Goal: Task Accomplishment & Management: Manage account settings

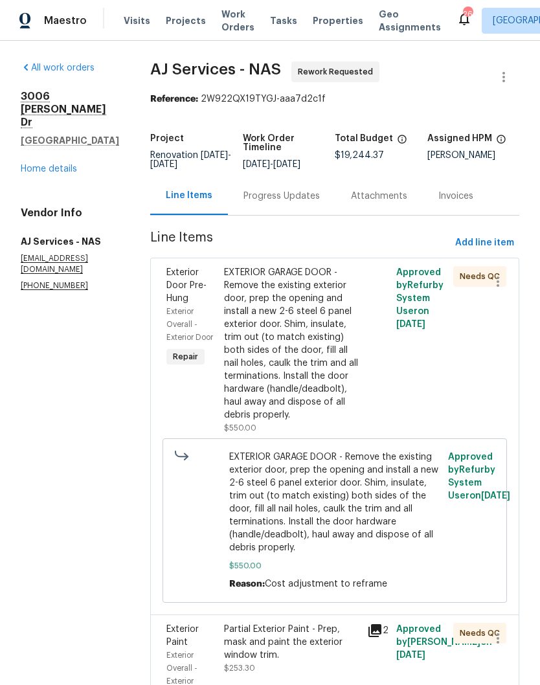
click at [330, 278] on div "EXTERIOR GARAGE DOOR - Remove the existing exterior door, prep the opening and …" at bounding box center [292, 343] width 136 height 155
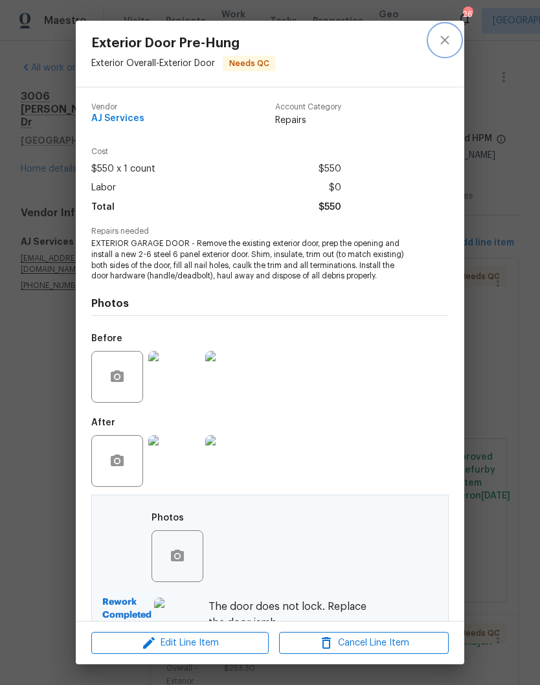
click at [447, 39] on icon "close" at bounding box center [445, 40] width 16 height 16
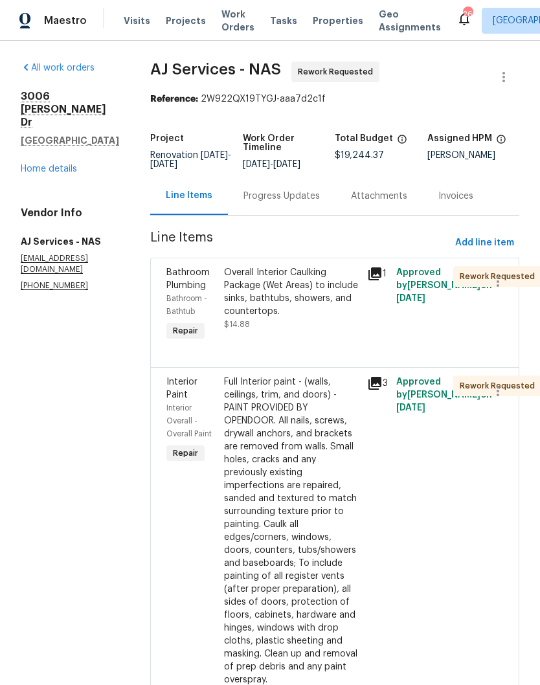
click at [63, 164] on link "Home details" at bounding box center [49, 168] width 56 height 9
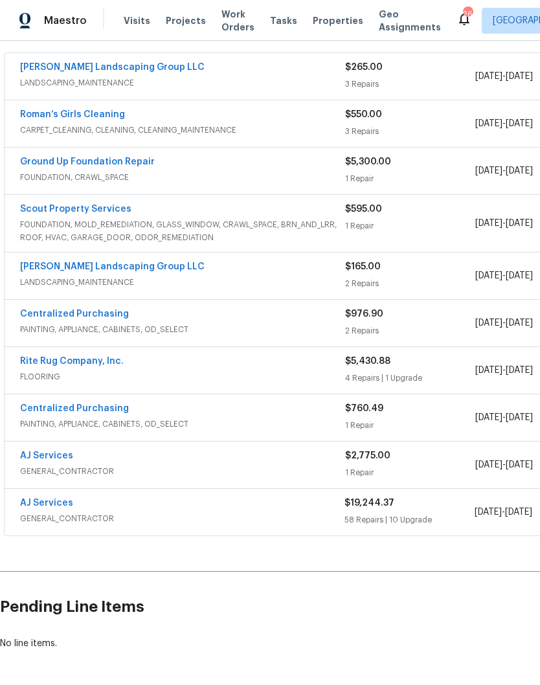
scroll to position [236, 0]
click at [57, 506] on link "AJ Services" at bounding box center [46, 503] width 53 height 9
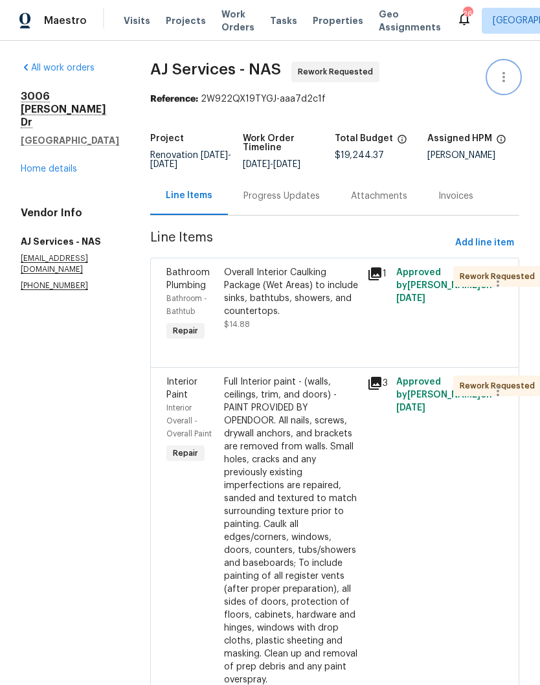
click at [506, 80] on icon "button" at bounding box center [504, 77] width 16 height 16
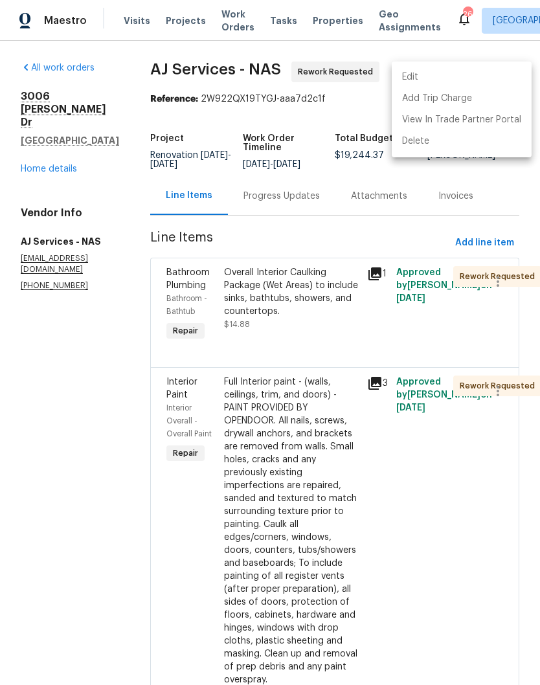
click at [429, 79] on li "Edit" at bounding box center [462, 77] width 140 height 21
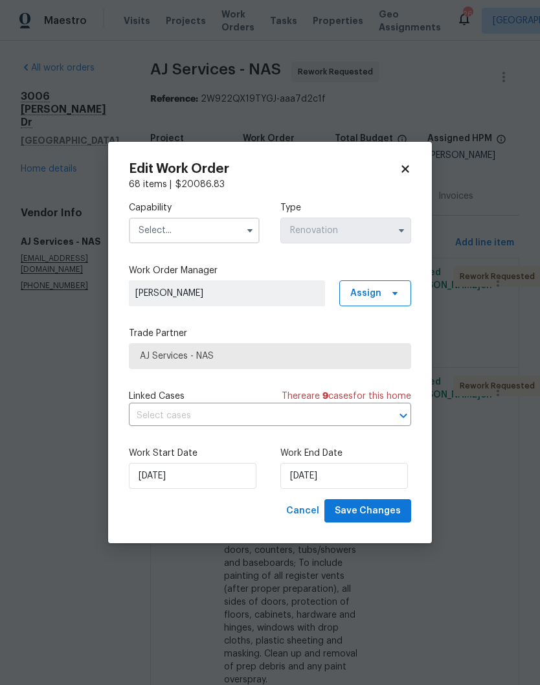
click at [228, 232] on input "text" at bounding box center [194, 231] width 131 height 26
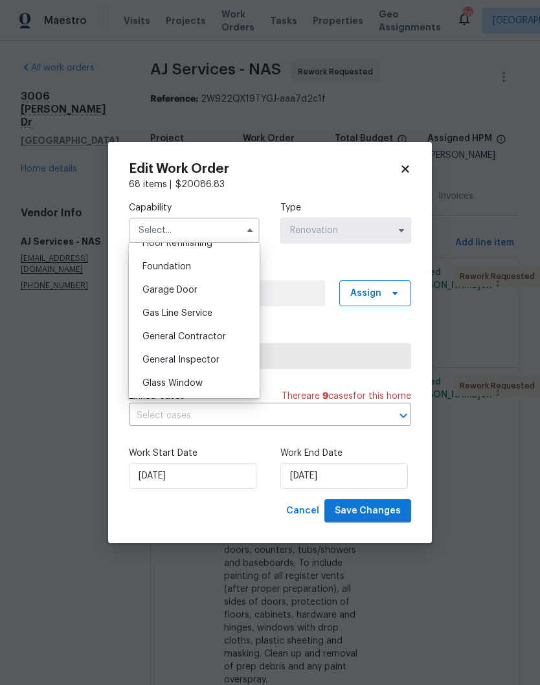
scroll to position [542, 0]
click at [216, 335] on span "General Contractor" at bounding box center [184, 334] width 84 height 9
type input "General Contractor"
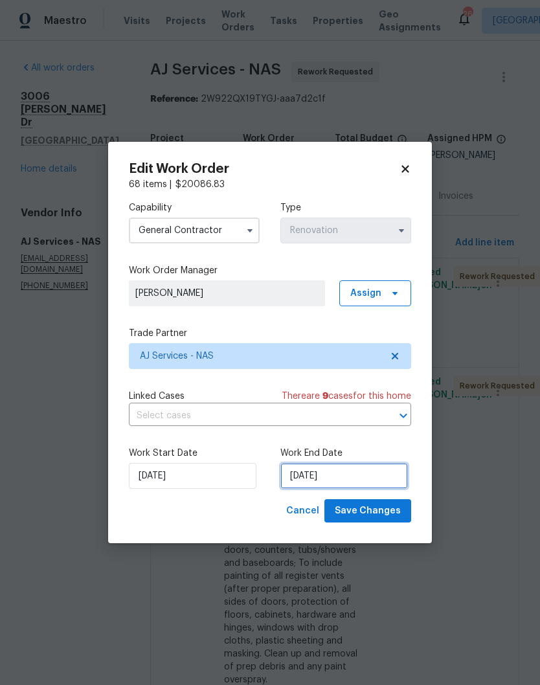
click at [355, 475] on input "[DATE]" at bounding box center [344, 476] width 128 height 26
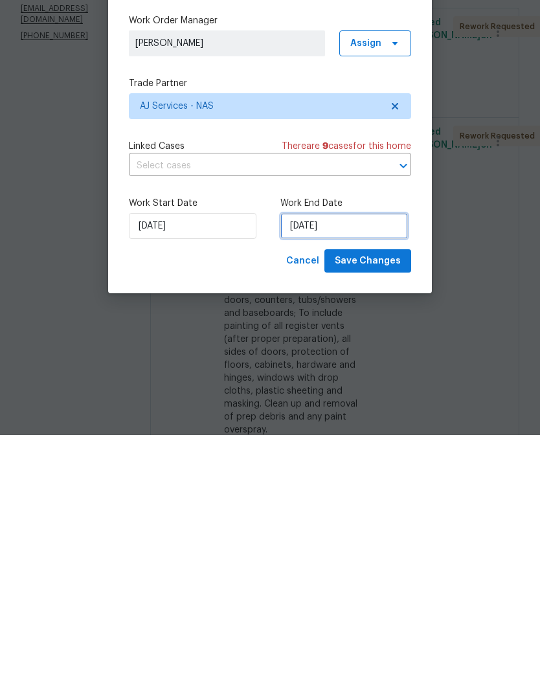
select select "9"
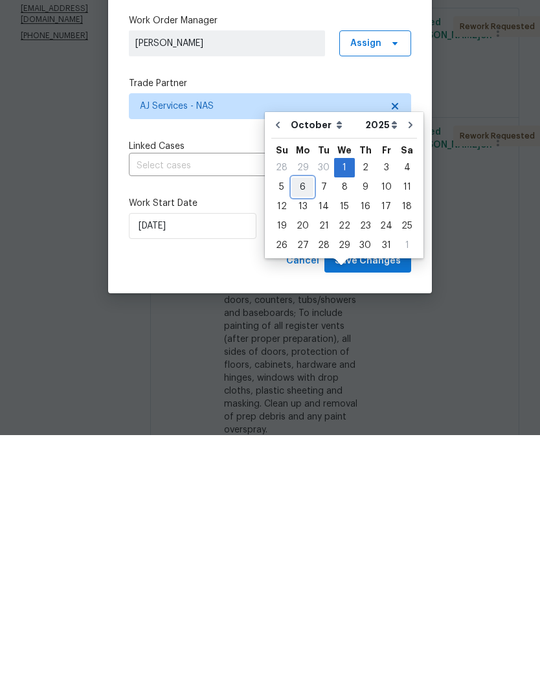
click at [304, 428] on div "6" at bounding box center [302, 437] width 21 height 18
type input "[DATE]"
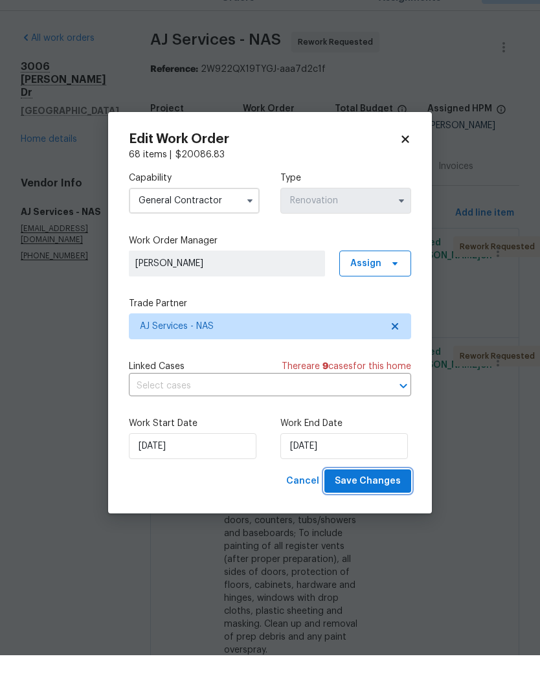
click at [381, 503] on span "Save Changes" at bounding box center [368, 511] width 66 height 16
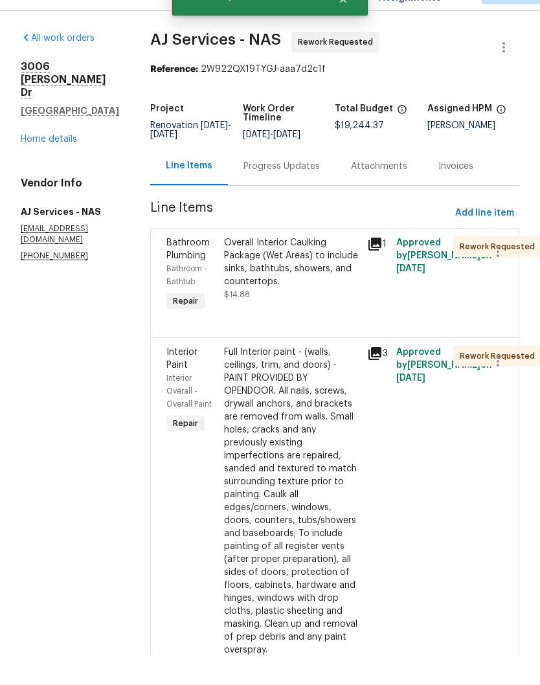
scroll to position [53, 0]
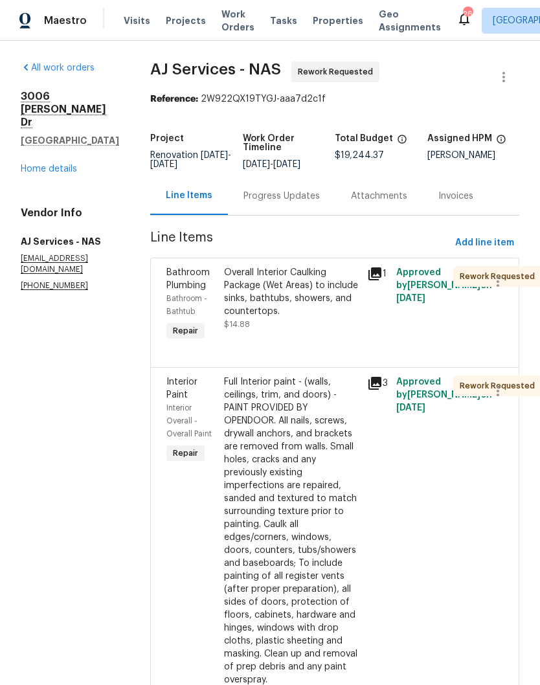
click at [52, 164] on link "Home details" at bounding box center [49, 168] width 56 height 9
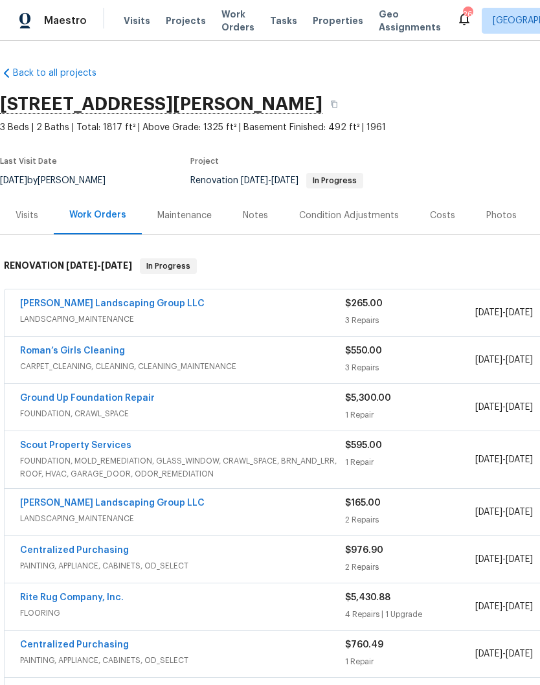
click at [436, 218] on div "Costs" at bounding box center [442, 215] width 25 height 13
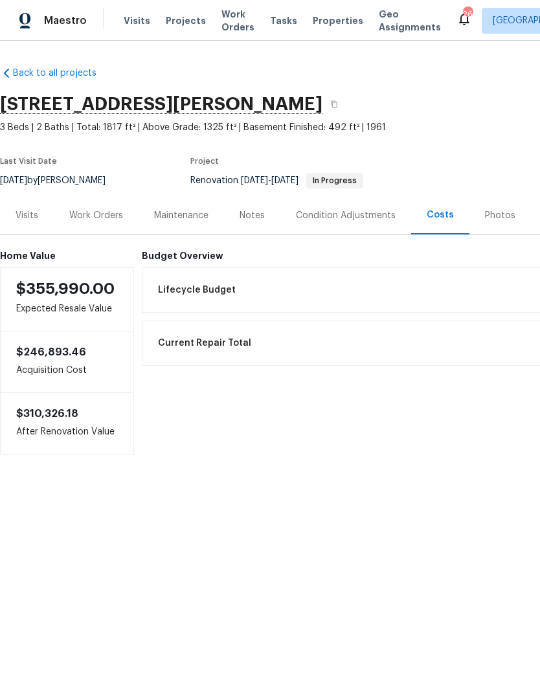
click at [104, 215] on div "Work Orders" at bounding box center [96, 215] width 54 height 13
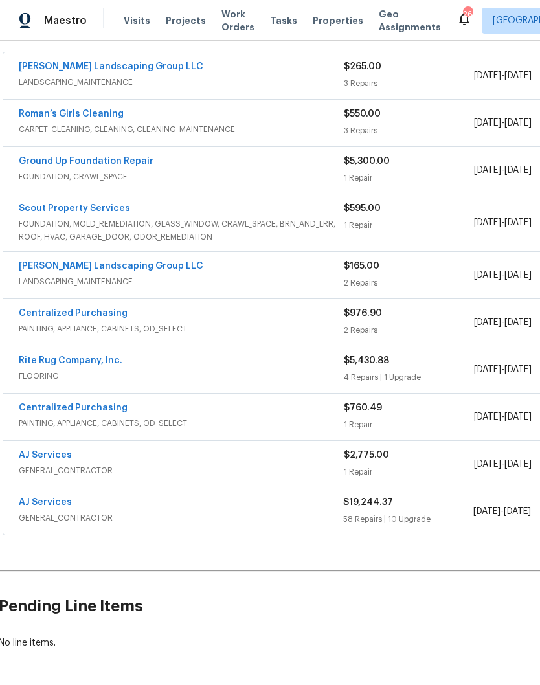
scroll to position [236, 1]
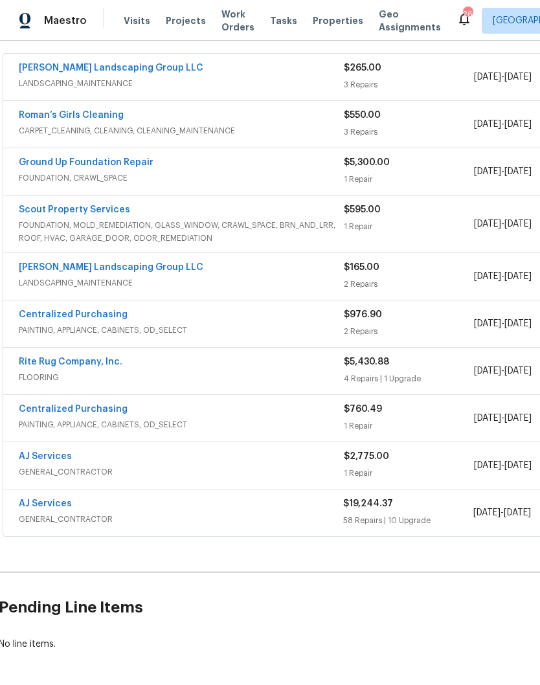
click at [64, 507] on link "AJ Services" at bounding box center [45, 503] width 53 height 9
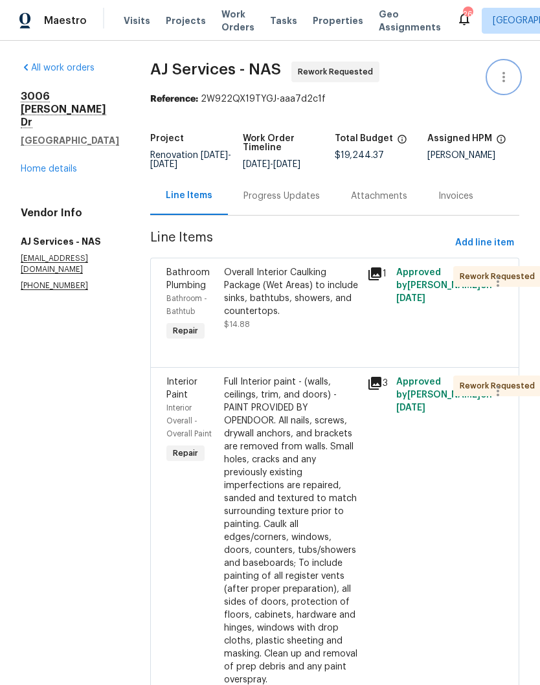
click at [504, 78] on icon "button" at bounding box center [504, 77] width 3 height 10
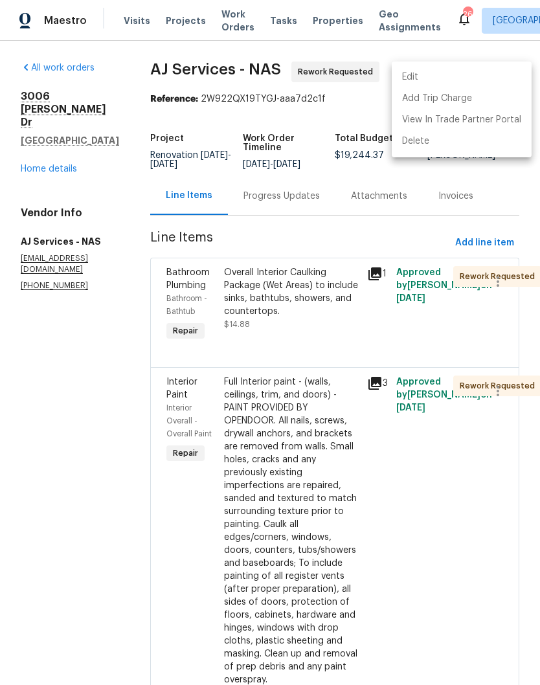
click at [429, 76] on li "Edit" at bounding box center [462, 77] width 140 height 21
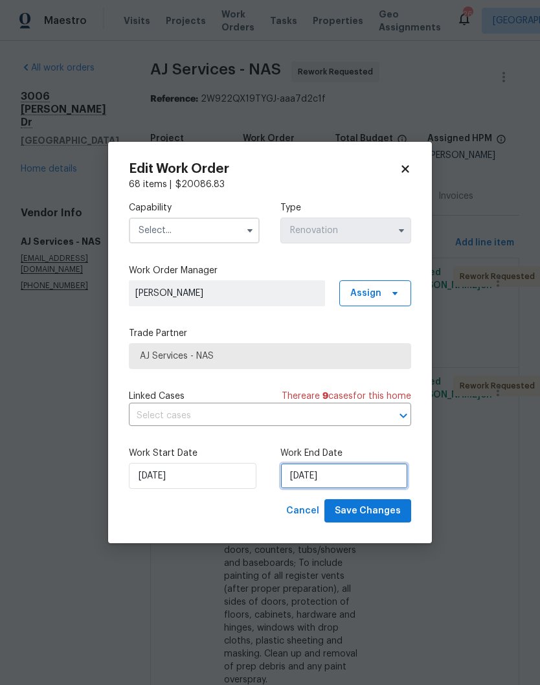
click at [372, 481] on input "[DATE]" at bounding box center [344, 476] width 128 height 26
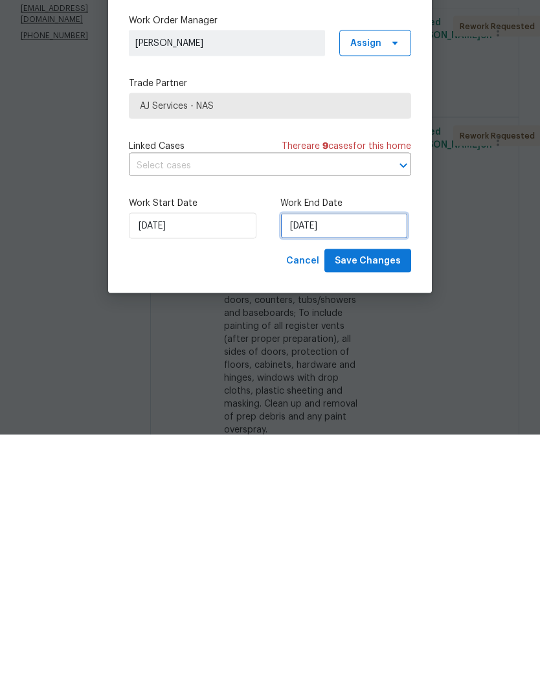
select select "9"
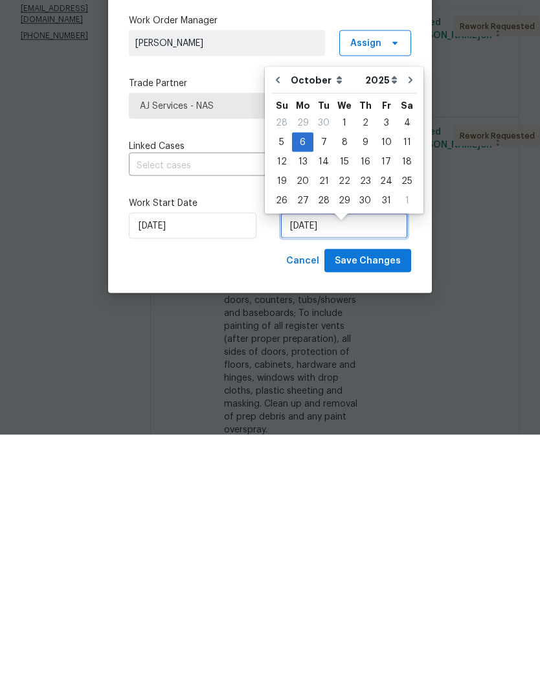
scroll to position [11, 0]
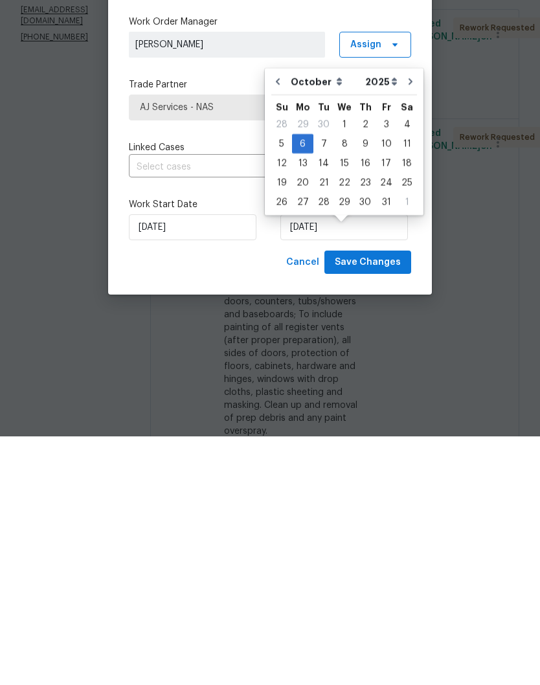
click at [231, 499] on div "Cancel Save Changes" at bounding box center [270, 511] width 282 height 24
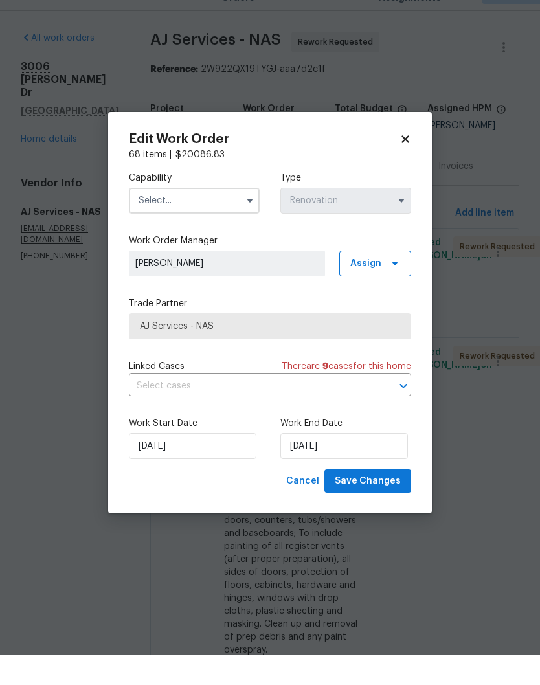
click at [409, 163] on icon at bounding box center [406, 169] width 12 height 12
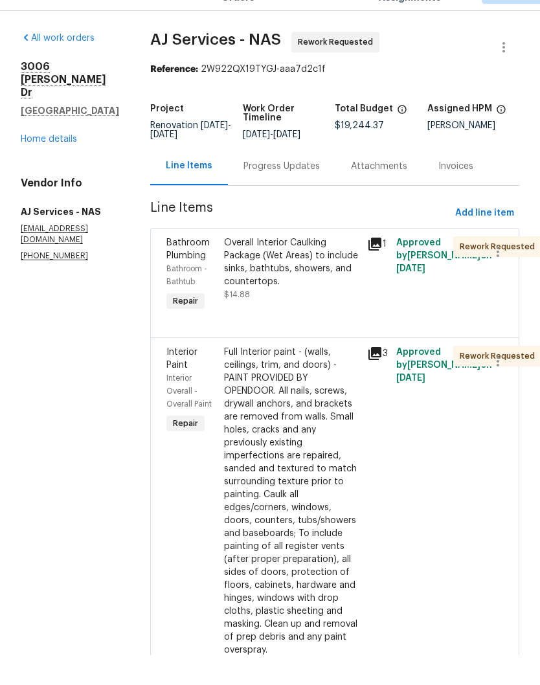
click at [62, 164] on link "Home details" at bounding box center [49, 168] width 56 height 9
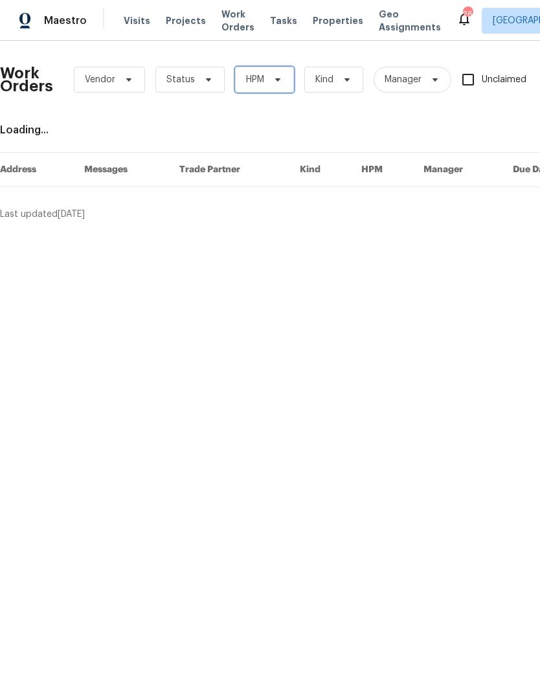
click at [275, 77] on icon at bounding box center [278, 79] width 10 height 10
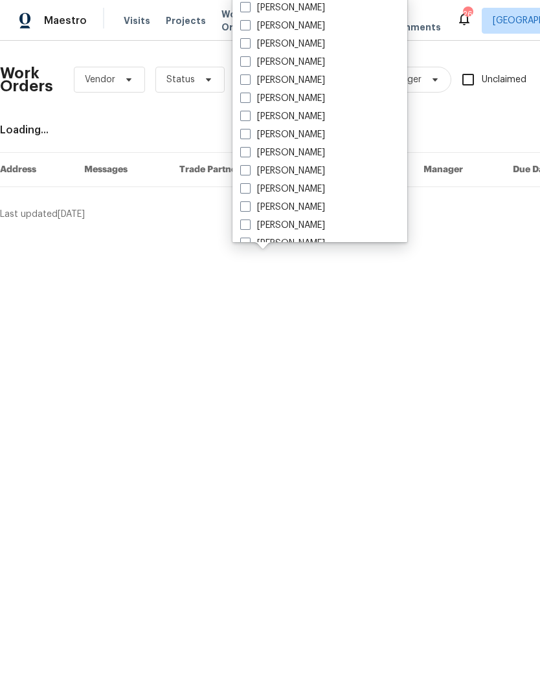
click at [305, 168] on label "[PERSON_NAME]" at bounding box center [282, 170] width 85 height 13
click at [249, 168] on input "[PERSON_NAME]" at bounding box center [244, 168] width 8 height 8
checkbox input "true"
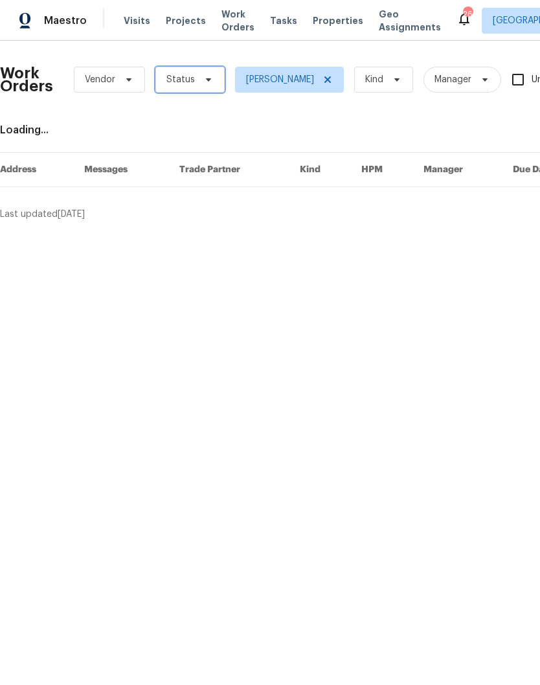
click at [199, 80] on span at bounding box center [206, 79] width 14 height 10
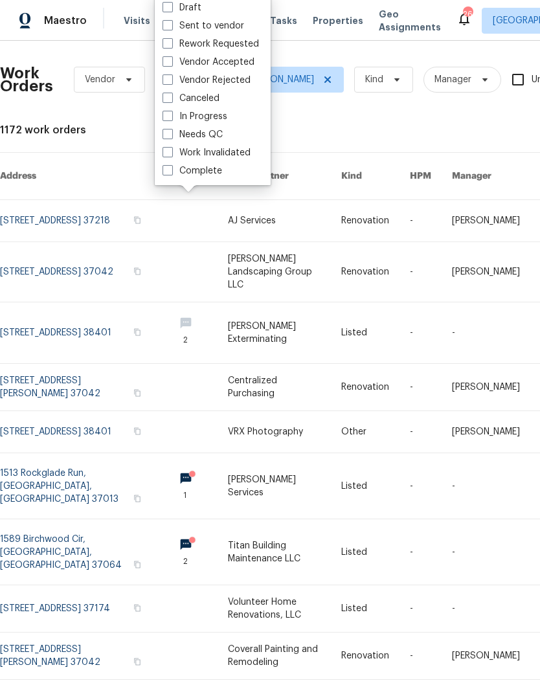
click at [217, 133] on label "Needs QC" at bounding box center [193, 134] width 60 height 13
click at [171, 133] on input "Needs QC" at bounding box center [167, 132] width 8 height 8
checkbox input "true"
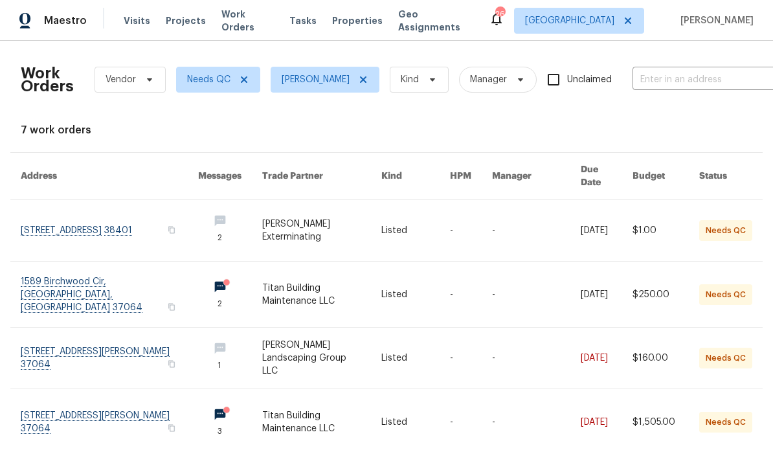
click at [91, 215] on link at bounding box center [109, 230] width 177 height 61
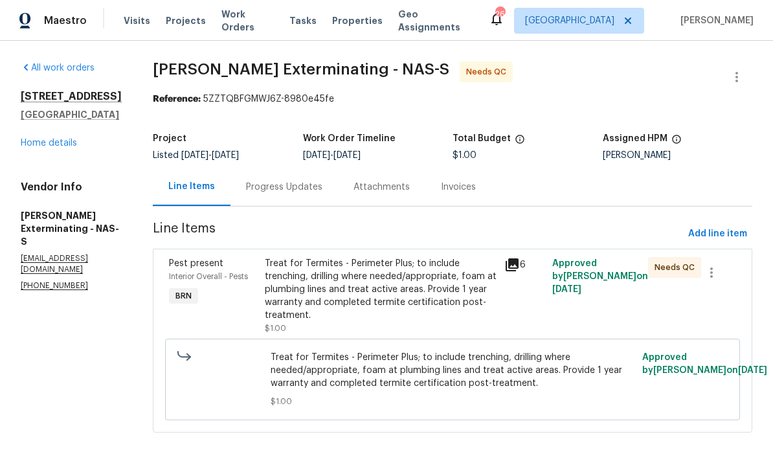
click at [250, 23] on span "Work Orders" at bounding box center [247, 21] width 52 height 26
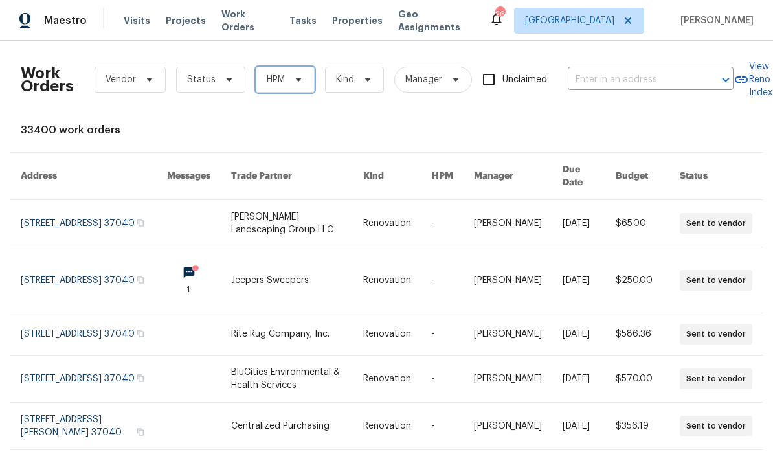
click at [302, 84] on icon at bounding box center [298, 79] width 10 height 10
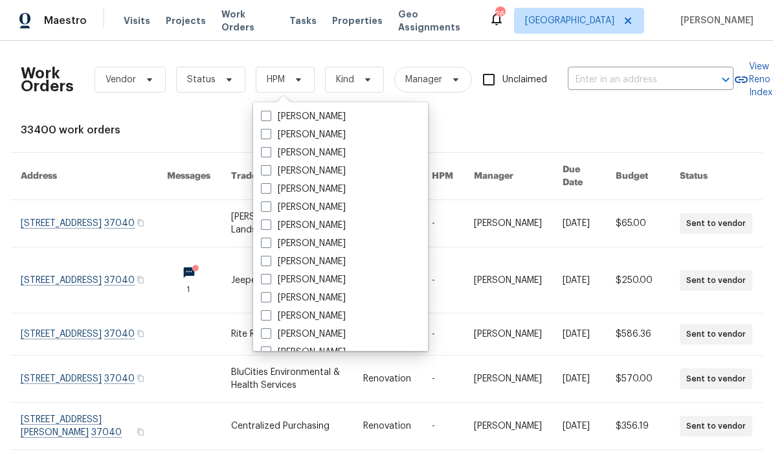
click at [324, 281] on label "[PERSON_NAME]" at bounding box center [303, 279] width 85 height 13
click at [269, 281] on input "[PERSON_NAME]" at bounding box center [265, 277] width 8 height 8
checkbox input "true"
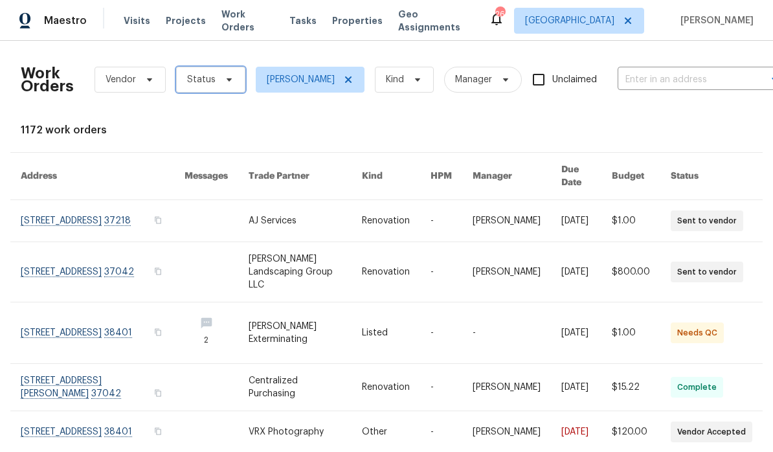
click at [220, 82] on span at bounding box center [227, 79] width 14 height 10
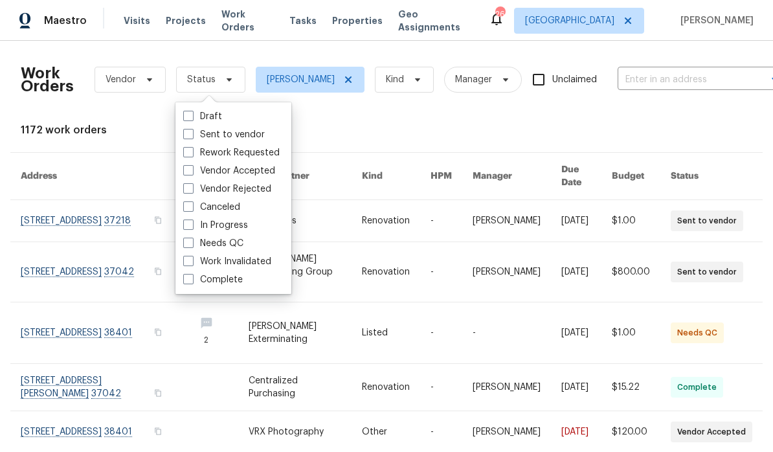
click at [234, 245] on label "Needs QC" at bounding box center [213, 243] width 60 height 13
click at [192, 245] on input "Needs QC" at bounding box center [187, 241] width 8 height 8
checkbox input "true"
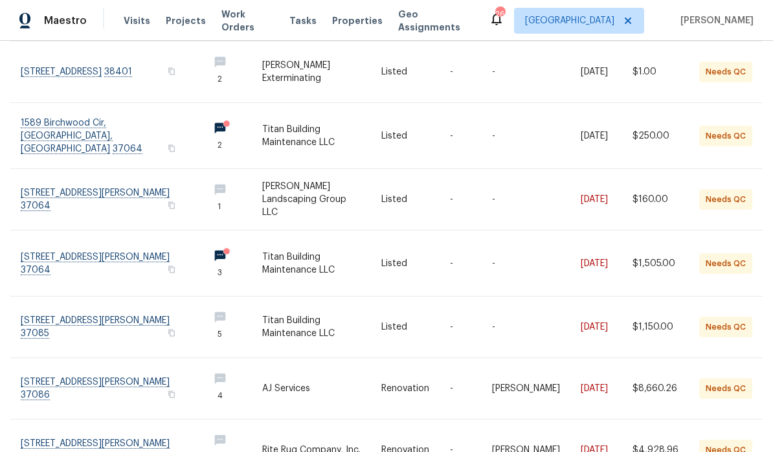
scroll to position [160, 0]
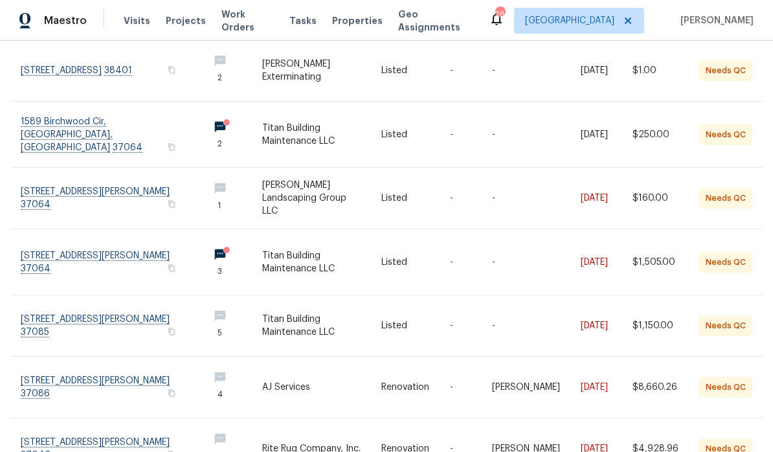
click at [96, 112] on link at bounding box center [109, 134] width 177 height 65
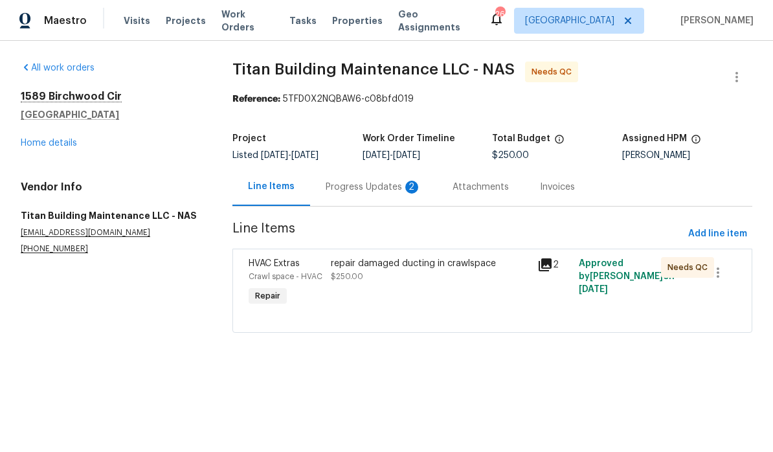
click at [374, 188] on div "Progress Updates 2" at bounding box center [374, 187] width 96 height 13
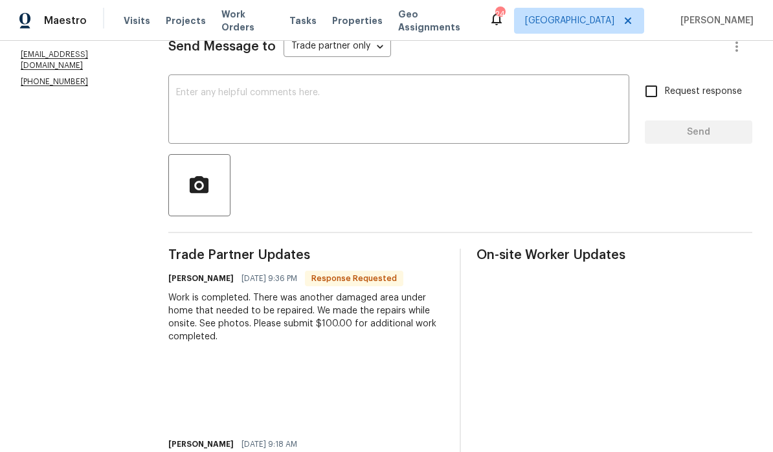
scroll to position [199, 0]
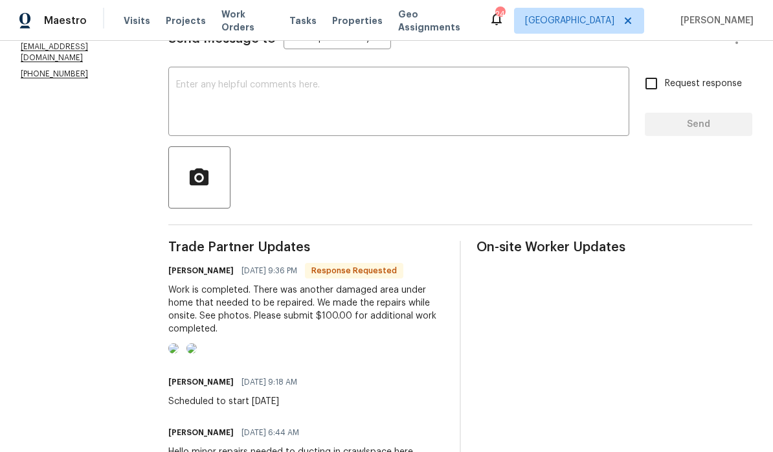
click at [325, 93] on textarea at bounding box center [399, 102] width 446 height 45
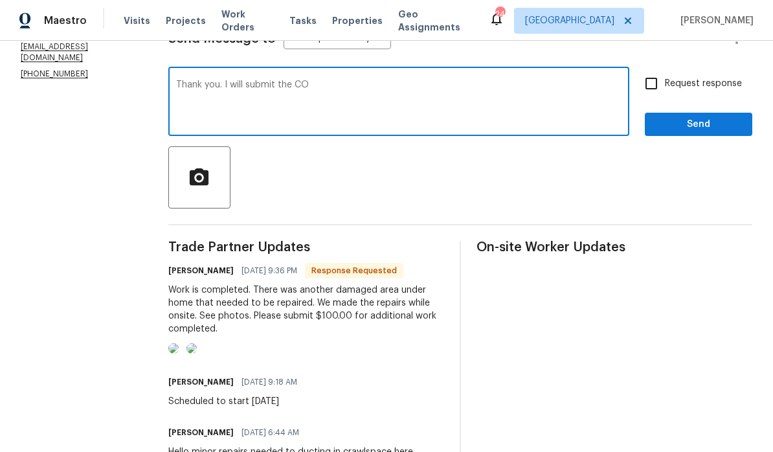
type textarea "Thank you. I will submit the CO"
click at [539, 126] on span "Send" at bounding box center [698, 125] width 87 height 16
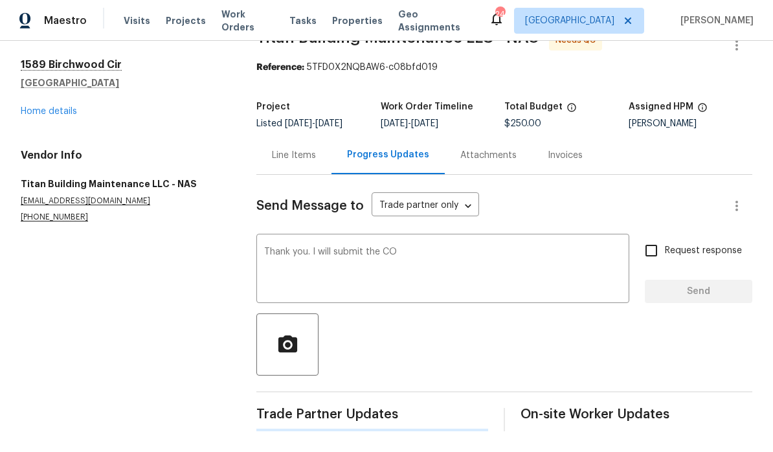
scroll to position [0, 0]
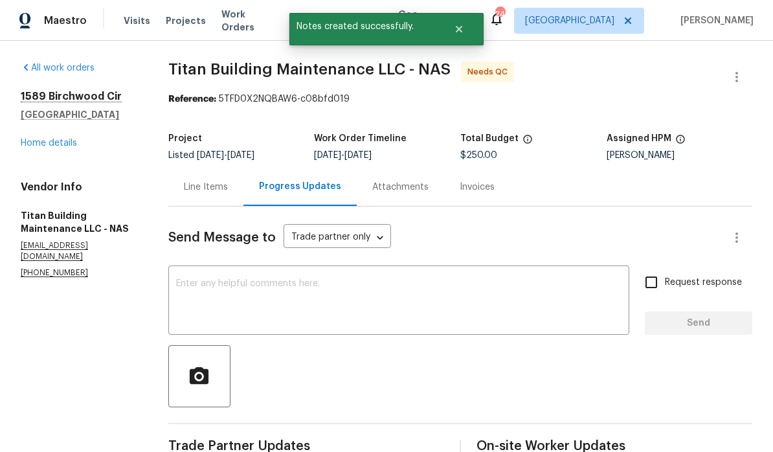
click at [215, 188] on div "Line Items" at bounding box center [206, 187] width 44 height 13
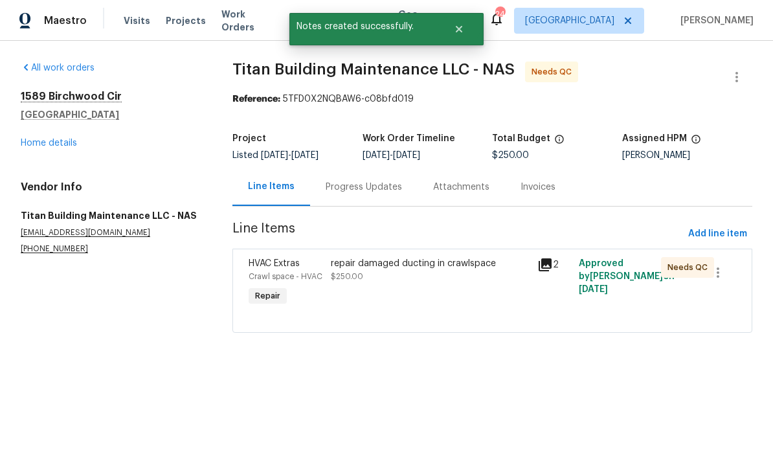
click at [387, 260] on div "repair damaged ducting in crawlspace" at bounding box center [430, 263] width 199 height 13
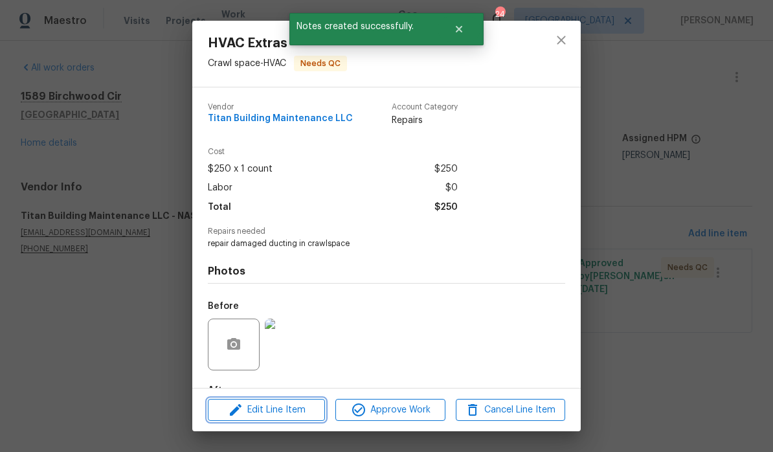
click at [302, 403] on span "Edit Line Item" at bounding box center [266, 410] width 109 height 16
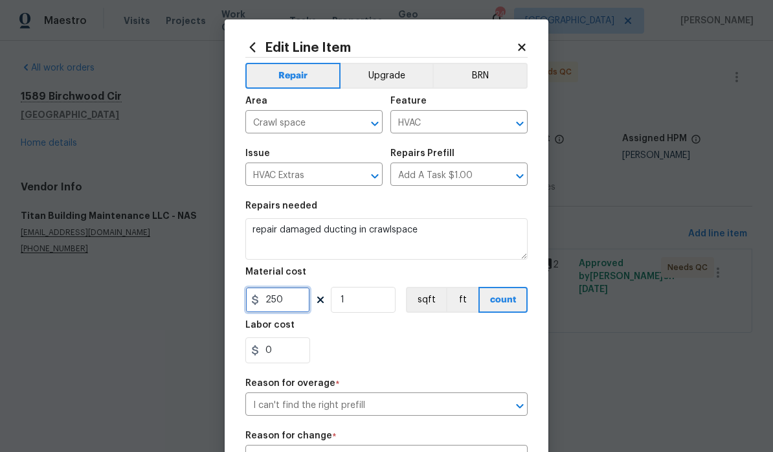
click at [299, 303] on input "250" at bounding box center [277, 300] width 65 height 26
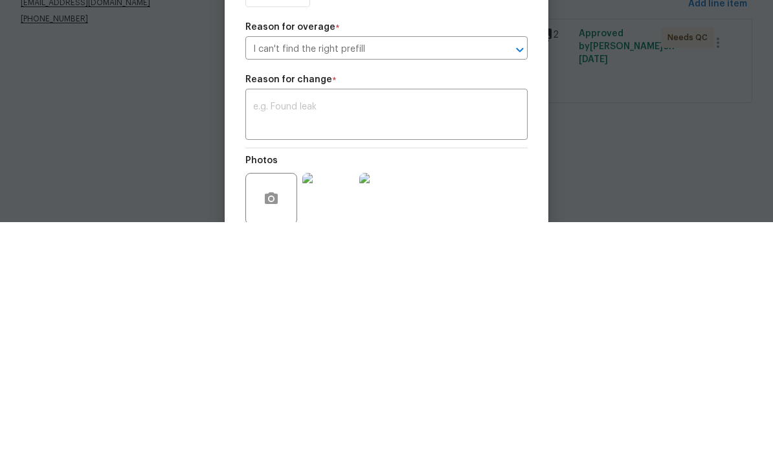
scroll to position [130, 0]
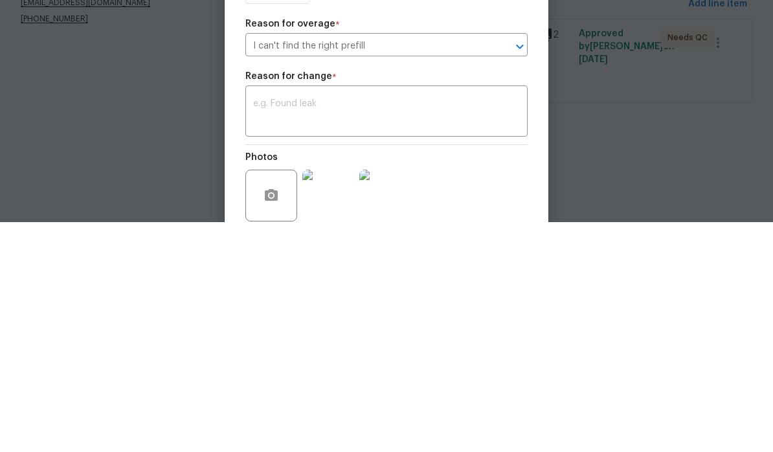
type input "350"
click at [357, 329] on textarea at bounding box center [386, 342] width 267 height 27
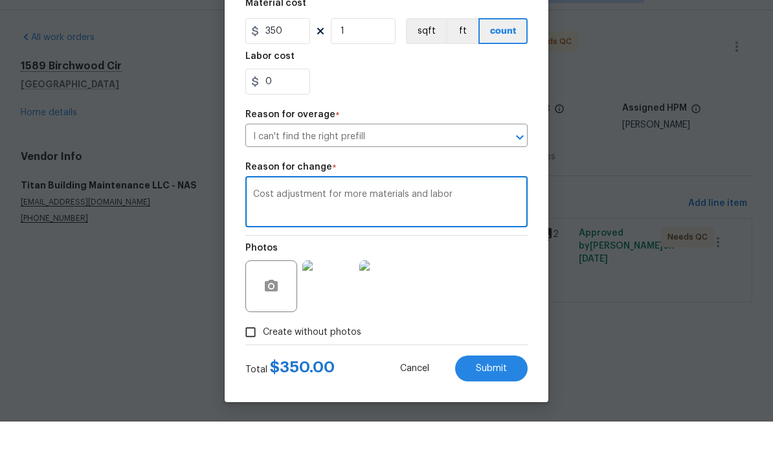
scroll to position [242, 0]
type textarea "Cost adjustment for more materials and labor"
click at [496, 394] on span "Submit" at bounding box center [491, 399] width 31 height 10
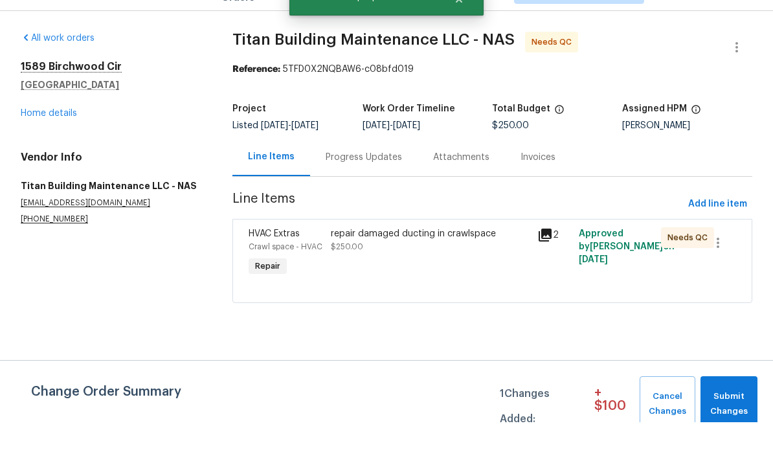
scroll to position [0, 0]
click at [539, 419] on span "Submit Changes" at bounding box center [729, 434] width 44 height 30
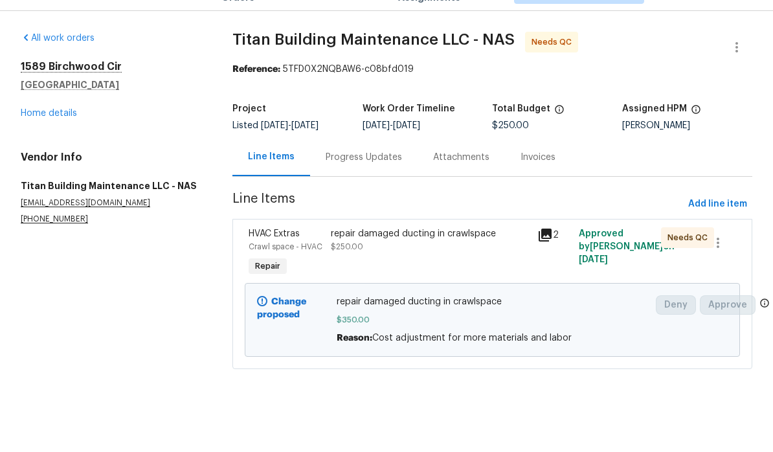
click at [66, 139] on link "Home details" at bounding box center [49, 143] width 56 height 9
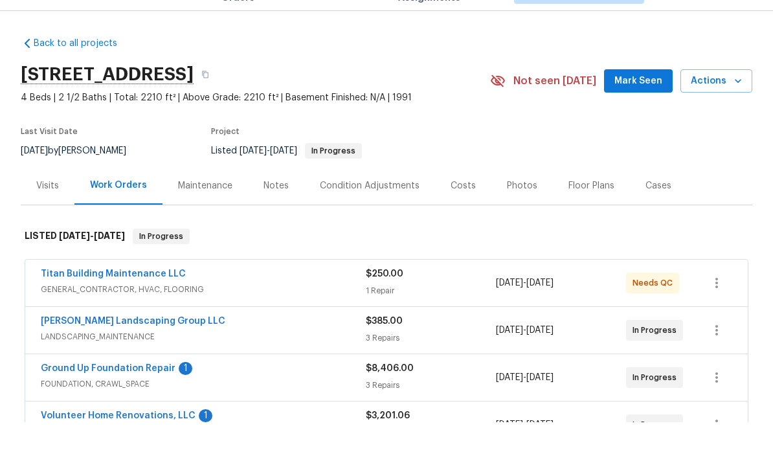
click at [539, 103] on span "Mark Seen" at bounding box center [639, 111] width 48 height 16
click at [276, 209] on div "Notes" at bounding box center [276, 215] width 25 height 13
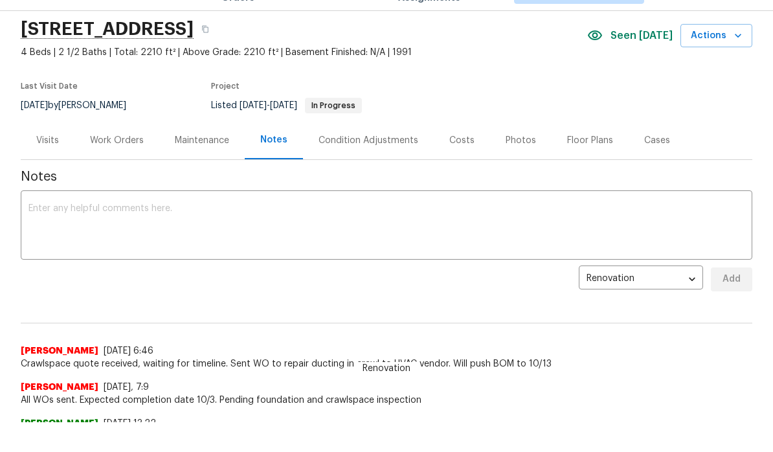
scroll to position [139, 0]
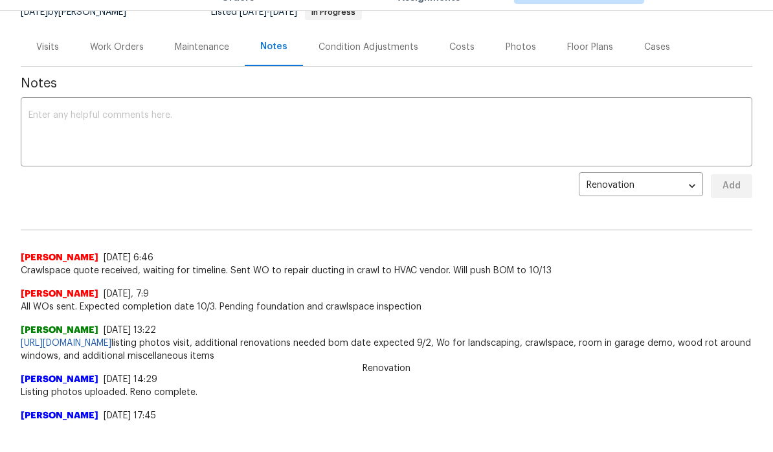
click at [238, 141] on textarea at bounding box center [386, 163] width 716 height 45
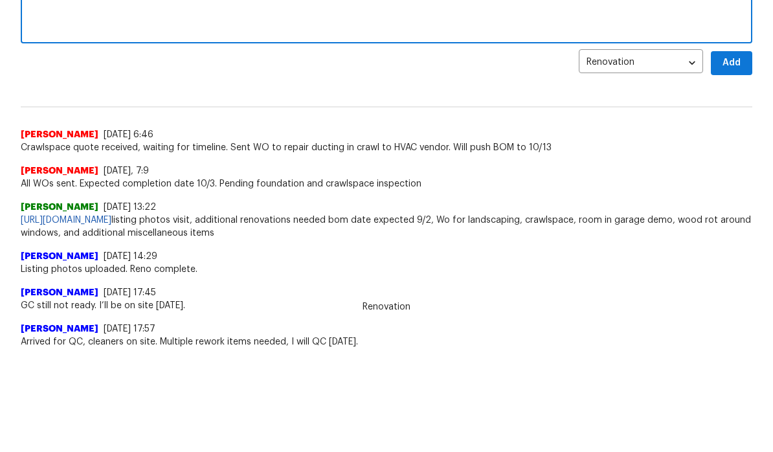
scroll to position [145, 0]
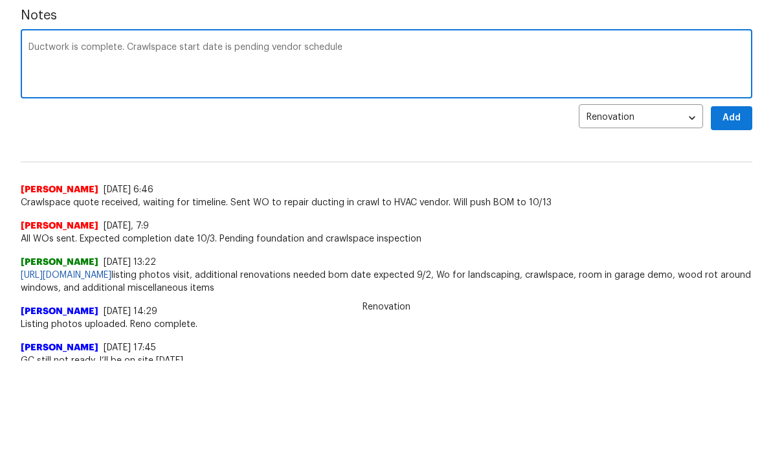
type textarea "Ductwork is complete. Crawlspace start date is pending vendor schedule"
click at [539, 201] on span "Add" at bounding box center [731, 209] width 21 height 16
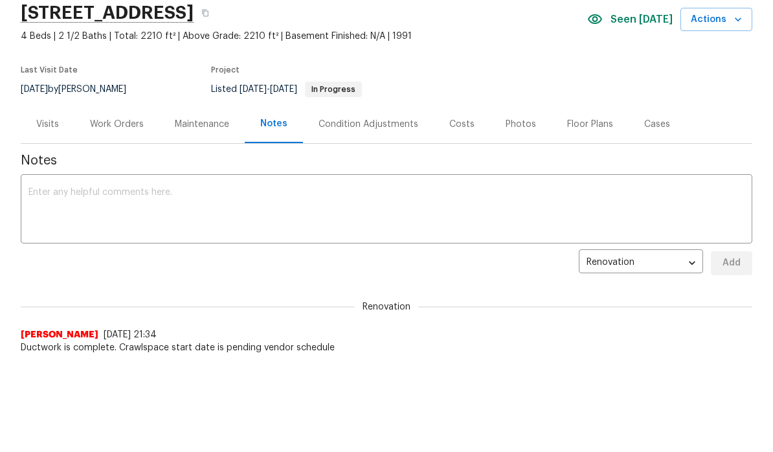
scroll to position [0, 0]
click at [124, 148] on div "Work Orders" at bounding box center [117, 154] width 54 height 13
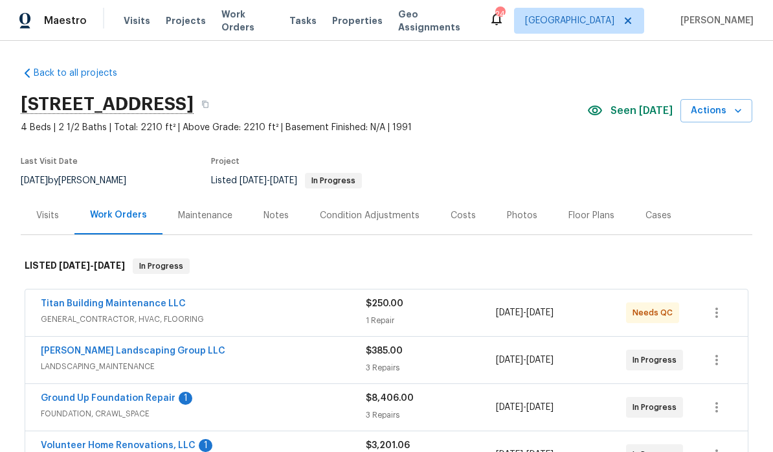
click at [133, 394] on link "Ground Up Foundation Repair" at bounding box center [108, 398] width 135 height 9
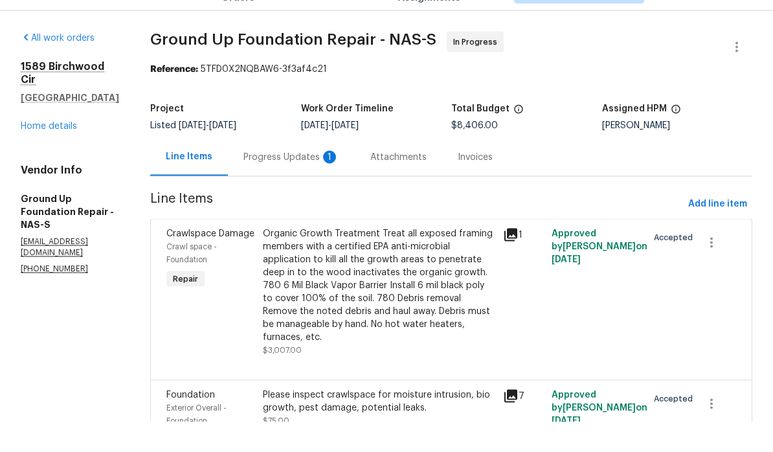
click at [281, 181] on div "Progress Updates 1" at bounding box center [291, 187] width 96 height 13
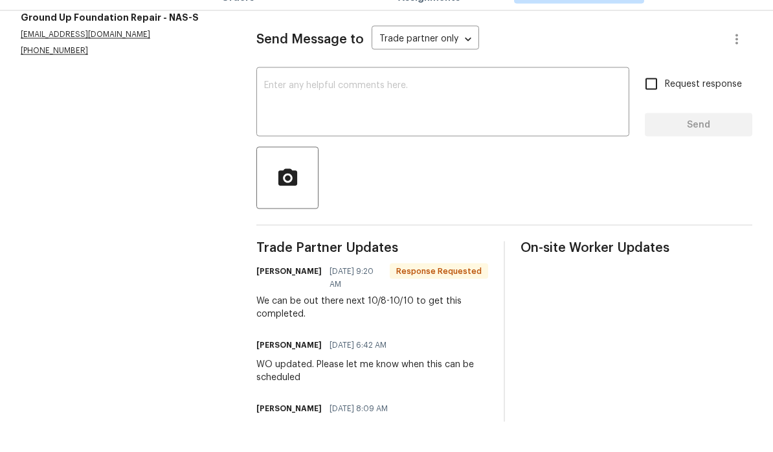
scroll to position [167, 0]
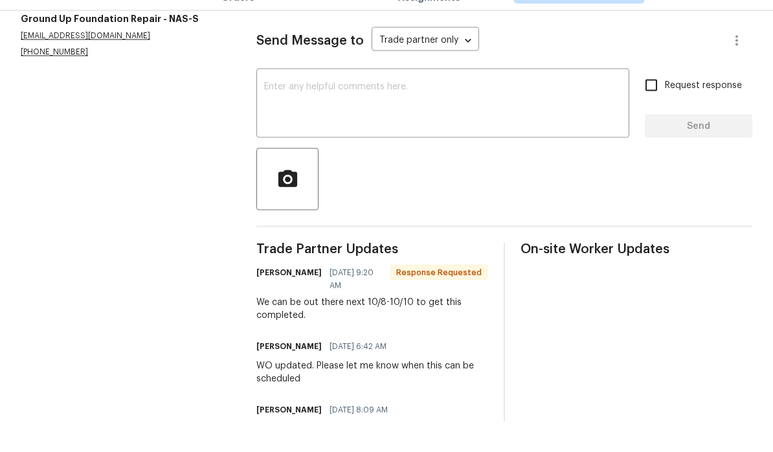
click at [376, 112] on textarea at bounding box center [442, 134] width 357 height 45
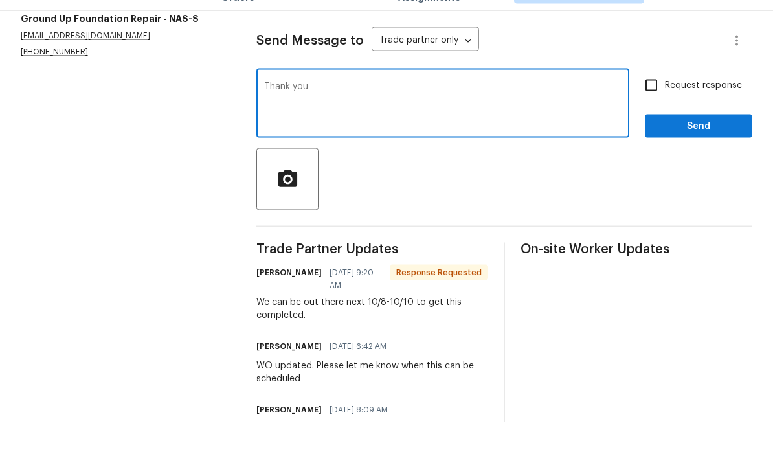
type textarea "Thank you"
click at [539, 148] on span "Send" at bounding box center [698, 156] width 87 height 16
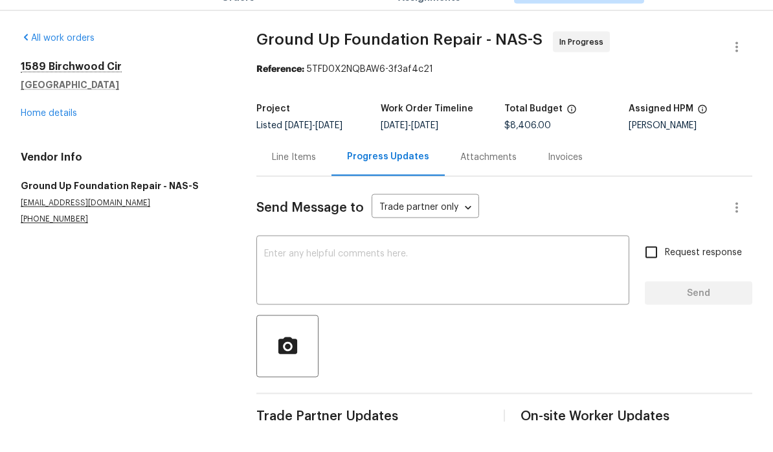
scroll to position [0, 0]
click at [63, 139] on link "Home details" at bounding box center [49, 143] width 56 height 9
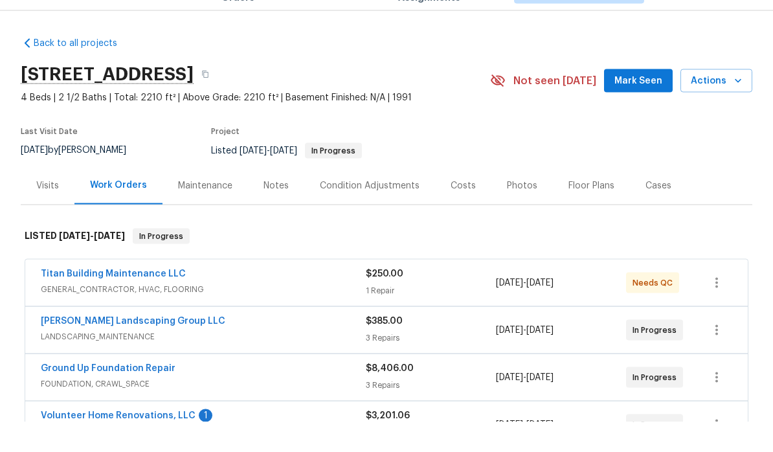
click at [141, 441] on link "Volunteer Home Renovations, LLC" at bounding box center [118, 445] width 155 height 9
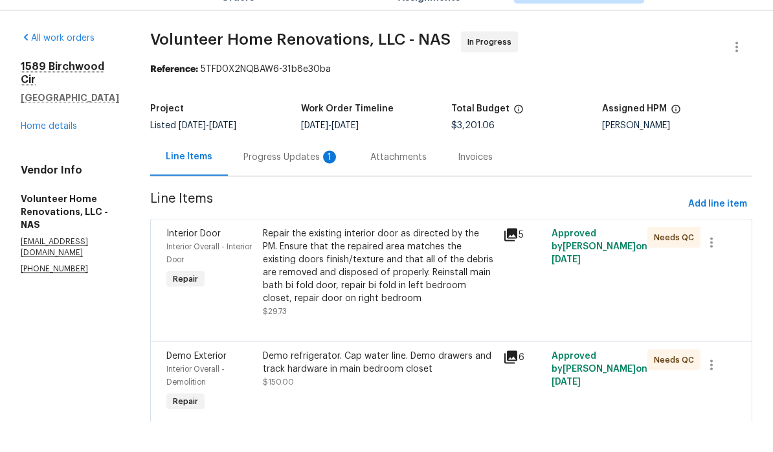
click at [334, 181] on div "Progress Updates 1" at bounding box center [291, 187] width 96 height 13
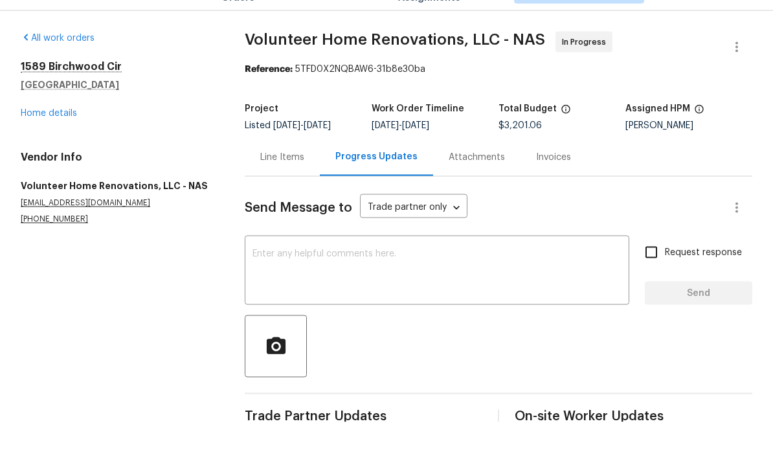
click at [62, 139] on link "Home details" at bounding box center [49, 143] width 56 height 9
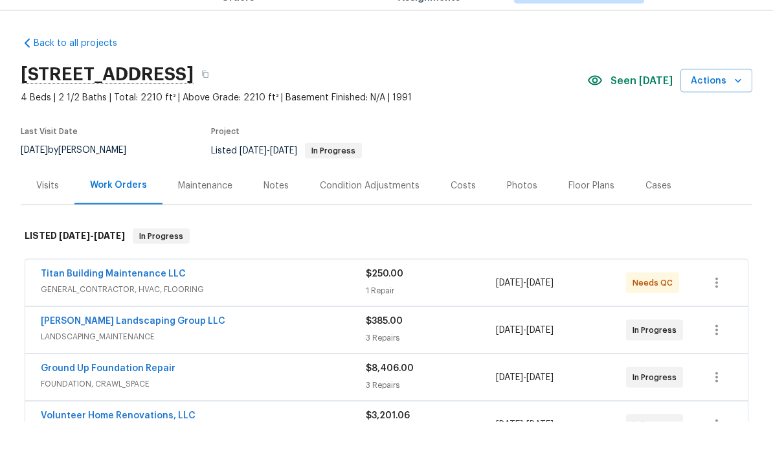
click at [149, 394] on link "Ground Up Foundation Repair" at bounding box center [108, 398] width 135 height 9
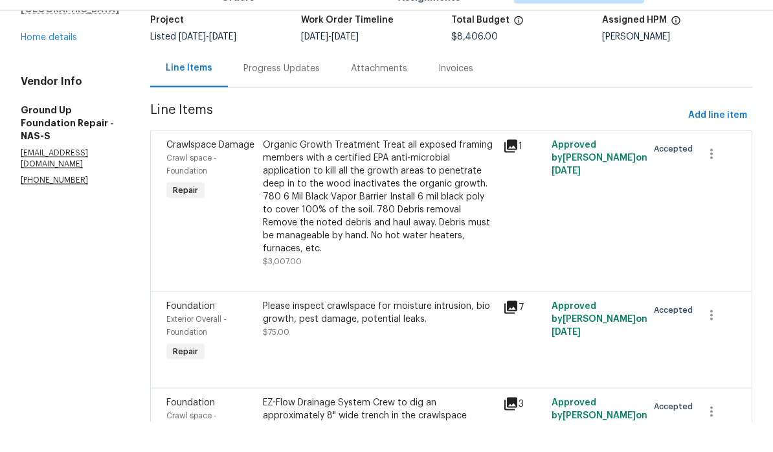
scroll to position [39, 0]
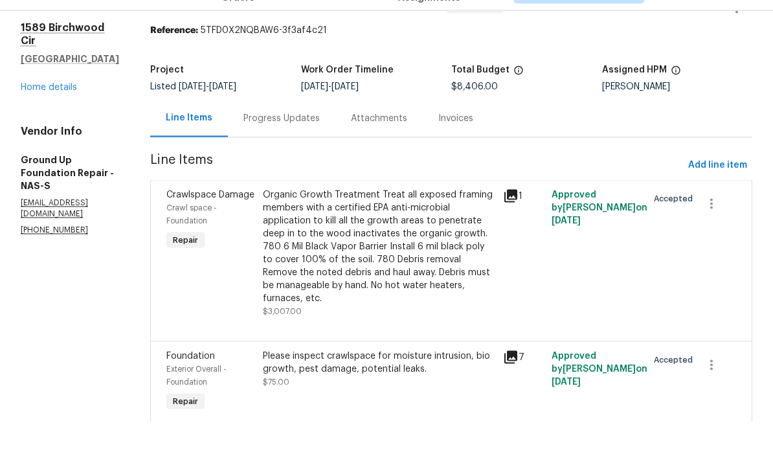
click at [275, 142] on div "Progress Updates" at bounding box center [281, 148] width 76 height 13
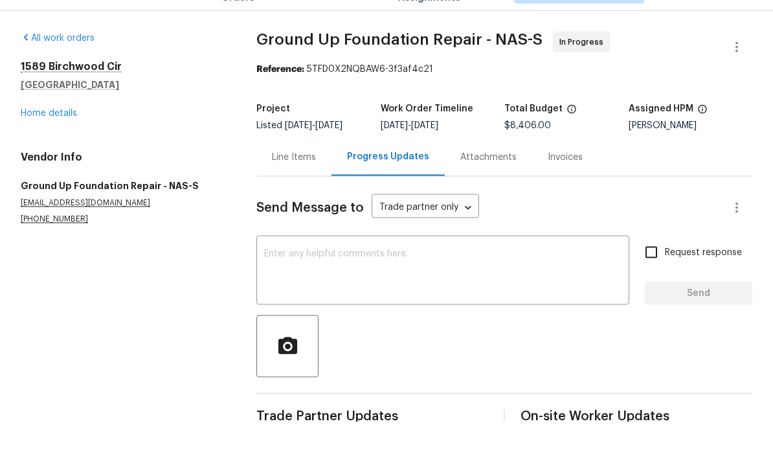
click at [66, 139] on link "Home details" at bounding box center [49, 143] width 56 height 9
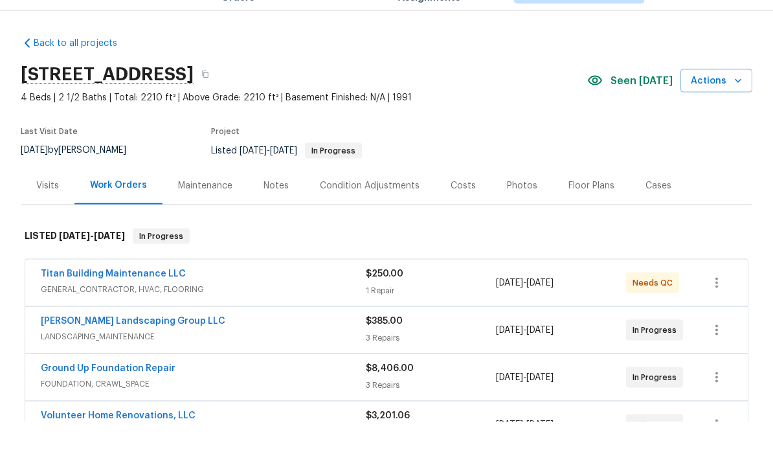
click at [278, 209] on div "Notes" at bounding box center [276, 215] width 25 height 13
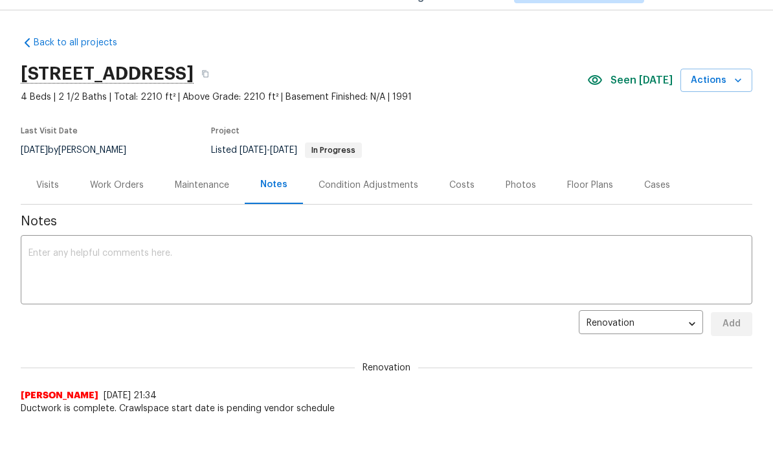
click at [207, 279] on textarea at bounding box center [386, 301] width 716 height 45
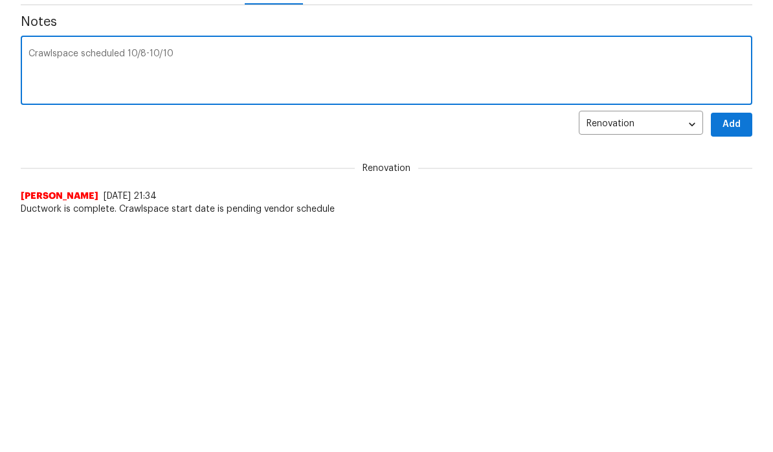
type textarea "Crawlspace scheduled 10/8-10/10"
click at [539, 346] on span "Add" at bounding box center [731, 354] width 21 height 16
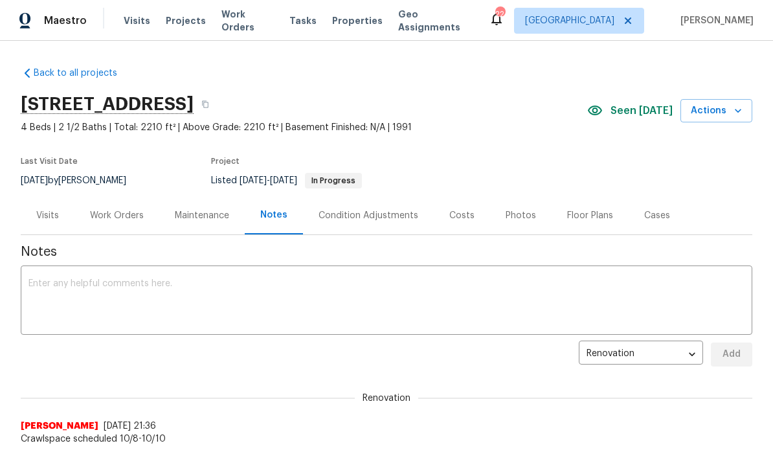
click at [130, 213] on div "Work Orders" at bounding box center [117, 215] width 54 height 13
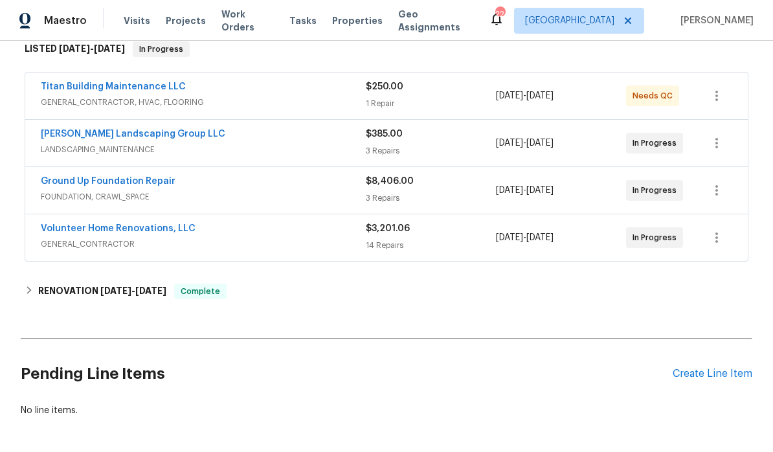
scroll to position [216, 0]
click at [154, 88] on link "Titan Building Maintenance LLC" at bounding box center [113, 87] width 145 height 9
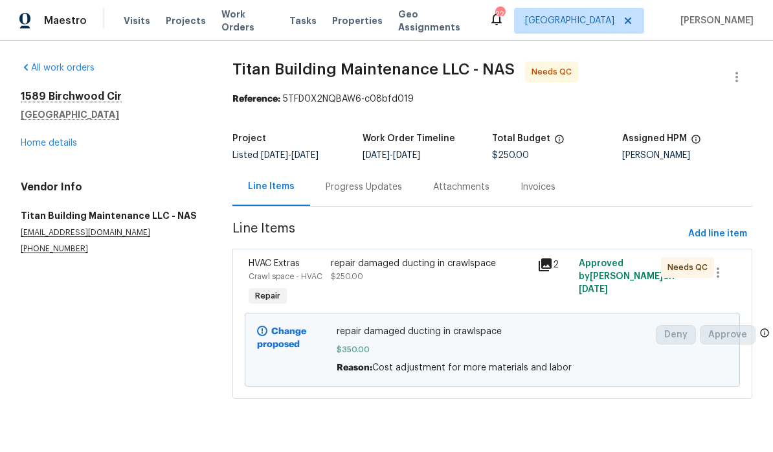
click at [67, 141] on link "Home details" at bounding box center [49, 143] width 56 height 9
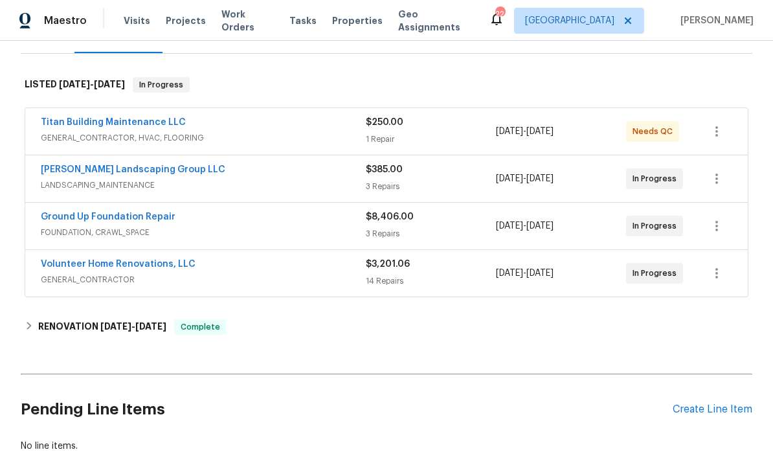
scroll to position [188, 0]
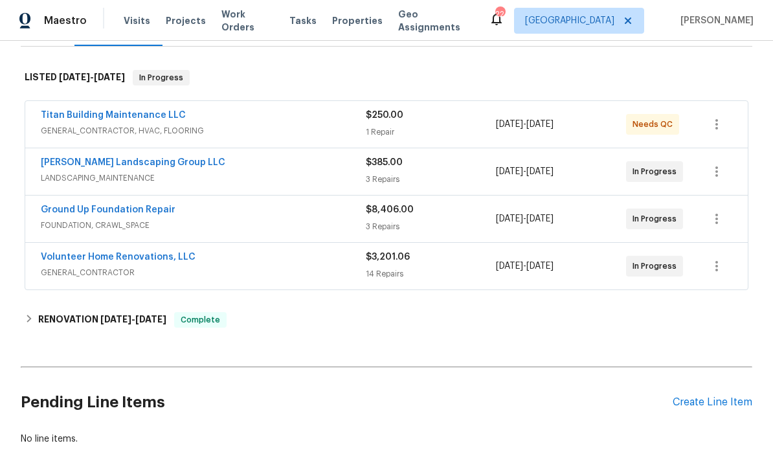
click at [130, 260] on link "Volunteer Home Renovations, LLC" at bounding box center [118, 257] width 155 height 9
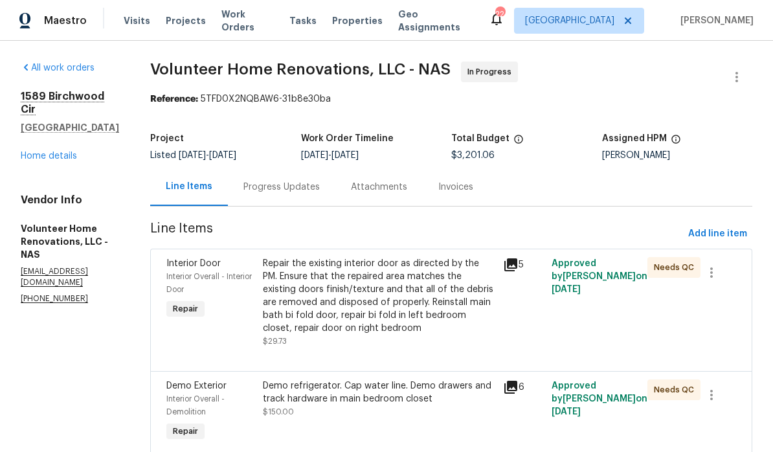
click at [463, 273] on div "Repair the existing interior door as directed by the PM. Ensure that the repair…" at bounding box center [379, 296] width 233 height 78
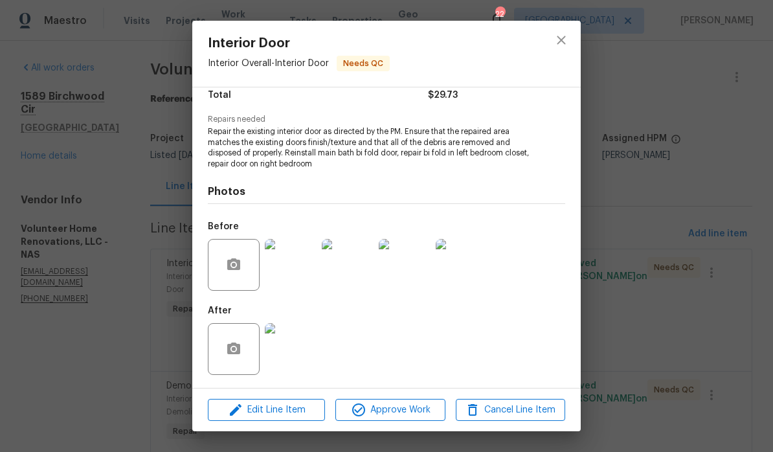
scroll to position [113, 0]
click at [302, 275] on img at bounding box center [291, 265] width 52 height 52
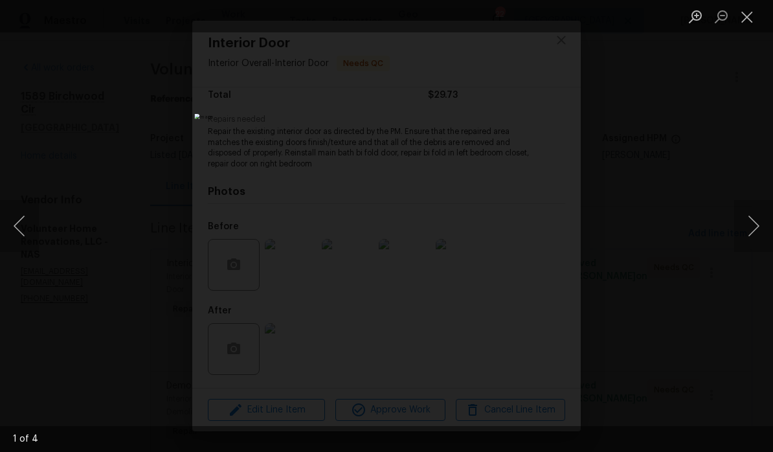
click at [756, 229] on button "Next image" at bounding box center [753, 226] width 39 height 52
click at [755, 230] on button "Next image" at bounding box center [753, 226] width 39 height 52
click at [756, 233] on button "Next image" at bounding box center [753, 226] width 39 height 52
click at [749, 17] on button "Close lightbox" at bounding box center [747, 16] width 26 height 23
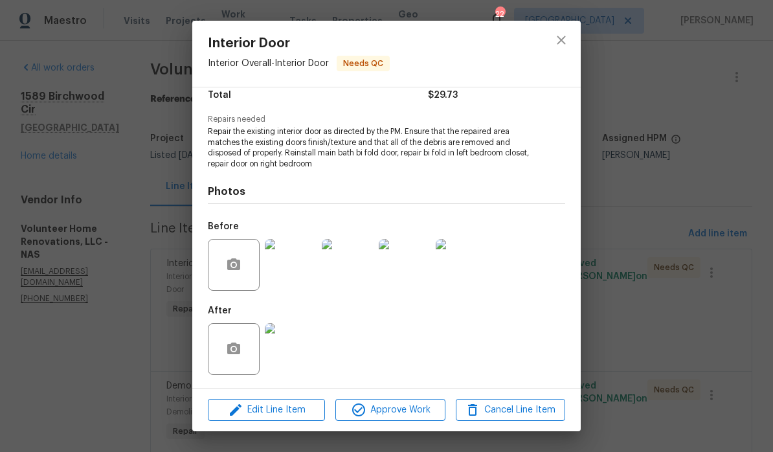
click at [300, 350] on img at bounding box center [291, 349] width 52 height 52
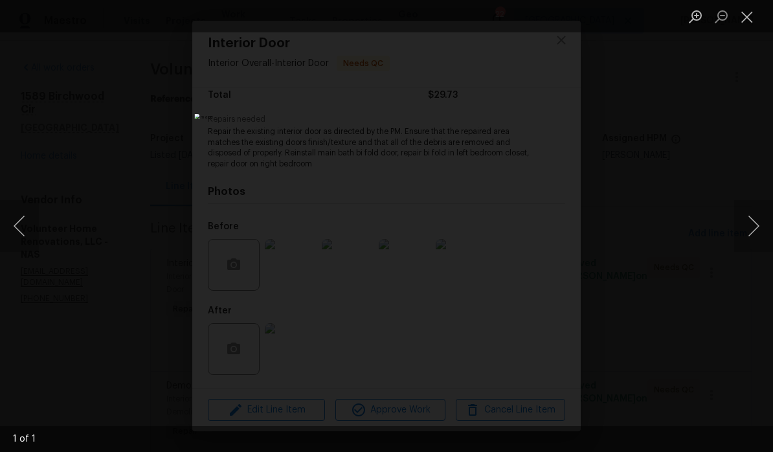
click at [757, 19] on button "Close lightbox" at bounding box center [747, 16] width 26 height 23
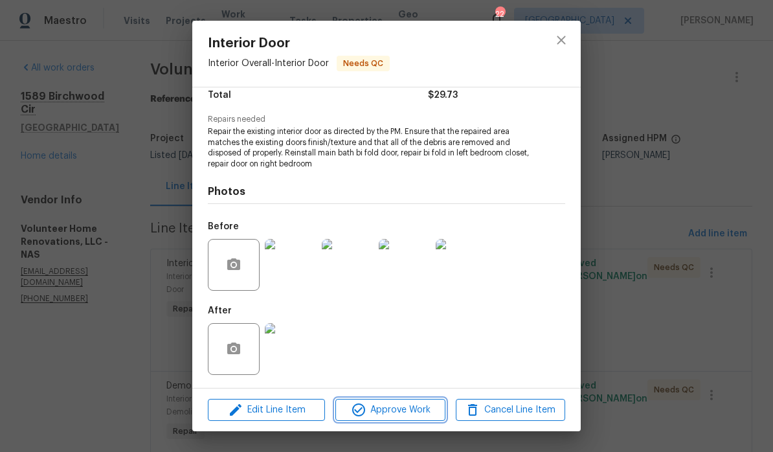
click at [416, 410] on span "Approve Work" at bounding box center [390, 410] width 102 height 16
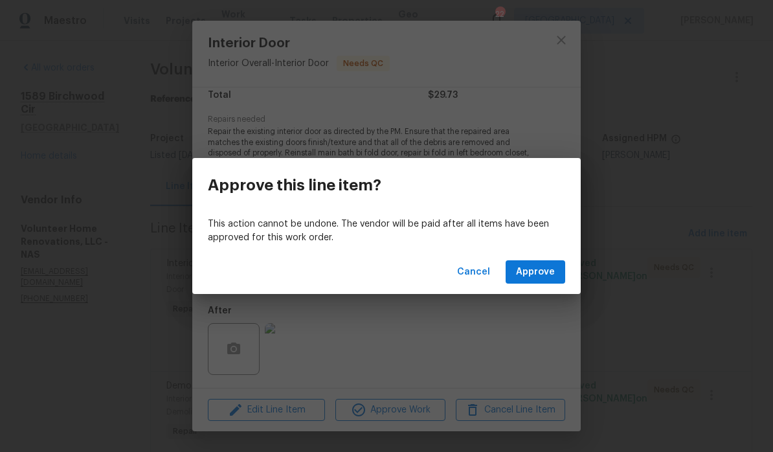
click at [550, 274] on span "Approve" at bounding box center [535, 272] width 39 height 16
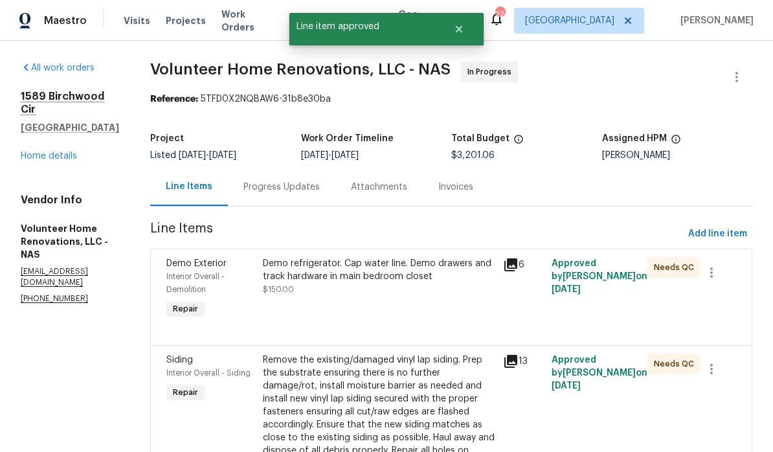
click at [455, 275] on div "Demo refrigerator. Cap water line. Demo drawers and track hardware in main bedr…" at bounding box center [379, 270] width 233 height 26
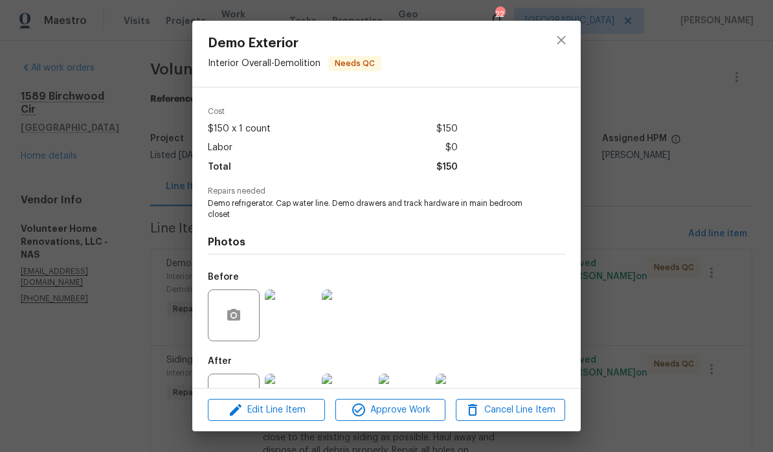
scroll to position [37, 0]
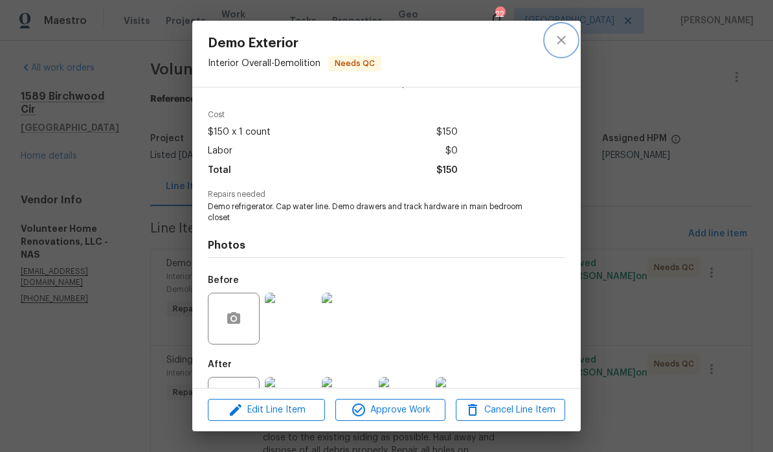
click at [567, 44] on icon "close" at bounding box center [562, 40] width 16 height 16
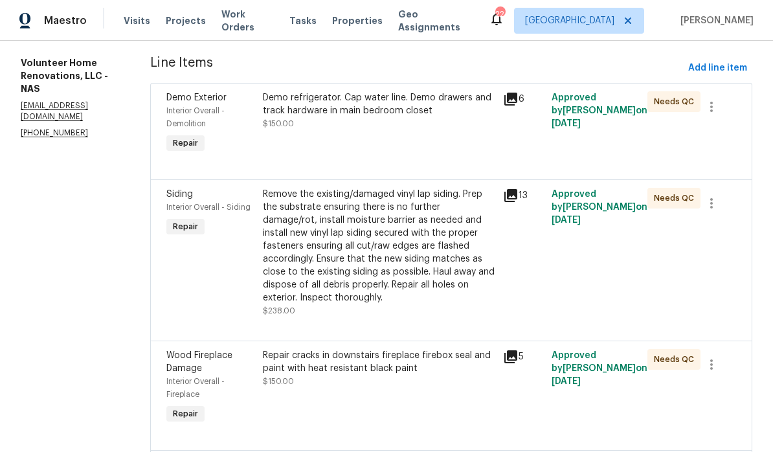
scroll to position [167, 0]
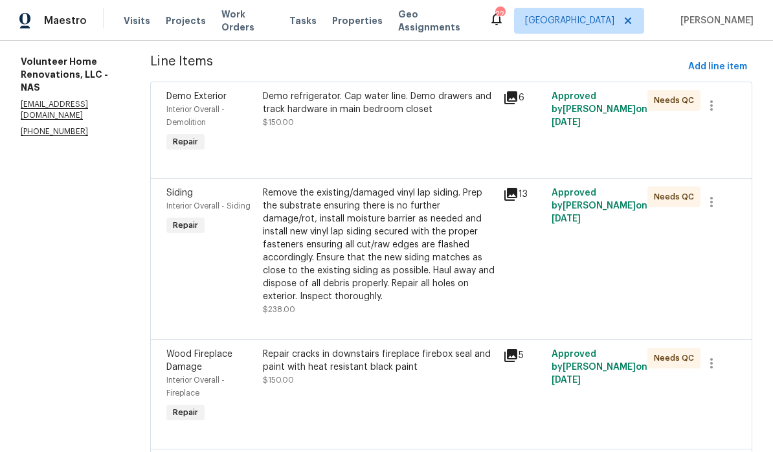
click at [468, 209] on div "Remove the existing/damaged vinyl lap siding. Prep the substrate ensuring there…" at bounding box center [379, 245] width 233 height 117
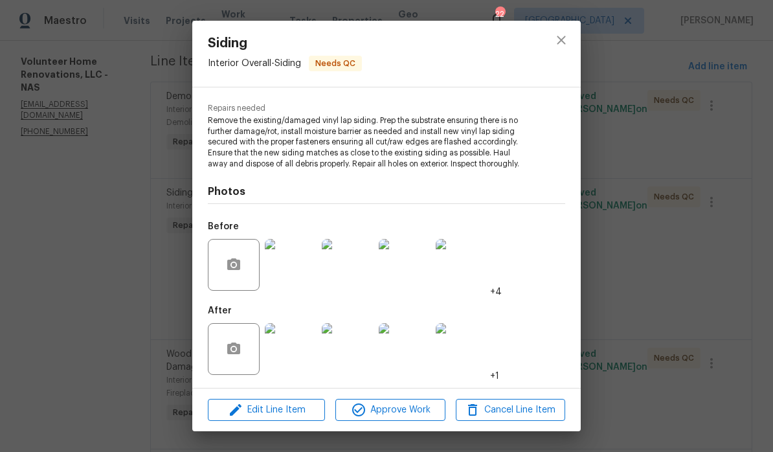
scroll to position [124, 0]
click at [302, 278] on img at bounding box center [291, 265] width 52 height 52
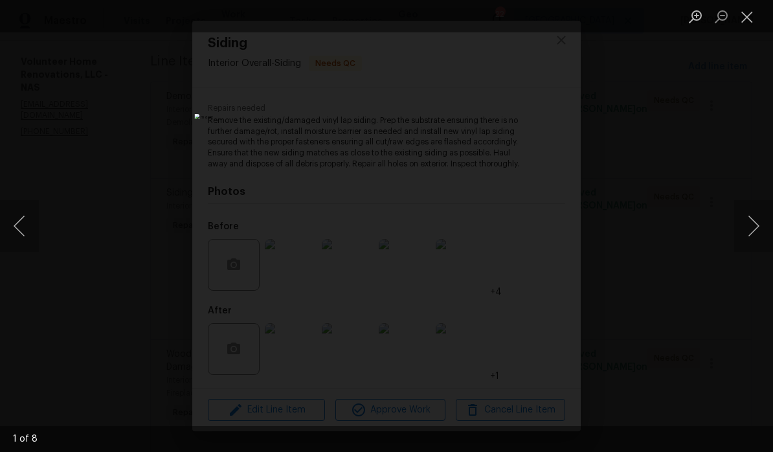
click at [749, 226] on button "Next image" at bounding box center [753, 226] width 39 height 52
click at [753, 224] on button "Next image" at bounding box center [753, 226] width 39 height 52
click at [751, 225] on button "Next image" at bounding box center [753, 226] width 39 height 52
click at [752, 231] on button "Next image" at bounding box center [753, 226] width 39 height 52
click at [747, 233] on button "Next image" at bounding box center [753, 226] width 39 height 52
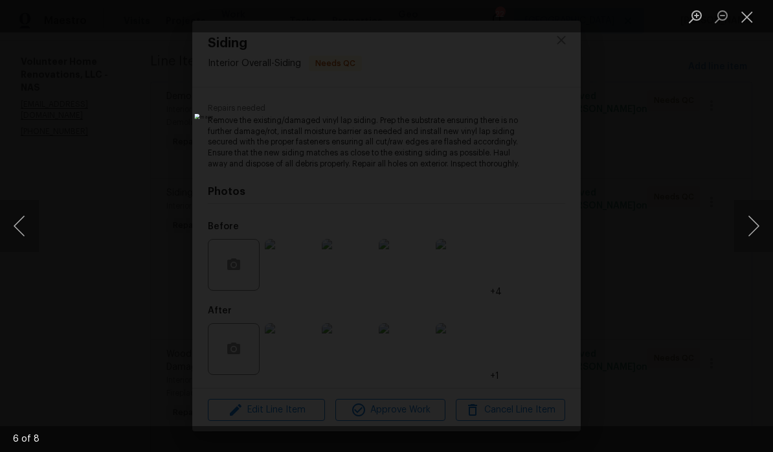
click at [743, 21] on button "Close lightbox" at bounding box center [747, 16] width 26 height 23
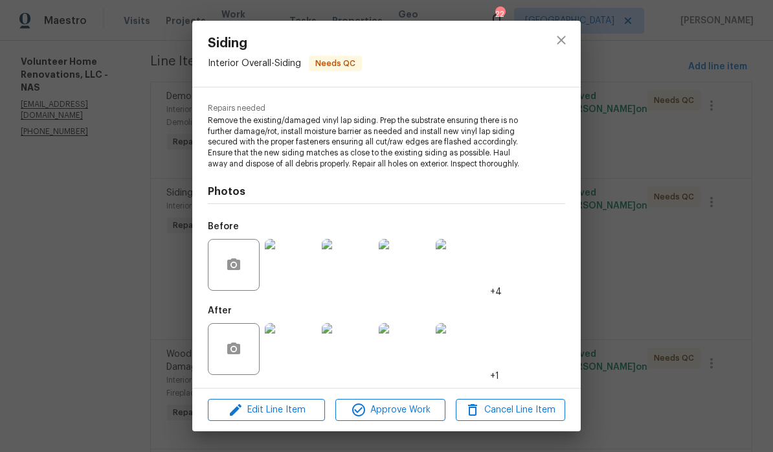
click at [306, 356] on img at bounding box center [291, 349] width 52 height 52
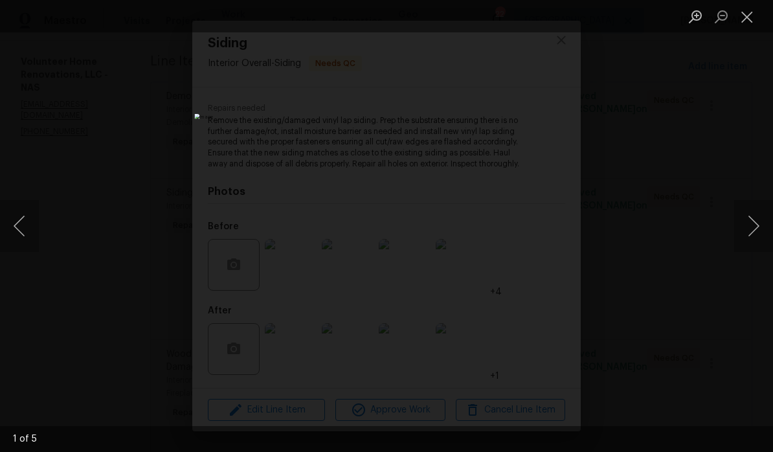
click at [758, 218] on button "Next image" at bounding box center [753, 226] width 39 height 52
click at [752, 229] on button "Next image" at bounding box center [753, 226] width 39 height 52
click at [753, 223] on button "Next image" at bounding box center [753, 226] width 39 height 52
click at [756, 228] on button "Next image" at bounding box center [753, 226] width 39 height 52
click at [753, 230] on button "Next image" at bounding box center [753, 226] width 39 height 52
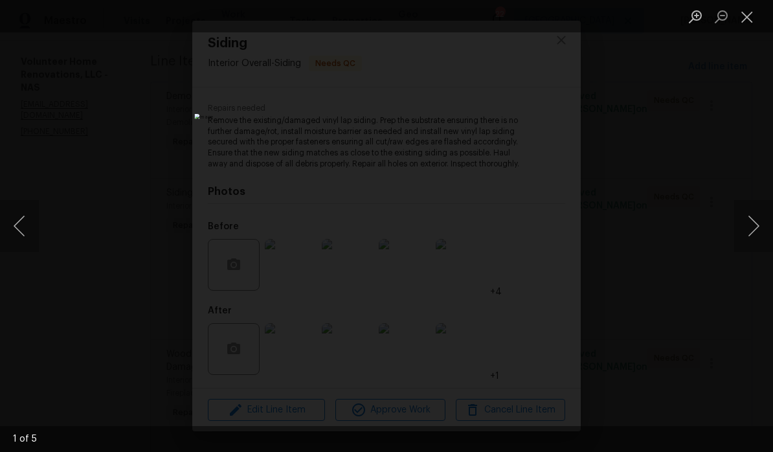
click at [754, 232] on button "Next image" at bounding box center [753, 226] width 39 height 52
click at [755, 228] on button "Next image" at bounding box center [753, 226] width 39 height 52
click at [753, 17] on button "Close lightbox" at bounding box center [747, 16] width 26 height 23
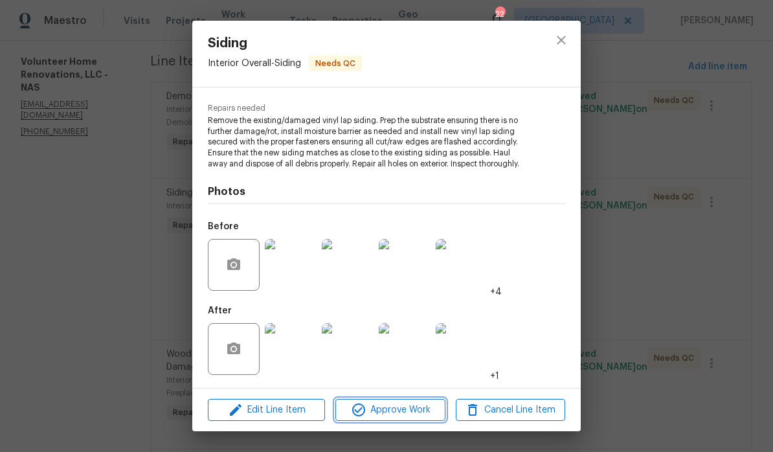
click at [402, 415] on span "Approve Work" at bounding box center [390, 410] width 102 height 16
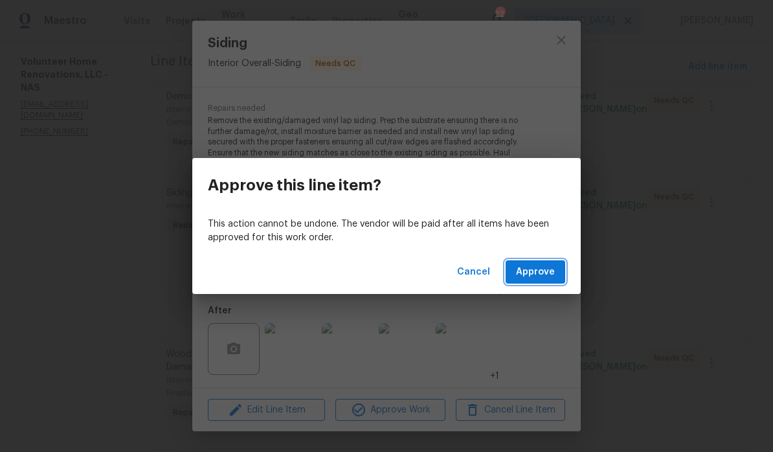
click at [548, 275] on span "Approve" at bounding box center [535, 272] width 39 height 16
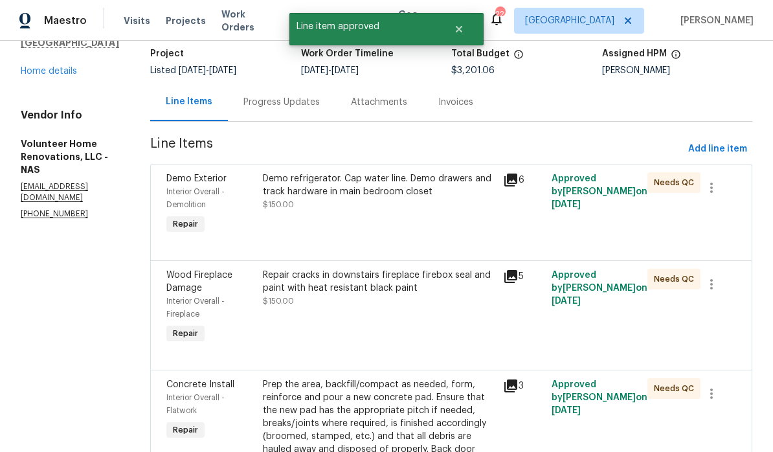
scroll to position [100, 0]
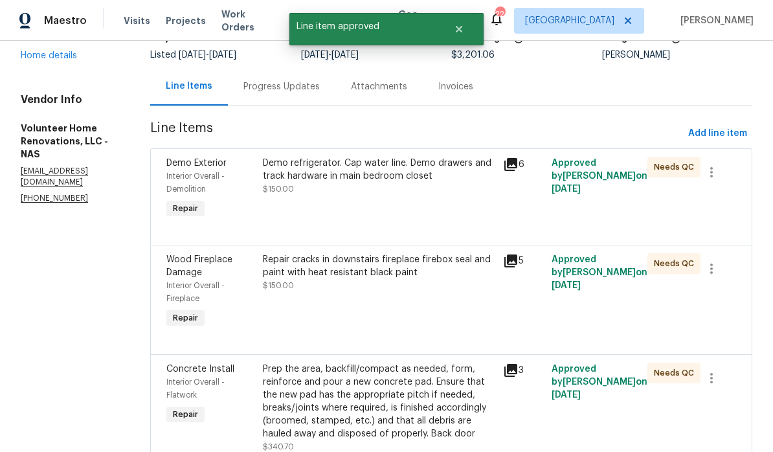
click at [457, 270] on div "Repair cracks in downstairs fireplace firebox seal and paint with heat resistan…" at bounding box center [379, 266] width 233 height 26
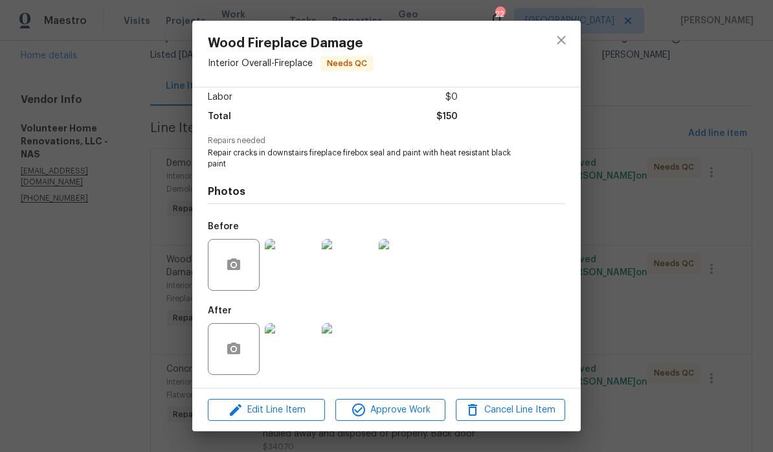
scroll to position [93, 0]
click at [302, 273] on img at bounding box center [291, 265] width 52 height 52
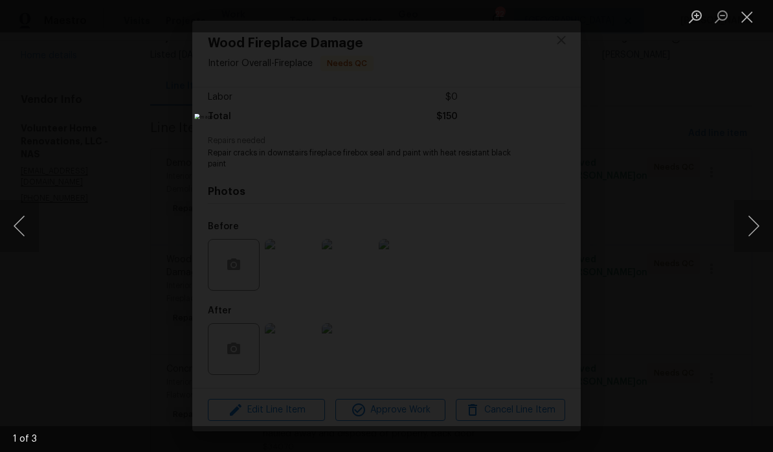
click at [753, 232] on button "Next image" at bounding box center [753, 226] width 39 height 52
click at [748, 233] on button "Next image" at bounding box center [753, 226] width 39 height 52
click at [753, 230] on button "Next image" at bounding box center [753, 226] width 39 height 52
click at [749, 23] on button "Close lightbox" at bounding box center [747, 16] width 26 height 23
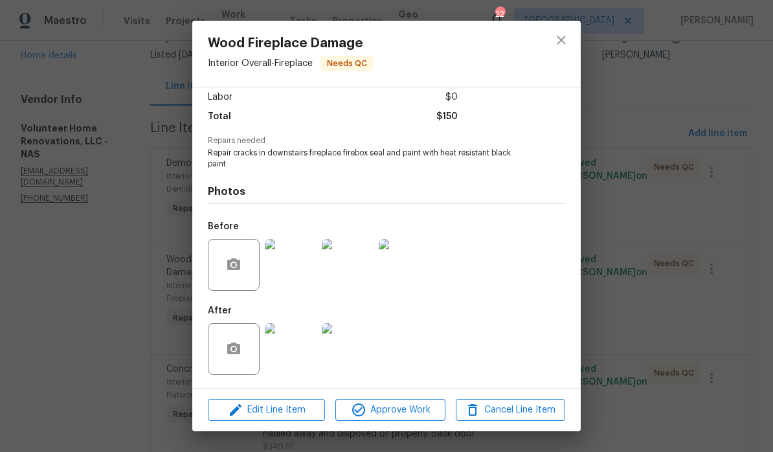
click at [308, 355] on img at bounding box center [291, 349] width 52 height 52
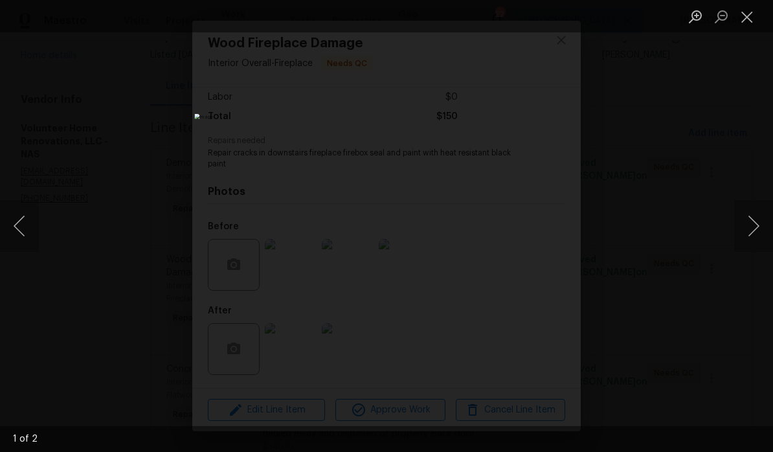
click at [760, 221] on button "Next image" at bounding box center [753, 226] width 39 height 52
click at [751, 227] on button "Next image" at bounding box center [753, 226] width 39 height 52
click at [748, 19] on button "Close lightbox" at bounding box center [747, 16] width 26 height 23
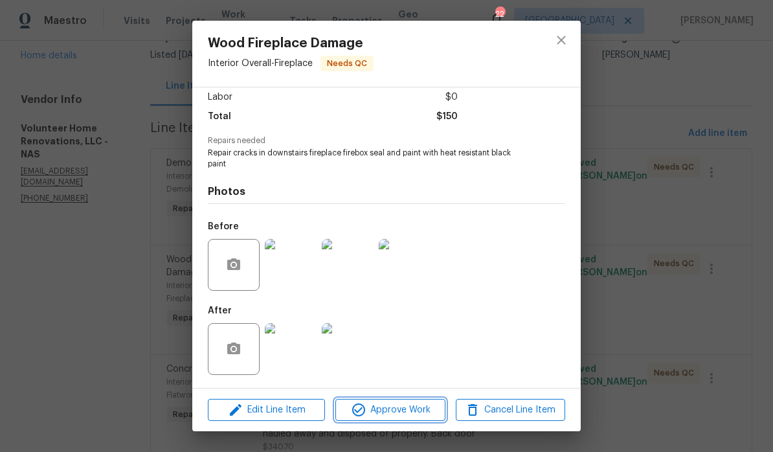
click at [411, 413] on span "Approve Work" at bounding box center [390, 410] width 102 height 16
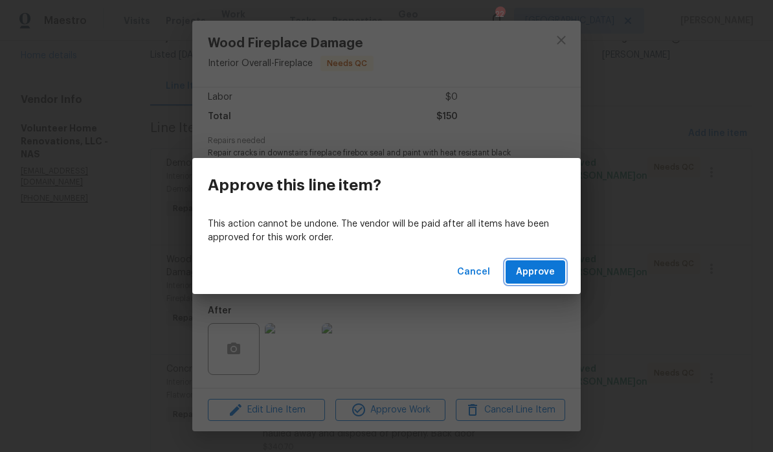
click at [543, 271] on span "Approve" at bounding box center [535, 272] width 39 height 16
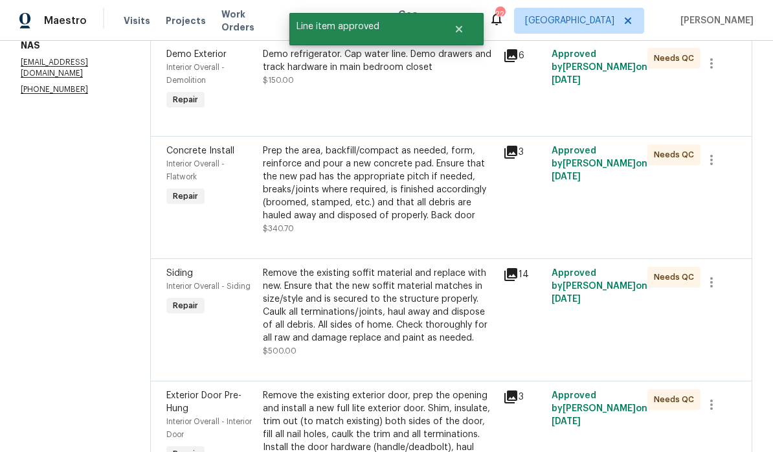
scroll to position [210, 0]
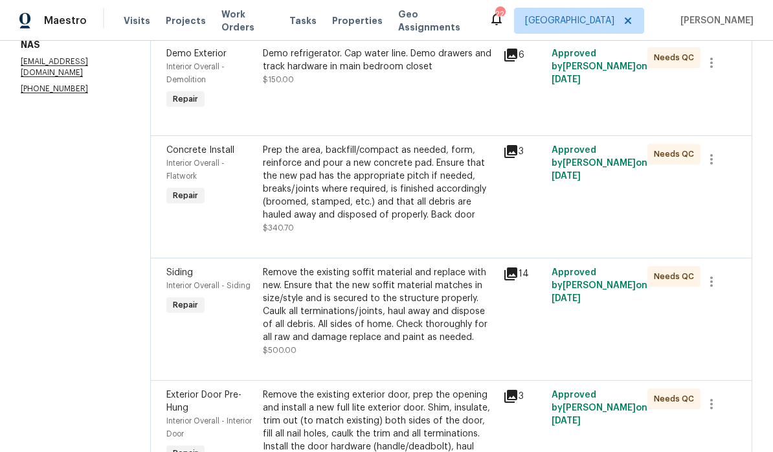
click at [487, 163] on div "Prep the area, backfill/compact as needed, form, reinforce and pour a new concr…" at bounding box center [379, 183] width 233 height 78
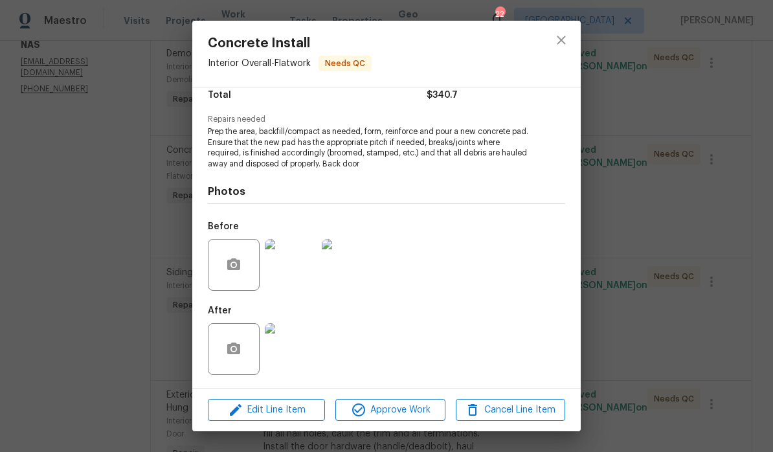
scroll to position [113, 0]
click at [303, 273] on img at bounding box center [291, 265] width 52 height 52
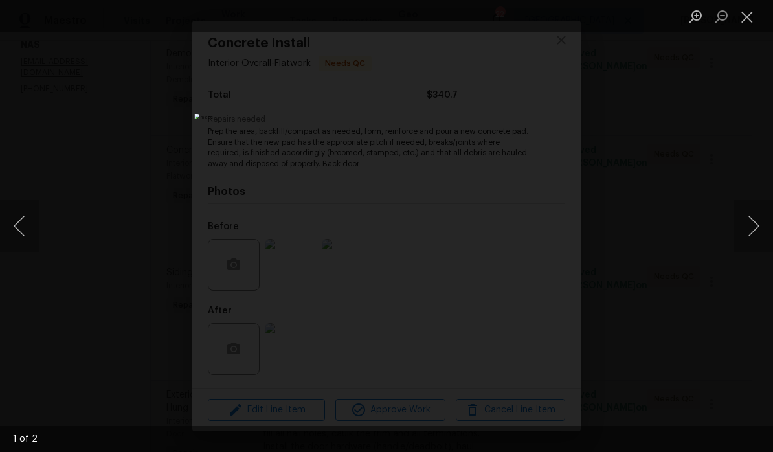
click at [758, 231] on button "Next image" at bounding box center [753, 226] width 39 height 52
click at [754, 231] on button "Next image" at bounding box center [753, 226] width 39 height 52
click at [746, 21] on button "Close lightbox" at bounding box center [747, 16] width 26 height 23
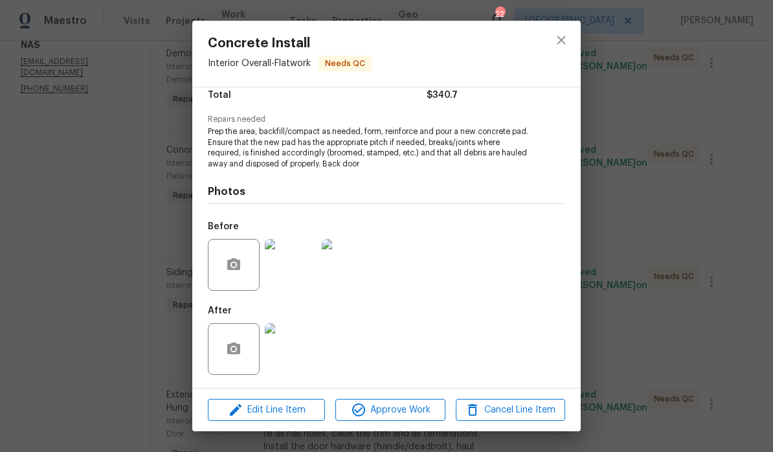
click at [303, 356] on img at bounding box center [291, 349] width 52 height 52
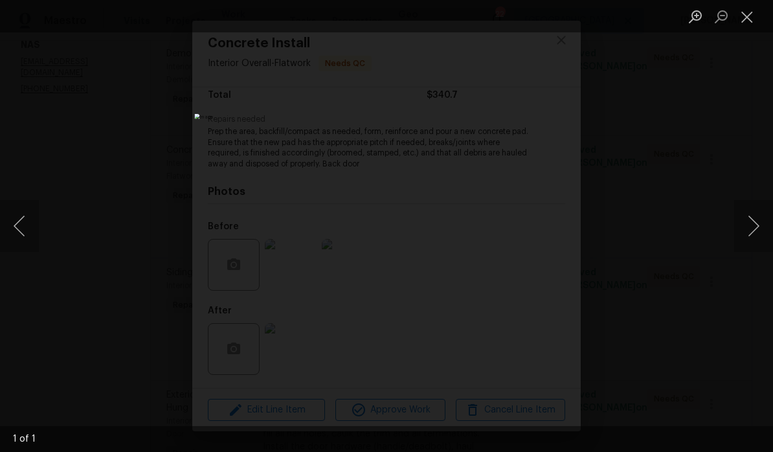
click at [753, 20] on button "Close lightbox" at bounding box center [747, 16] width 26 height 23
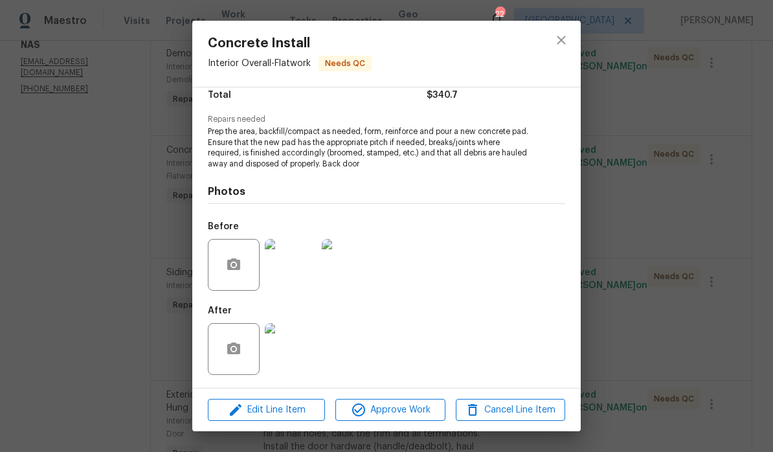
click at [303, 266] on img at bounding box center [291, 265] width 52 height 52
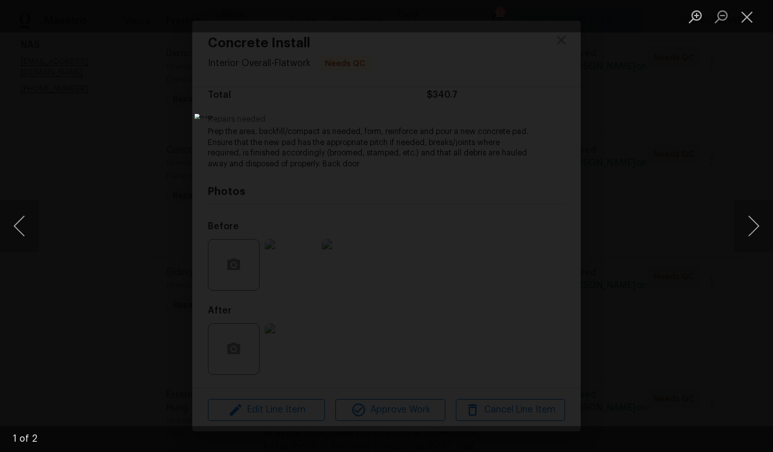
click at [749, 21] on button "Close lightbox" at bounding box center [747, 16] width 26 height 23
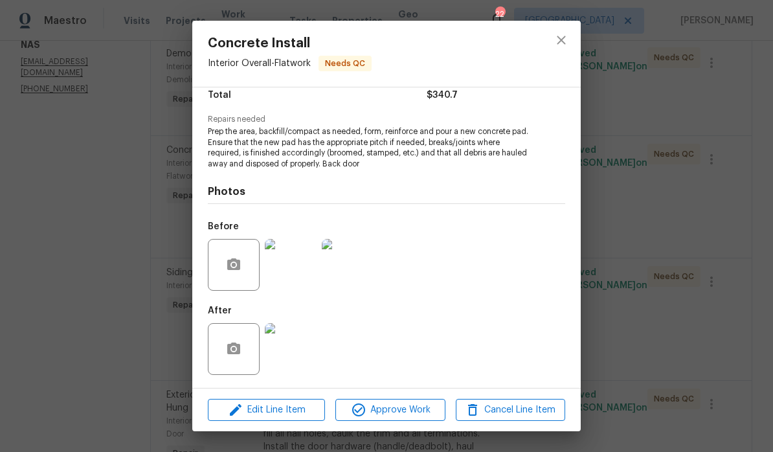
click at [300, 352] on img at bounding box center [291, 349] width 52 height 52
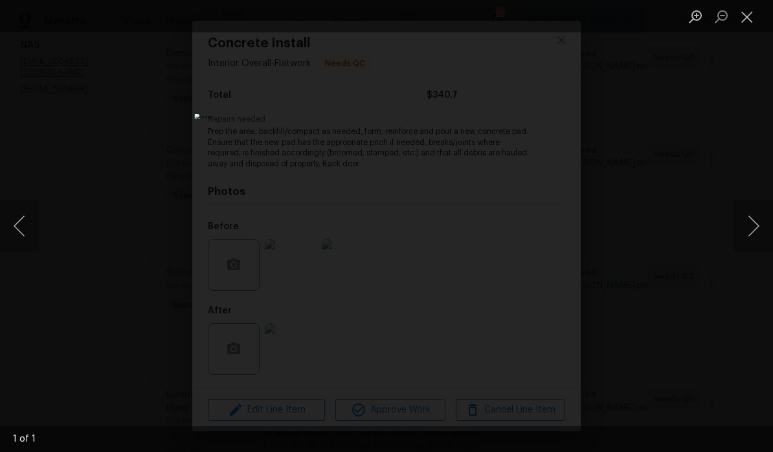
click at [753, 16] on button "Close lightbox" at bounding box center [747, 16] width 26 height 23
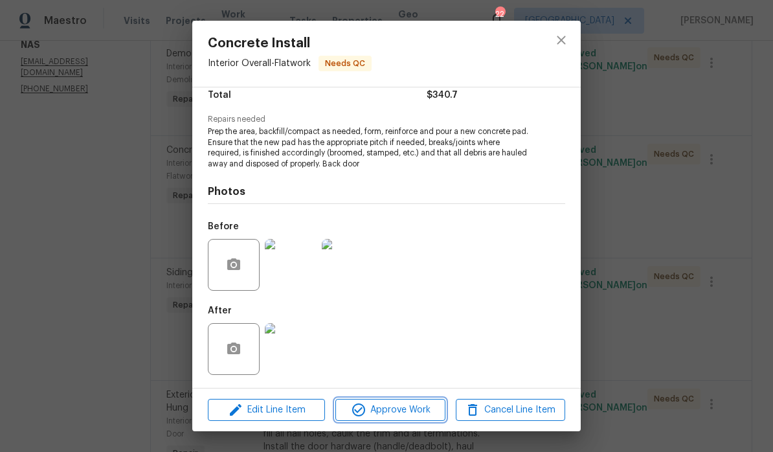
click at [406, 410] on span "Approve Work" at bounding box center [390, 410] width 102 height 16
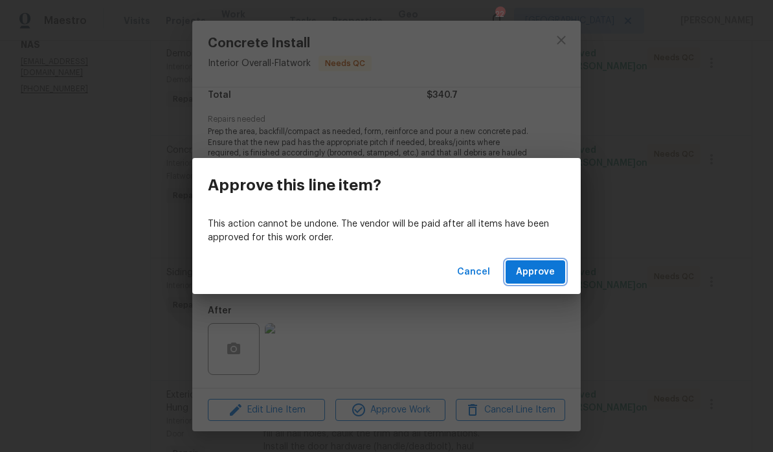
click at [543, 274] on span "Approve" at bounding box center [535, 272] width 39 height 16
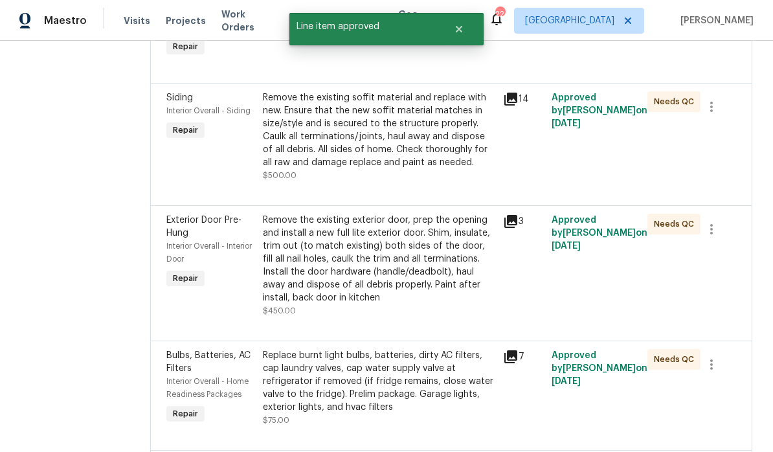
scroll to position [269, 0]
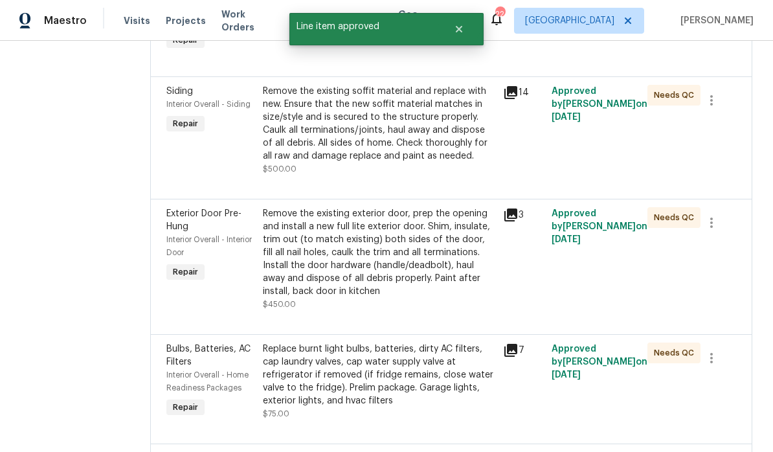
click at [453, 109] on div "Remove the existing soffit material and replace with new. Ensure that the new s…" at bounding box center [379, 124] width 233 height 78
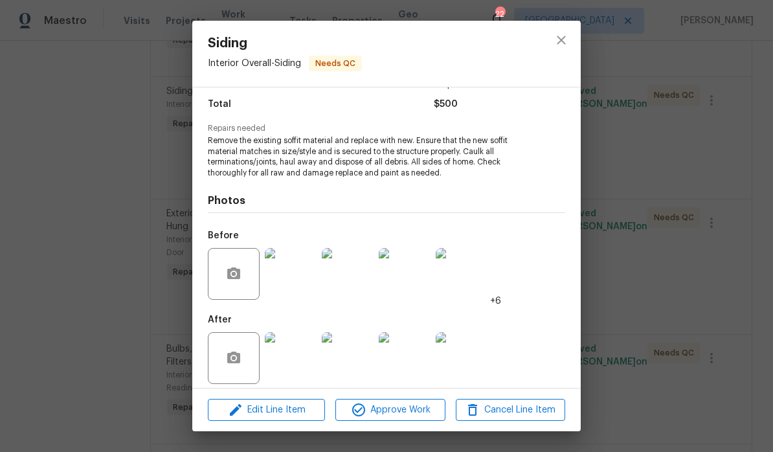
scroll to position [106, 0]
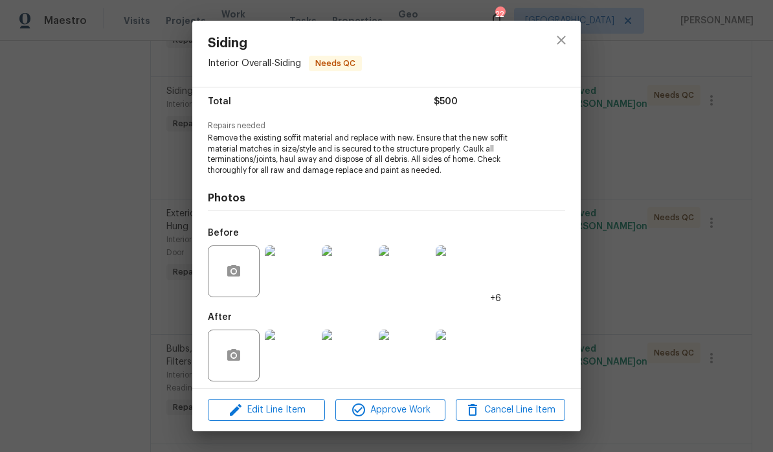
click at [302, 362] on img at bounding box center [291, 356] width 52 height 52
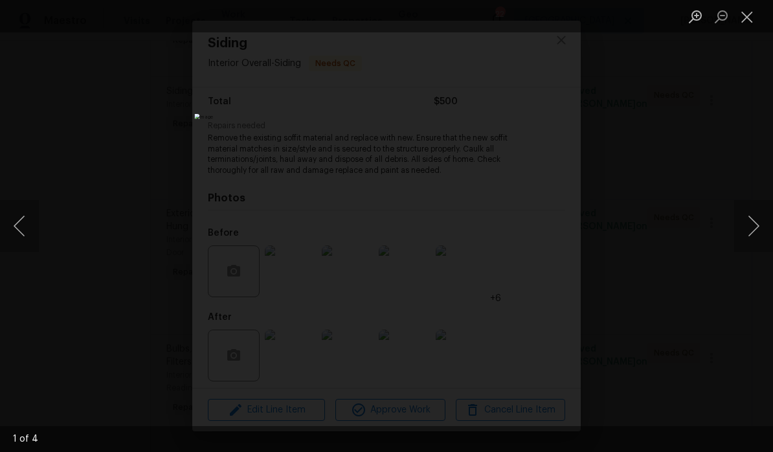
click at [753, 229] on button "Next image" at bounding box center [753, 226] width 39 height 52
click at [749, 232] on button "Next image" at bounding box center [753, 226] width 39 height 52
click at [746, 232] on button "Next image" at bounding box center [753, 226] width 39 height 52
click at [743, 229] on button "Next image" at bounding box center [753, 226] width 39 height 52
click at [741, 234] on button "Next image" at bounding box center [753, 226] width 39 height 52
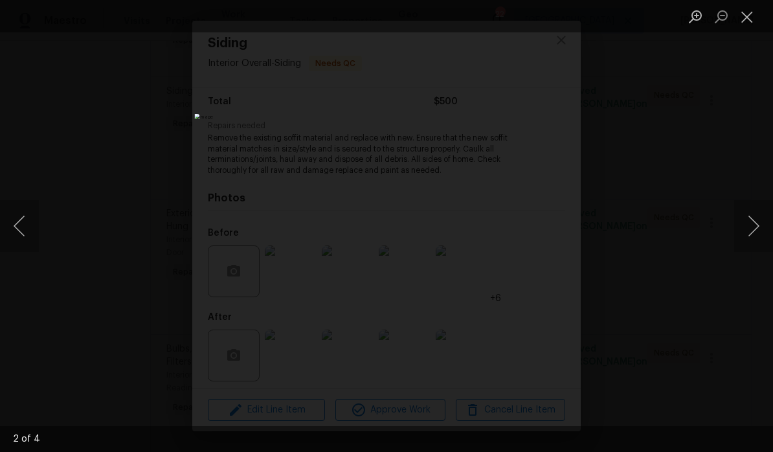
click at [743, 230] on button "Next image" at bounding box center [753, 226] width 39 height 52
click at [747, 20] on button "Close lightbox" at bounding box center [747, 16] width 26 height 23
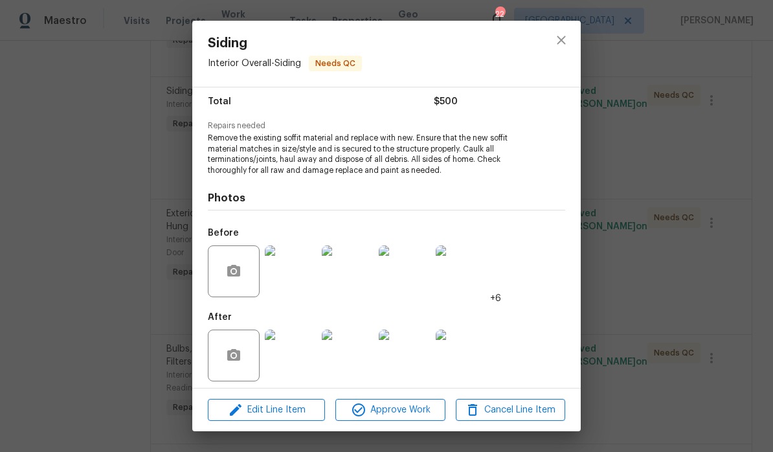
click at [407, 418] on button "Approve Work" at bounding box center [389, 410] width 109 height 23
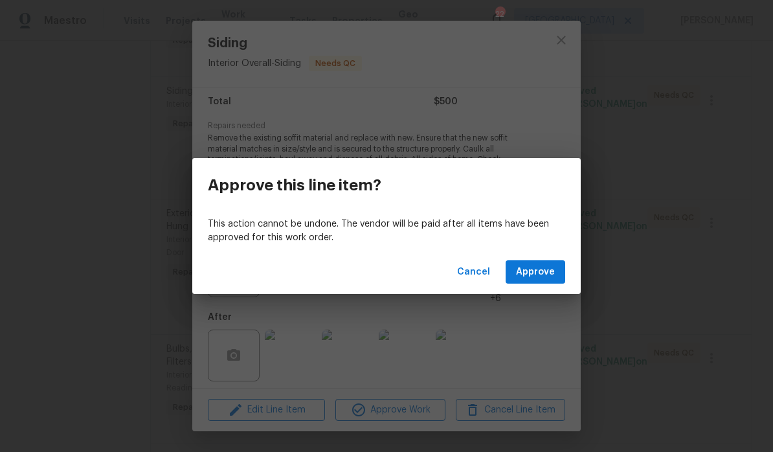
click at [547, 274] on span "Approve" at bounding box center [535, 272] width 39 height 16
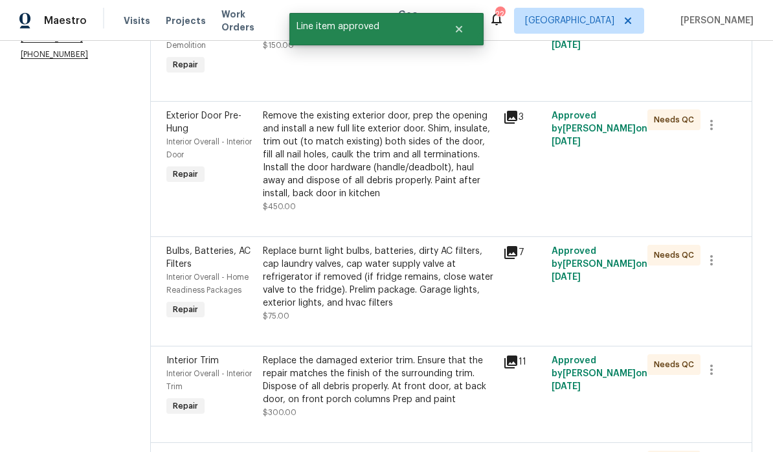
scroll to position [266, 0]
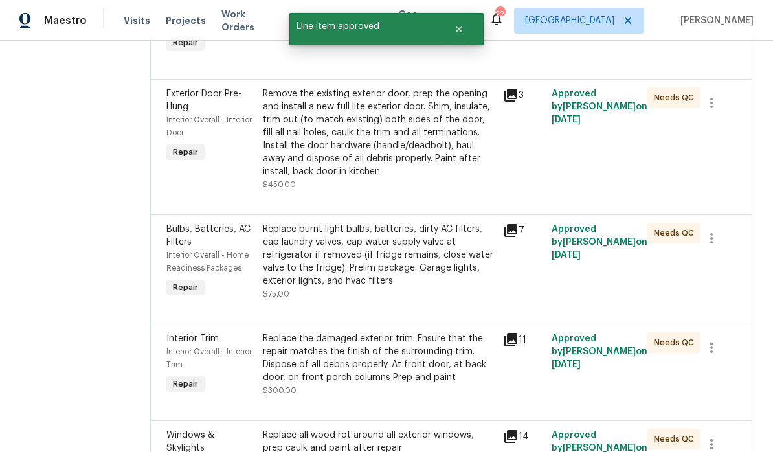
click at [460, 116] on div "Remove the existing exterior door, prep the opening and install a new full lite…" at bounding box center [379, 132] width 233 height 91
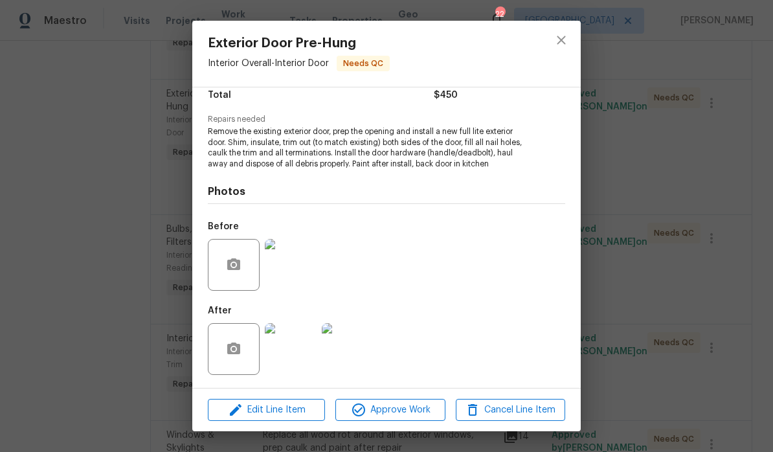
scroll to position [113, 0]
click at [300, 274] on img at bounding box center [291, 265] width 52 height 52
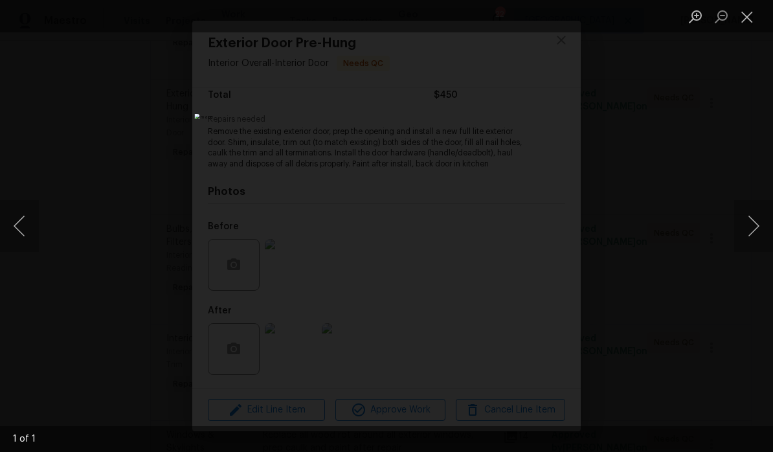
click at [746, 19] on button "Close lightbox" at bounding box center [747, 16] width 26 height 23
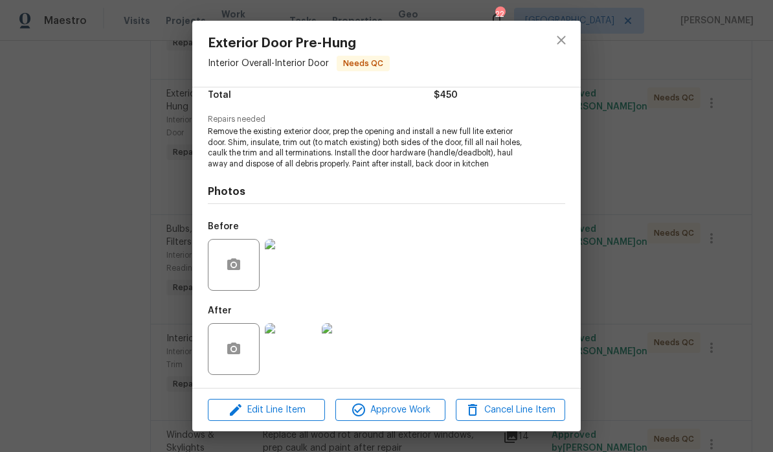
click at [302, 356] on img at bounding box center [291, 349] width 52 height 52
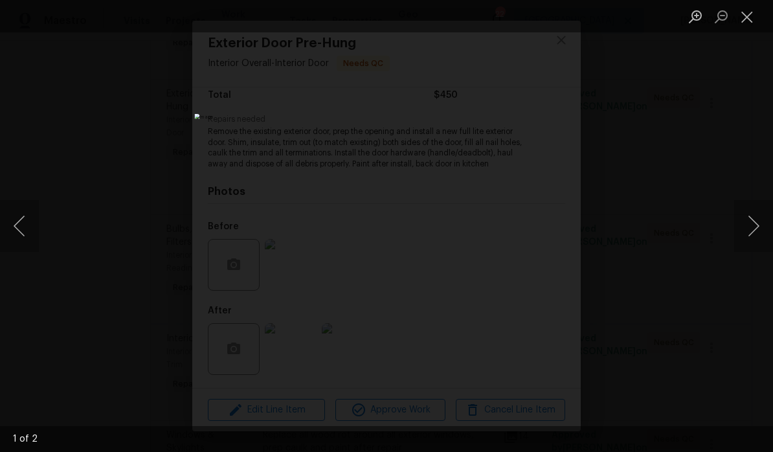
click at [758, 225] on button "Next image" at bounding box center [753, 226] width 39 height 52
click at [751, 229] on button "Next image" at bounding box center [753, 226] width 39 height 52
click at [747, 225] on button "Next image" at bounding box center [753, 226] width 39 height 52
click at [748, 21] on button "Close lightbox" at bounding box center [747, 16] width 26 height 23
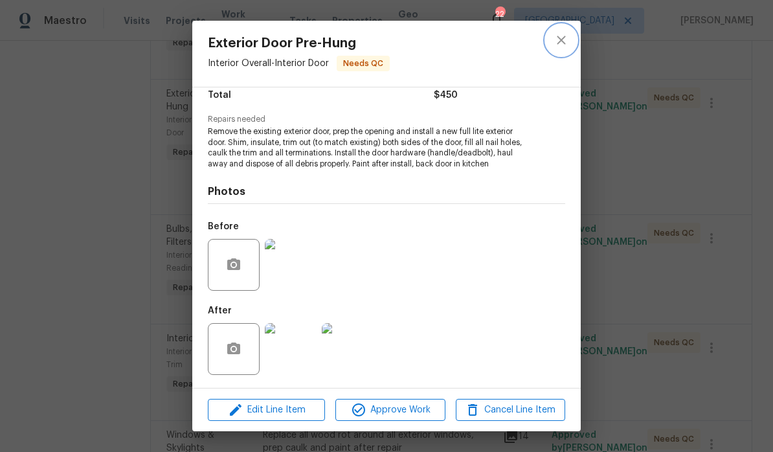
click at [567, 43] on icon "close" at bounding box center [562, 40] width 16 height 16
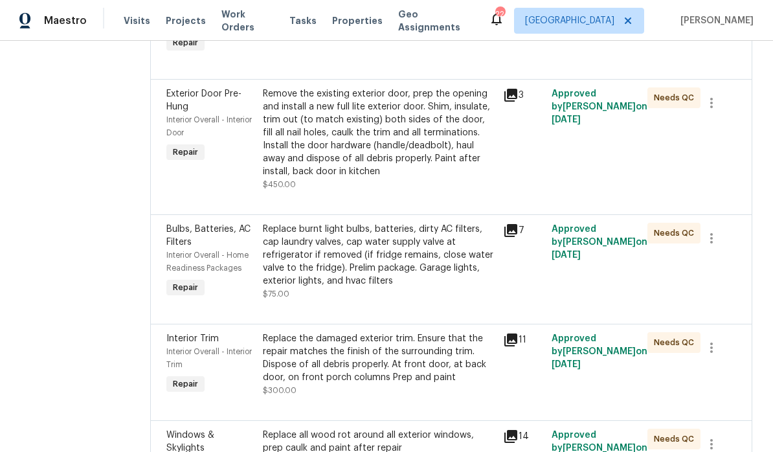
click at [451, 275] on div "Replace burnt light bulbs, batteries, dirty AC filters, cap laundry valves, cap…" at bounding box center [379, 255] width 233 height 65
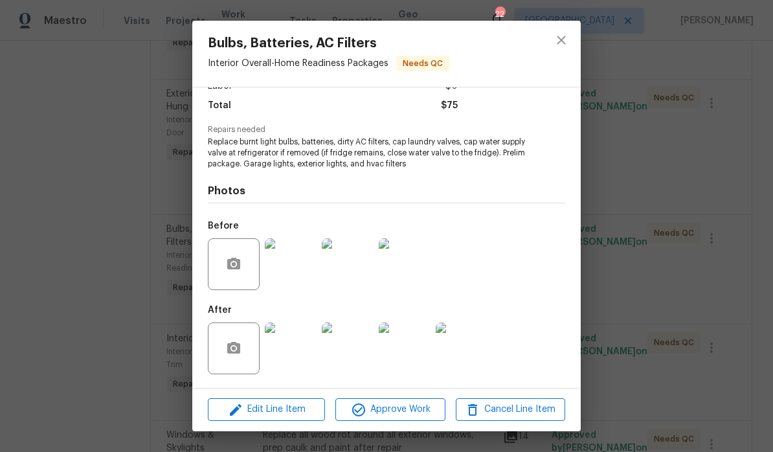
scroll to position [103, 0]
click at [301, 351] on img at bounding box center [291, 349] width 52 height 52
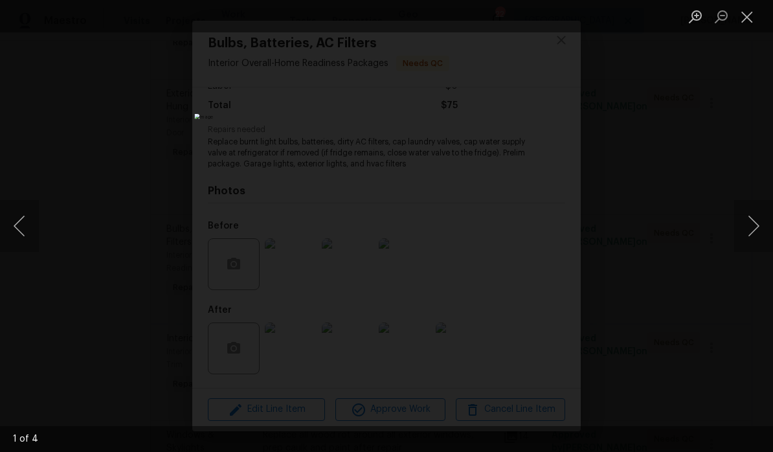
click at [753, 226] on button "Next image" at bounding box center [753, 226] width 39 height 52
click at [748, 232] on button "Next image" at bounding box center [753, 226] width 39 height 52
click at [745, 226] on button "Next image" at bounding box center [753, 226] width 39 height 52
click at [742, 25] on button "Close lightbox" at bounding box center [747, 16] width 26 height 23
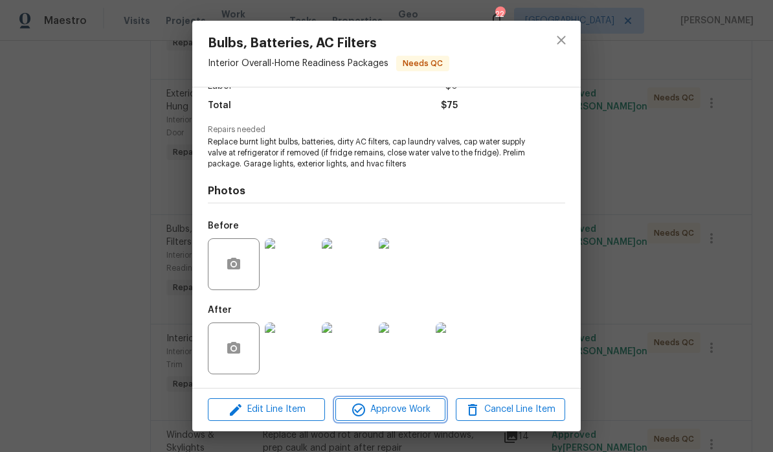
click at [414, 414] on span "Approve Work" at bounding box center [390, 410] width 102 height 16
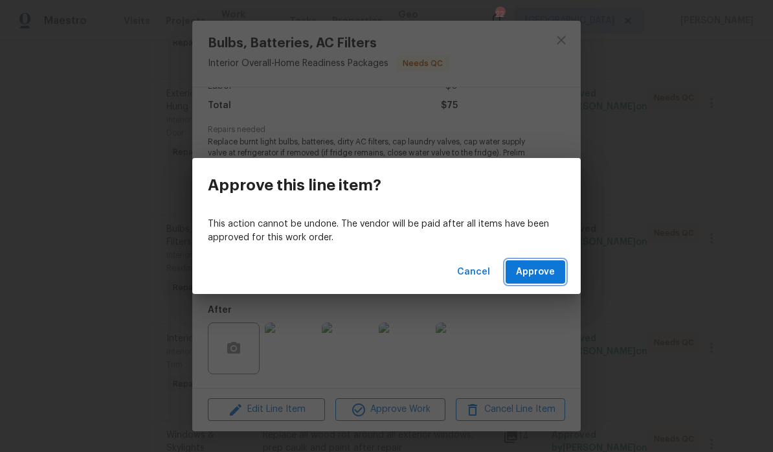
click at [543, 277] on span "Approve" at bounding box center [535, 272] width 39 height 16
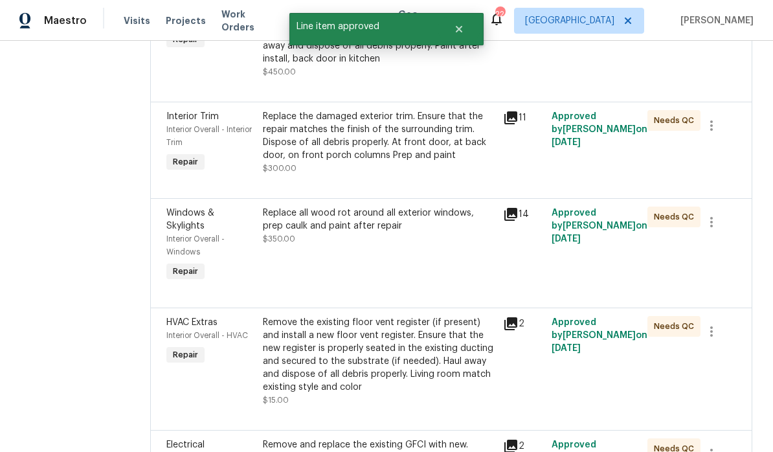
scroll to position [395, 0]
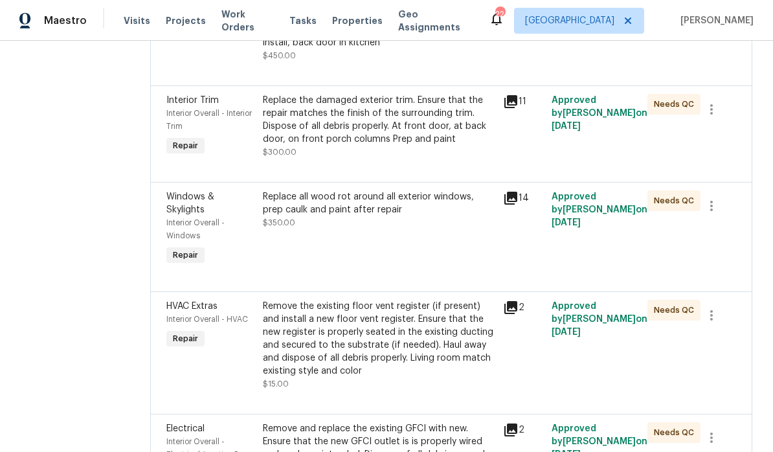
click at [473, 128] on div "Replace the damaged exterior trim. Ensure that the repair matches the finish of…" at bounding box center [379, 120] width 233 height 52
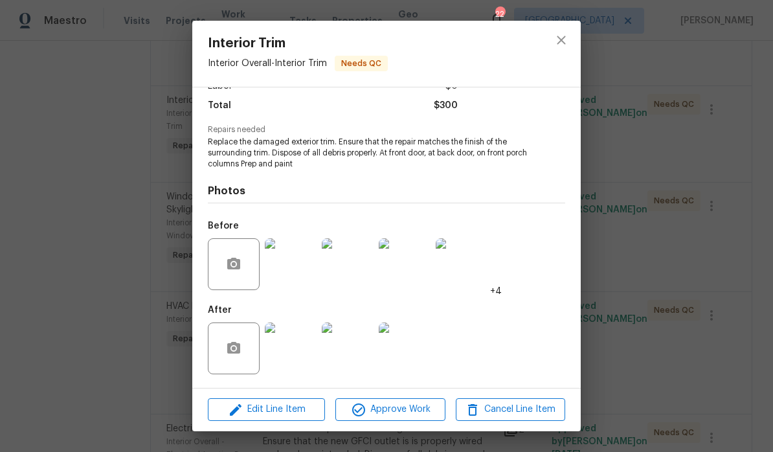
scroll to position [103, 0]
click at [558, 45] on icon "close" at bounding box center [562, 40] width 16 height 16
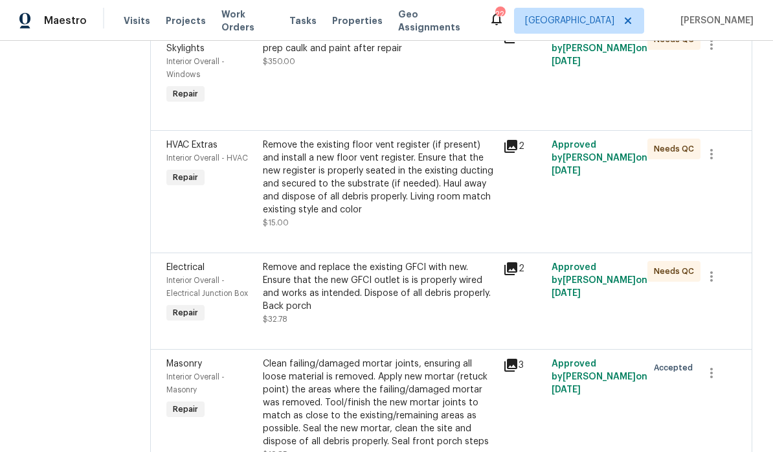
scroll to position [557, 0]
click at [457, 198] on div "Remove the existing floor vent register (if present) and install a new floor ve…" at bounding box center [379, 177] width 233 height 78
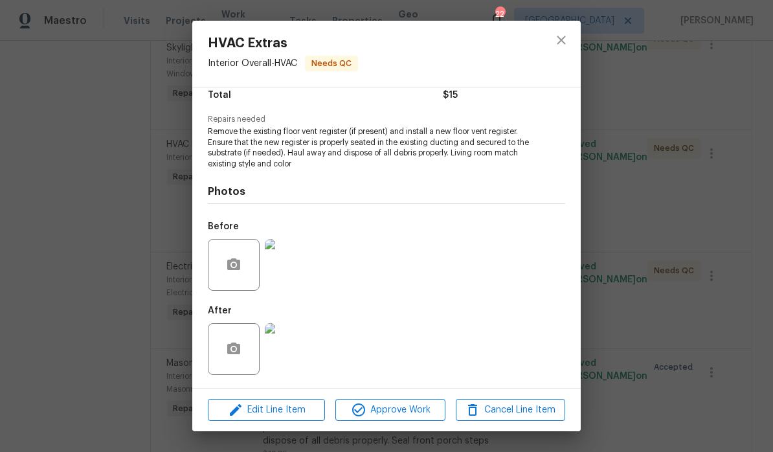
scroll to position [113, 0]
click at [291, 351] on img at bounding box center [291, 349] width 52 height 52
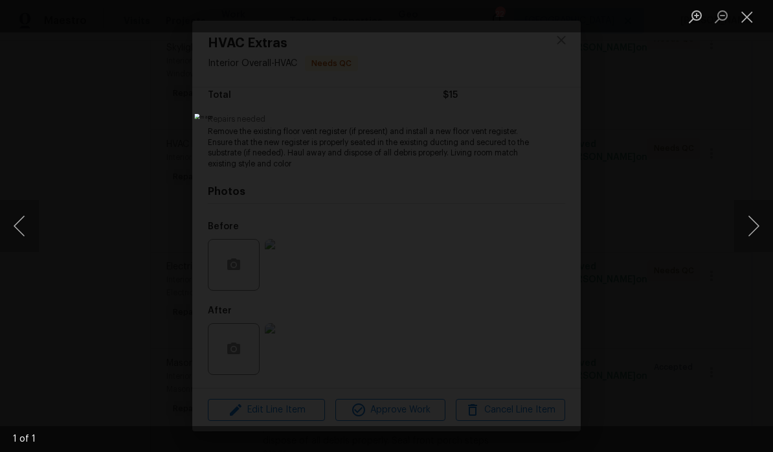
click at [749, 20] on button "Close lightbox" at bounding box center [747, 16] width 26 height 23
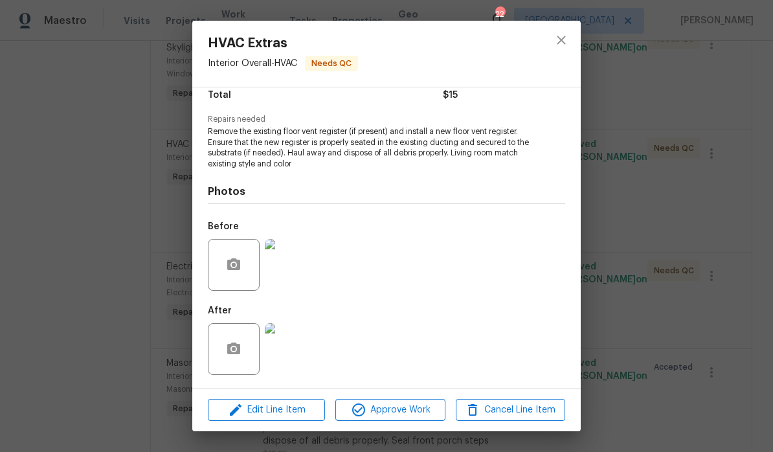
click at [299, 271] on img at bounding box center [291, 265] width 52 height 52
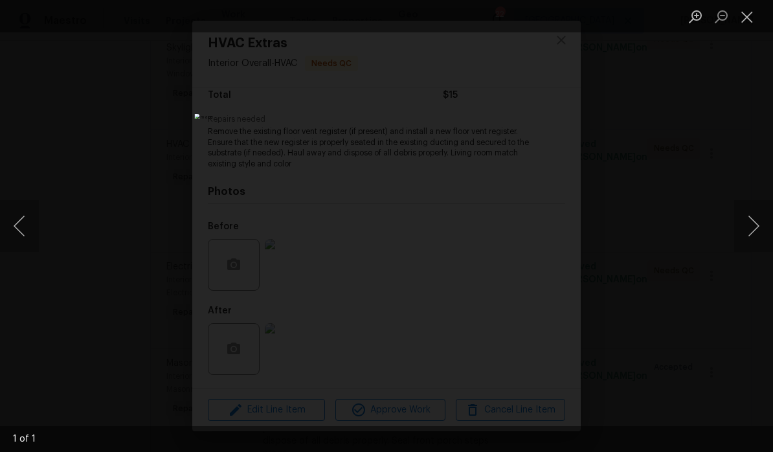
click at [750, 23] on button "Close lightbox" at bounding box center [747, 16] width 26 height 23
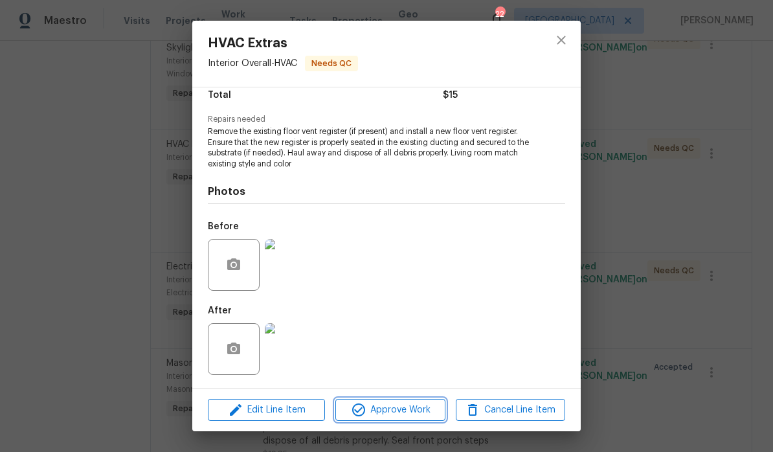
click at [396, 413] on span "Approve Work" at bounding box center [390, 410] width 102 height 16
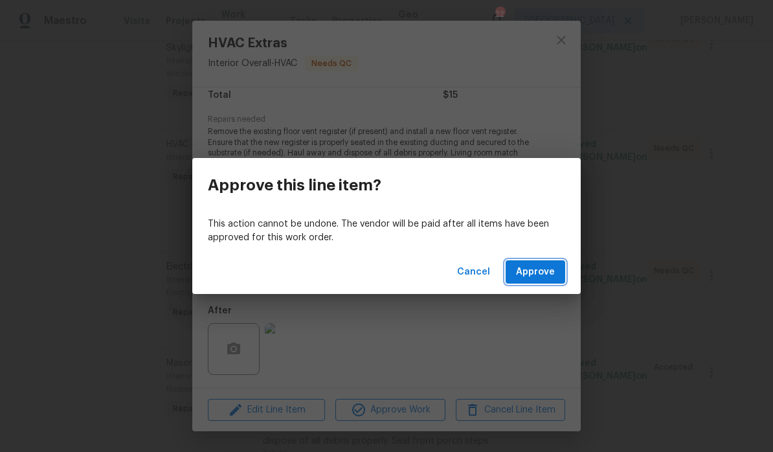
click at [543, 275] on span "Approve" at bounding box center [535, 272] width 39 height 16
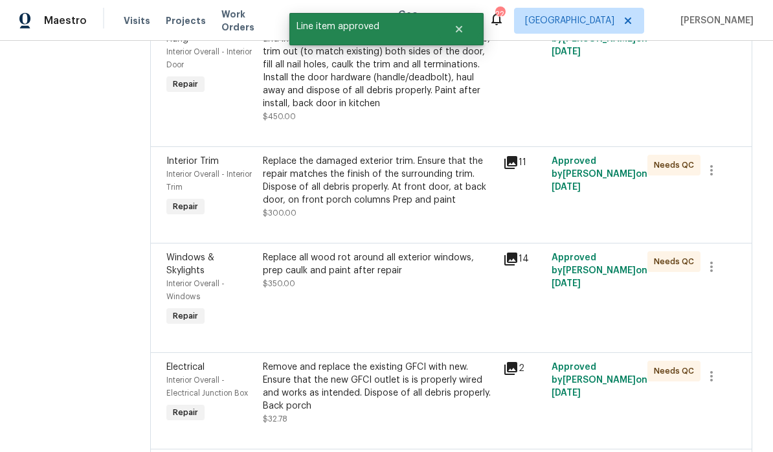
scroll to position [335, 0]
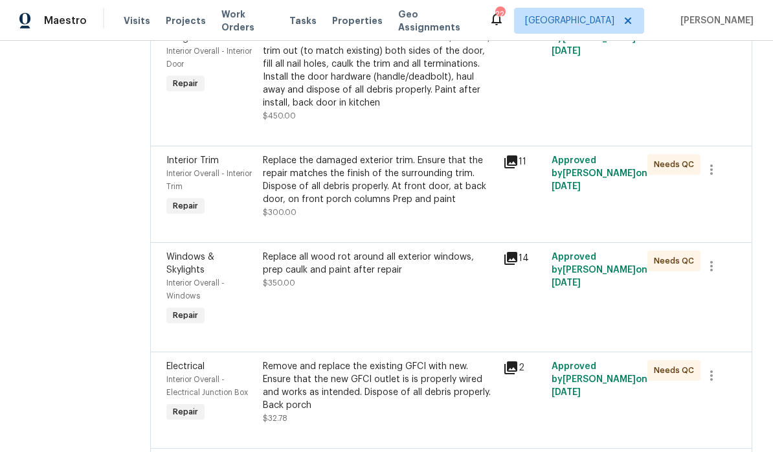
click at [433, 277] on div "Replace all wood rot around all exterior windows, prep caulk and paint after re…" at bounding box center [379, 264] width 233 height 26
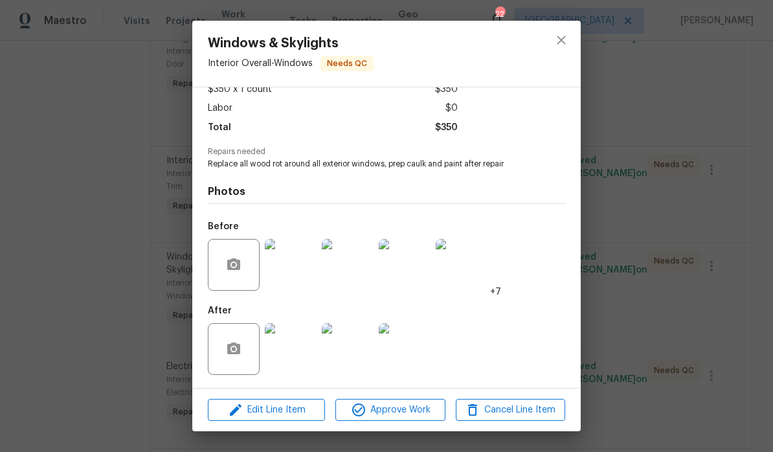
scroll to position [83, 0]
click at [302, 350] on img at bounding box center [291, 349] width 52 height 52
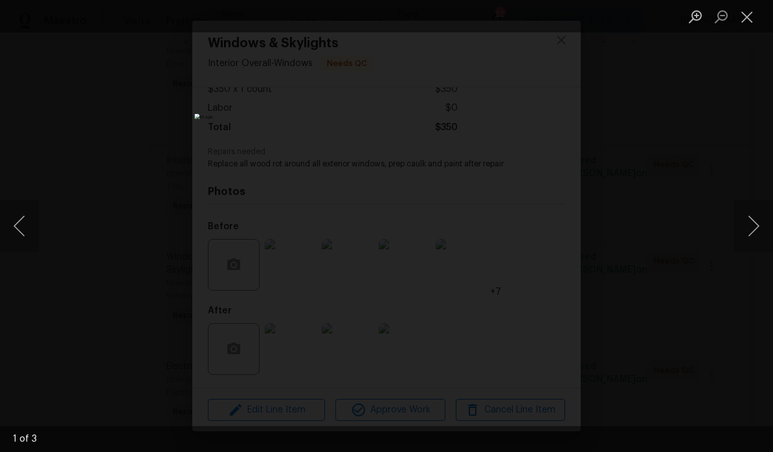
click at [753, 225] on button "Next image" at bounding box center [753, 226] width 39 height 52
click at [747, 229] on button "Next image" at bounding box center [753, 226] width 39 height 52
click at [753, 221] on button "Next image" at bounding box center [753, 226] width 39 height 52
click at [746, 228] on button "Next image" at bounding box center [753, 226] width 39 height 52
click at [746, 21] on button "Close lightbox" at bounding box center [747, 16] width 26 height 23
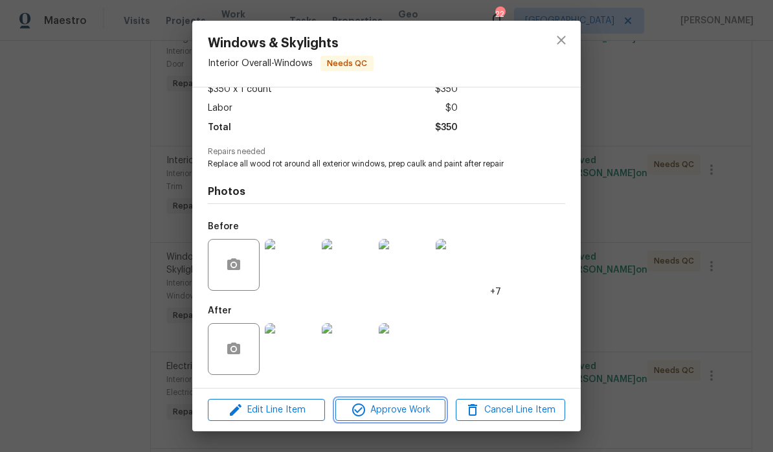
click at [392, 413] on span "Approve Work" at bounding box center [390, 410] width 102 height 16
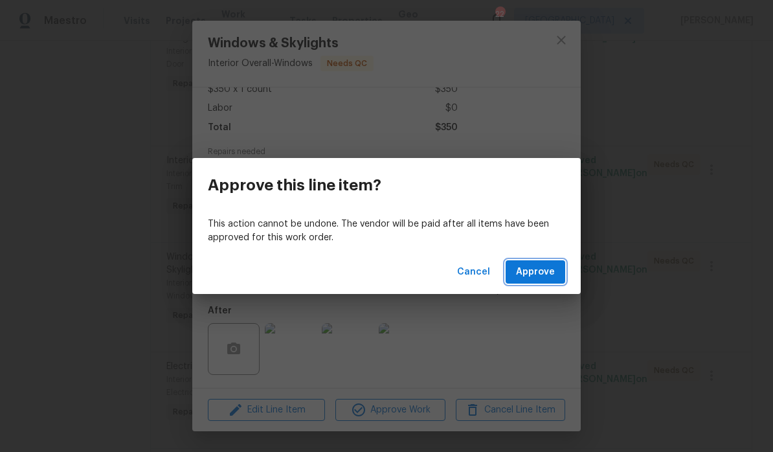
click at [541, 272] on span "Approve" at bounding box center [535, 272] width 39 height 16
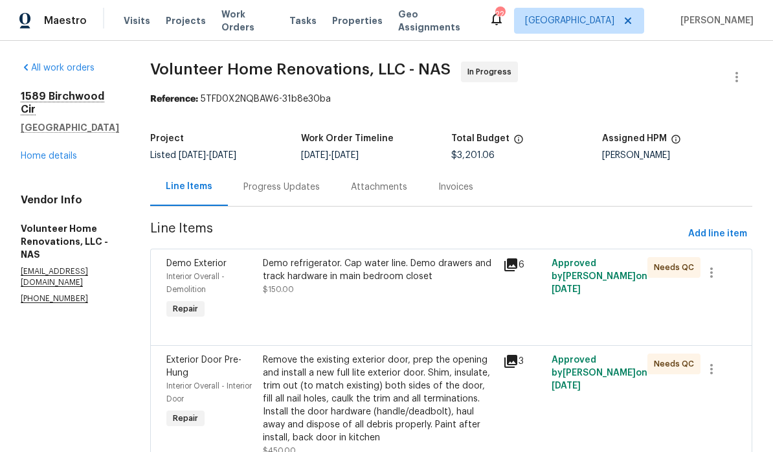
scroll to position [0, 0]
click at [63, 152] on link "Home details" at bounding box center [49, 156] width 56 height 9
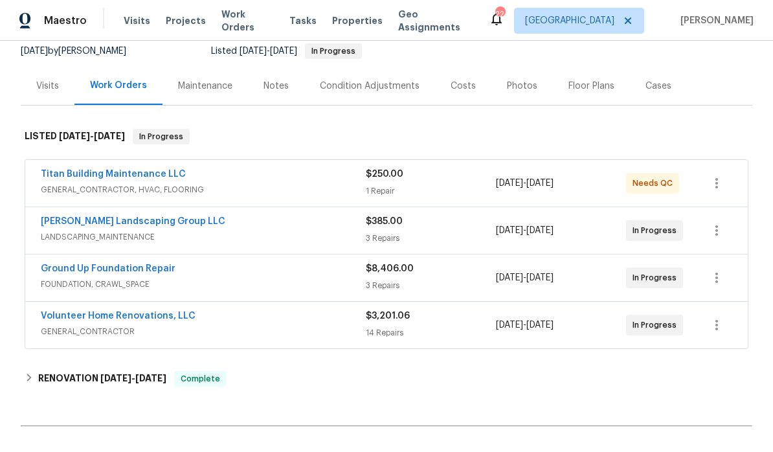
scroll to position [89, 0]
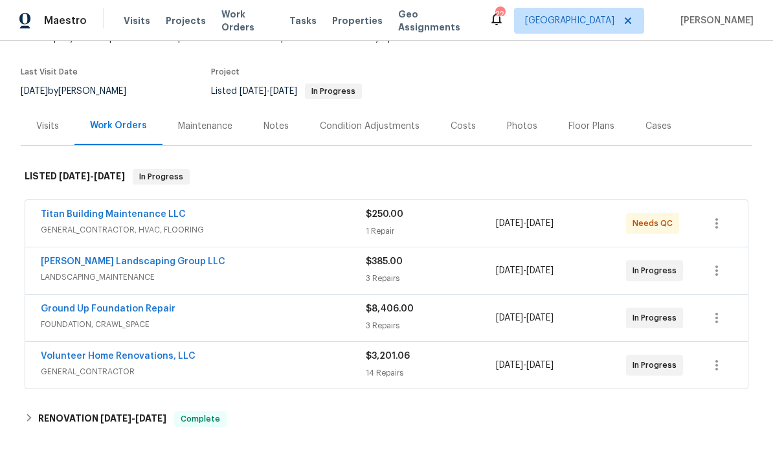
click at [279, 130] on div "Notes" at bounding box center [276, 126] width 25 height 13
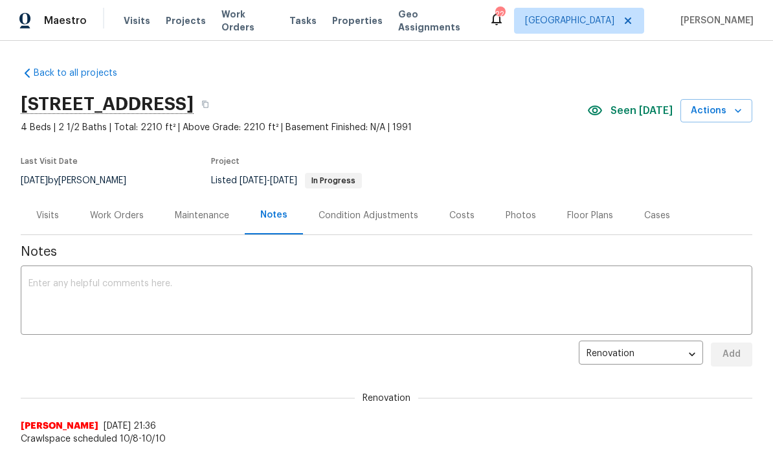
click at [249, 20] on span "Work Orders" at bounding box center [247, 21] width 52 height 26
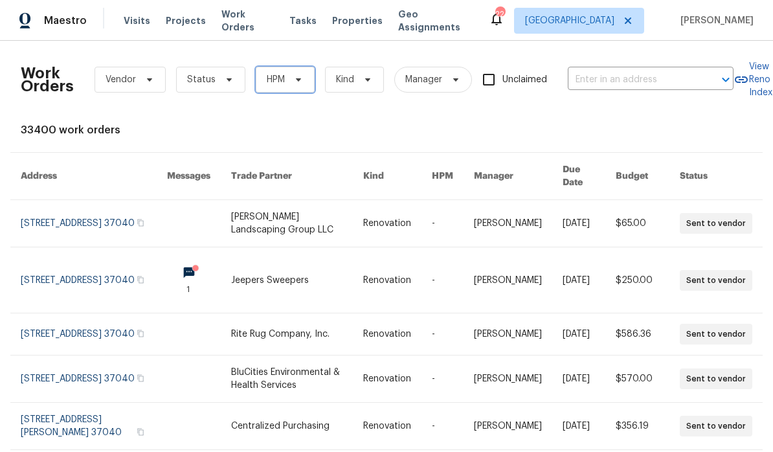
click at [299, 77] on icon at bounding box center [298, 79] width 10 height 10
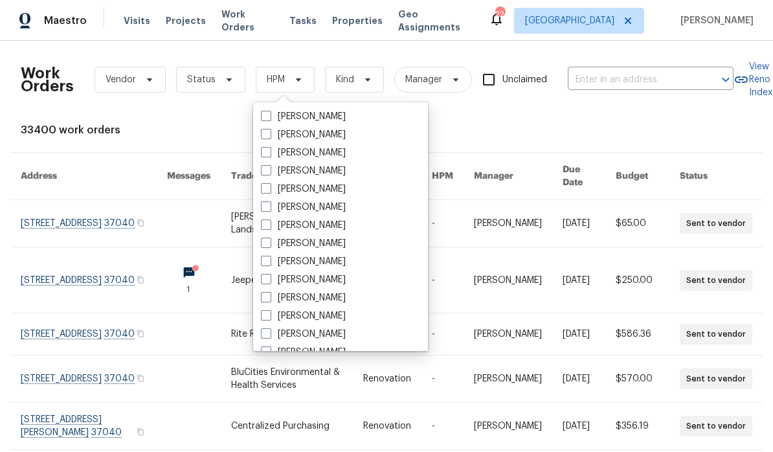
click at [339, 280] on label "[PERSON_NAME]" at bounding box center [303, 279] width 85 height 13
click at [269, 280] on input "[PERSON_NAME]" at bounding box center [265, 277] width 8 height 8
checkbox input "true"
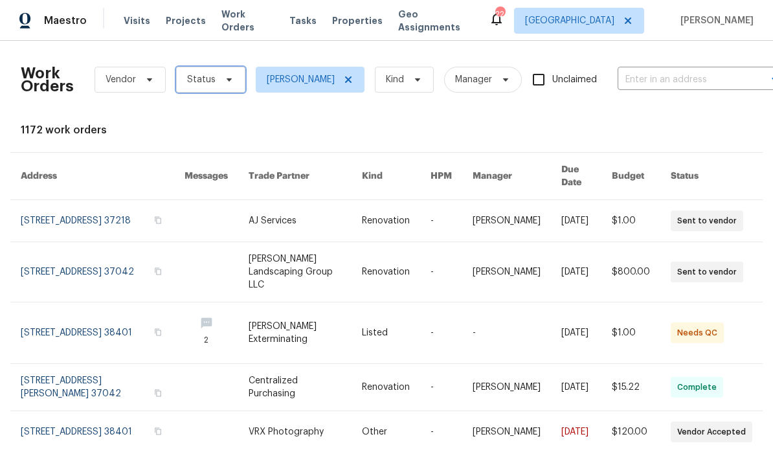
click at [224, 82] on icon at bounding box center [229, 79] width 10 height 10
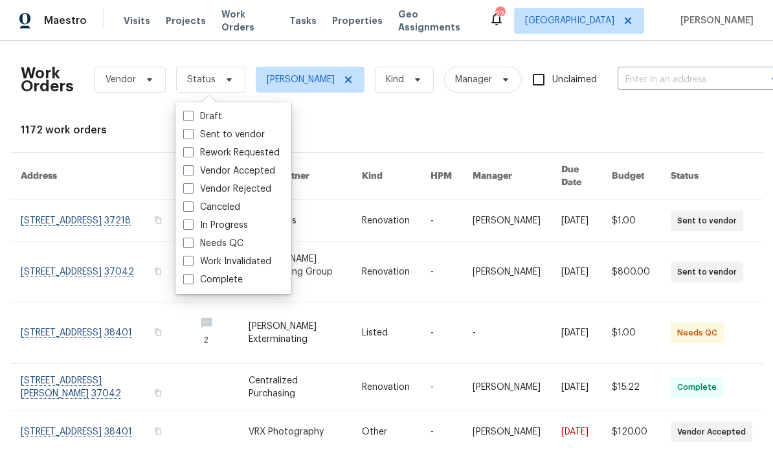
click at [242, 244] on label "Needs QC" at bounding box center [213, 243] width 60 height 13
click at [192, 244] on input "Needs QC" at bounding box center [187, 241] width 8 height 8
checkbox input "true"
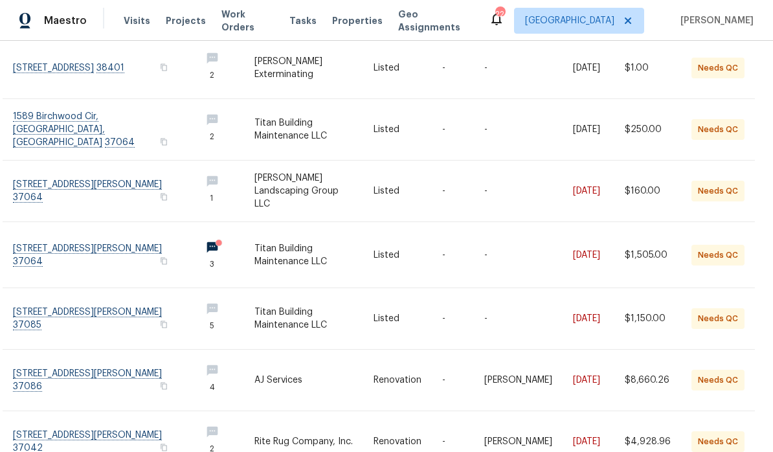
scroll to position [161, 8]
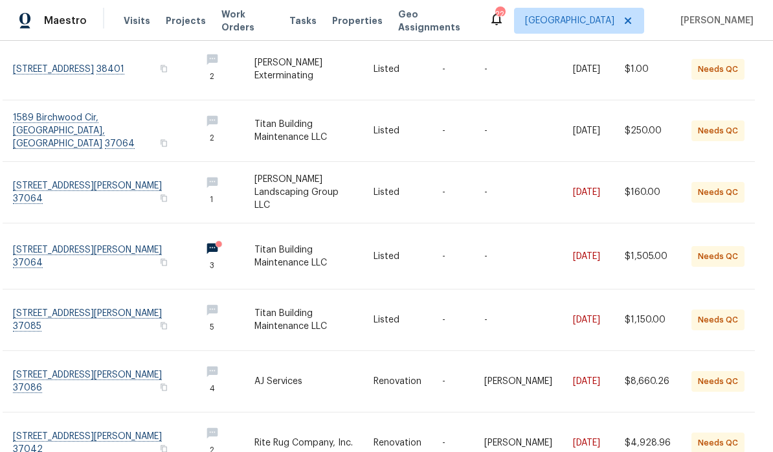
click at [100, 242] on link at bounding box center [101, 255] width 177 height 65
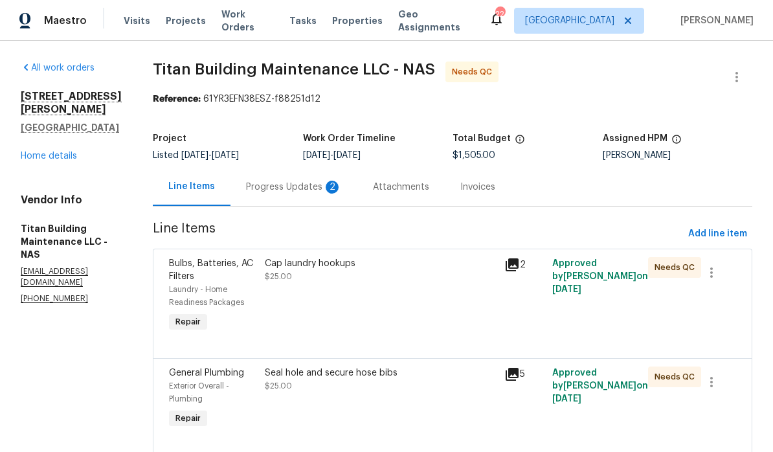
click at [282, 188] on div "Progress Updates 2" at bounding box center [294, 187] width 96 height 13
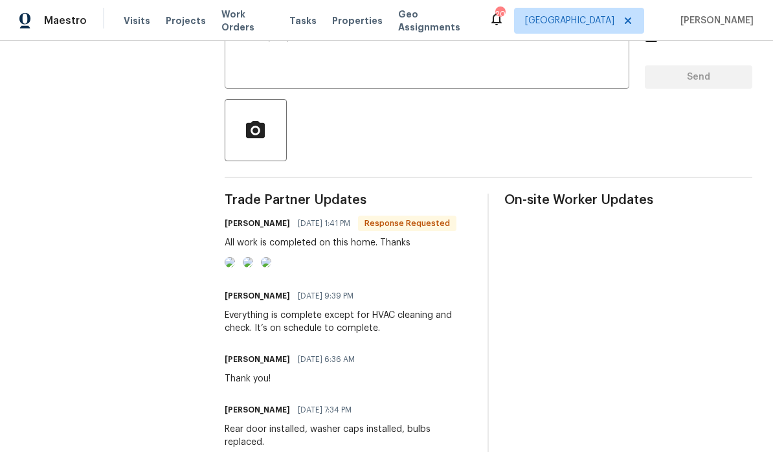
scroll to position [229, 0]
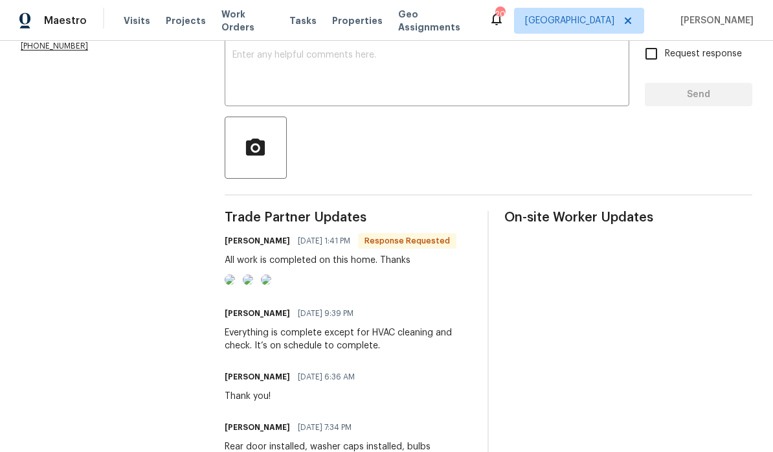
click at [346, 65] on textarea at bounding box center [426, 73] width 389 height 45
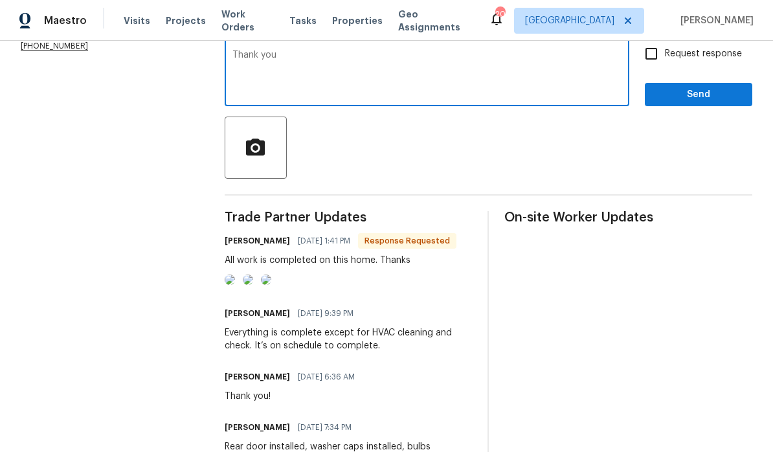
type textarea "Thank you"
click at [686, 98] on span "Send" at bounding box center [698, 95] width 87 height 16
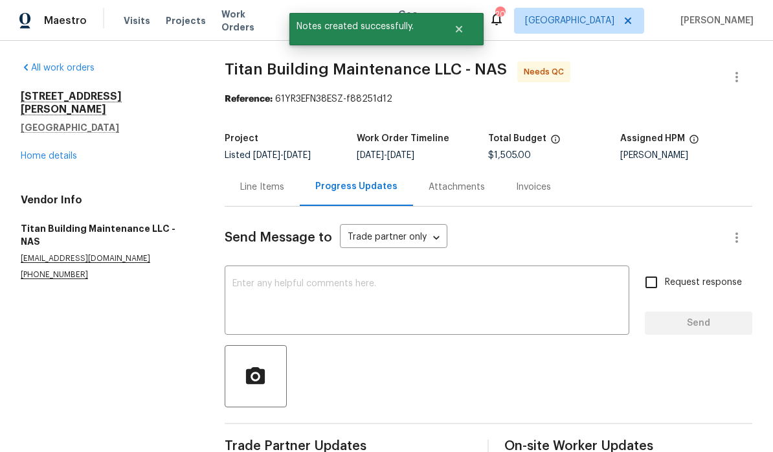
click at [57, 152] on link "Home details" at bounding box center [49, 156] width 56 height 9
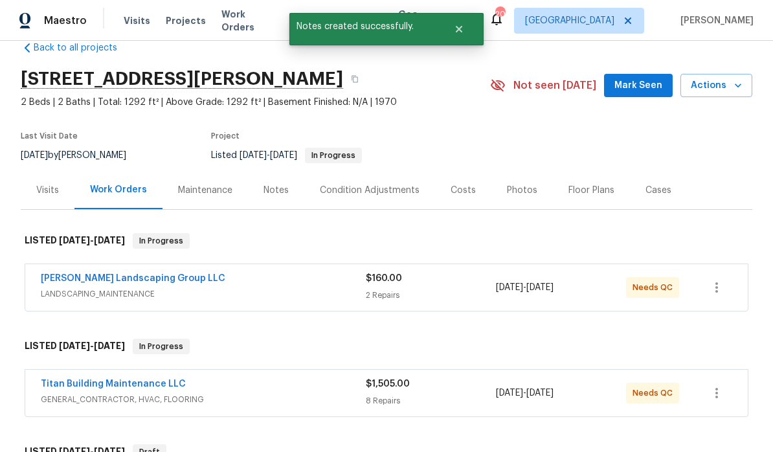
scroll to position [26, 0]
click at [642, 84] on span "Mark Seen" at bounding box center [639, 85] width 48 height 16
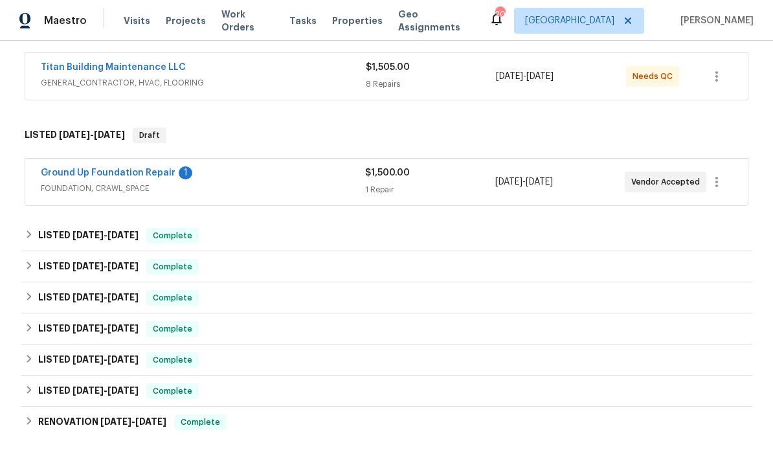
scroll to position [341, 0]
click at [133, 68] on link "Titan Building Maintenance LLC" at bounding box center [113, 67] width 145 height 9
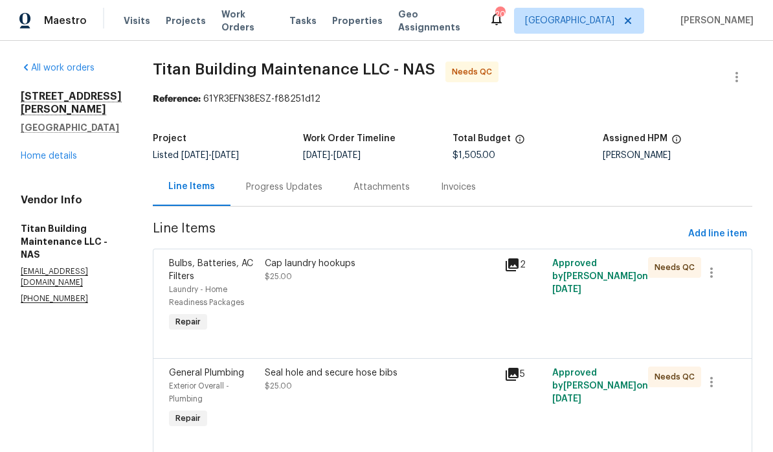
click at [321, 266] on div "Cap laundry hookups" at bounding box center [381, 263] width 232 height 13
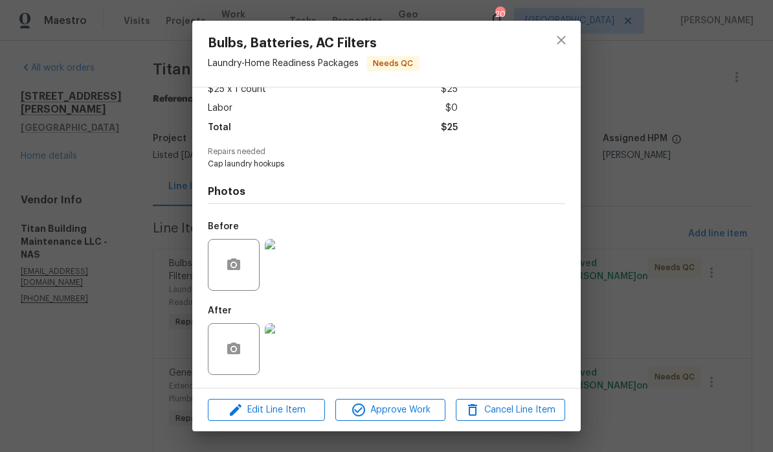
scroll to position [83, 0]
click at [302, 355] on img at bounding box center [291, 349] width 52 height 52
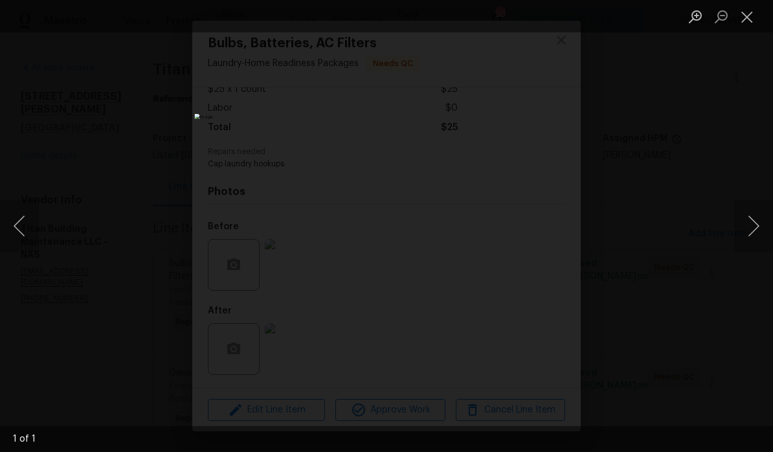
click at [746, 25] on button "Close lightbox" at bounding box center [747, 16] width 26 height 23
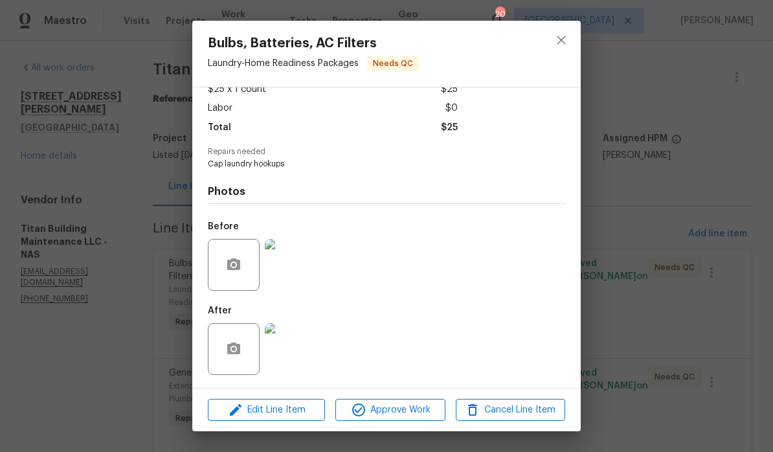
click at [297, 266] on img at bounding box center [291, 265] width 52 height 52
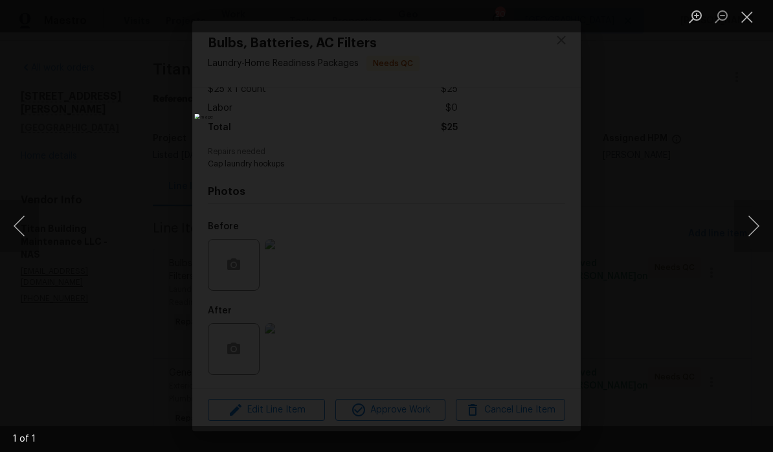
click at [751, 24] on button "Close lightbox" at bounding box center [747, 16] width 26 height 23
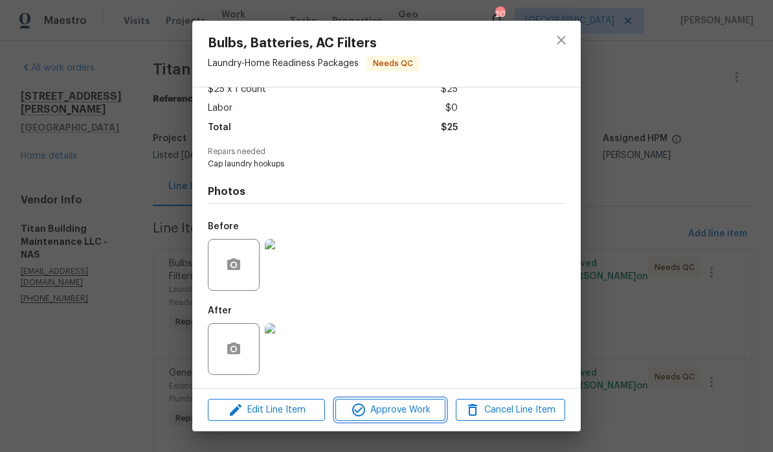
click at [396, 412] on span "Approve Work" at bounding box center [390, 410] width 102 height 16
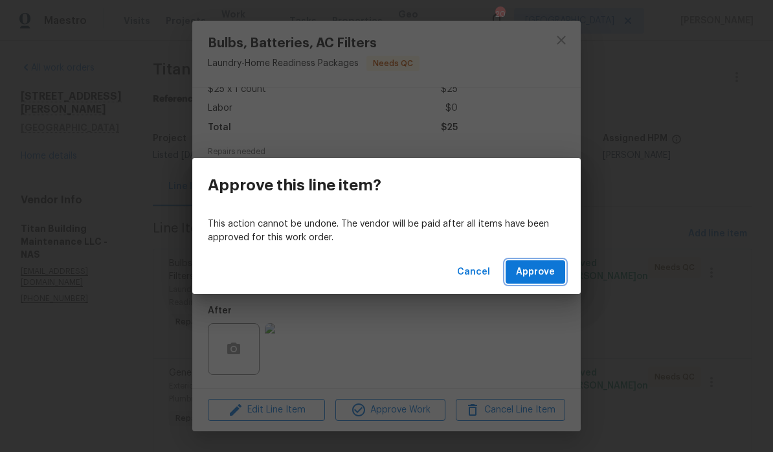
click at [530, 278] on span "Approve" at bounding box center [535, 272] width 39 height 16
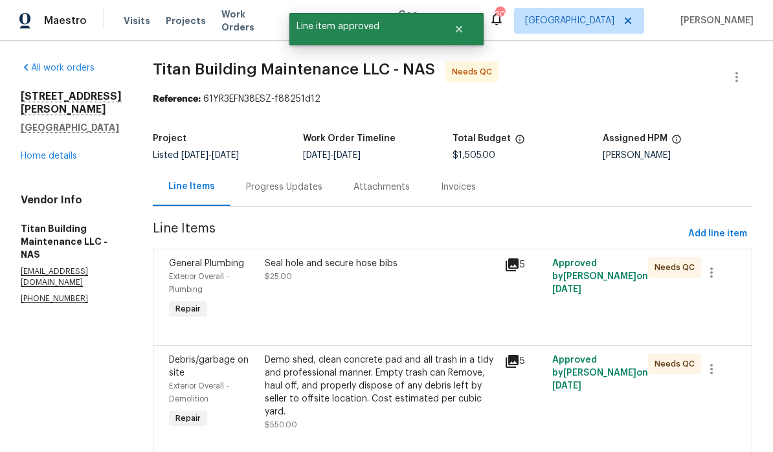
click at [348, 272] on div "Seal hole and secure hose bibs $25.00" at bounding box center [381, 270] width 232 height 26
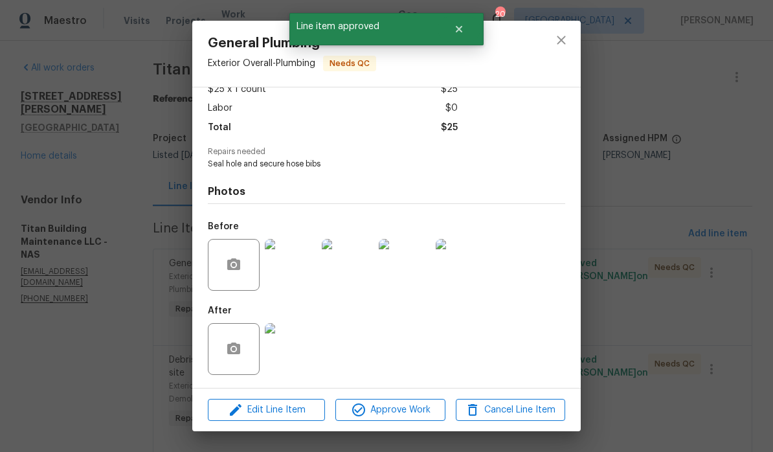
click at [297, 280] on img at bounding box center [291, 265] width 52 height 52
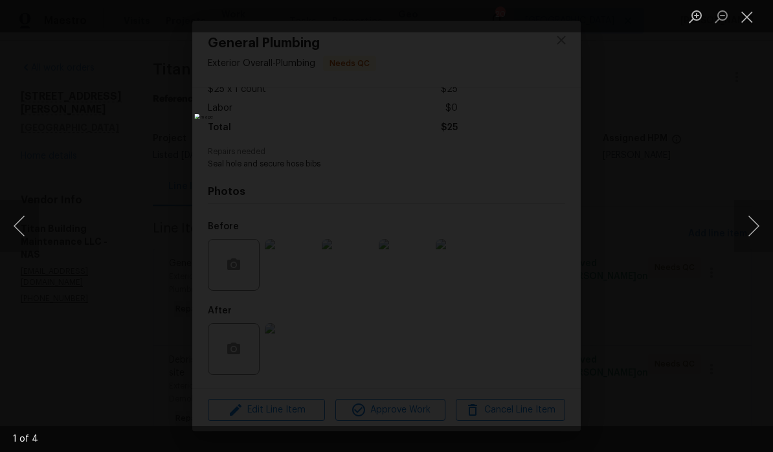
click at [754, 22] on button "Close lightbox" at bounding box center [747, 16] width 26 height 23
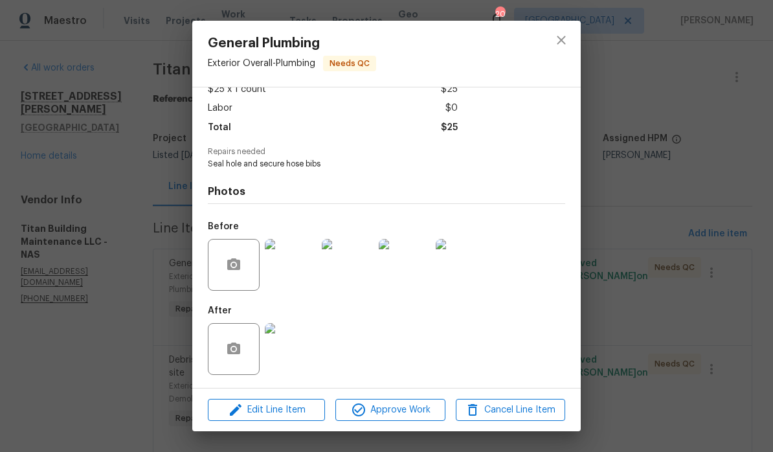
click at [300, 352] on img at bounding box center [291, 349] width 52 height 52
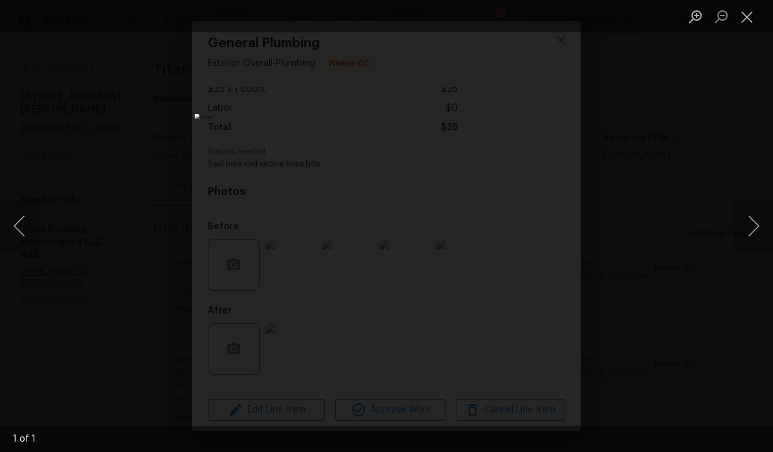
click at [751, 18] on button "Close lightbox" at bounding box center [747, 16] width 26 height 23
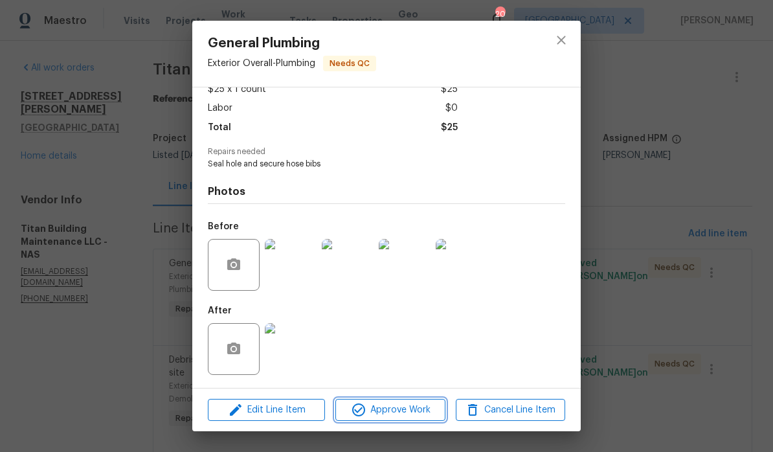
click at [390, 414] on span "Approve Work" at bounding box center [390, 410] width 102 height 16
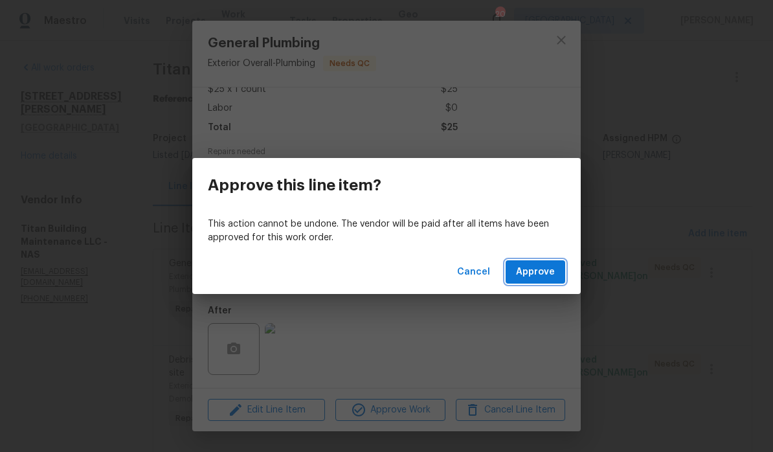
click at [540, 272] on span "Approve" at bounding box center [535, 272] width 39 height 16
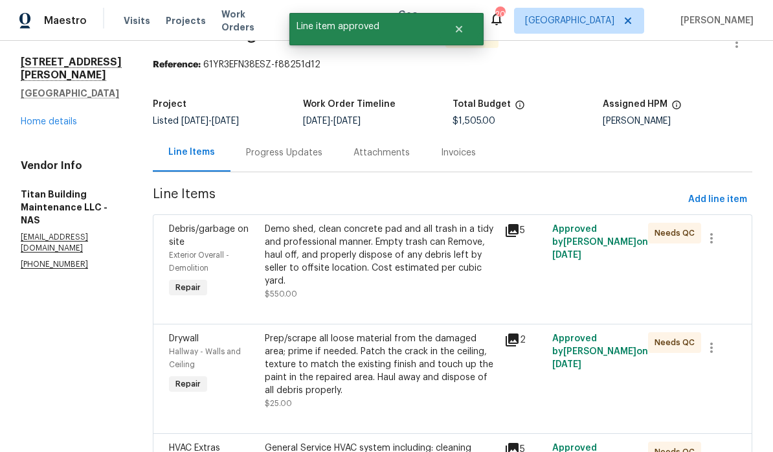
scroll to position [84, 0]
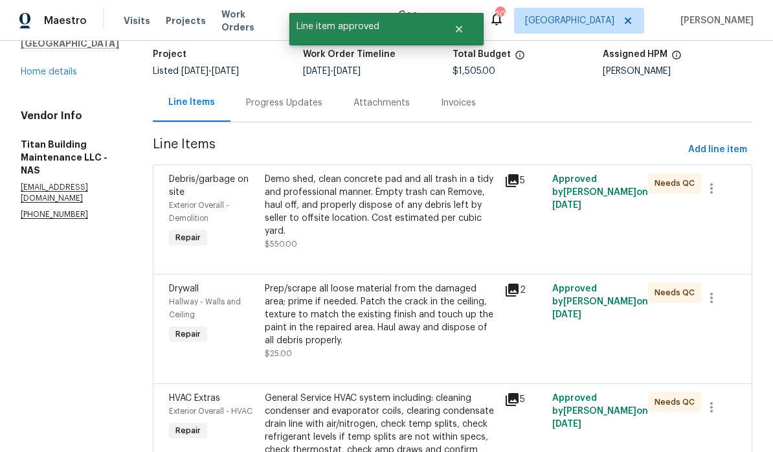
click at [422, 196] on div "Demo shed, clean concrete pad and all trash in a tidy and professional manner. …" at bounding box center [381, 205] width 232 height 65
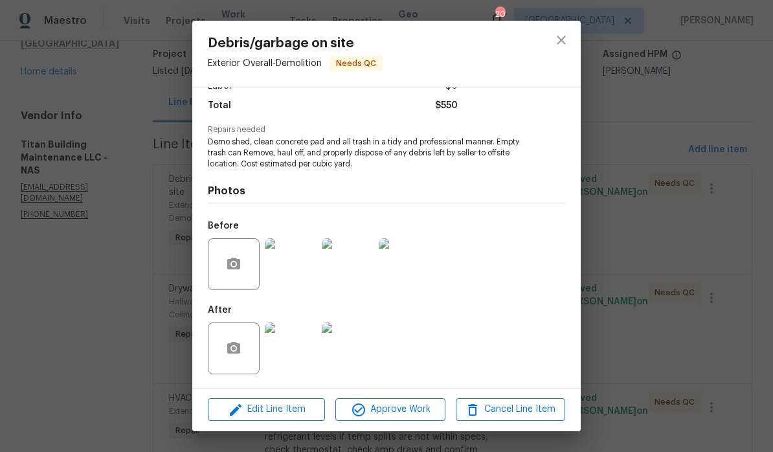
scroll to position [103, 0]
click at [295, 357] on img at bounding box center [291, 349] width 52 height 52
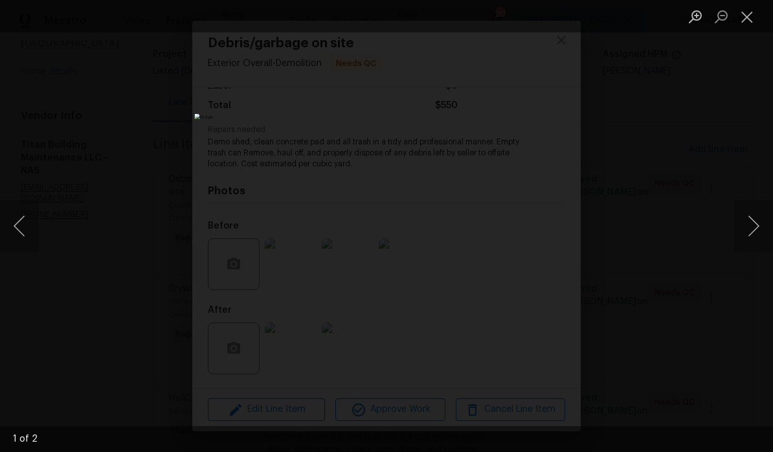
click at [757, 227] on button "Next image" at bounding box center [753, 226] width 39 height 52
click at [756, 229] on button "Next image" at bounding box center [753, 226] width 39 height 52
click at [756, 225] on button "Next image" at bounding box center [753, 226] width 39 height 52
click at [751, 20] on button "Close lightbox" at bounding box center [747, 16] width 26 height 23
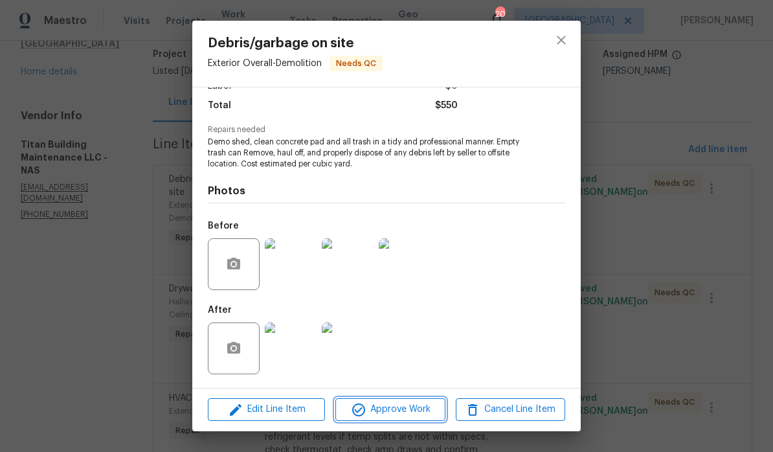
click at [410, 410] on span "Approve Work" at bounding box center [390, 410] width 102 height 16
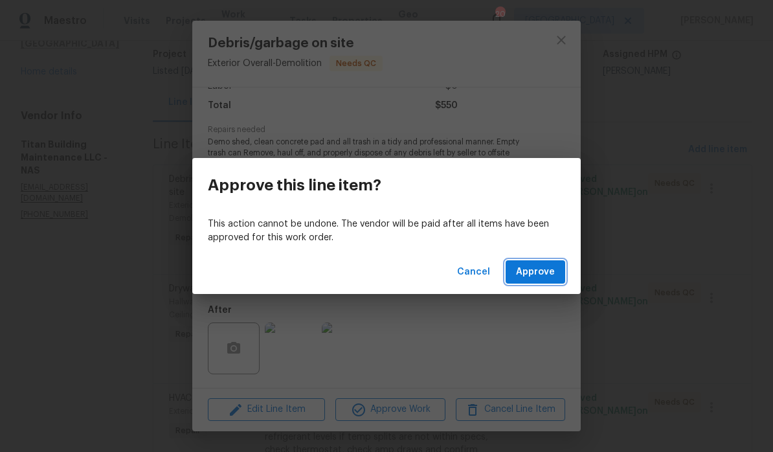
click at [552, 273] on span "Approve" at bounding box center [535, 272] width 39 height 16
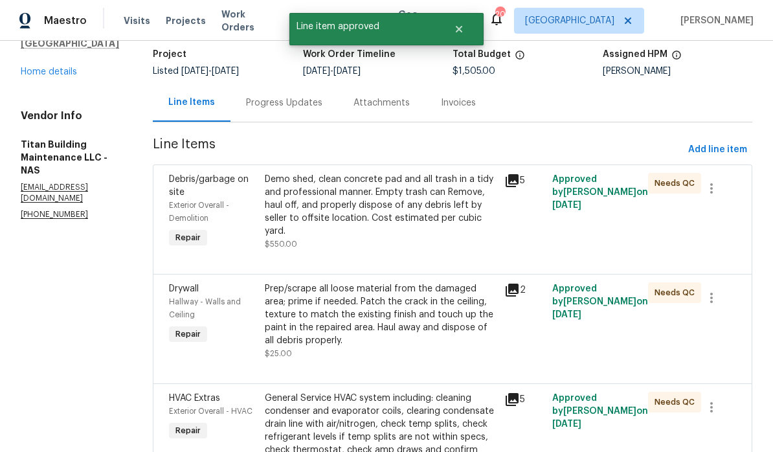
scroll to position [0, 0]
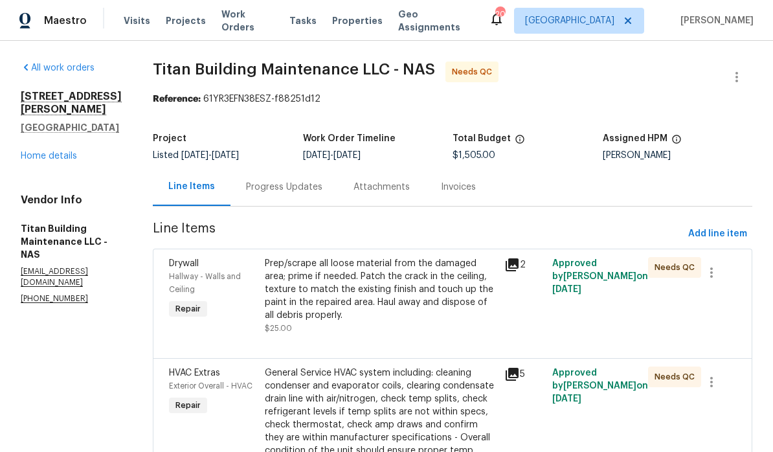
click at [436, 275] on div "Prep/scrape all loose material from the damaged area; prime if needed. Patch th…" at bounding box center [381, 289] width 232 height 65
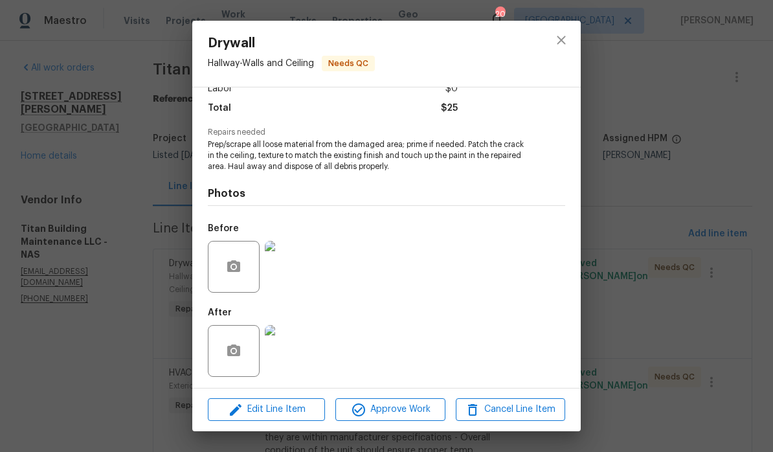
scroll to position [100, 0]
click at [297, 282] on img at bounding box center [291, 266] width 52 height 52
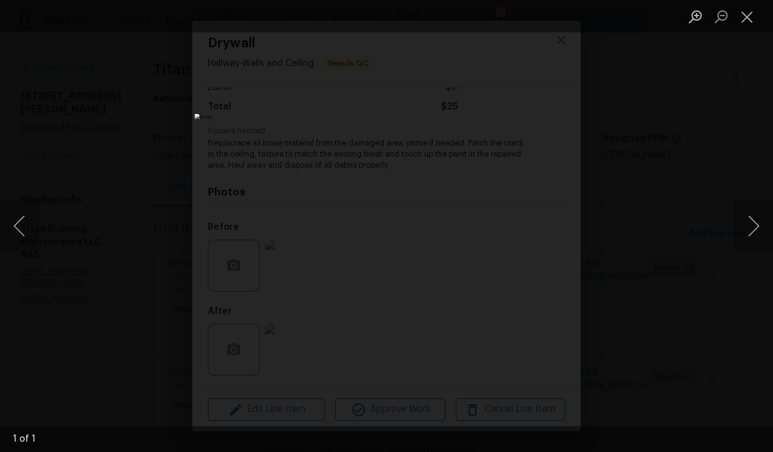
click at [756, 25] on button "Close lightbox" at bounding box center [747, 16] width 26 height 23
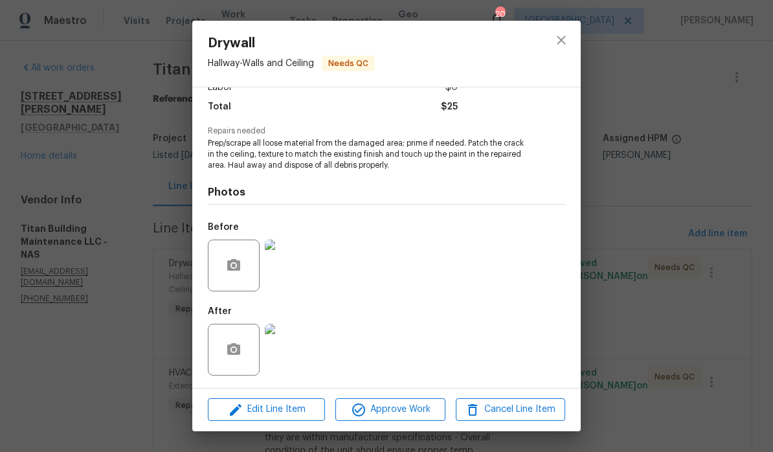
click at [310, 355] on img at bounding box center [291, 350] width 52 height 52
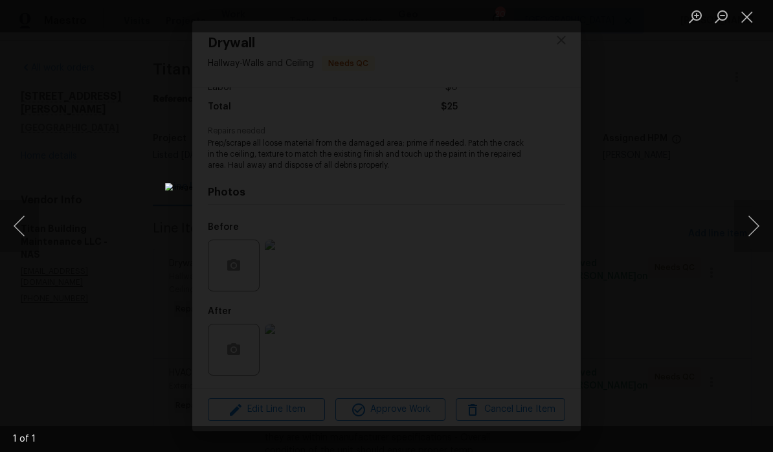
click at [751, 21] on button "Close lightbox" at bounding box center [747, 16] width 26 height 23
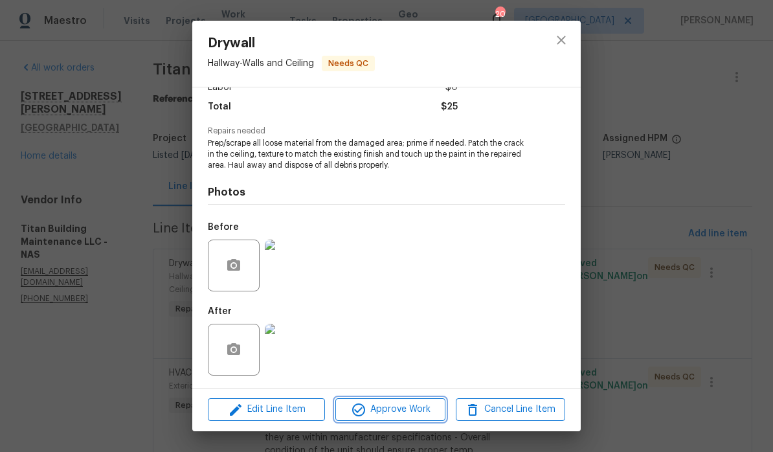
click at [410, 409] on span "Approve Work" at bounding box center [390, 410] width 102 height 16
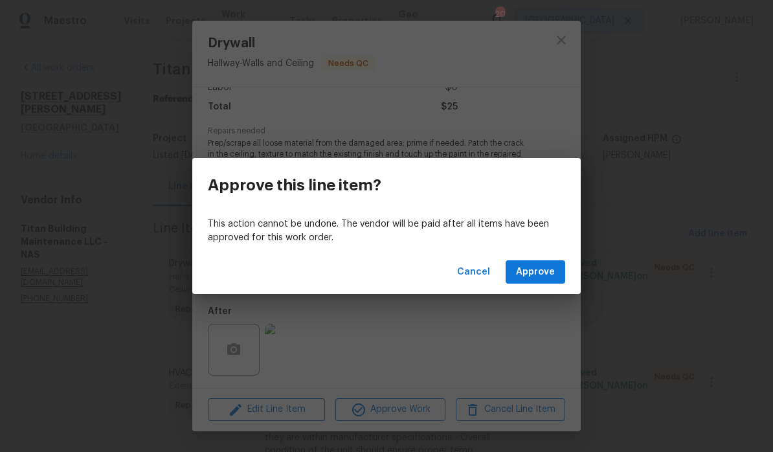
click at [545, 275] on span "Approve" at bounding box center [535, 272] width 39 height 16
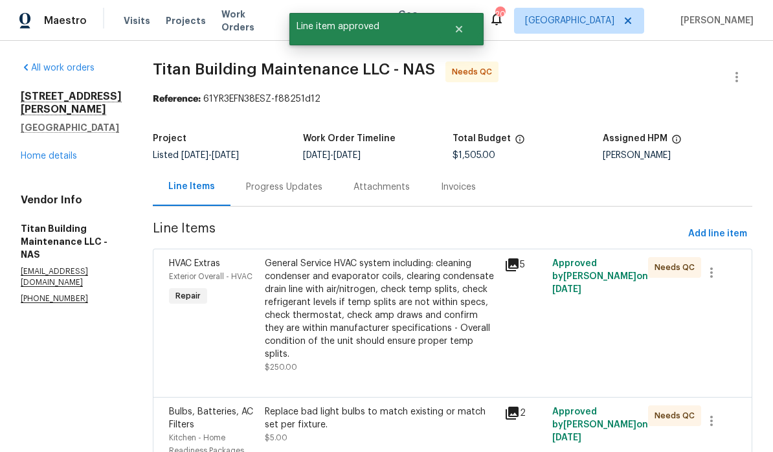
click at [430, 275] on div "General Service HVAC system including: cleaning condenser and evaporator coils,…" at bounding box center [381, 309] width 232 height 104
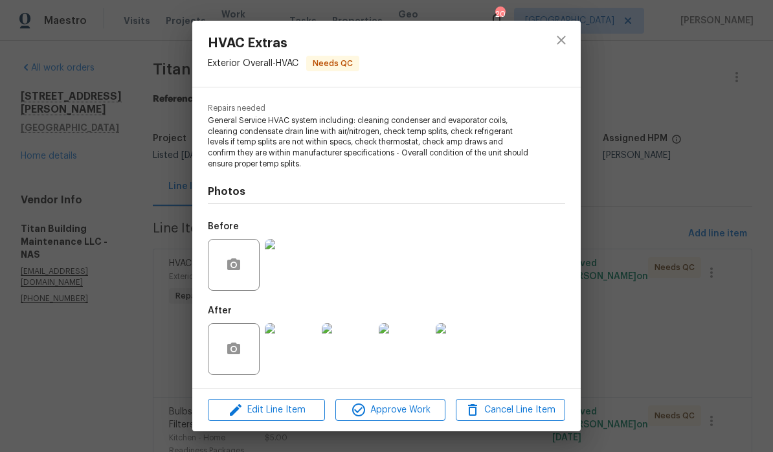
scroll to position [124, 0]
click at [296, 356] on img at bounding box center [291, 349] width 52 height 52
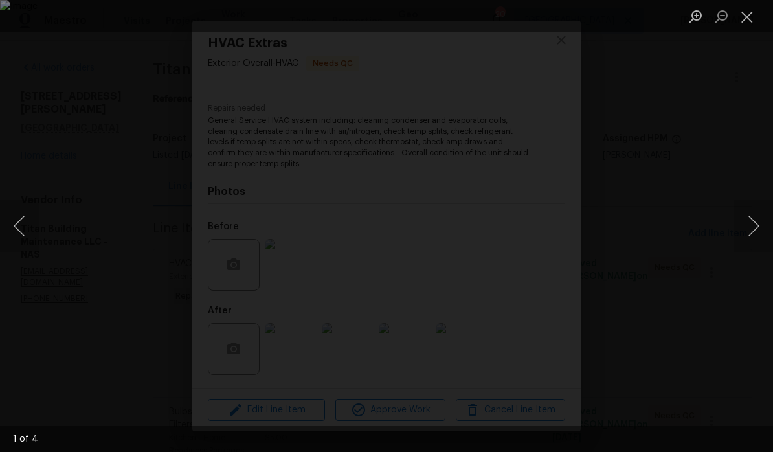
click at [752, 230] on button "Next image" at bounding box center [753, 226] width 39 height 52
click at [749, 226] on button "Next image" at bounding box center [753, 226] width 39 height 52
click at [745, 226] on button "Next image" at bounding box center [753, 226] width 39 height 52
click at [751, 231] on button "Next image" at bounding box center [753, 226] width 39 height 52
click at [754, 25] on button "Close lightbox" at bounding box center [747, 16] width 26 height 23
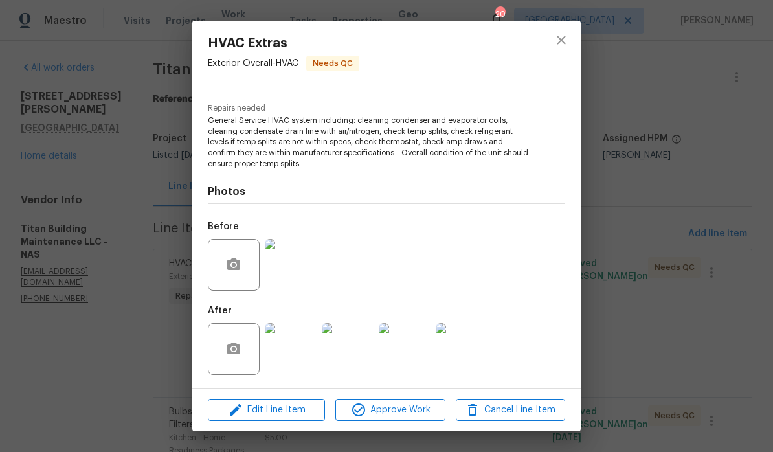
click at [293, 270] on img at bounding box center [291, 265] width 52 height 52
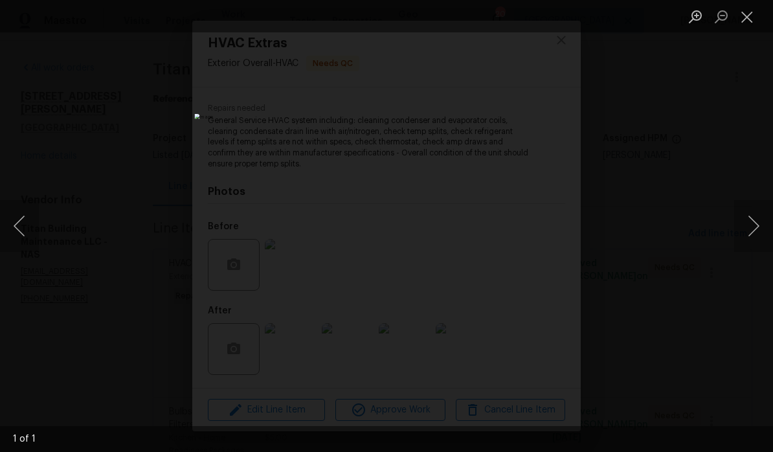
click at [748, 25] on button "Close lightbox" at bounding box center [747, 16] width 26 height 23
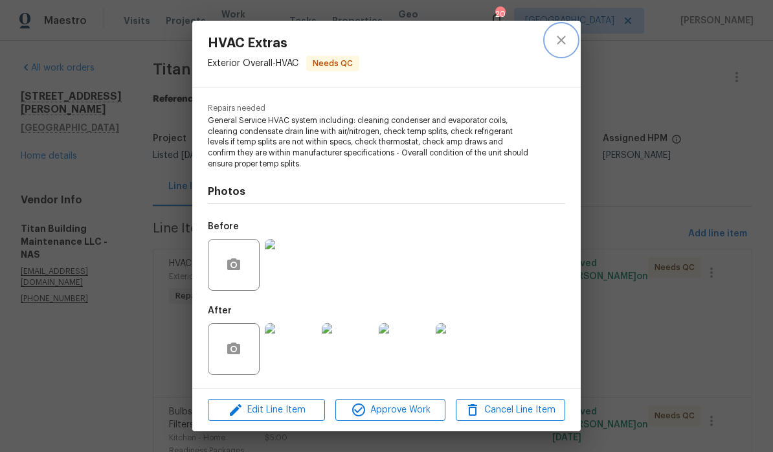
click at [564, 45] on icon "close" at bounding box center [562, 40] width 16 height 16
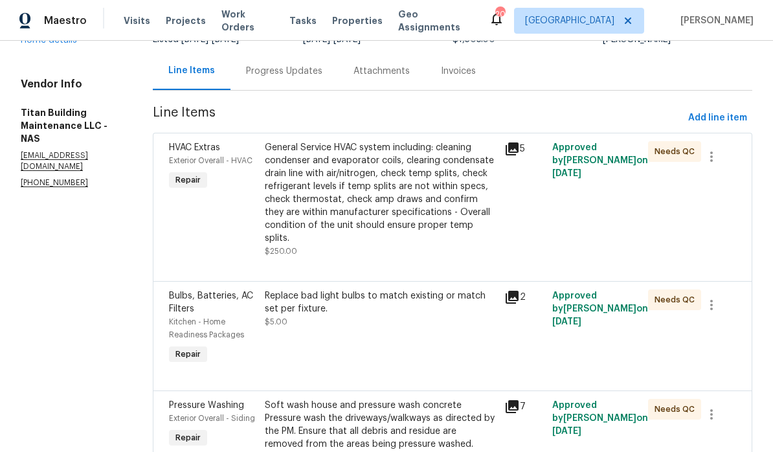
scroll to position [127, 0]
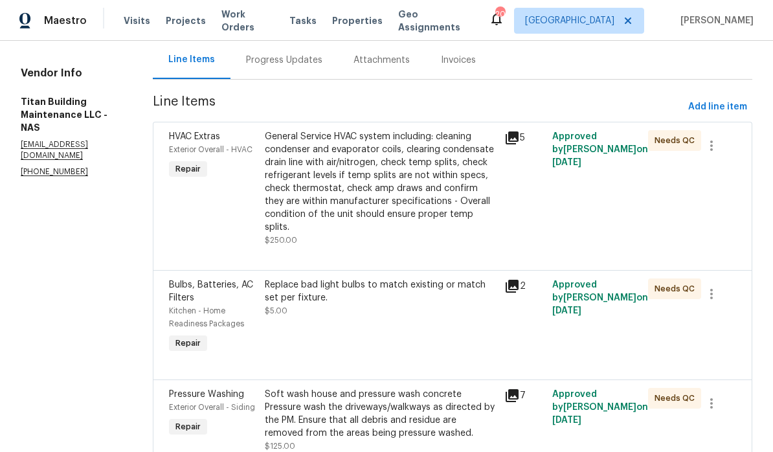
click at [357, 280] on div "Replace bad light bulbs to match existing or match set per fixture." at bounding box center [381, 291] width 232 height 26
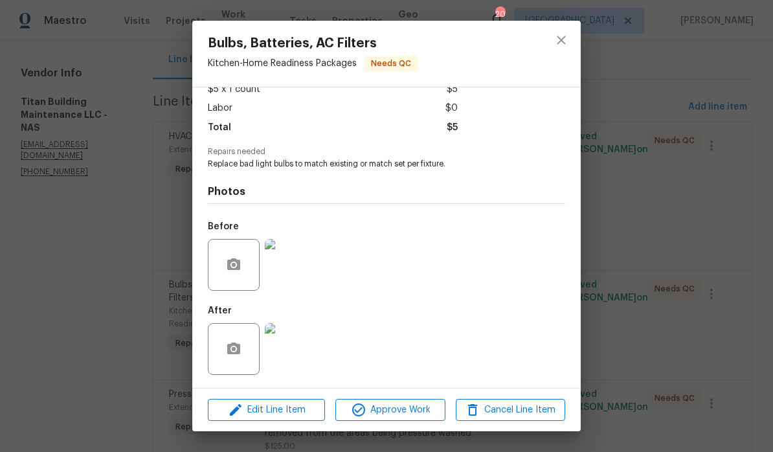
scroll to position [83, 0]
click at [298, 277] on img at bounding box center [291, 265] width 52 height 52
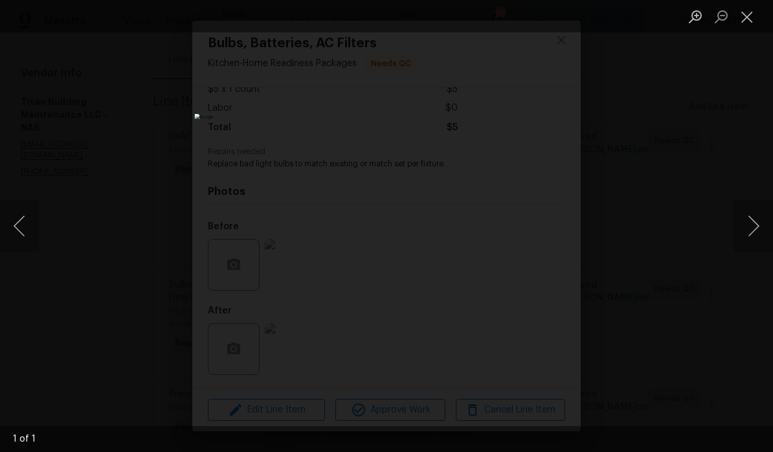
click at [751, 25] on button "Close lightbox" at bounding box center [747, 16] width 26 height 23
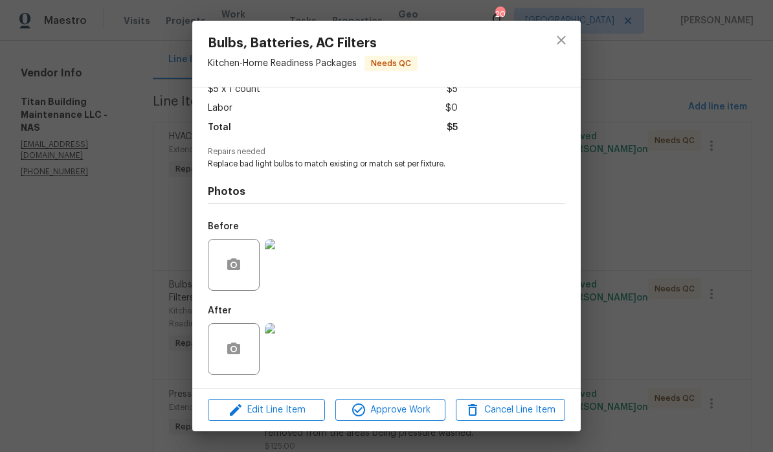
click at [302, 351] on img at bounding box center [291, 349] width 52 height 52
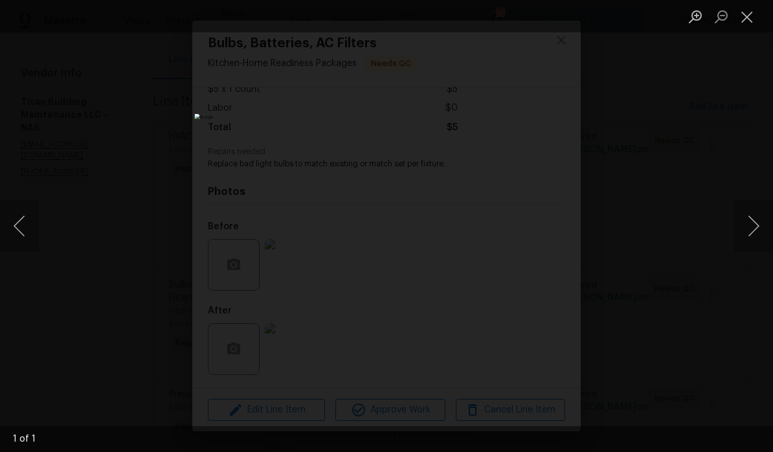
click at [747, 22] on button "Close lightbox" at bounding box center [747, 16] width 26 height 23
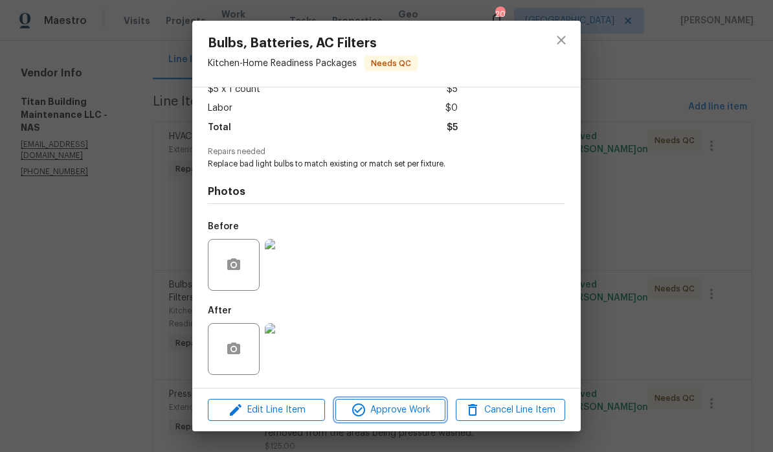
click at [418, 411] on span "Approve Work" at bounding box center [390, 410] width 102 height 16
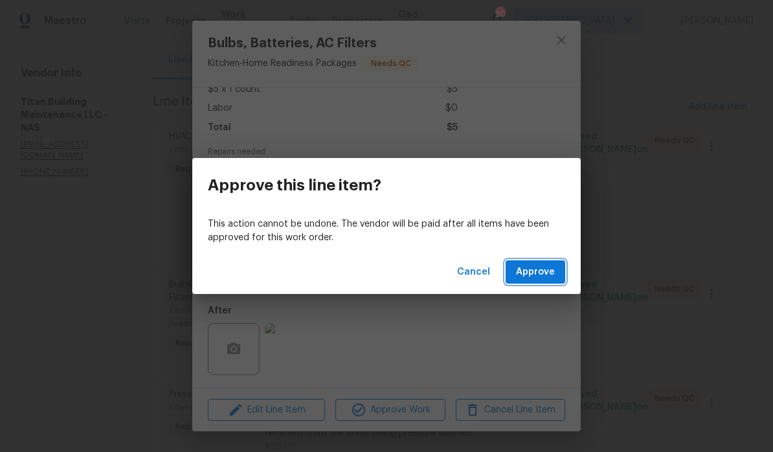
click at [554, 273] on span "Approve" at bounding box center [535, 272] width 39 height 16
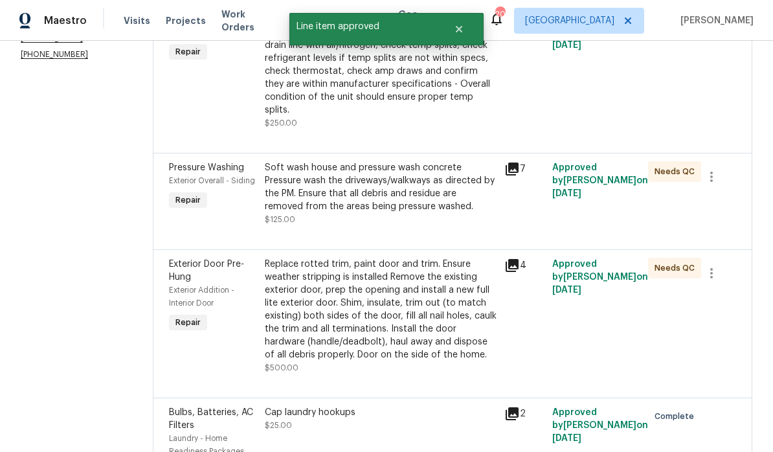
scroll to position [245, 0]
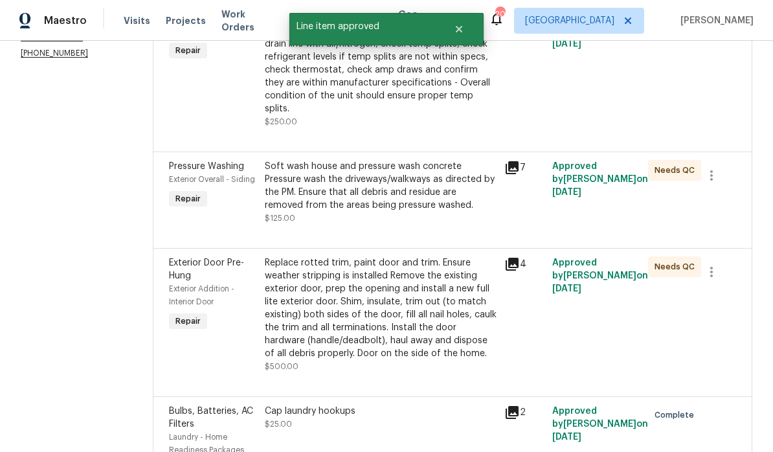
click at [407, 171] on div "Soft wash house and pressure wash concrete Pressure wash the driveways/walkways…" at bounding box center [381, 186] width 232 height 52
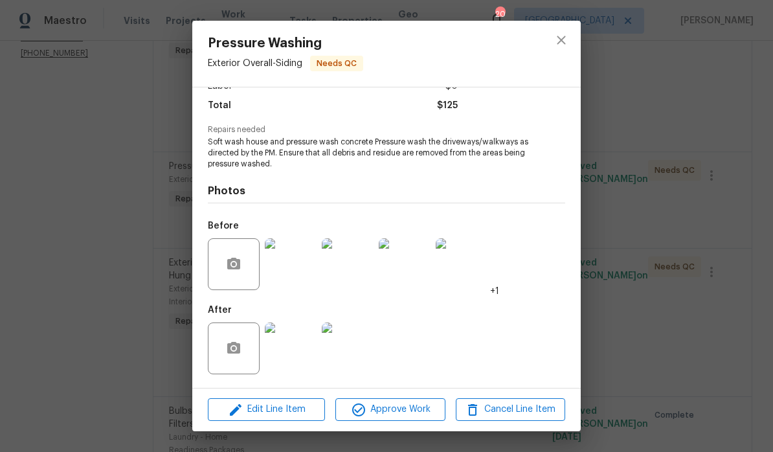
scroll to position [103, 0]
click at [303, 356] on img at bounding box center [291, 349] width 52 height 52
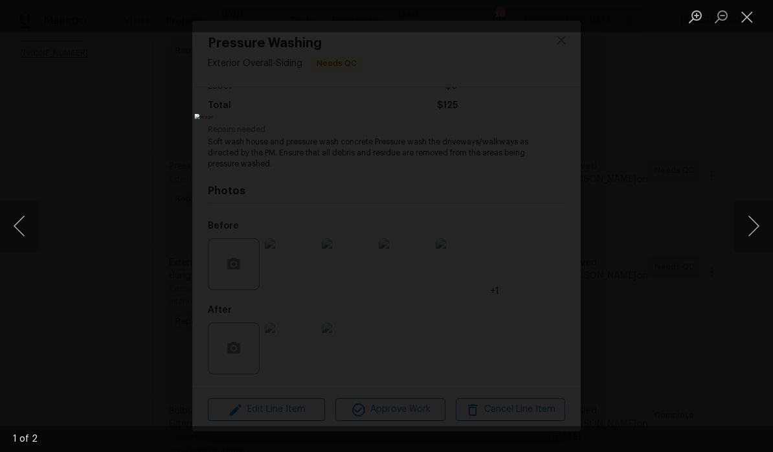
click at [748, 21] on button "Close lightbox" at bounding box center [747, 16] width 26 height 23
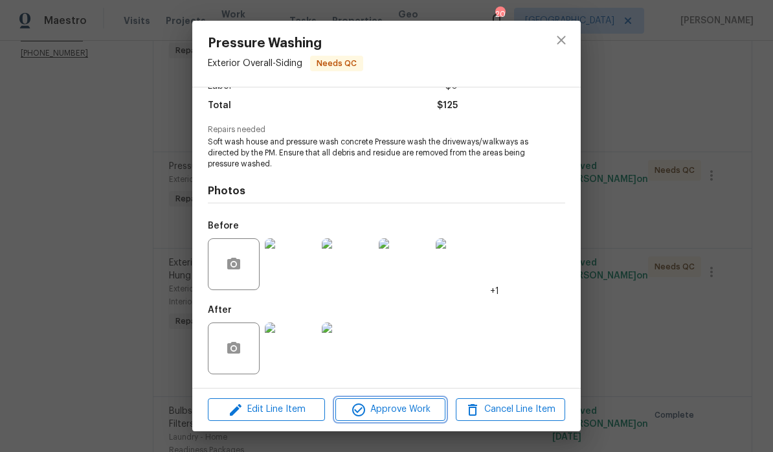
click at [416, 412] on span "Approve Work" at bounding box center [390, 410] width 102 height 16
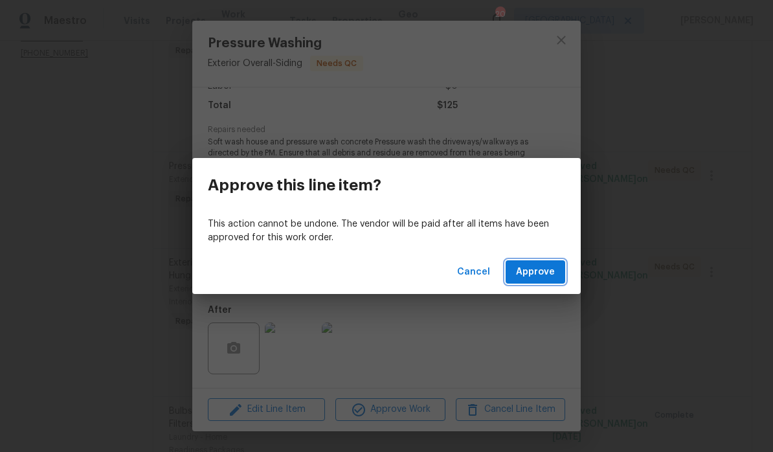
click at [550, 273] on span "Approve" at bounding box center [535, 272] width 39 height 16
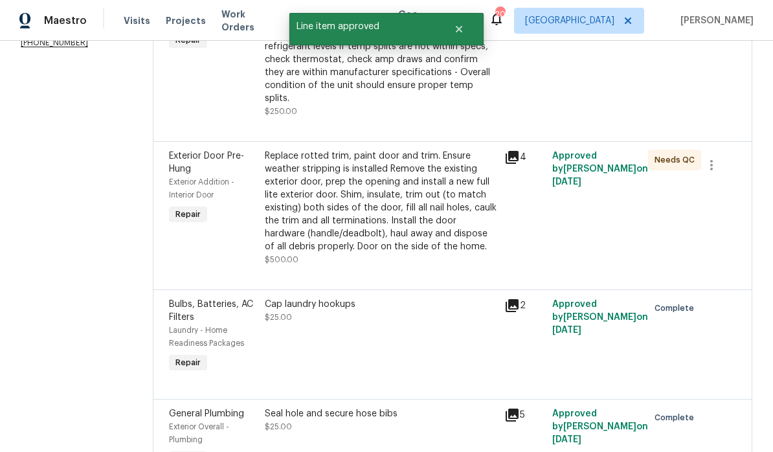
scroll to position [256, 0]
click at [416, 154] on div "Replace rotted trim, paint door and trim. Ensure weather stripping is installed…" at bounding box center [381, 201] width 232 height 104
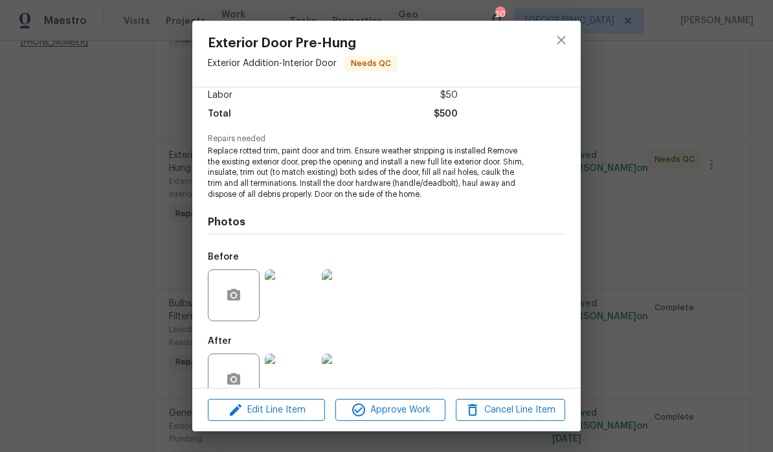
scroll to position [95, 0]
click at [299, 303] on img at bounding box center [291, 293] width 52 height 52
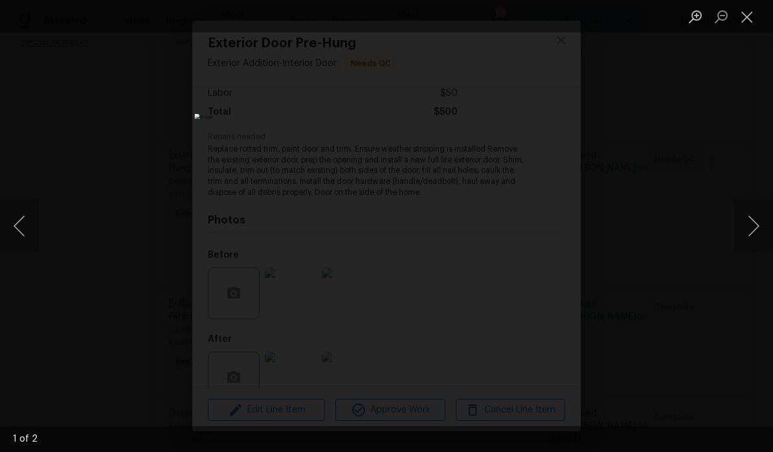
click at [752, 221] on button "Next image" at bounding box center [753, 226] width 39 height 52
click at [740, 229] on button "Next image" at bounding box center [753, 226] width 39 height 52
click at [740, 225] on button "Next image" at bounding box center [753, 226] width 39 height 52
click at [743, 26] on button "Close lightbox" at bounding box center [747, 16] width 26 height 23
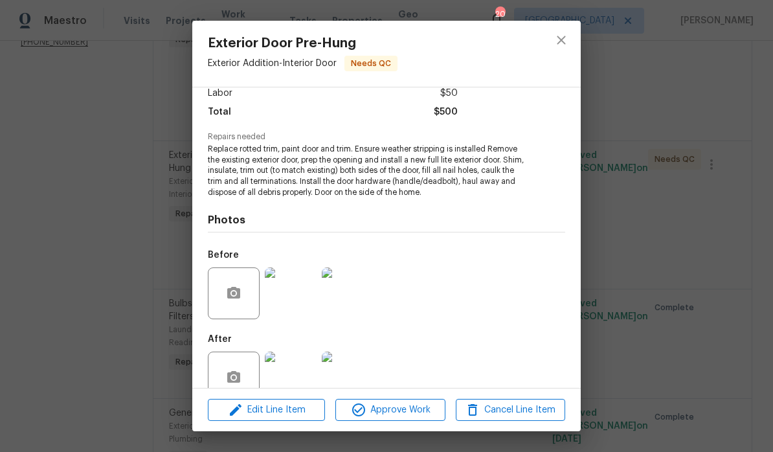
click at [301, 303] on img at bounding box center [291, 293] width 52 height 52
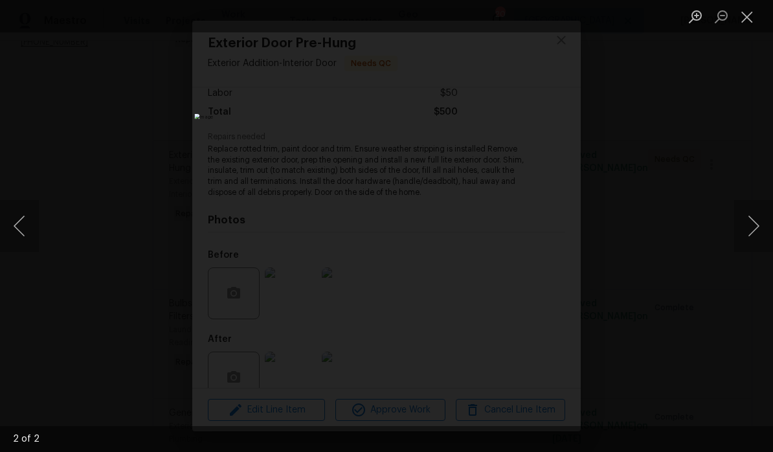
click at [747, 229] on button "Next image" at bounding box center [753, 226] width 39 height 52
click at [741, 23] on button "Close lightbox" at bounding box center [747, 16] width 26 height 23
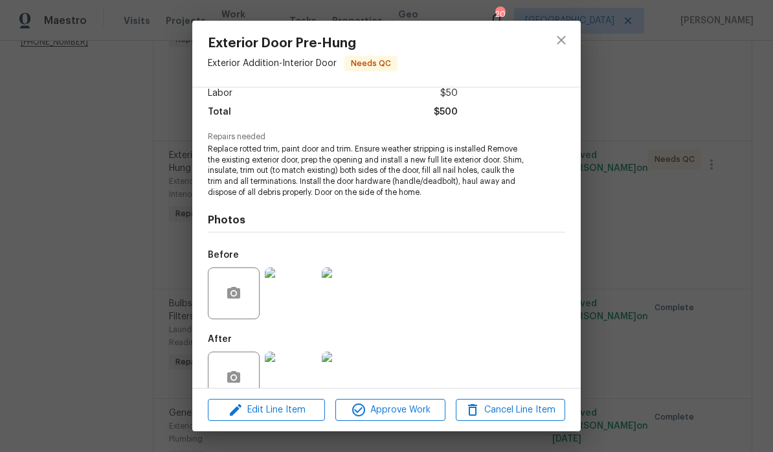
click at [302, 374] on img at bounding box center [291, 378] width 52 height 52
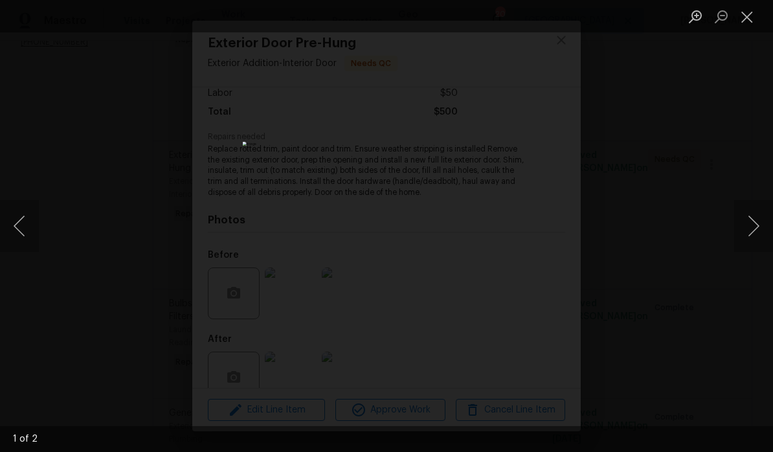
click at [752, 223] on button "Next image" at bounding box center [753, 226] width 39 height 52
click at [746, 19] on button "Close lightbox" at bounding box center [747, 16] width 26 height 23
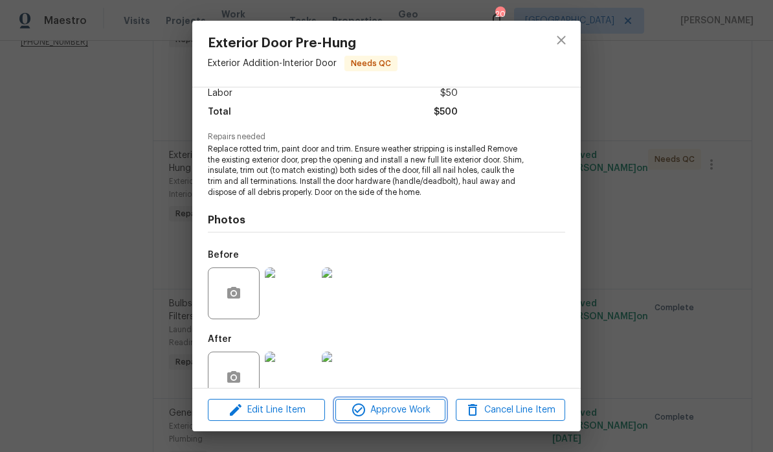
click at [402, 414] on span "Approve Work" at bounding box center [390, 410] width 102 height 16
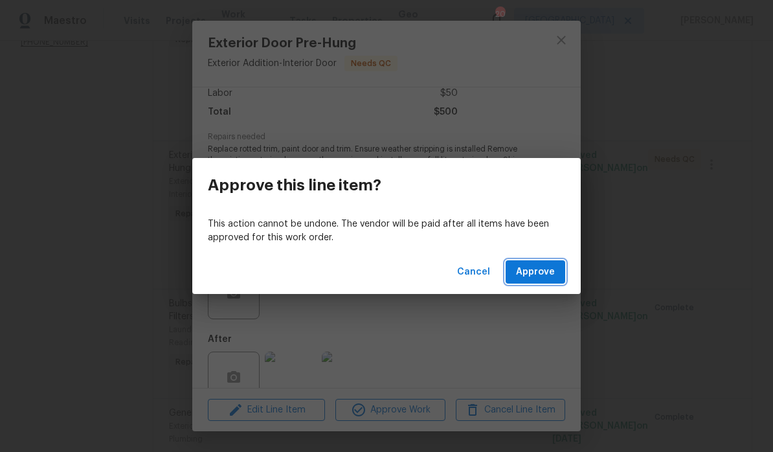
click at [538, 274] on span "Approve" at bounding box center [535, 272] width 39 height 16
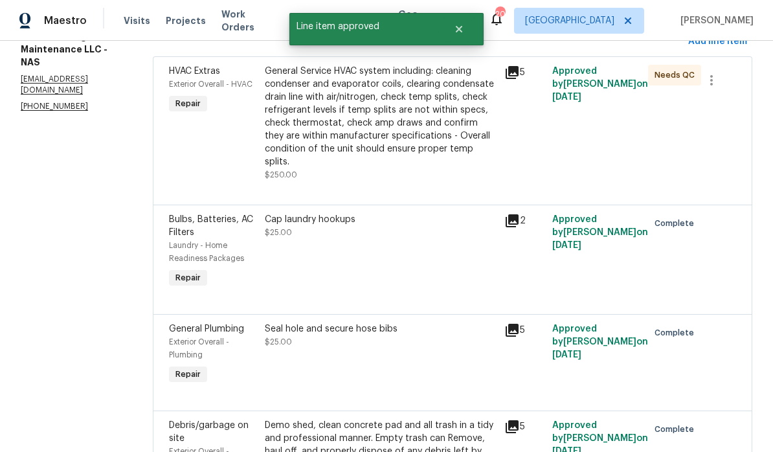
scroll to position [156, 0]
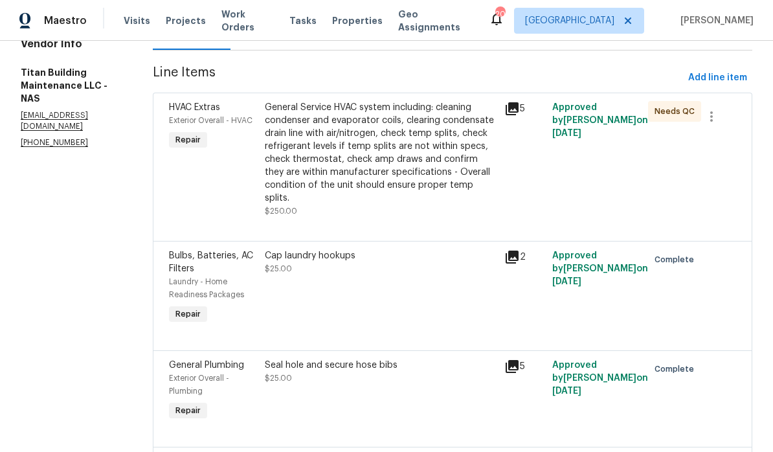
click at [437, 120] on div "General Service HVAC system including: cleaning condenser and evaporator coils,…" at bounding box center [381, 153] width 232 height 104
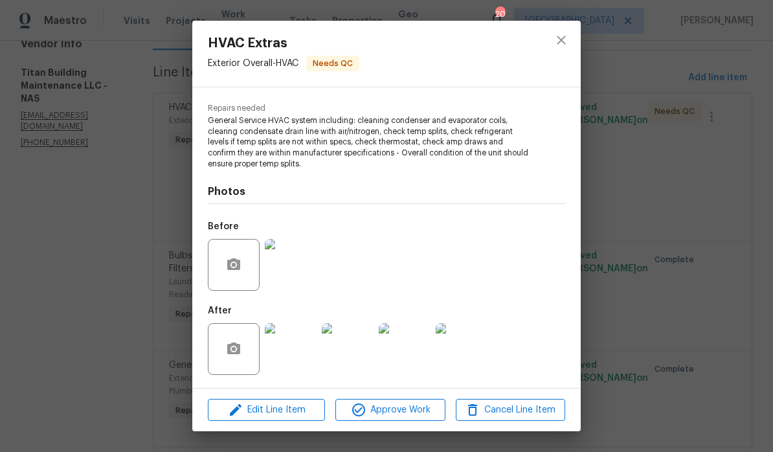
scroll to position [124, 0]
click at [420, 356] on img at bounding box center [405, 349] width 52 height 52
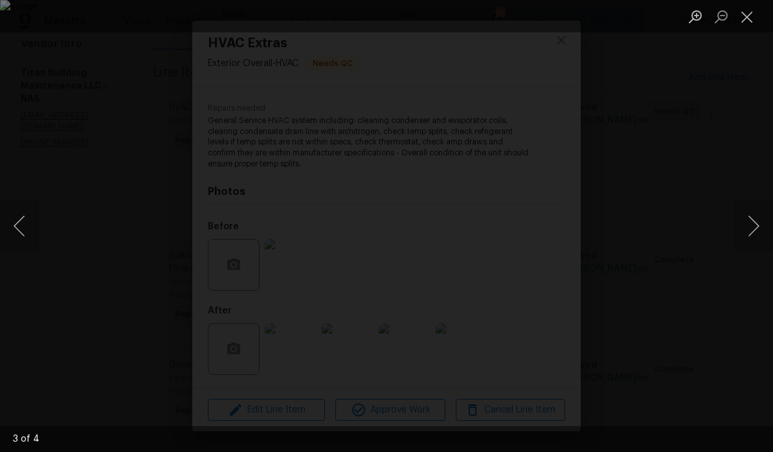
click at [752, 23] on button "Close lightbox" at bounding box center [747, 16] width 26 height 23
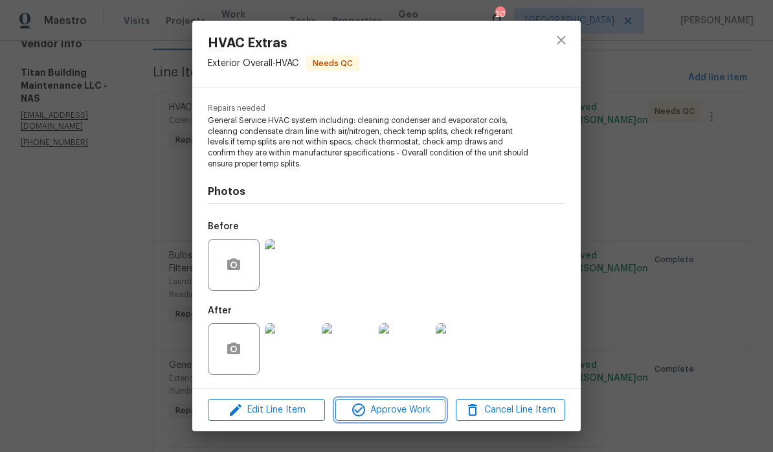
click at [422, 411] on span "Approve Work" at bounding box center [390, 410] width 102 height 16
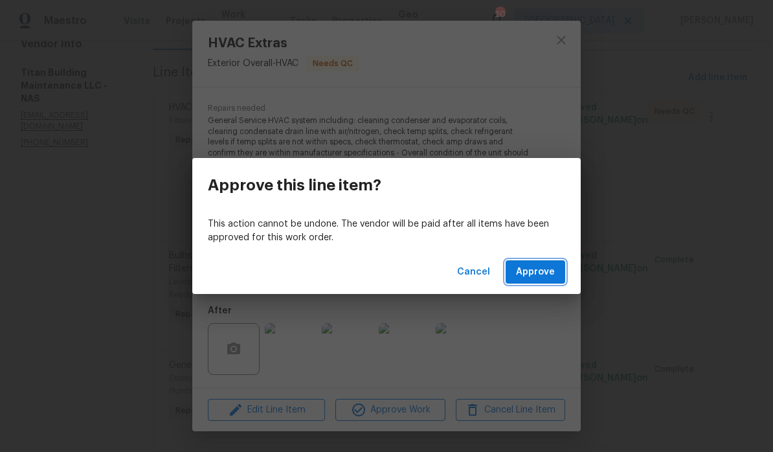
click at [548, 272] on span "Approve" at bounding box center [535, 272] width 39 height 16
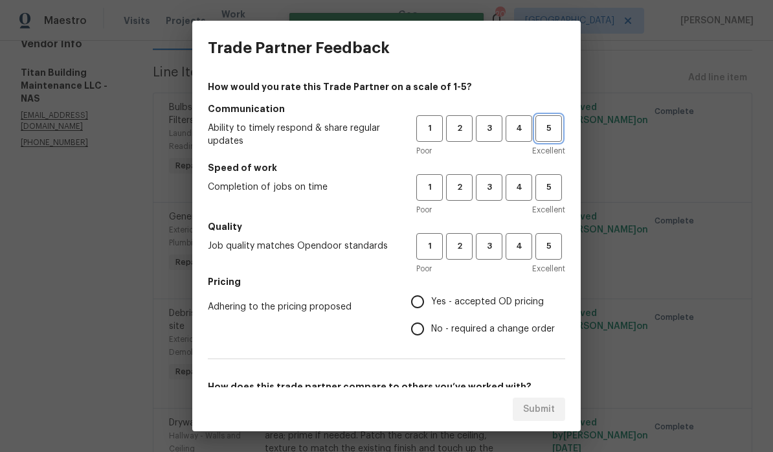
click at [554, 131] on span "5" at bounding box center [549, 128] width 24 height 15
click at [552, 194] on span "5" at bounding box center [549, 187] width 24 height 15
click at [552, 248] on span "5" at bounding box center [549, 246] width 24 height 15
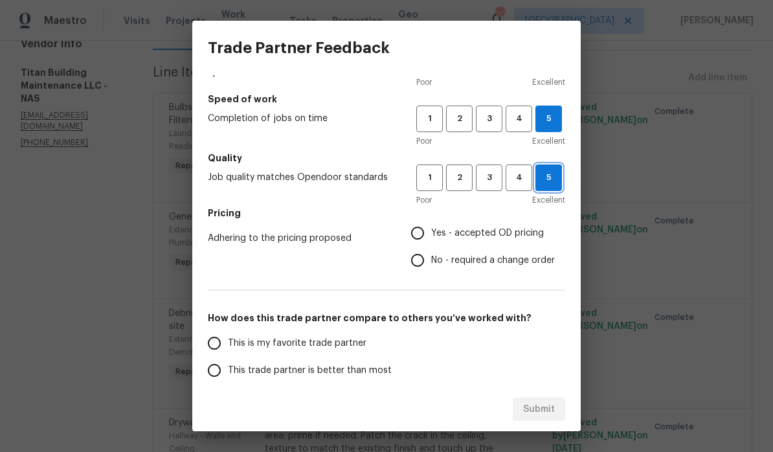
scroll to position [89, 0]
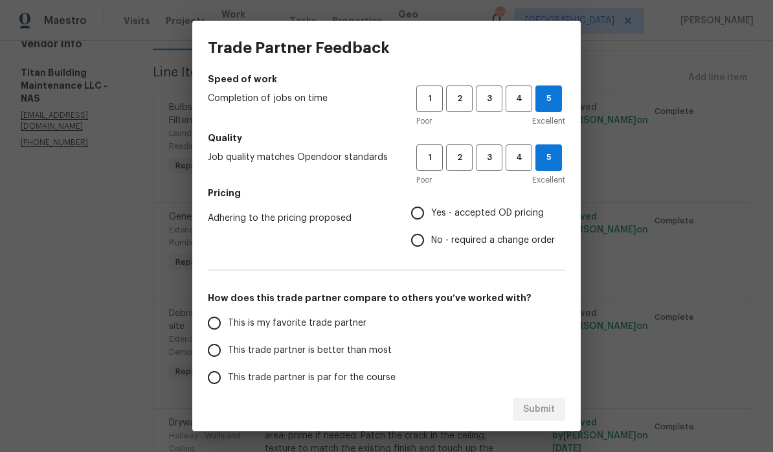
click at [424, 215] on input "Yes - accepted OD pricing" at bounding box center [417, 212] width 27 height 27
radio input "true"
click at [220, 324] on input "This is my favorite trade partner" at bounding box center [214, 323] width 27 height 27
click at [550, 407] on span "Submit" at bounding box center [539, 410] width 32 height 16
radio input "true"
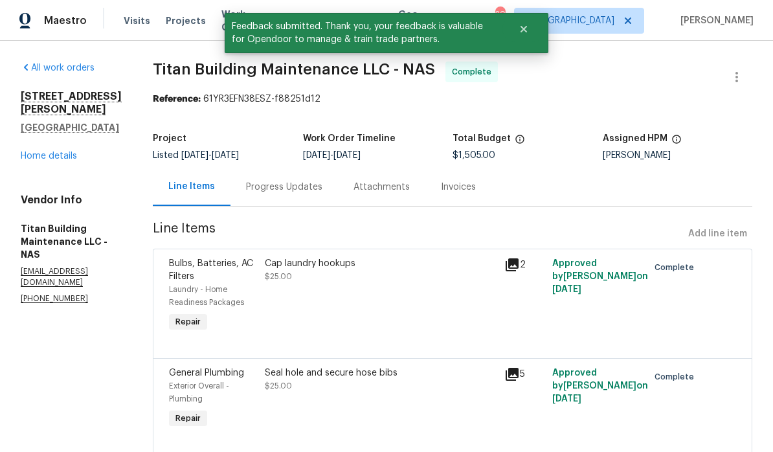
scroll to position [0, 0]
click at [62, 160] on link "Home details" at bounding box center [49, 156] width 56 height 9
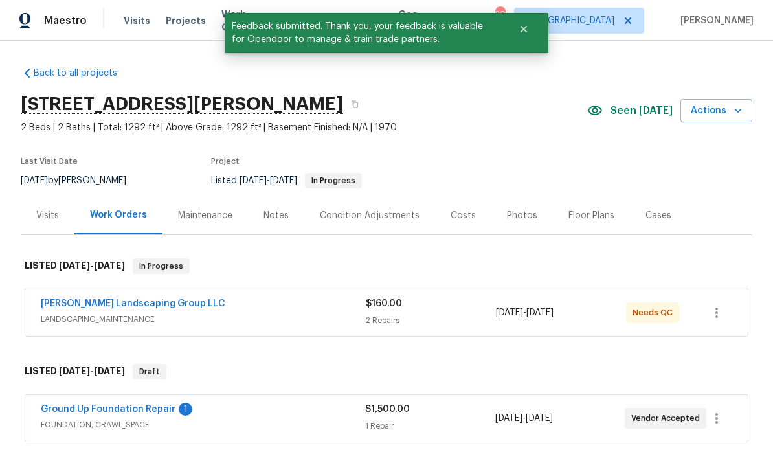
click at [150, 413] on link "Ground Up Foundation Repair" at bounding box center [108, 409] width 135 height 9
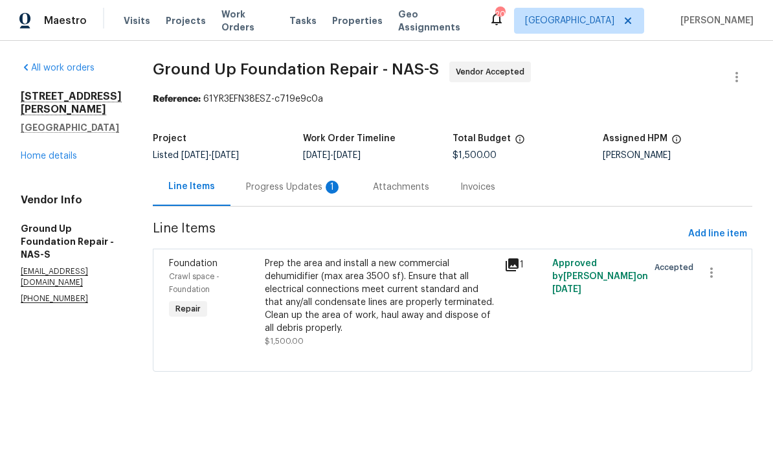
click at [280, 191] on div "Progress Updates 1" at bounding box center [294, 187] width 96 height 13
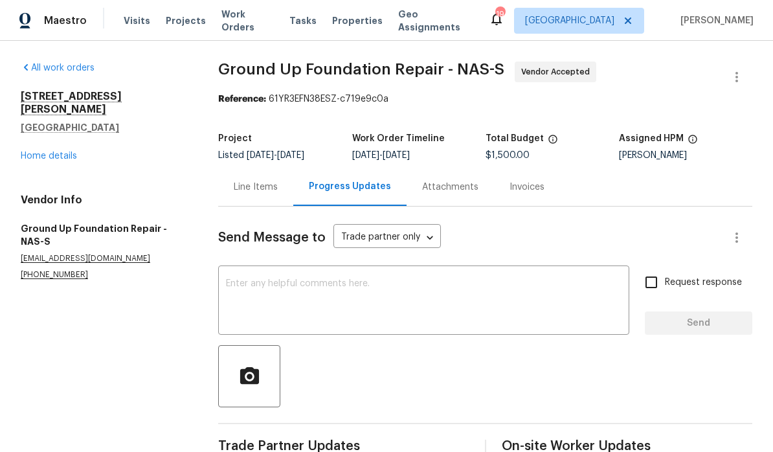
click at [63, 152] on link "Home details" at bounding box center [49, 156] width 56 height 9
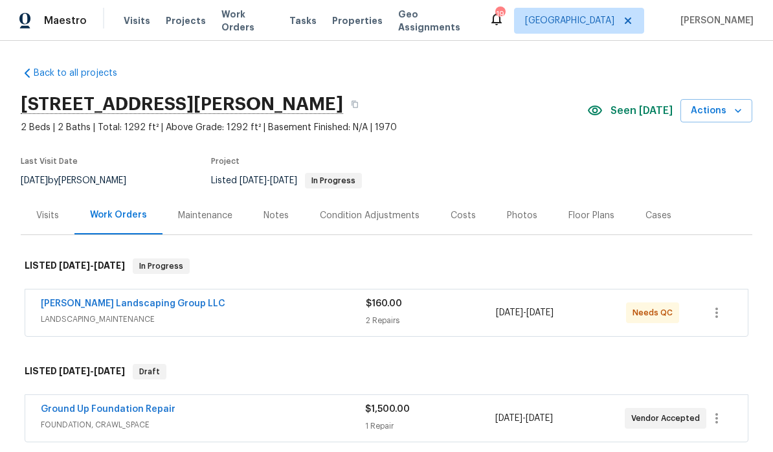
click at [153, 304] on link "[PERSON_NAME] Landscaping Group LLC" at bounding box center [133, 303] width 185 height 9
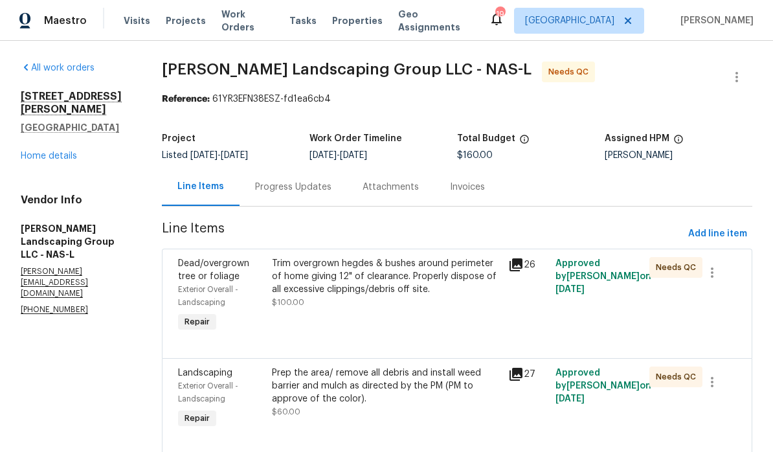
click at [444, 272] on div "Trim overgrown hegdes & bushes around perimeter of home giving 12" of clearance…" at bounding box center [386, 276] width 228 height 39
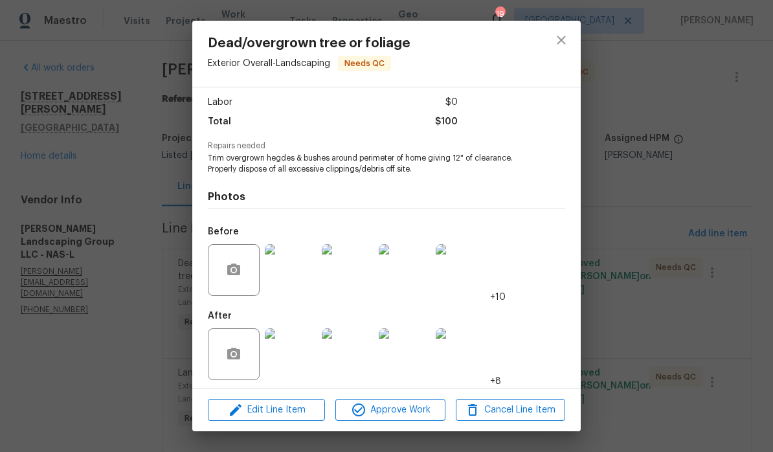
scroll to position [93, 0]
click at [303, 267] on img at bounding box center [291, 271] width 52 height 52
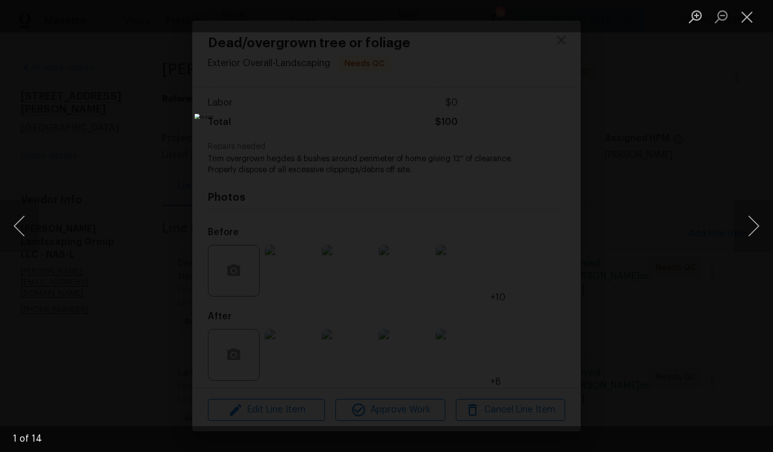
click at [749, 227] on button "Next image" at bounding box center [753, 226] width 39 height 52
click at [748, 220] on button "Next image" at bounding box center [753, 226] width 39 height 52
click at [746, 225] on button "Next image" at bounding box center [753, 226] width 39 height 52
click at [746, 17] on button "Close lightbox" at bounding box center [747, 16] width 26 height 23
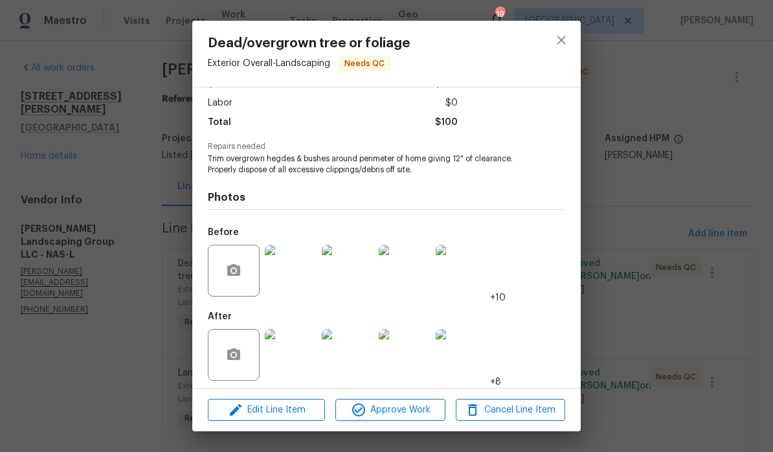
click at [302, 350] on img at bounding box center [291, 355] width 52 height 52
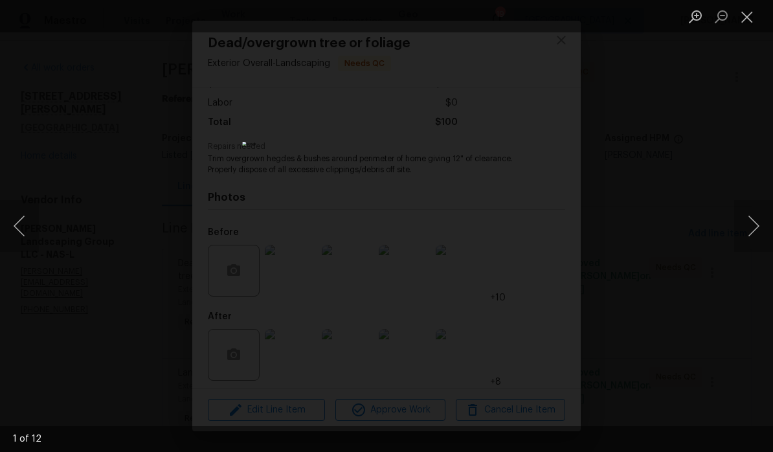
click at [755, 223] on button "Next image" at bounding box center [753, 226] width 39 height 52
click at [746, 231] on button "Next image" at bounding box center [753, 226] width 39 height 52
click at [750, 227] on button "Next image" at bounding box center [753, 226] width 39 height 52
click at [747, 224] on button "Next image" at bounding box center [753, 226] width 39 height 52
click at [747, 225] on button "Next image" at bounding box center [753, 226] width 39 height 52
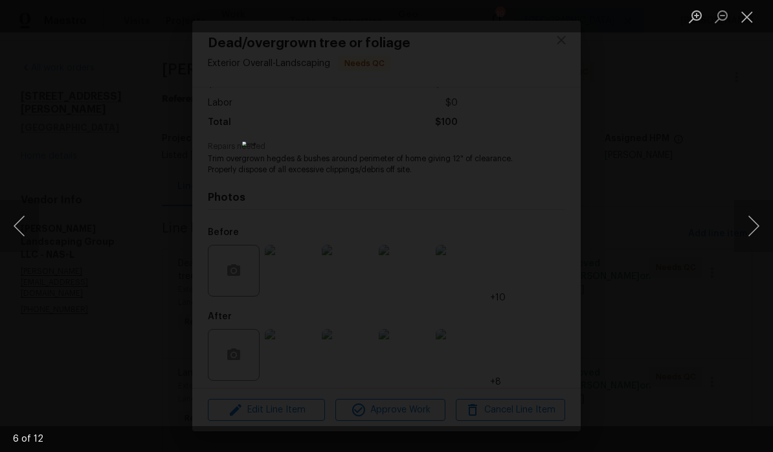
click at [751, 225] on button "Next image" at bounding box center [753, 226] width 39 height 52
click at [745, 225] on button "Next image" at bounding box center [753, 226] width 39 height 52
click at [743, 23] on button "Close lightbox" at bounding box center [747, 16] width 26 height 23
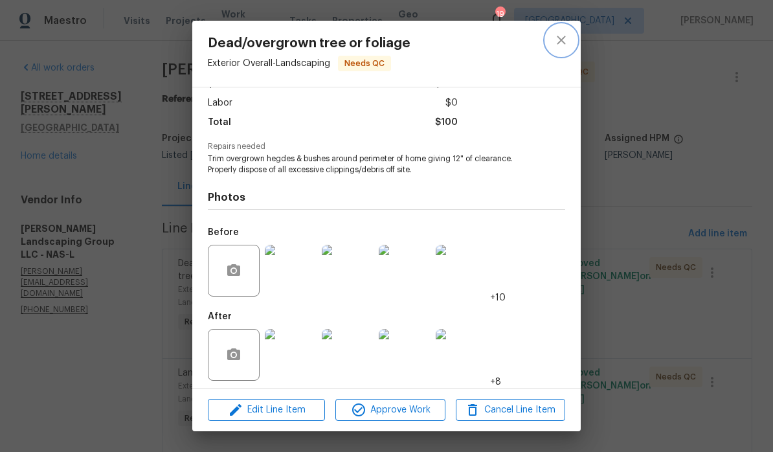
click at [561, 43] on icon "close" at bounding box center [562, 40] width 16 height 16
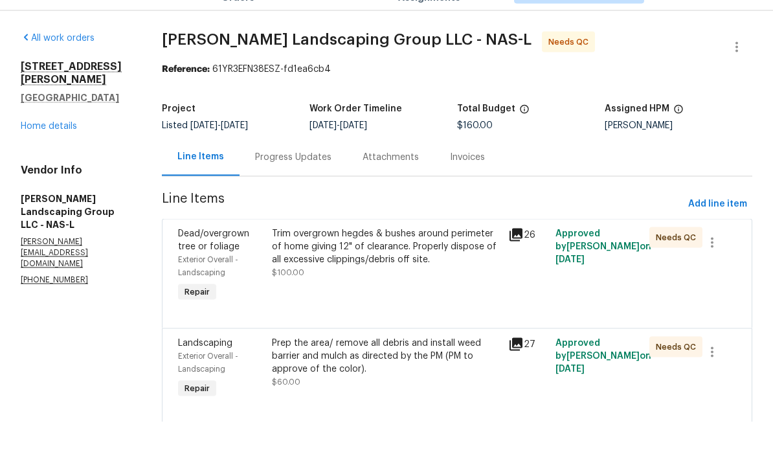
scroll to position [42, 0]
click at [463, 367] on div "Prep the area/ remove all debris and install weed barrier and mulch as directed…" at bounding box center [386, 386] width 228 height 39
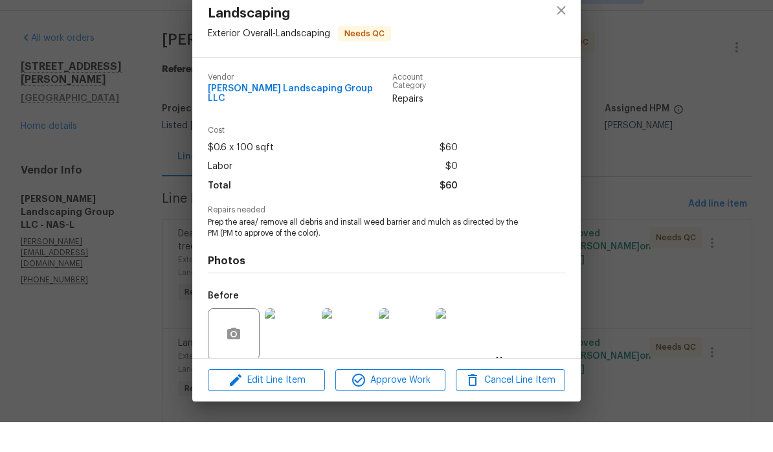
click at [305, 338] on img at bounding box center [291, 364] width 52 height 52
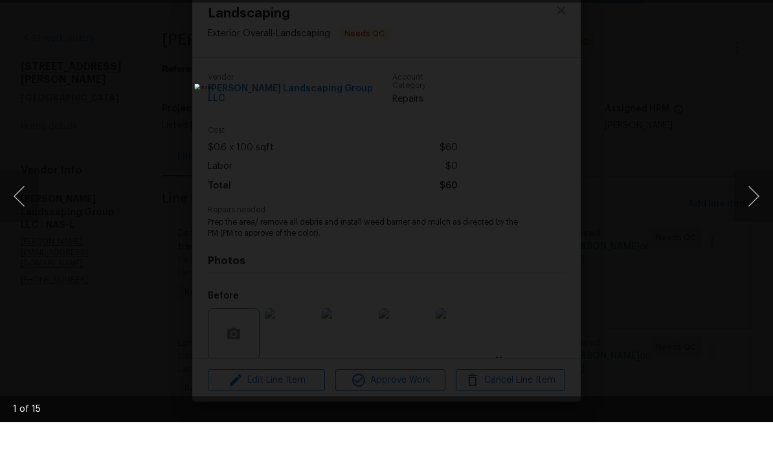
click at [747, 200] on button "Next image" at bounding box center [753, 226] width 39 height 52
click at [745, 200] on button "Next image" at bounding box center [753, 226] width 39 height 52
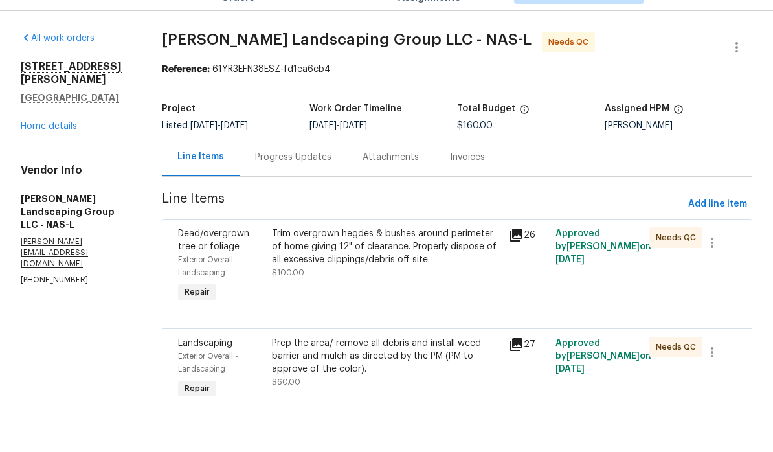
scroll to position [42, 0]
click at [436, 367] on div "Prep the area/ remove all debris and install weed barrier and mulch as directed…" at bounding box center [386, 386] width 228 height 39
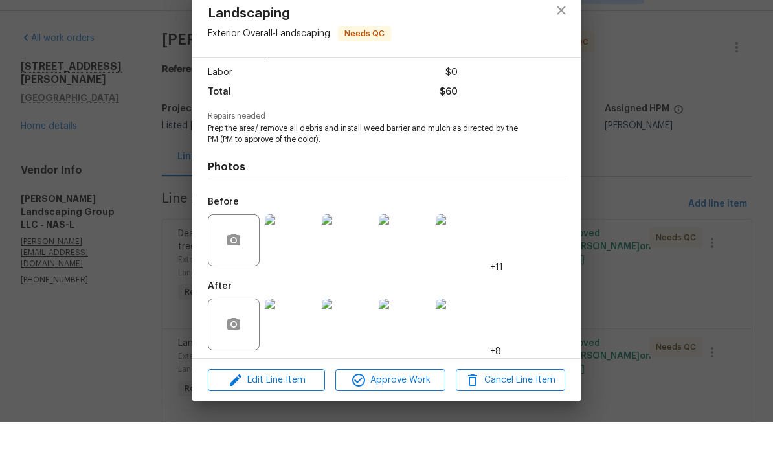
scroll to position [93, 0]
click at [300, 329] on img at bounding box center [291, 355] width 52 height 52
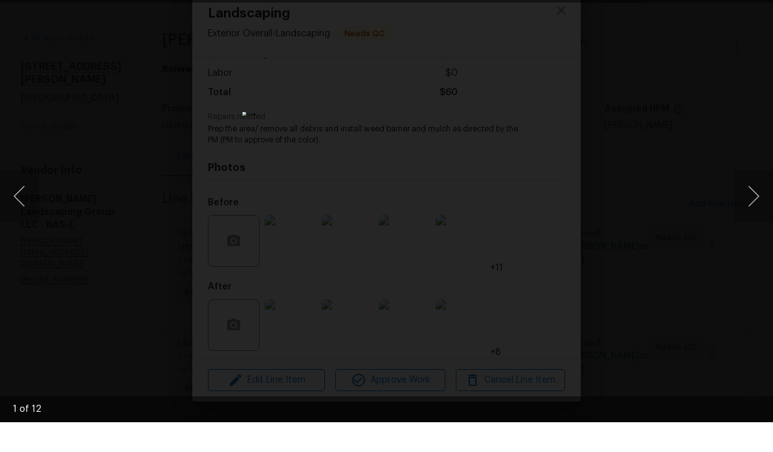
click at [753, 200] on button "Next image" at bounding box center [753, 226] width 39 height 52
click at [745, 202] on button "Next image" at bounding box center [753, 226] width 39 height 52
click at [749, 200] on button "Next image" at bounding box center [753, 226] width 39 height 52
click at [752, 200] on button "Next image" at bounding box center [753, 226] width 39 height 52
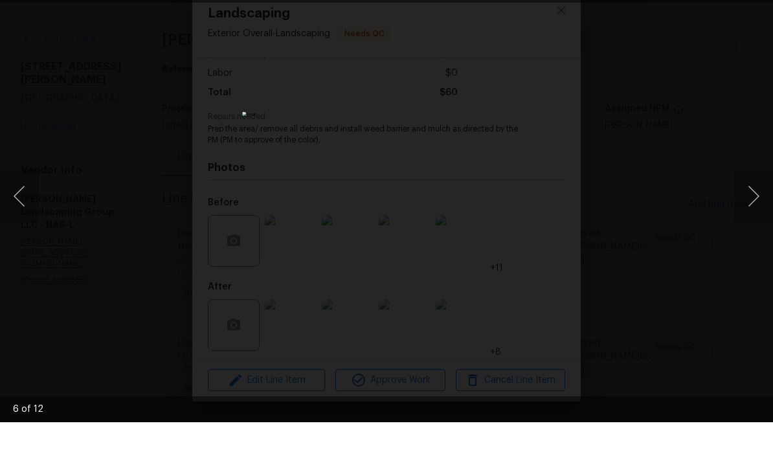
click at [752, 200] on button "Next image" at bounding box center [753, 226] width 39 height 52
click at [753, 200] on button "Next image" at bounding box center [753, 226] width 39 height 52
click at [745, 204] on button "Next image" at bounding box center [753, 226] width 39 height 52
click at [685, 108] on div "Lightbox" at bounding box center [386, 226] width 773 height 452
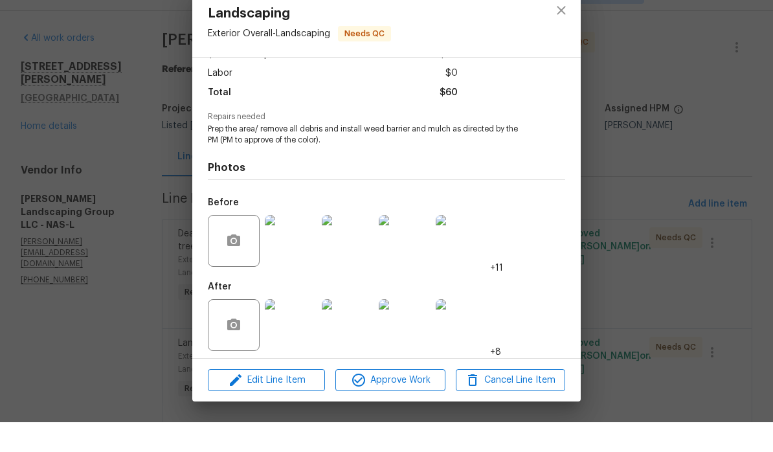
click at [759, 6] on div "Landscaping Exterior Overall - Landscaping Needs QC Vendor [PERSON_NAME] Landsc…" at bounding box center [386, 226] width 773 height 452
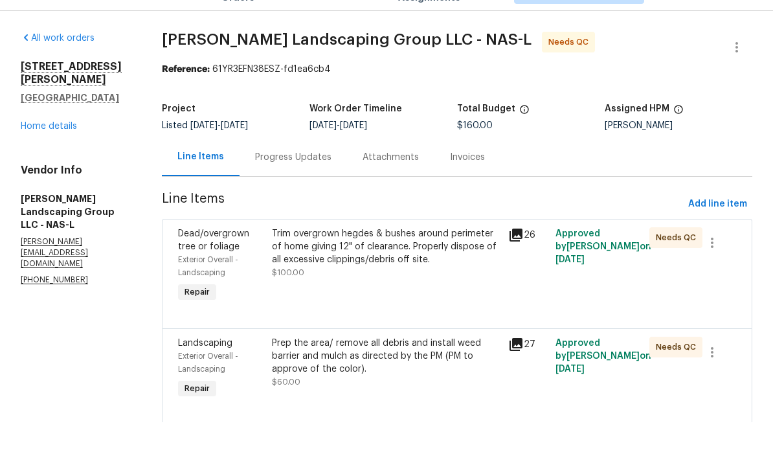
click at [63, 152] on link "Home details" at bounding box center [49, 156] width 56 height 9
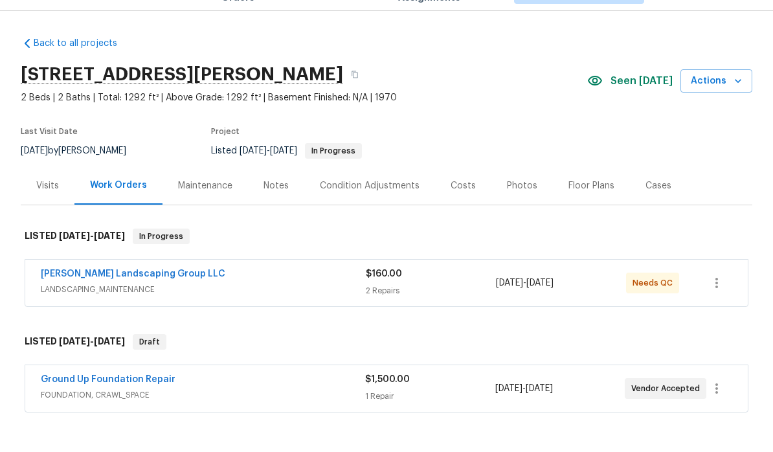
click at [281, 209] on div "Notes" at bounding box center [276, 215] width 25 height 13
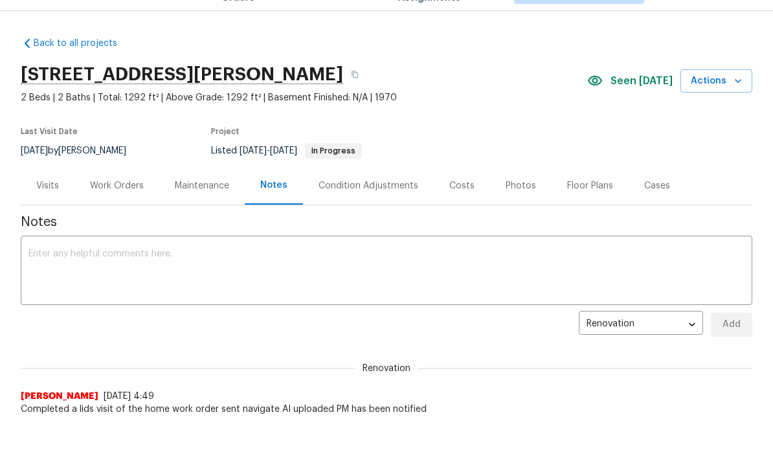
click at [135, 209] on div "Work Orders" at bounding box center [117, 215] width 54 height 13
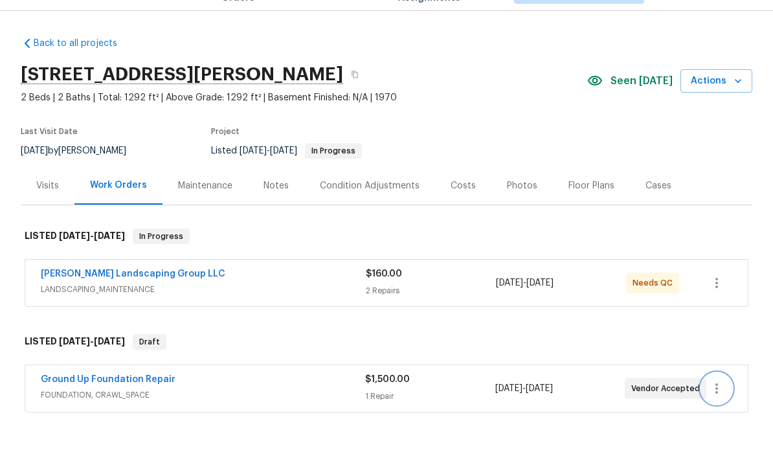
click at [722, 411] on icon "button" at bounding box center [717, 419] width 16 height 16
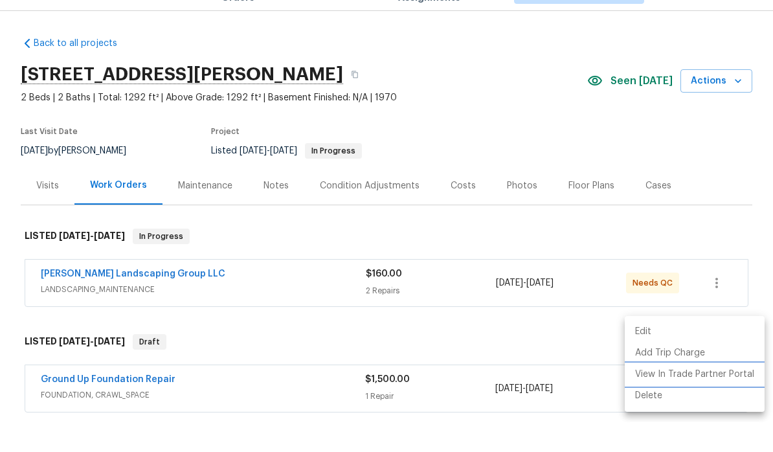
click at [690, 394] on li "View In Trade Partner Portal" at bounding box center [695, 404] width 140 height 21
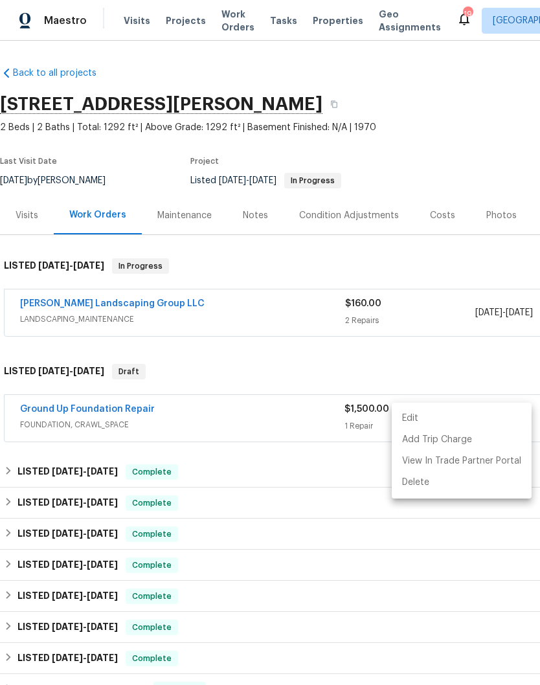
click at [124, 411] on div at bounding box center [270, 342] width 540 height 685
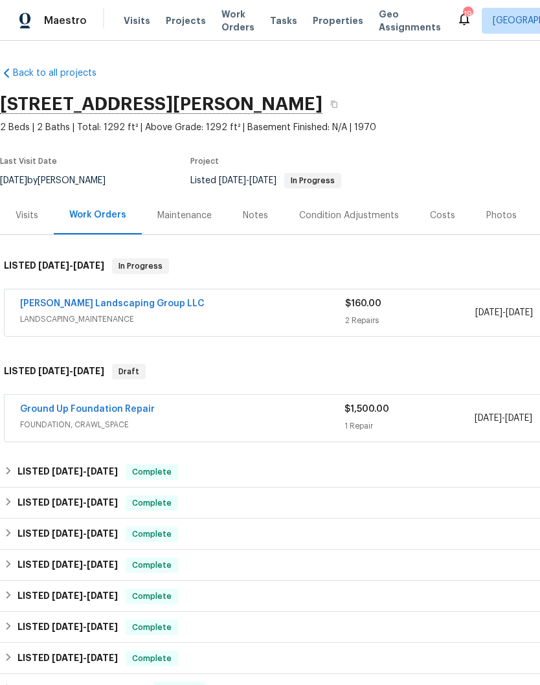
click at [126, 410] on link "Ground Up Foundation Repair" at bounding box center [87, 409] width 135 height 9
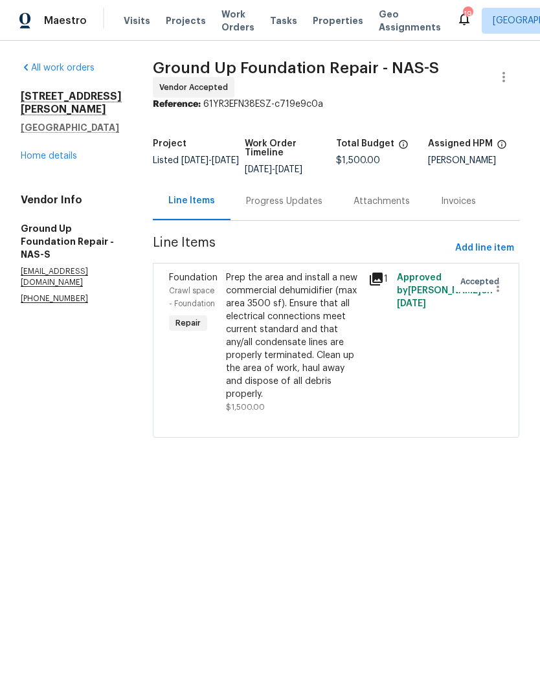
click at [299, 282] on div "Prep the area and install a new commercial dehumidifier (max area 3500 sf). Ens…" at bounding box center [293, 336] width 135 height 130
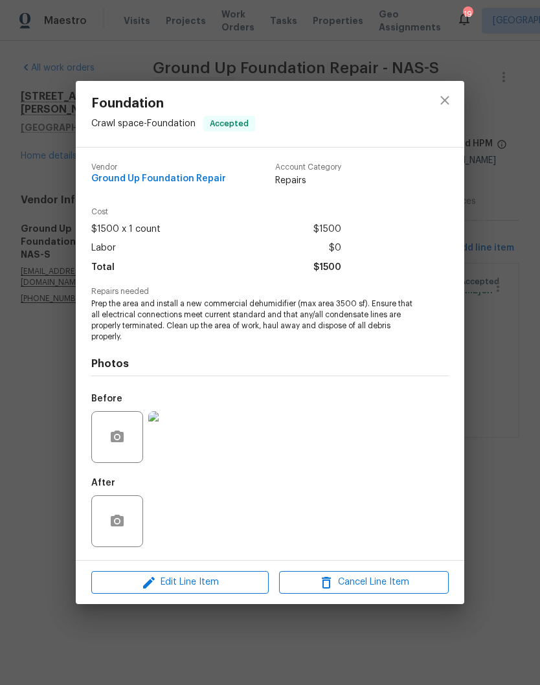
click at [190, 445] on img at bounding box center [174, 437] width 52 height 52
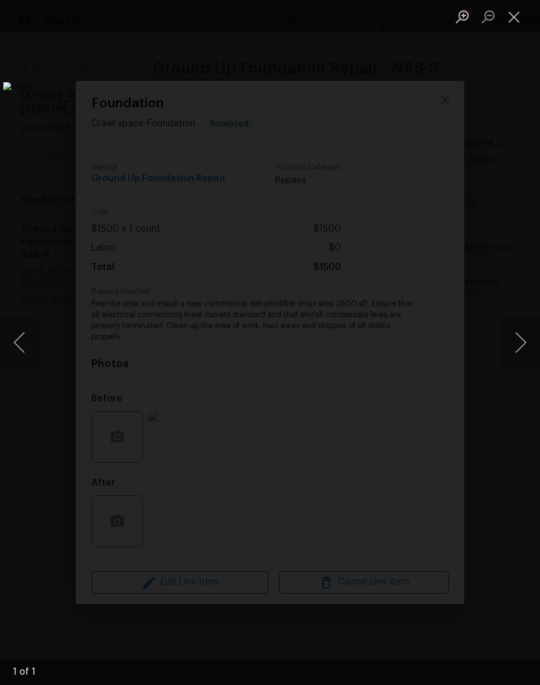
click at [521, 16] on button "Close lightbox" at bounding box center [514, 16] width 26 height 23
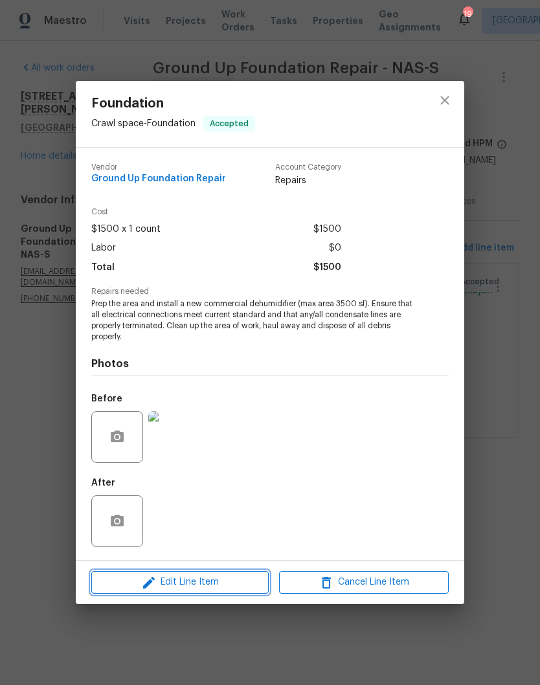
click at [190, 451] on span "Edit Line Item" at bounding box center [180, 582] width 170 height 16
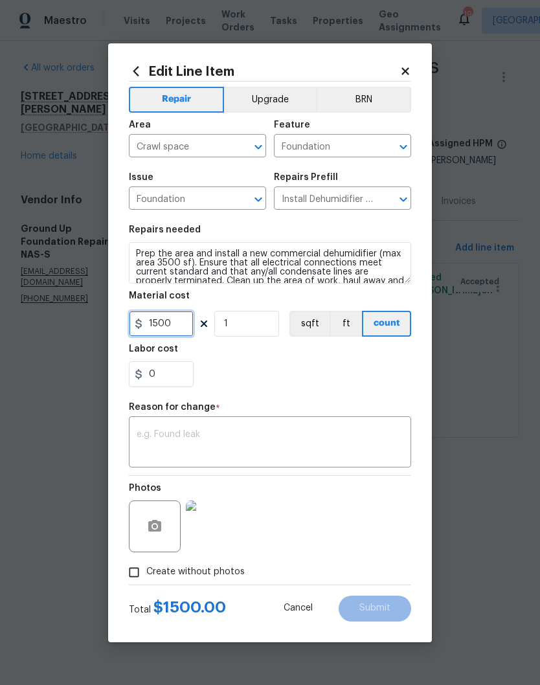
click at [187, 324] on input "1500" at bounding box center [161, 324] width 65 height 26
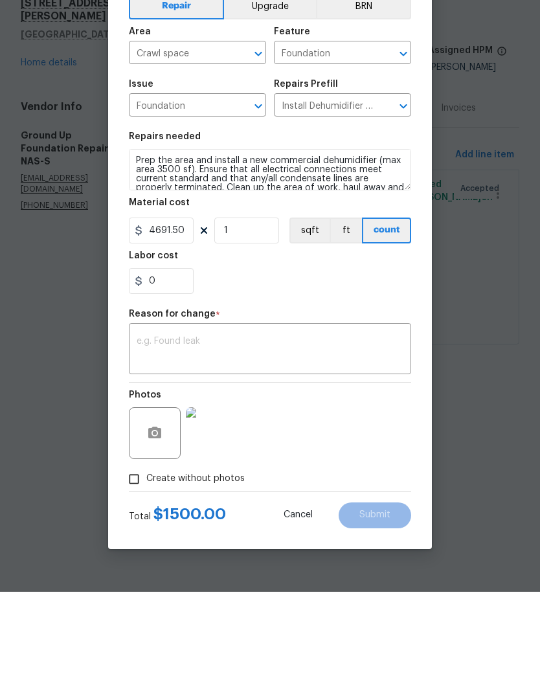
click at [231, 430] on textarea at bounding box center [270, 443] width 267 height 27
type input "4691.5"
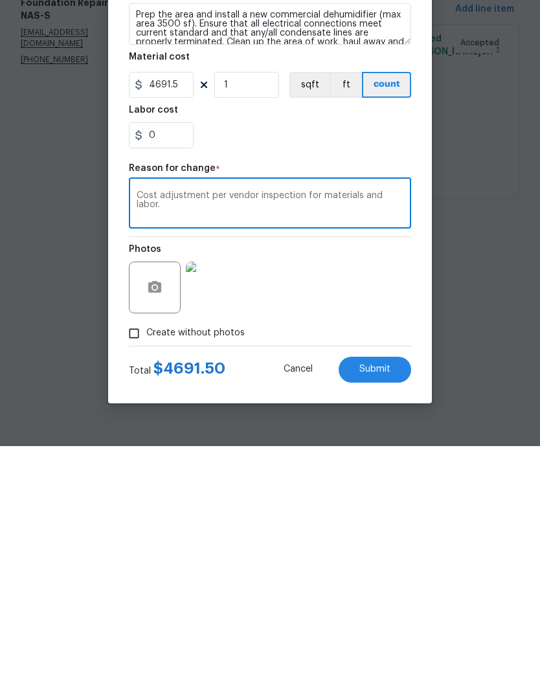
type textarea "Cost adjustment per vendor inspection for materials and labor."
click at [380, 451] on span "Submit" at bounding box center [374, 609] width 31 height 10
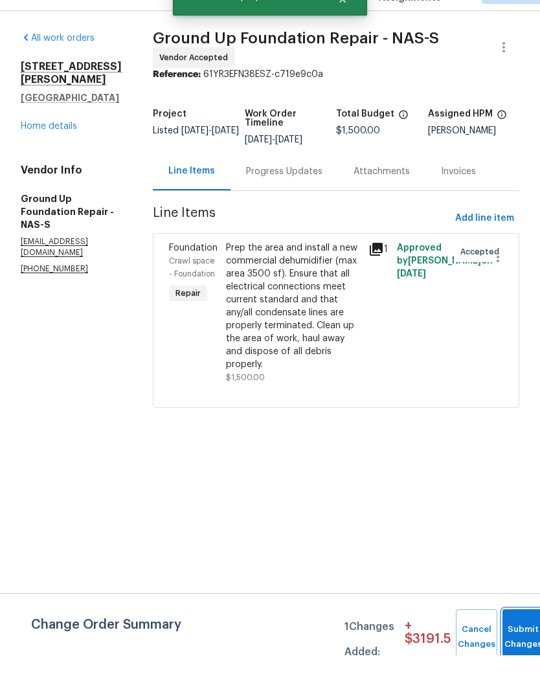
click at [523, 451] on button "Submit Changes" at bounding box center [523, 667] width 41 height 56
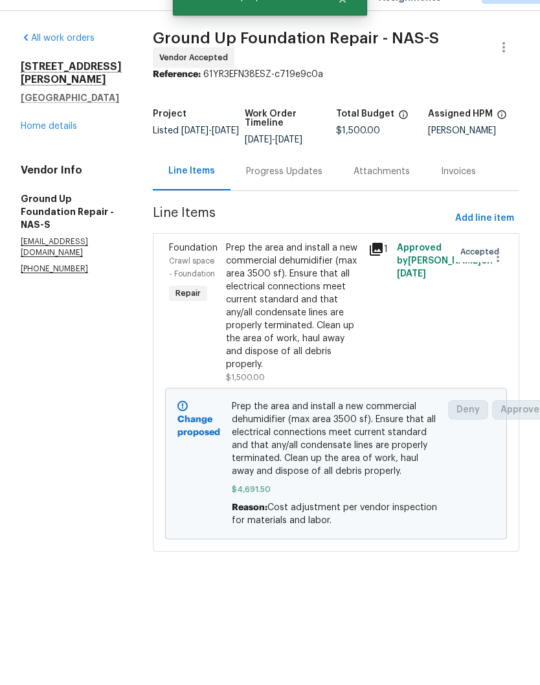
click at [275, 195] on div "Progress Updates" at bounding box center [284, 201] width 76 height 13
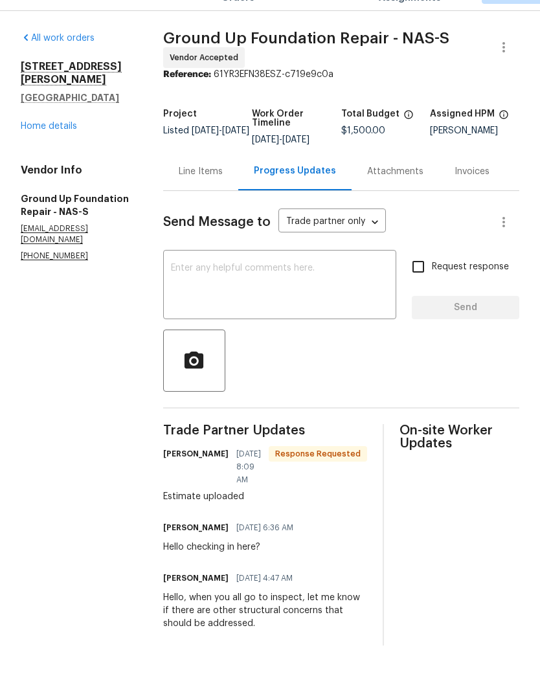
click at [276, 293] on textarea at bounding box center [280, 315] width 218 height 45
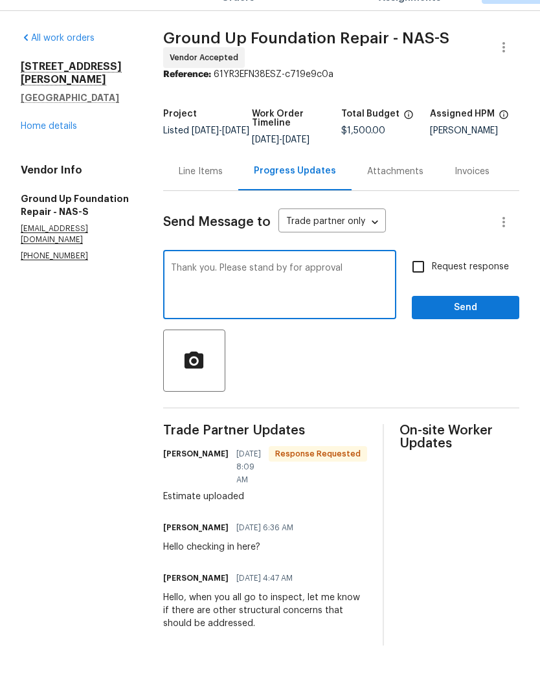
type textarea "Thank you. Please stand by for approval"
click at [475, 330] on span "Send" at bounding box center [465, 338] width 87 height 16
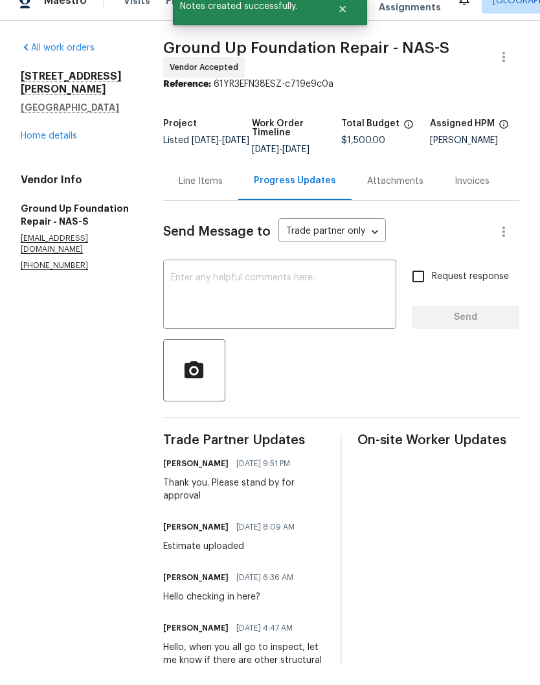
click at [65, 152] on link "Home details" at bounding box center [49, 156] width 56 height 9
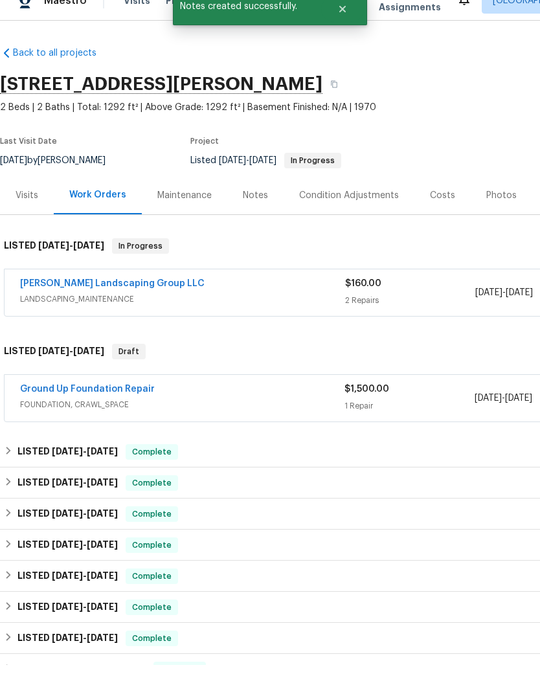
click at [255, 209] on div "Notes" at bounding box center [255, 215] width 25 height 13
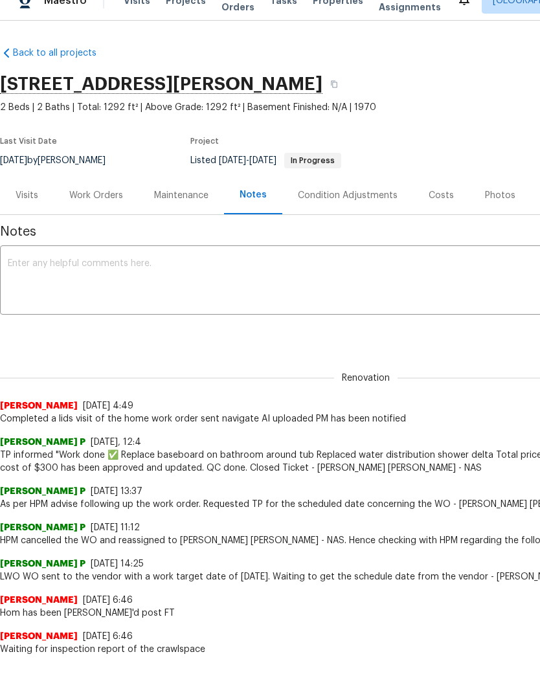
click at [168, 279] on textarea at bounding box center [366, 301] width 716 height 45
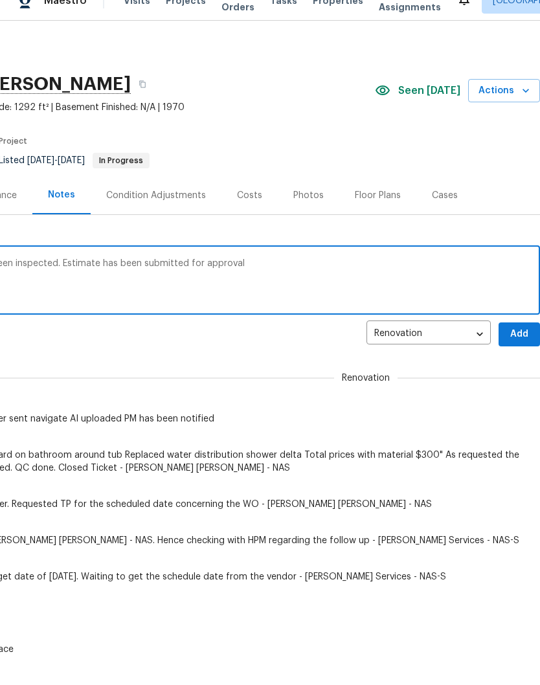
scroll to position [0, 192]
type textarea "Misc repairs in progress. Crawlspace has been inspected. Estimate has been subm…"
click at [516, 346] on span "Add" at bounding box center [519, 354] width 21 height 16
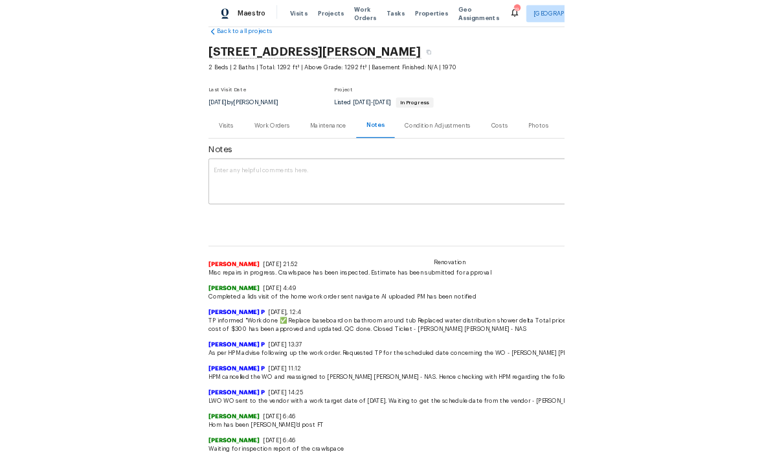
scroll to position [26, 0]
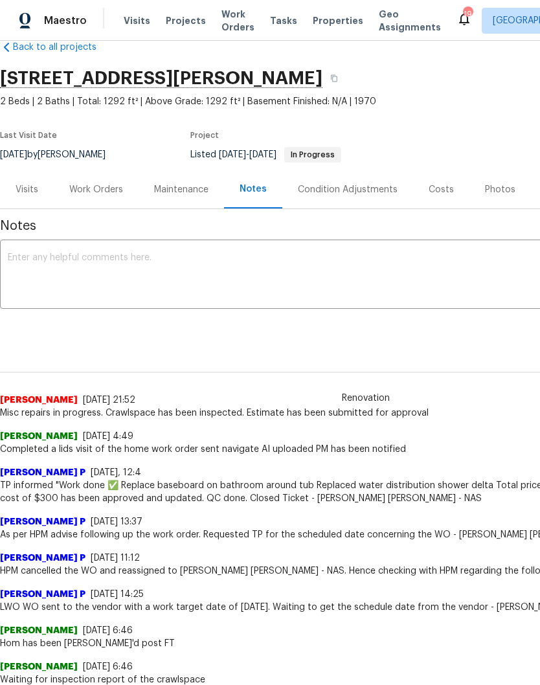
click at [229, 23] on span "Work Orders" at bounding box center [237, 21] width 33 height 26
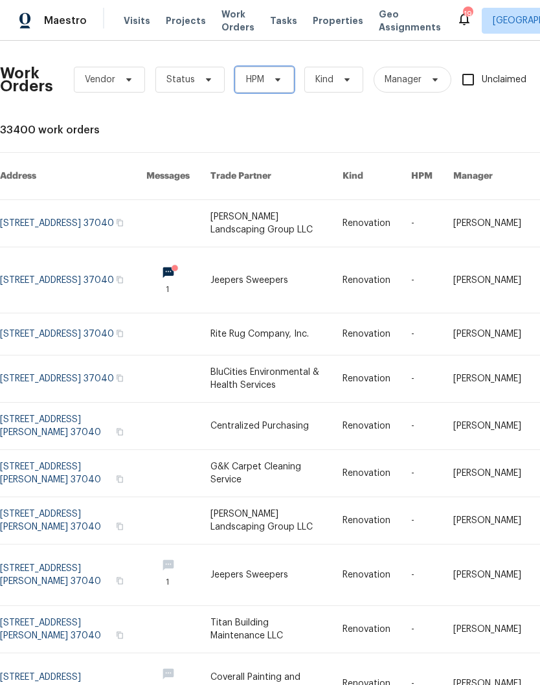
click at [278, 82] on icon at bounding box center [278, 79] width 10 height 10
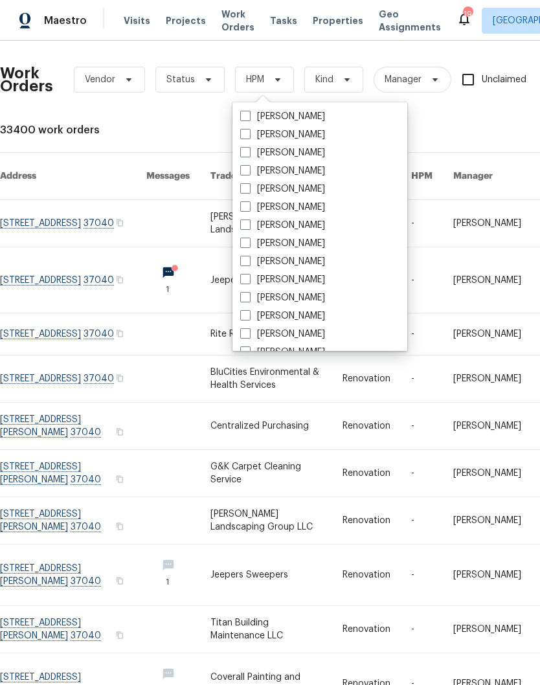
click at [308, 279] on label "[PERSON_NAME]" at bounding box center [282, 279] width 85 height 13
click at [249, 279] on input "[PERSON_NAME]" at bounding box center [244, 277] width 8 height 8
checkbox input "true"
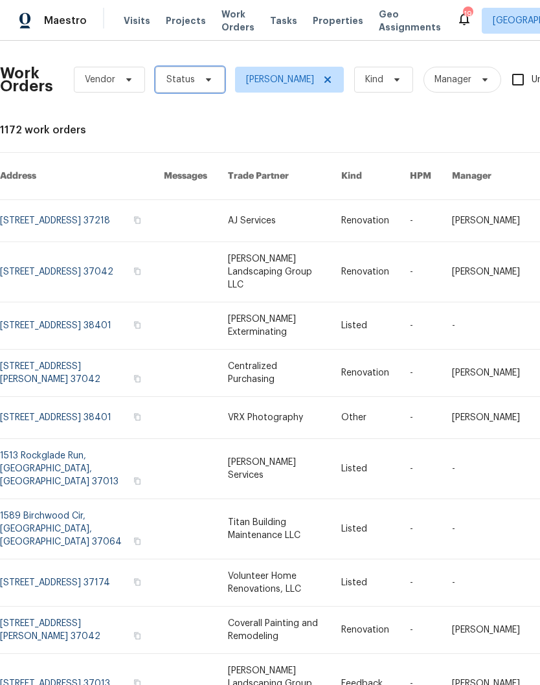
click at [204, 80] on icon at bounding box center [208, 79] width 10 height 10
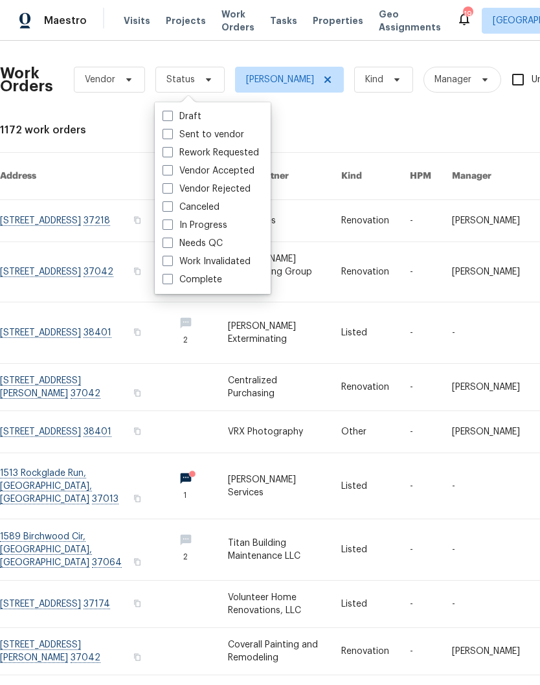
click at [219, 242] on label "Needs QC" at bounding box center [193, 243] width 60 height 13
click at [171, 242] on input "Needs QC" at bounding box center [167, 241] width 8 height 8
checkbox input "true"
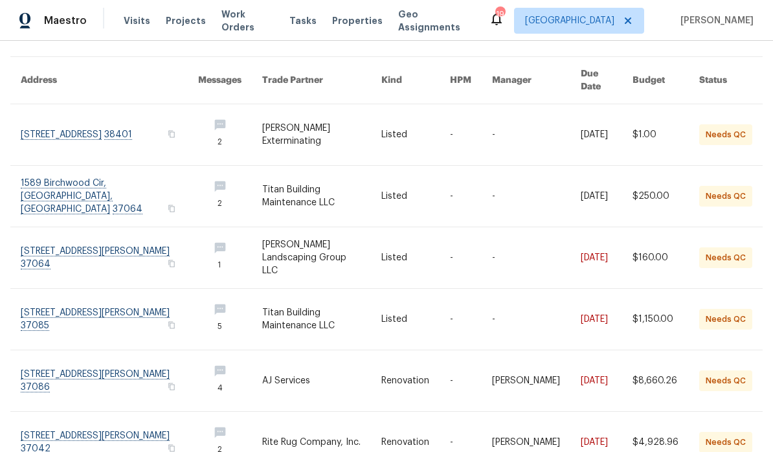
scroll to position [95, 0]
click at [50, 298] on link at bounding box center [109, 319] width 177 height 61
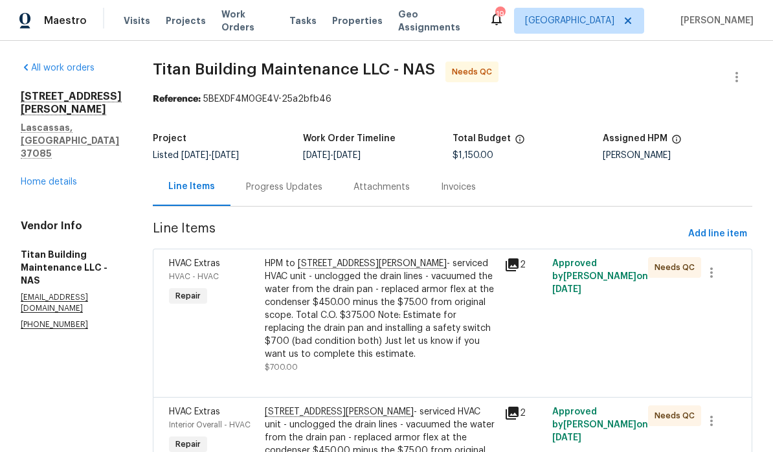
click at [382, 264] on div "HPM to 6180 Hoover Rd - serviced HVAC unit - unclogged the drain lines - vacuum…" at bounding box center [381, 309] width 232 height 104
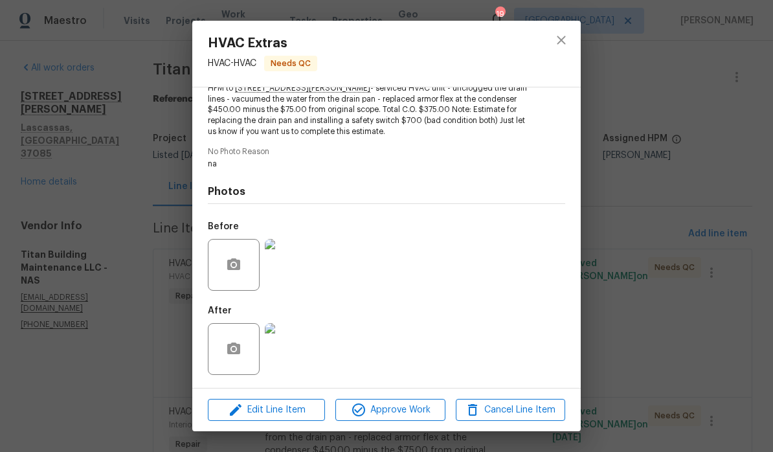
scroll to position [157, 0]
click at [300, 350] on img at bounding box center [291, 349] width 52 height 52
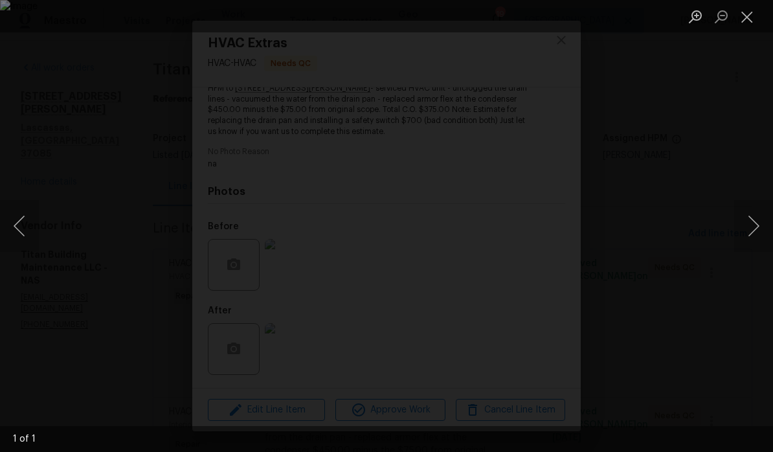
click at [755, 23] on button "Close lightbox" at bounding box center [747, 16] width 26 height 23
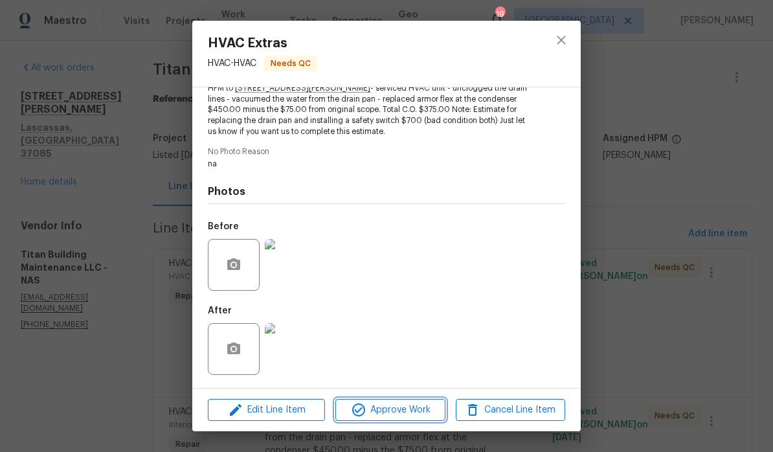
click at [409, 416] on span "Approve Work" at bounding box center [390, 410] width 102 height 16
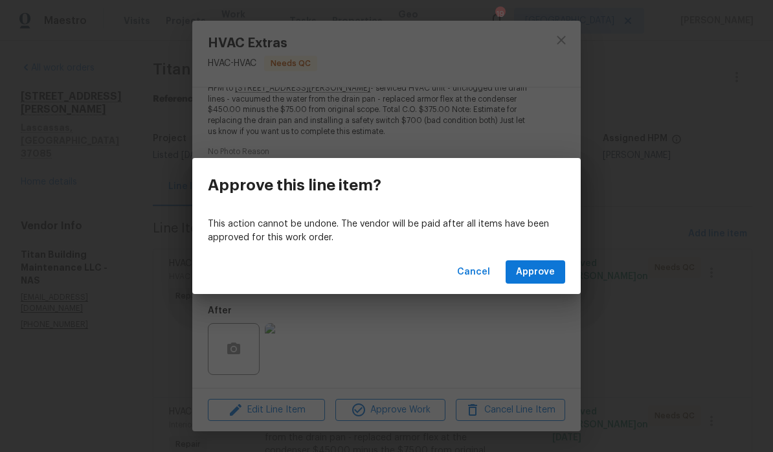
click at [539, 271] on span "Approve" at bounding box center [535, 272] width 39 height 16
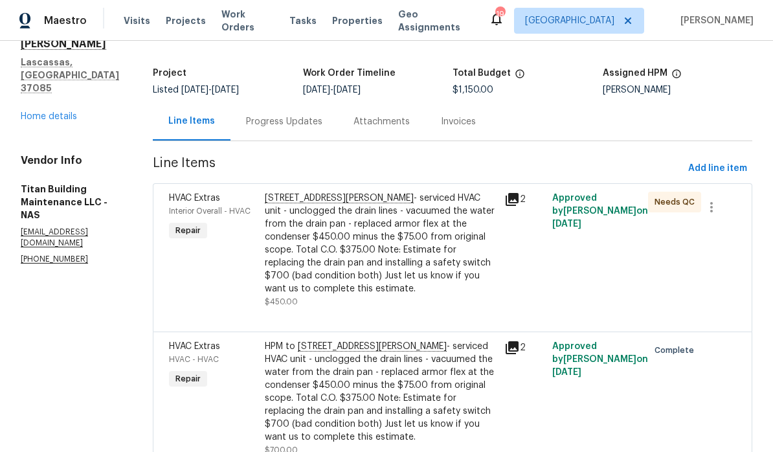
scroll to position [53, 0]
click at [366, 192] on div "6180 Hoover Rd - serviced HVAC unit - unclogged the drain lines - vacuumed the …" at bounding box center [381, 244] width 232 height 104
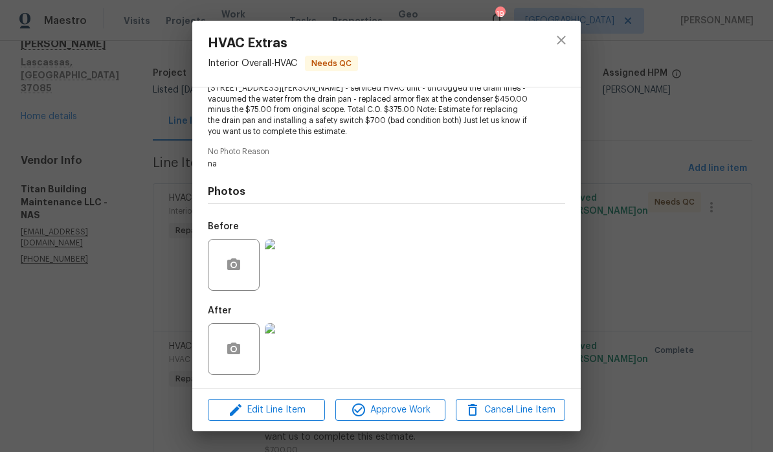
scroll to position [157, 0]
click at [300, 349] on img at bounding box center [291, 349] width 52 height 52
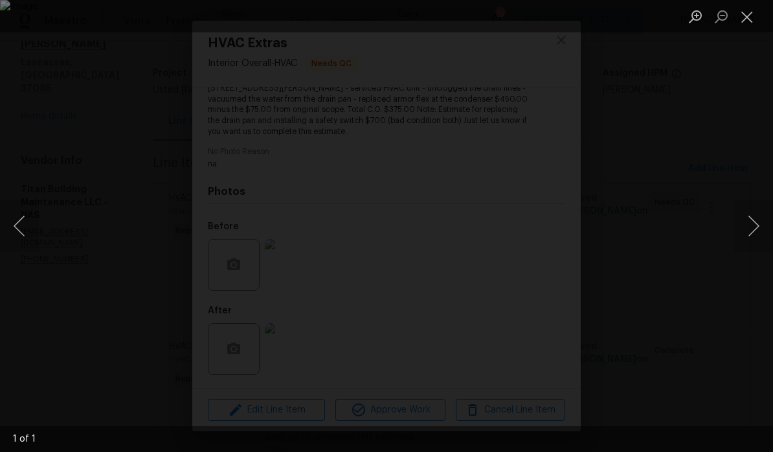
click at [752, 22] on button "Close lightbox" at bounding box center [747, 16] width 26 height 23
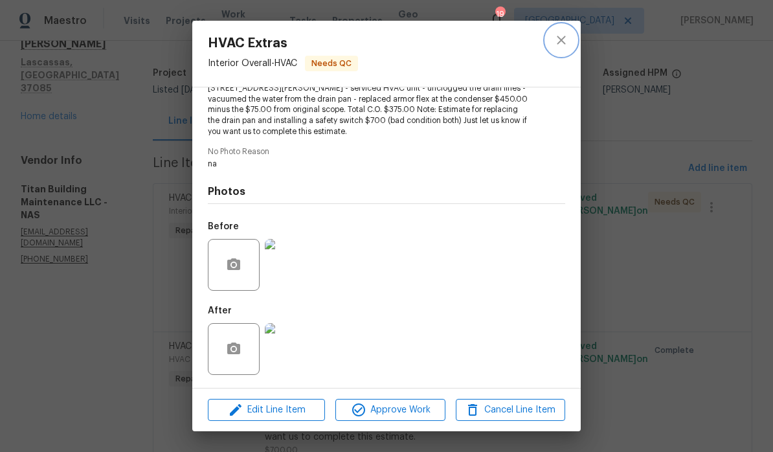
click at [565, 45] on icon "close" at bounding box center [562, 40] width 16 height 16
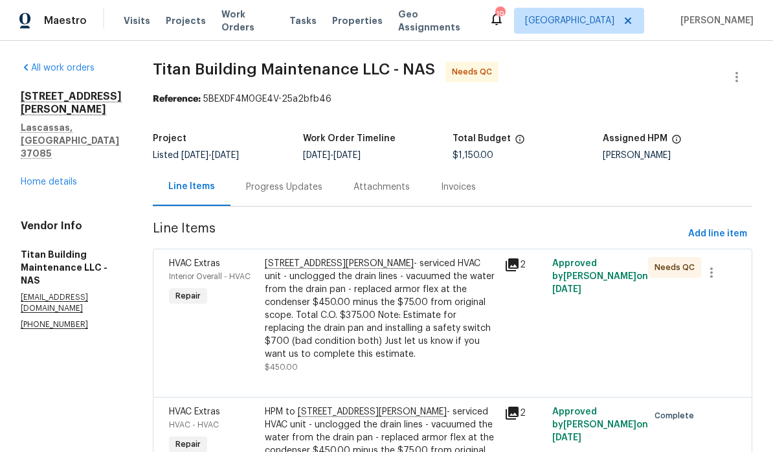
scroll to position [0, 0]
click at [286, 181] on div "Progress Updates" at bounding box center [284, 187] width 76 height 13
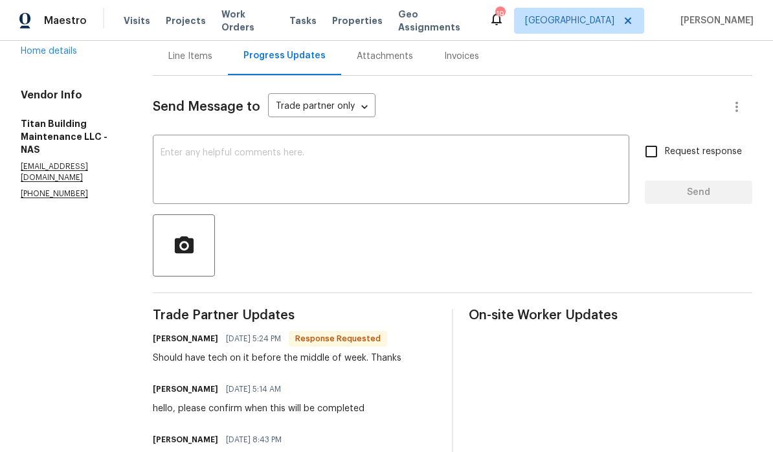
scroll to position [137, 0]
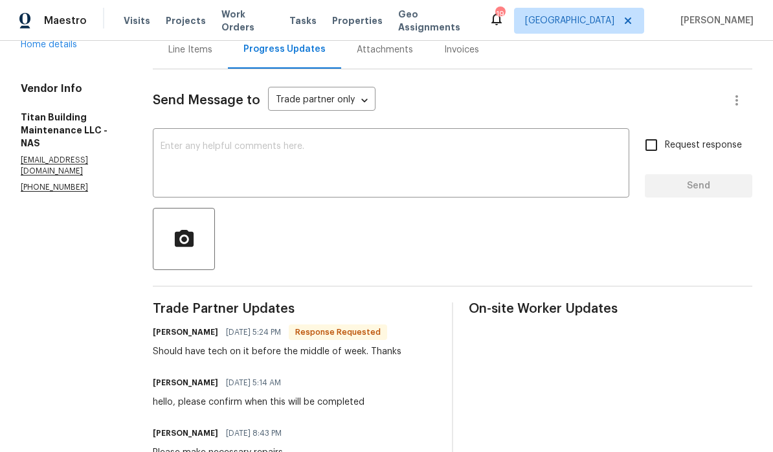
click at [349, 142] on textarea at bounding box center [391, 164] width 461 height 45
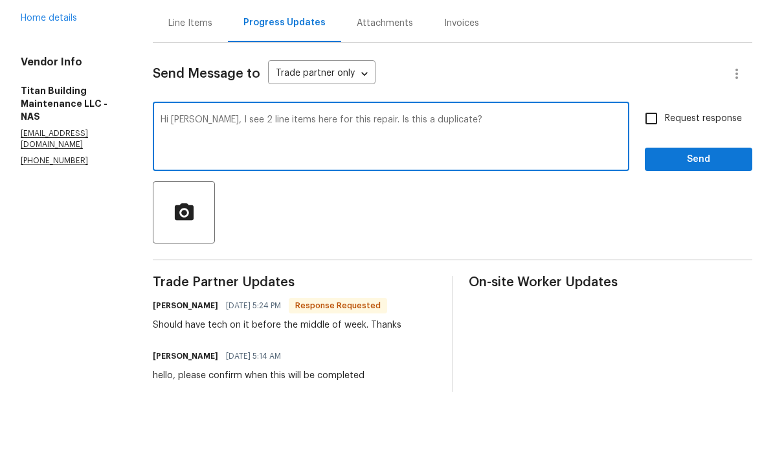
scroll to position [103, 0]
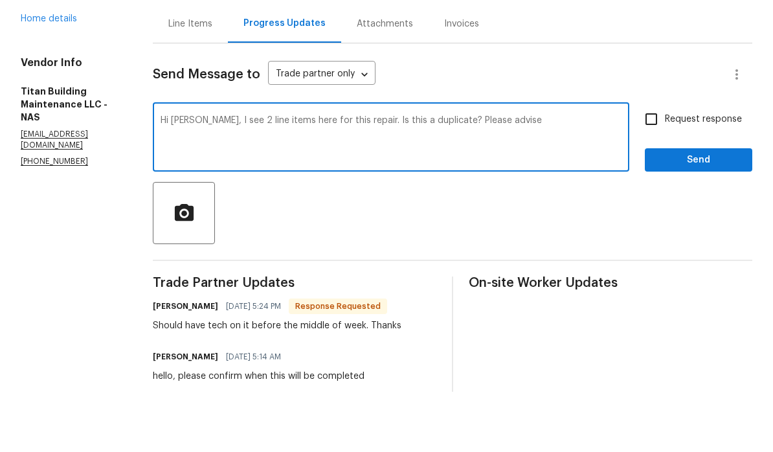
click at [176, 176] on textarea "Hi Dan, I see 2 line items here for this repair. Is this a duplicate? Please ad…" at bounding box center [391, 198] width 461 height 45
click at [560, 176] on textarea "Hi Dan, I’m stepping in here. I see 2 line items here for this repair. Is this …" at bounding box center [391, 198] width 461 height 45
click at [420, 176] on textarea "Hi Dan, I’m stepping in here. I see 2 line items here for this repair. Is this …" at bounding box center [391, 198] width 461 height 45
click at [349, 176] on textarea "Hi Dan, I’m stepping in here. I see 2 line items here for this repair. I approv…" at bounding box center [391, 198] width 461 height 45
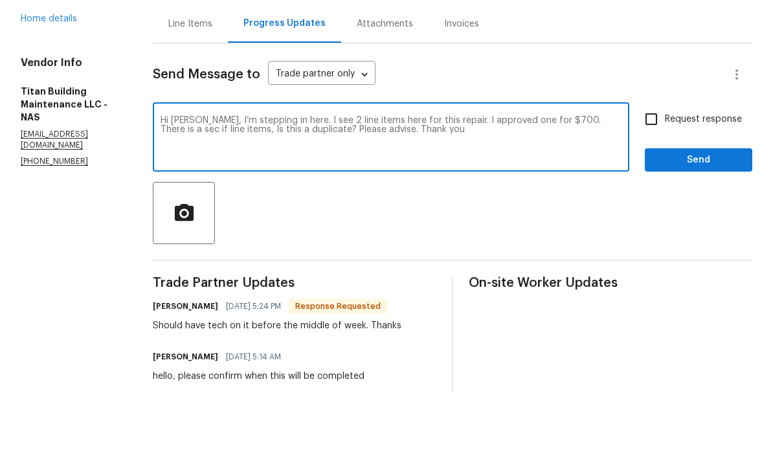
type textarea "Hi Dan, I’m stepping in here. I see 2 line items here for this repair. I approv…"
click at [690, 212] on span "Send" at bounding box center [698, 220] width 87 height 16
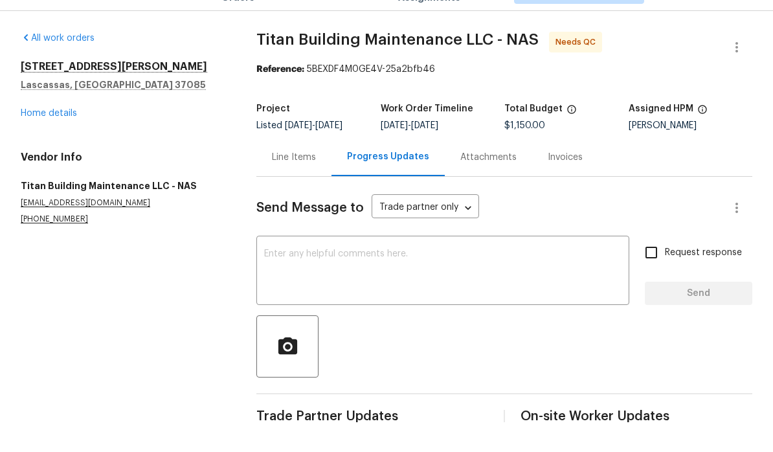
scroll to position [32, 0]
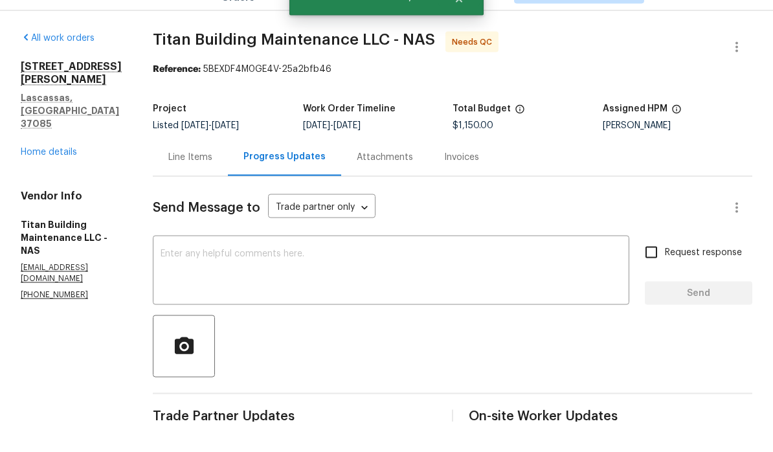
click at [187, 181] on div "Line Items" at bounding box center [190, 187] width 44 height 13
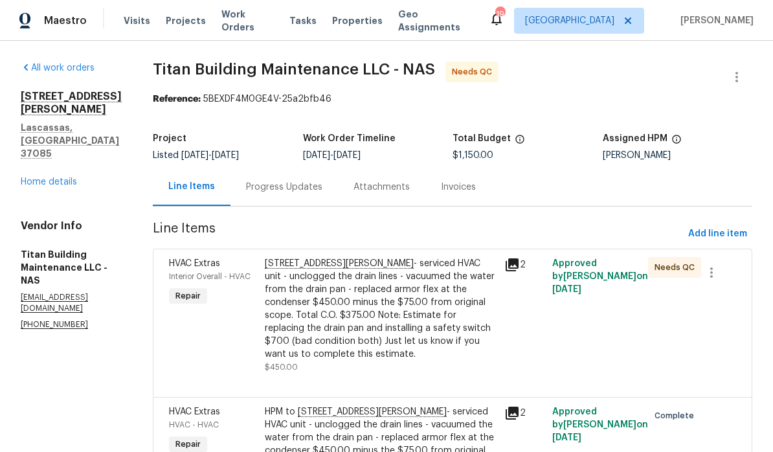
click at [251, 23] on span "Work Orders" at bounding box center [247, 21] width 52 height 26
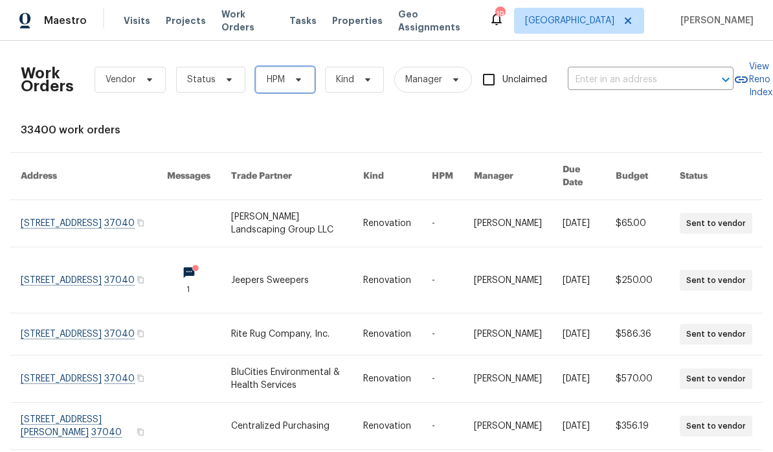
click at [299, 80] on icon at bounding box center [298, 79] width 5 height 3
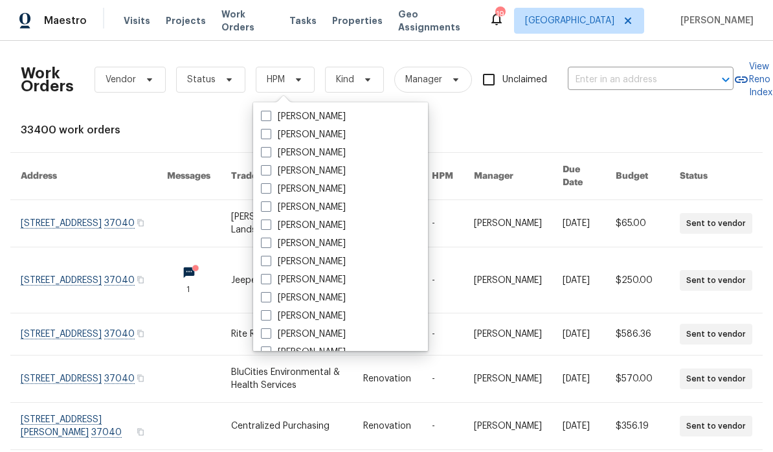
click at [334, 278] on label "[PERSON_NAME]" at bounding box center [303, 279] width 85 height 13
click at [269, 278] on input "[PERSON_NAME]" at bounding box center [265, 277] width 8 height 8
checkbox input "true"
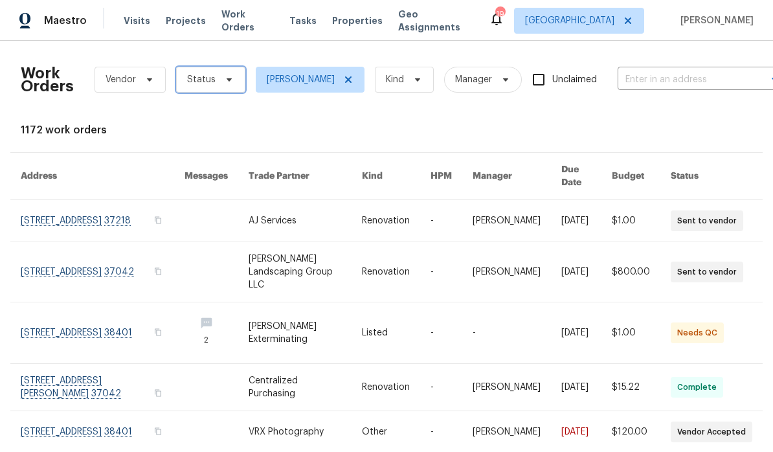
click at [224, 83] on icon at bounding box center [229, 79] width 10 height 10
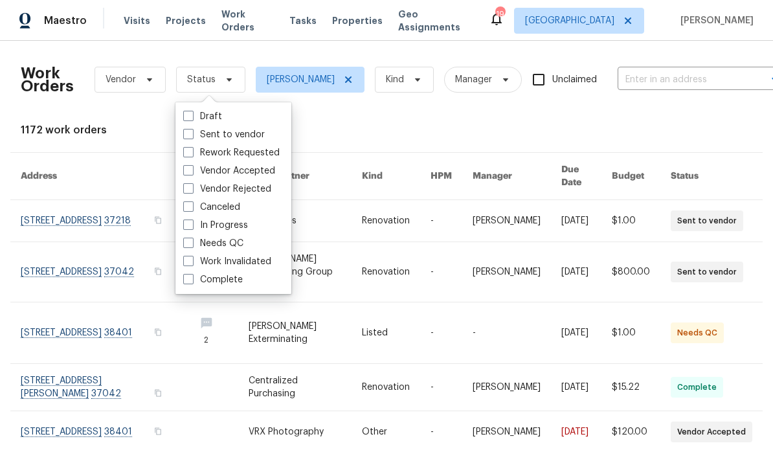
click at [242, 242] on label "Needs QC" at bounding box center [213, 243] width 60 height 13
click at [192, 242] on input "Needs QC" at bounding box center [187, 241] width 8 height 8
checkbox input "true"
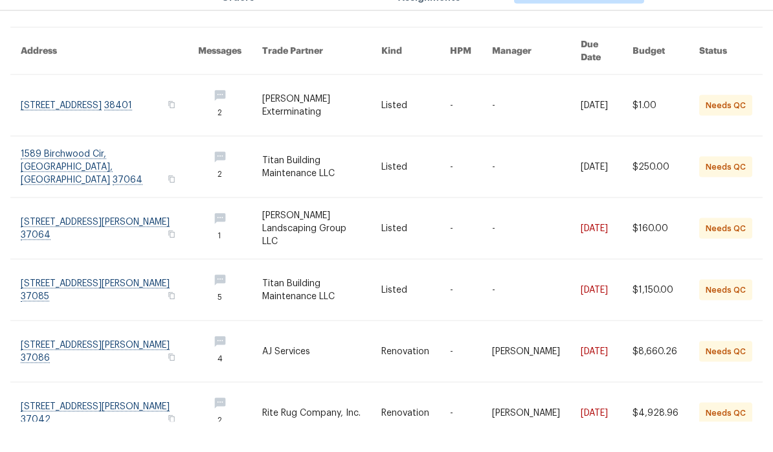
scroll to position [53, 0]
click at [95, 351] on link at bounding box center [109, 381] width 177 height 61
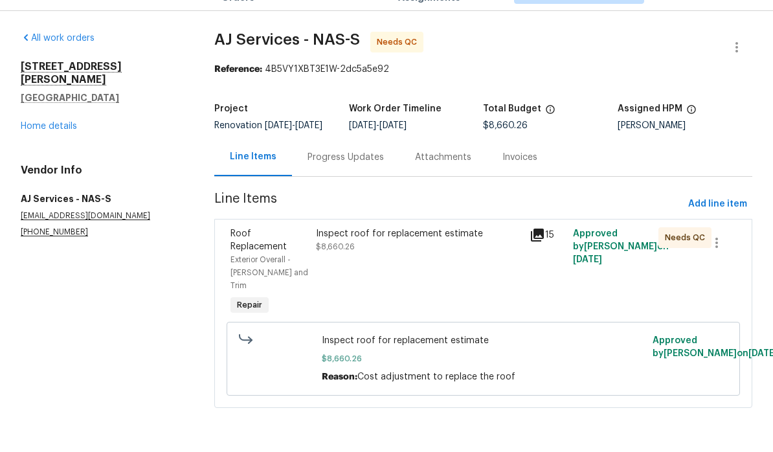
click at [459, 257] on div "Inspect roof for replacement estimate" at bounding box center [419, 263] width 207 height 13
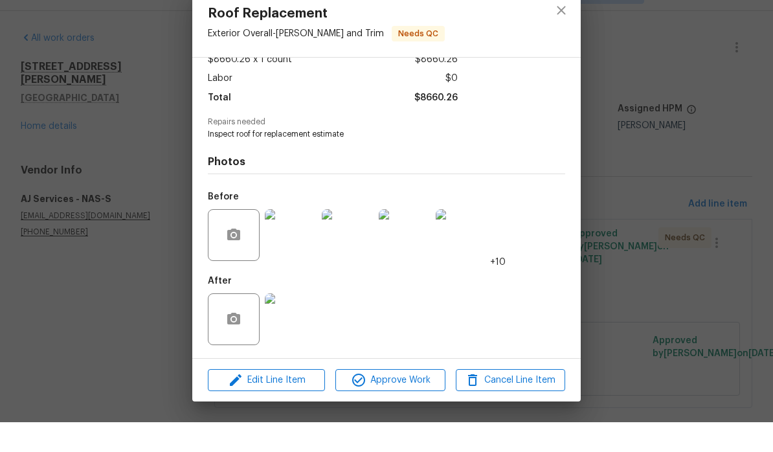
scroll to position [83, 0]
click at [565, 36] on icon "close" at bounding box center [561, 40] width 8 height 8
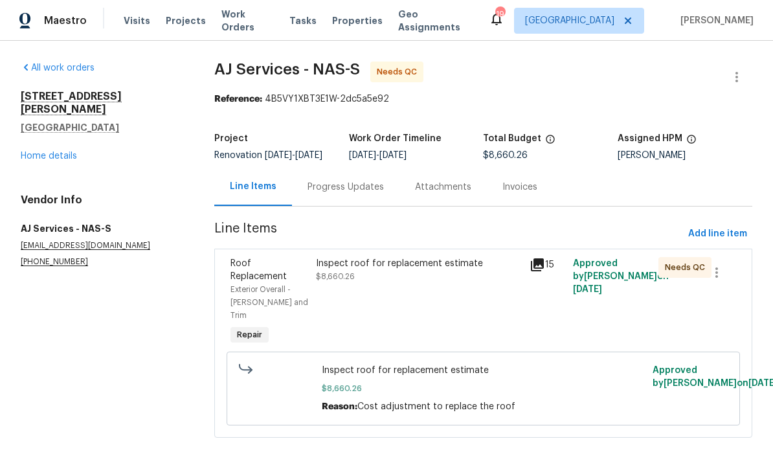
click at [246, 19] on span "Work Orders" at bounding box center [247, 21] width 52 height 26
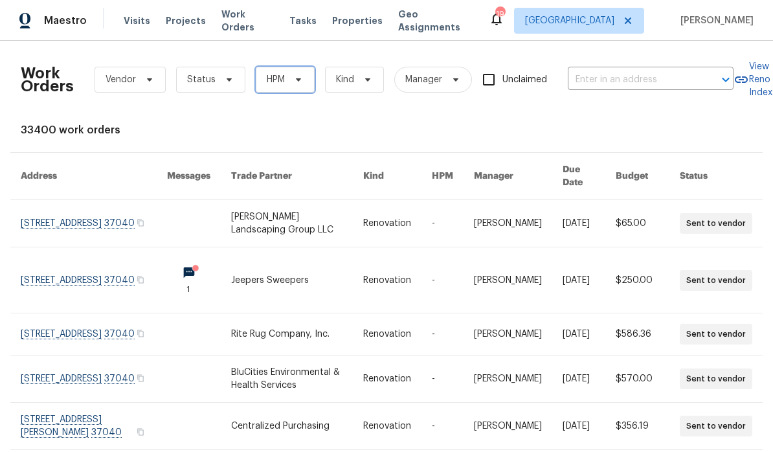
click at [300, 80] on icon at bounding box center [298, 79] width 10 height 10
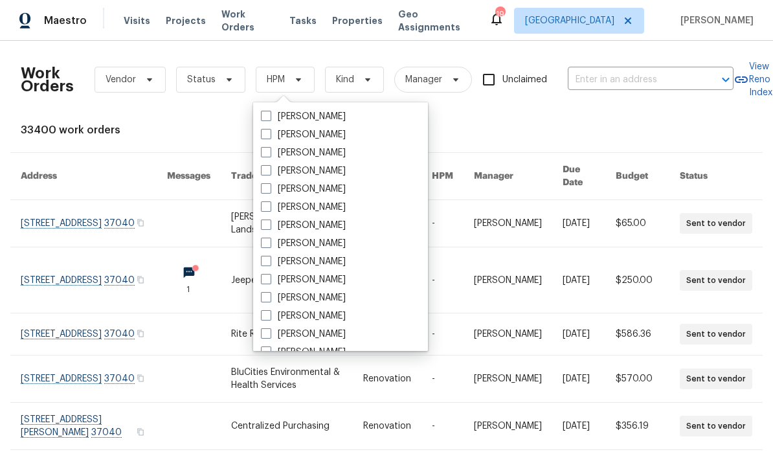
click at [344, 278] on label "[PERSON_NAME]" at bounding box center [303, 279] width 85 height 13
click at [269, 278] on input "[PERSON_NAME]" at bounding box center [265, 277] width 8 height 8
checkbox input "true"
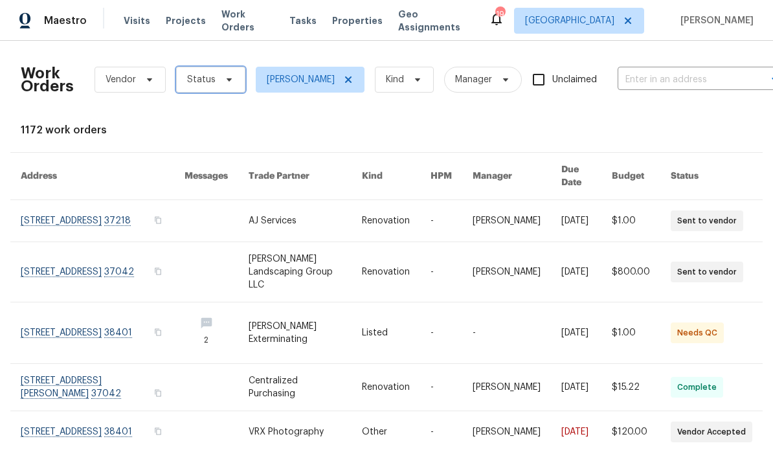
click at [227, 79] on icon at bounding box center [229, 79] width 5 height 3
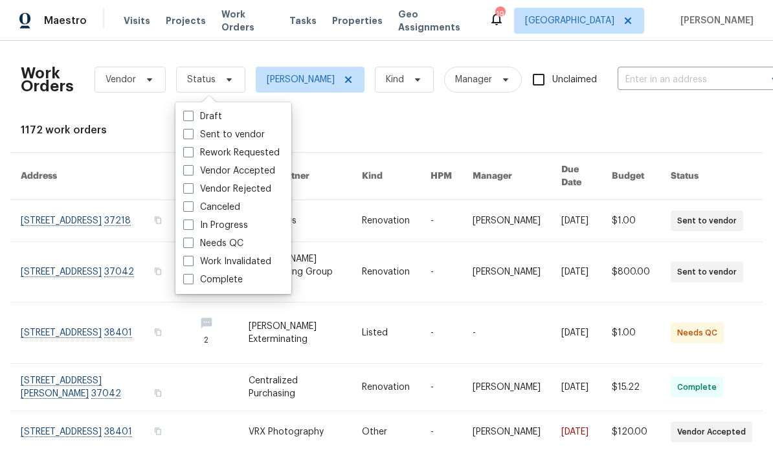
click at [242, 243] on label "Needs QC" at bounding box center [213, 243] width 60 height 13
click at [192, 243] on input "Needs QC" at bounding box center [187, 241] width 8 height 8
checkbox input "true"
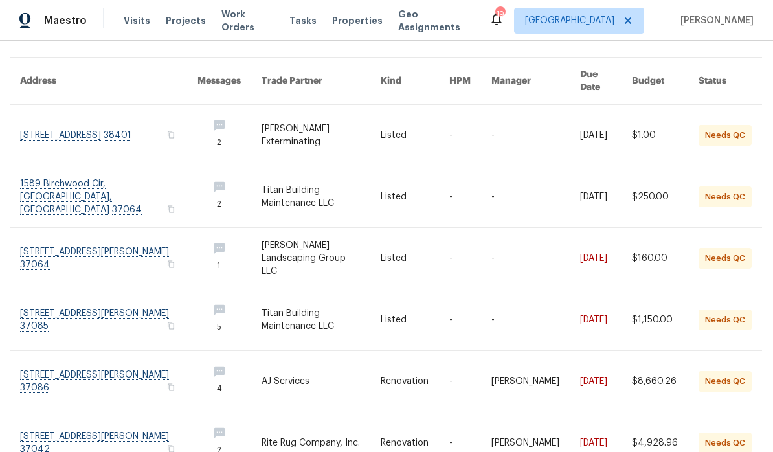
scroll to position [53, 0]
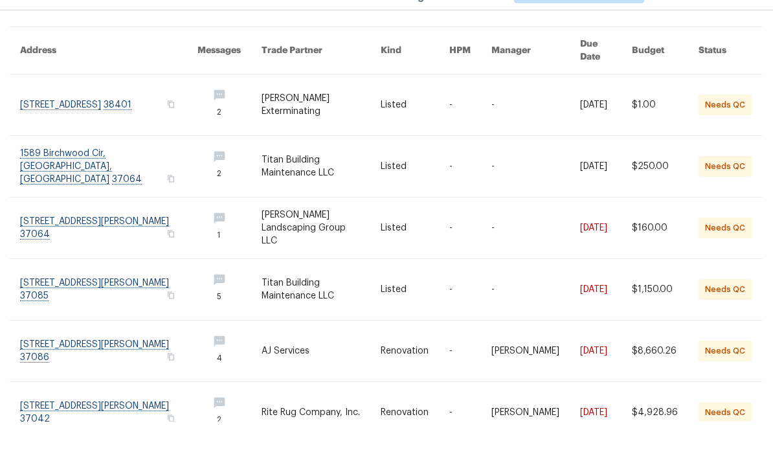
click at [80, 413] on link at bounding box center [108, 443] width 177 height 61
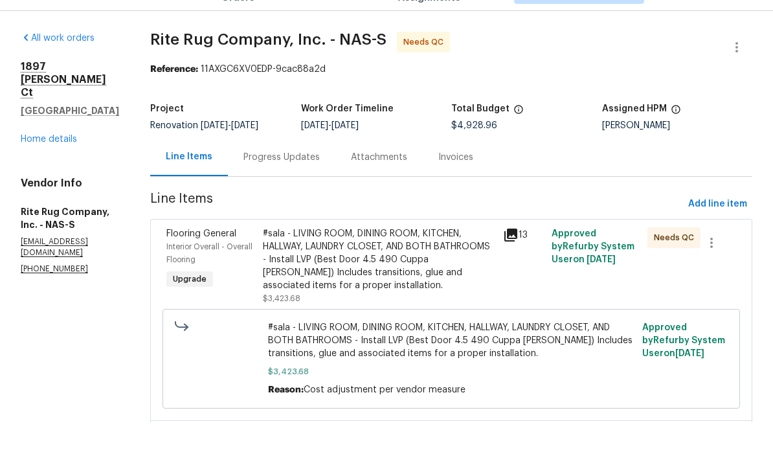
click at [451, 257] on div "#sala - LIVING ROOM, DINING ROOM, KITCHEN, HALLWAY, LAUNDRY CLOSET, AND BOTH BA…" at bounding box center [379, 289] width 233 height 65
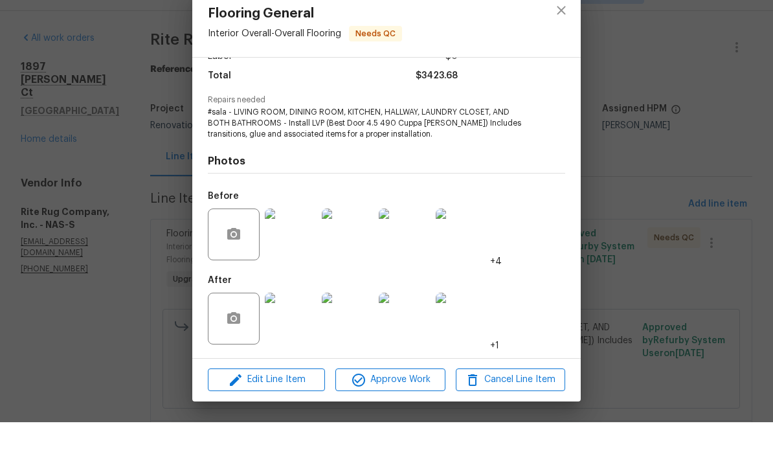
scroll to position [103, 0]
click at [302, 324] on img at bounding box center [291, 349] width 52 height 52
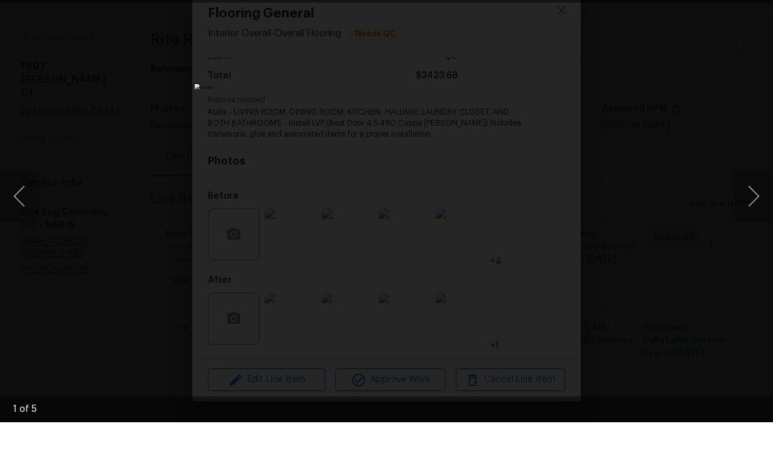
click at [752, 202] on button "Next image" at bounding box center [753, 226] width 39 height 52
click at [751, 200] on button "Next image" at bounding box center [753, 226] width 39 height 52
click at [751, 201] on button "Next image" at bounding box center [753, 226] width 39 height 52
click at [754, 202] on button "Next image" at bounding box center [753, 226] width 39 height 52
click at [751, 203] on button "Next image" at bounding box center [753, 226] width 39 height 52
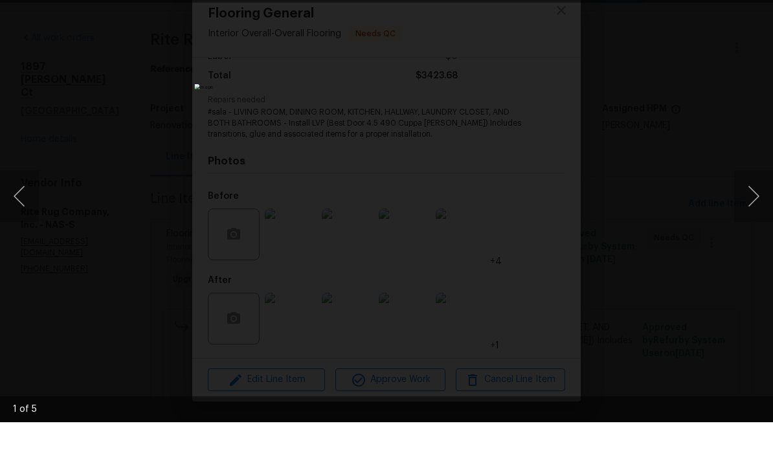
click at [751, 205] on button "Next image" at bounding box center [753, 226] width 39 height 52
click at [751, 2] on li "Lightbox" at bounding box center [747, 16] width 26 height 32
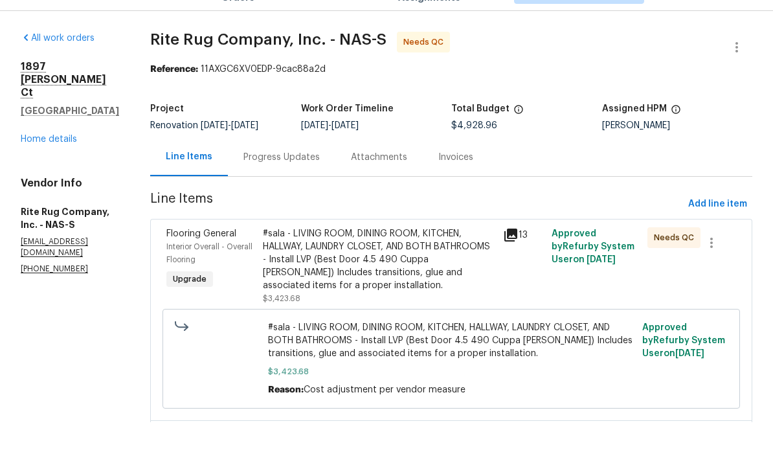
click at [443, 257] on div "#sala - LIVING ROOM, DINING ROOM, KITCHEN, HALLWAY, LAUNDRY CLOSET, AND BOTH BA…" at bounding box center [379, 289] width 233 height 65
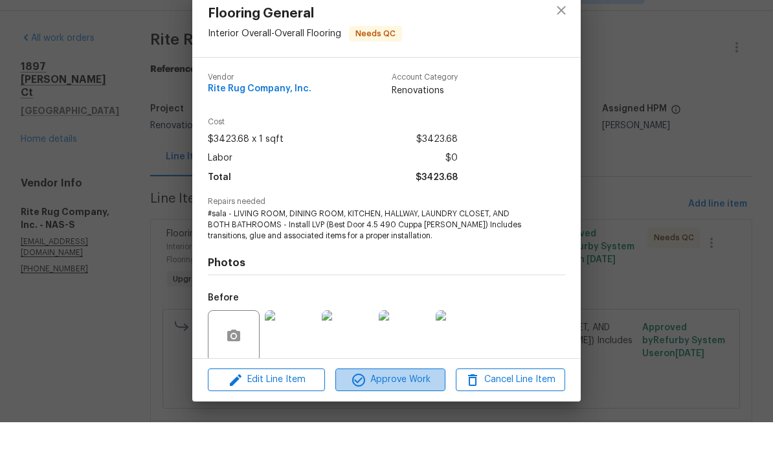
click at [408, 402] on span "Approve Work" at bounding box center [390, 410] width 102 height 16
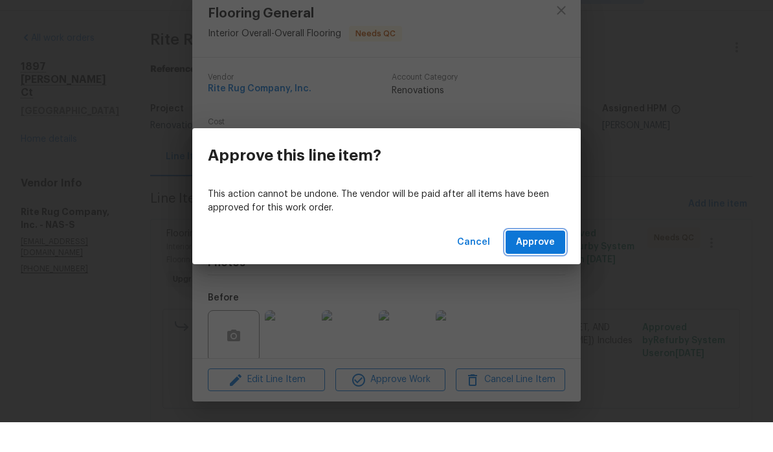
click at [544, 264] on span "Approve" at bounding box center [535, 272] width 39 height 16
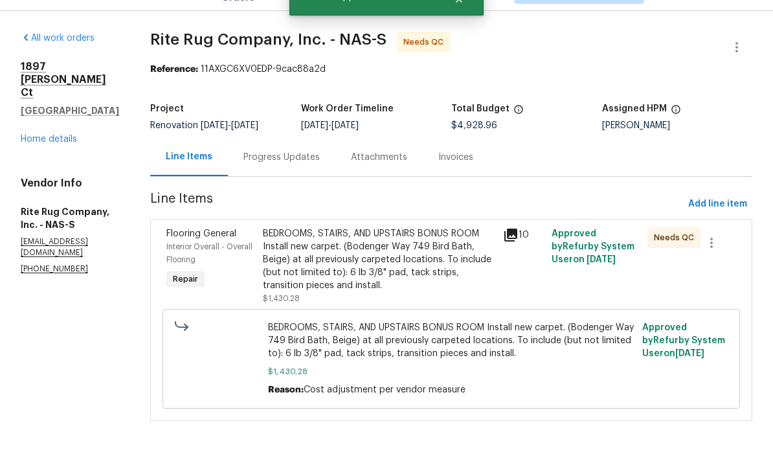
click at [446, 257] on div "BEDROOMS, STAIRS, AND UPSTAIRS BONUS ROOM Install new carpet. (Bodenger Way 749…" at bounding box center [379, 289] width 233 height 65
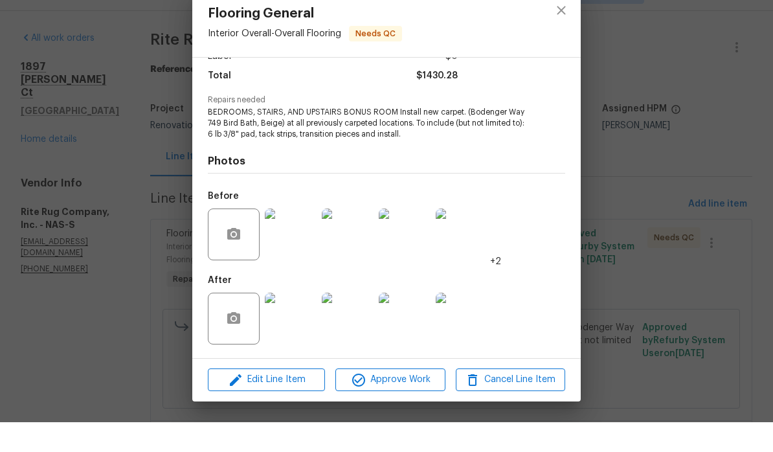
scroll to position [103, 0]
click at [303, 324] on img at bounding box center [291, 349] width 52 height 52
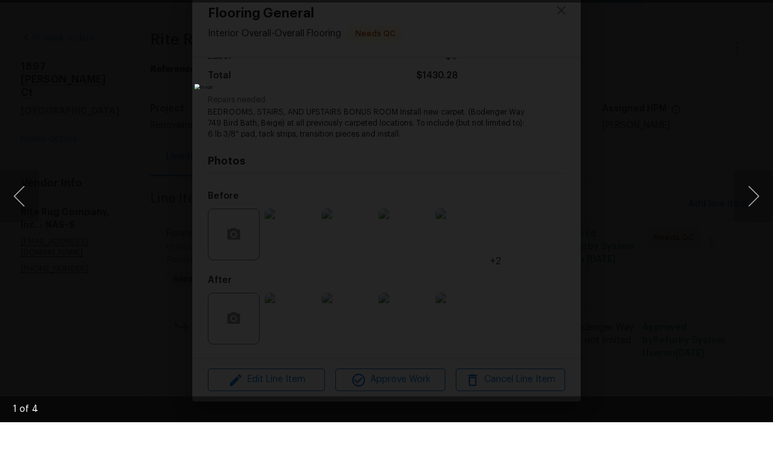
click at [754, 203] on button "Next image" at bounding box center [753, 226] width 39 height 52
click at [749, 204] on button "Next image" at bounding box center [753, 226] width 39 height 52
click at [754, 205] on button "Next image" at bounding box center [753, 226] width 39 height 52
click at [756, 203] on button "Next image" at bounding box center [753, 226] width 39 height 52
click at [755, 203] on button "Next image" at bounding box center [753, 226] width 39 height 52
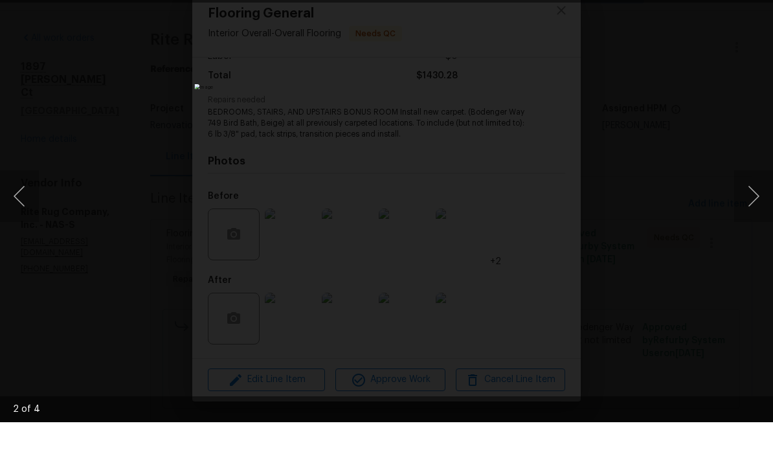
click at [754, 205] on button "Next image" at bounding box center [753, 226] width 39 height 52
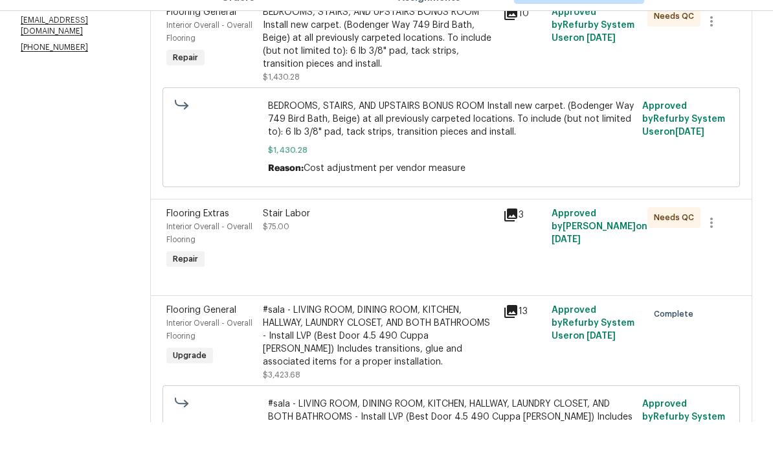
scroll to position [209, 0]
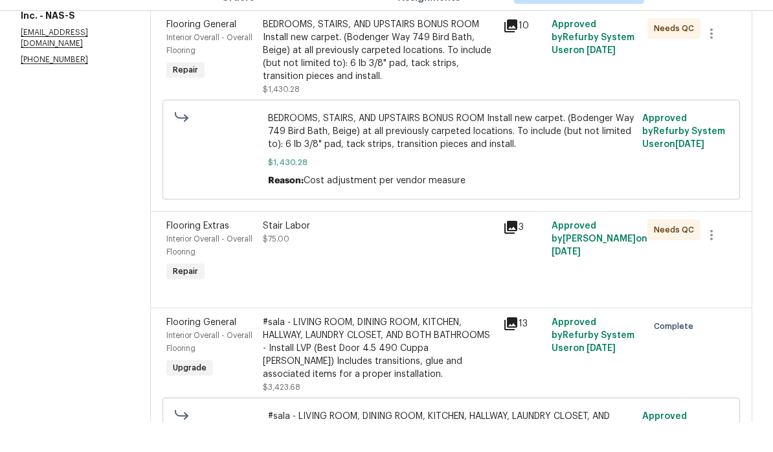
click at [315, 249] on div "Stair Labor" at bounding box center [379, 255] width 233 height 13
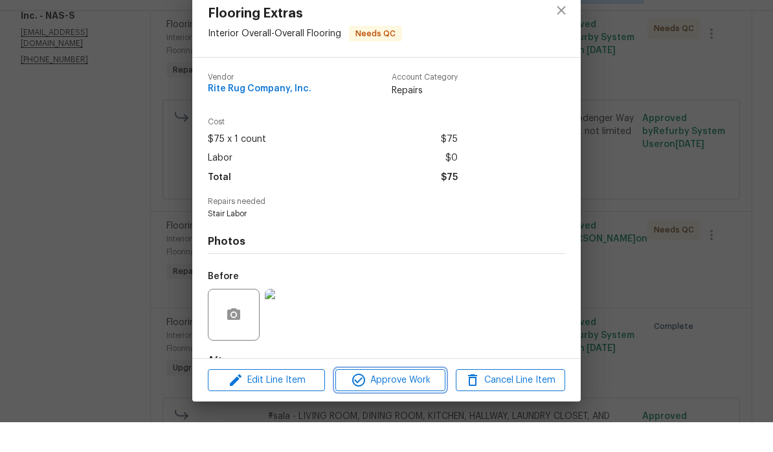
click at [425, 402] on span "Approve Work" at bounding box center [390, 410] width 102 height 16
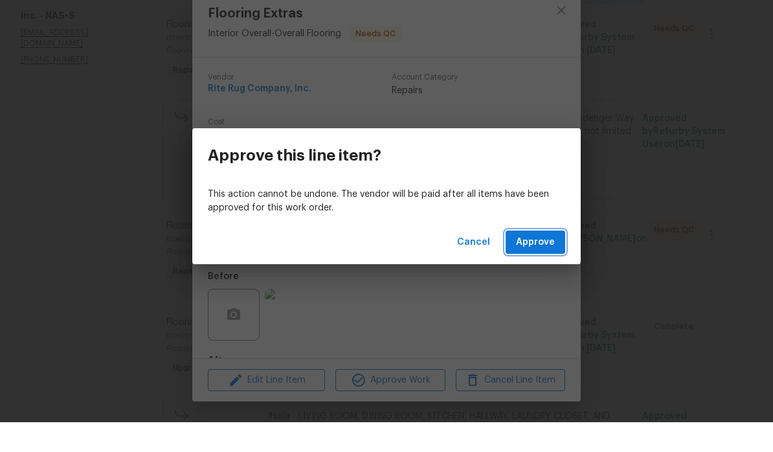
click at [547, 264] on span "Approve" at bounding box center [535, 272] width 39 height 16
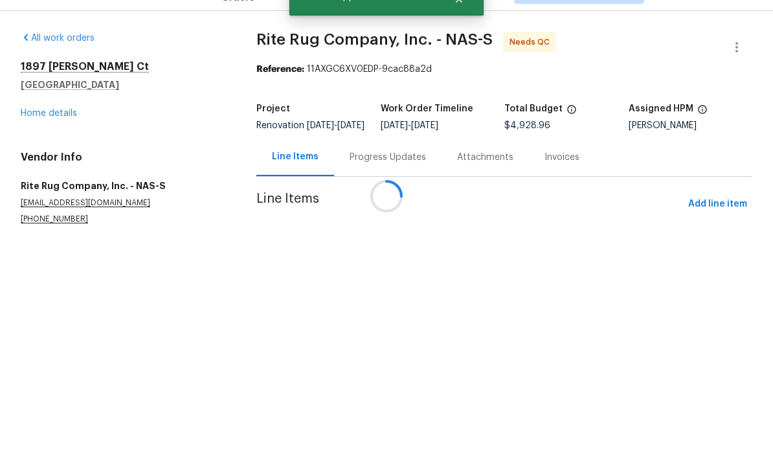
scroll to position [0, 0]
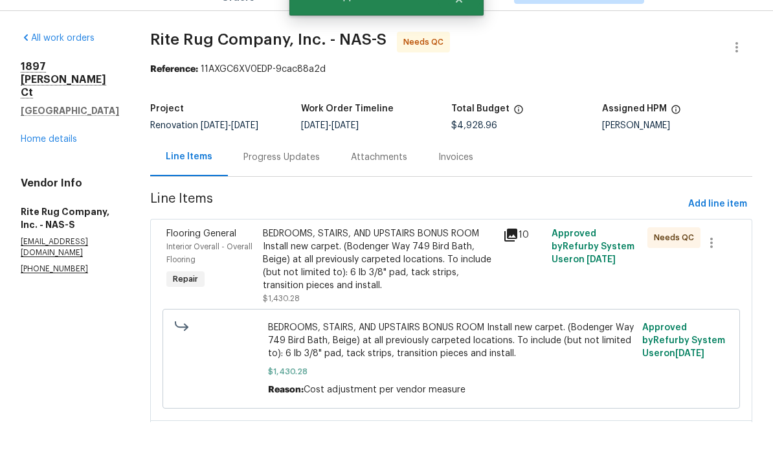
click at [451, 257] on div "BEDROOMS, STAIRS, AND UPSTAIRS BONUS ROOM Install new carpet. (Bodenger Way 749…" at bounding box center [379, 289] width 233 height 65
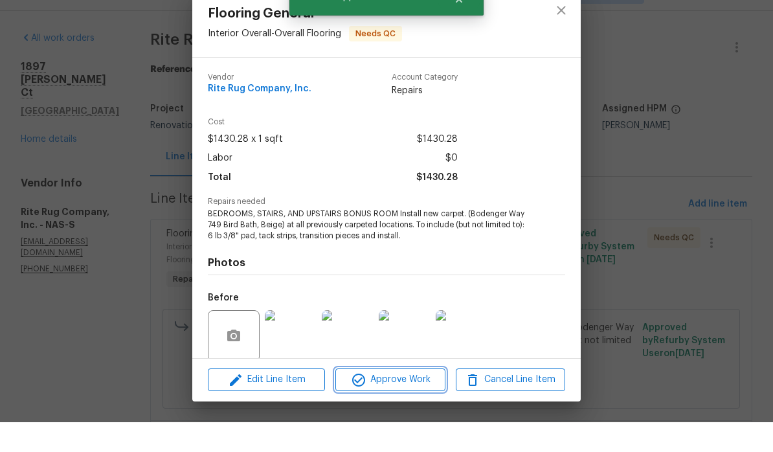
click at [416, 402] on span "Approve Work" at bounding box center [390, 410] width 102 height 16
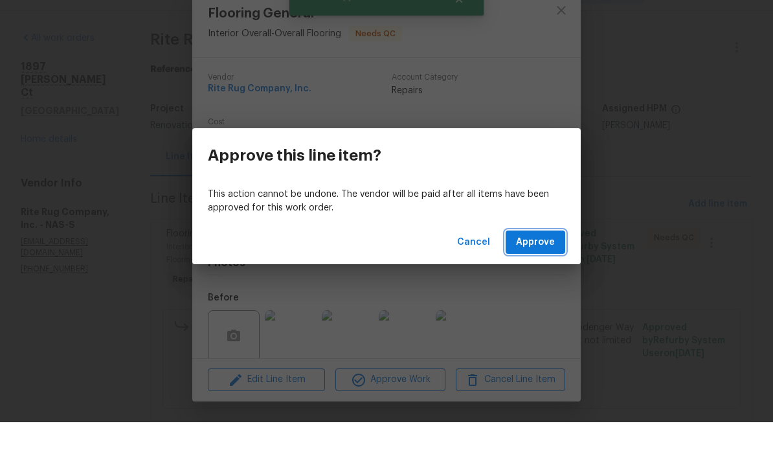
click at [541, 264] on span "Approve" at bounding box center [535, 272] width 39 height 16
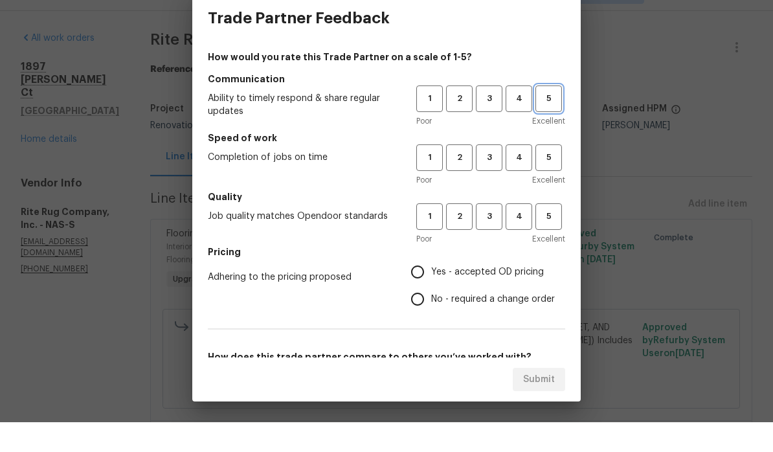
click at [550, 115] on button "5" at bounding box center [549, 128] width 27 height 27
click at [552, 180] on span "5" at bounding box center [549, 187] width 24 height 15
click at [551, 233] on button "5" at bounding box center [549, 246] width 27 height 27
click at [424, 288] on input "Yes - accepted OD pricing" at bounding box center [417, 301] width 27 height 27
radio input "true"
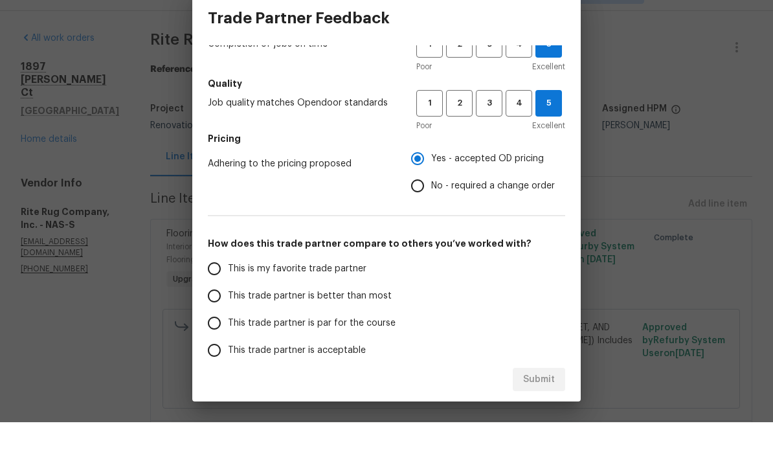
scroll to position [114, 0]
click at [221, 284] on input "This is my favorite trade partner" at bounding box center [214, 297] width 27 height 27
click at [542, 402] on span "Submit" at bounding box center [539, 410] width 32 height 16
radio input "true"
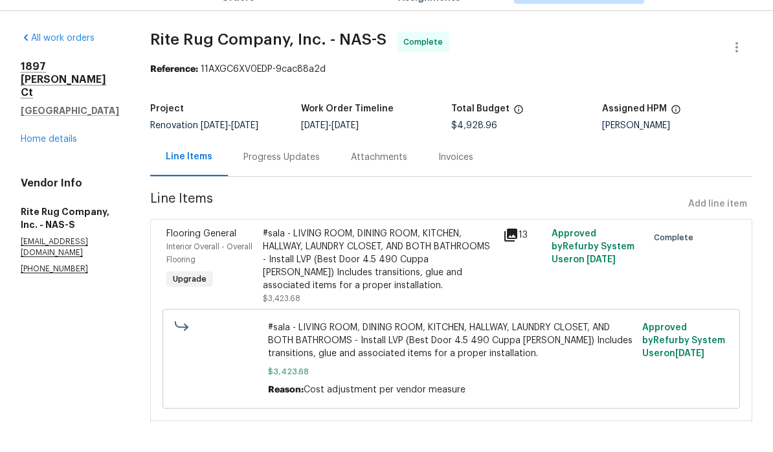
scroll to position [0, 0]
click at [65, 164] on link "Home details" at bounding box center [49, 168] width 56 height 9
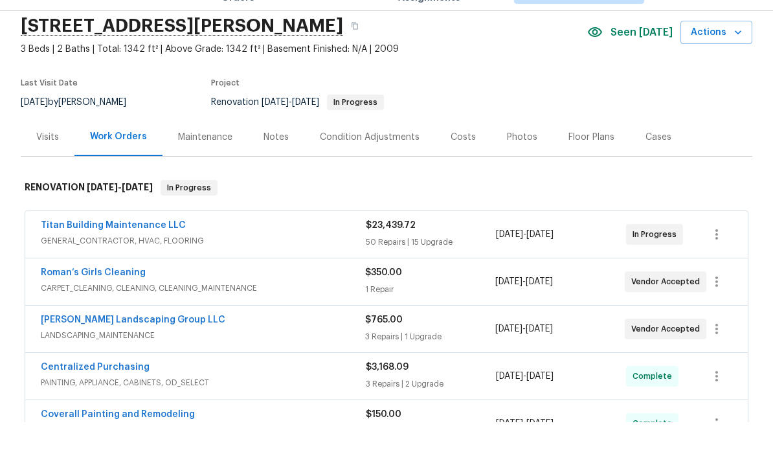
scroll to position [23, 0]
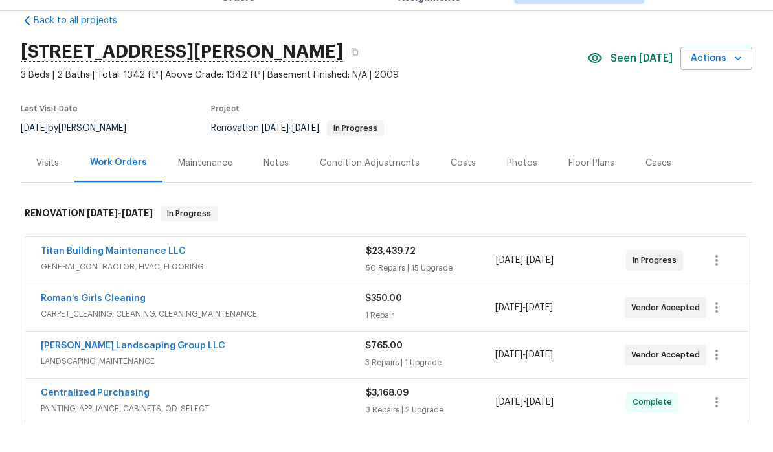
click at [279, 187] on div "Notes" at bounding box center [276, 193] width 25 height 13
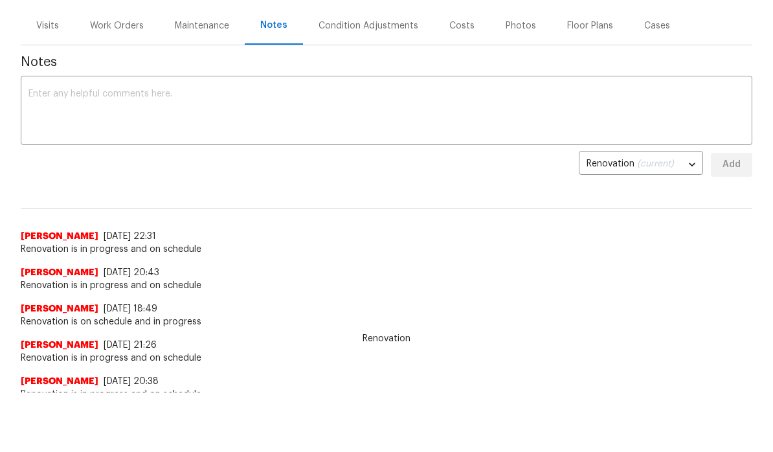
scroll to position [113, 0]
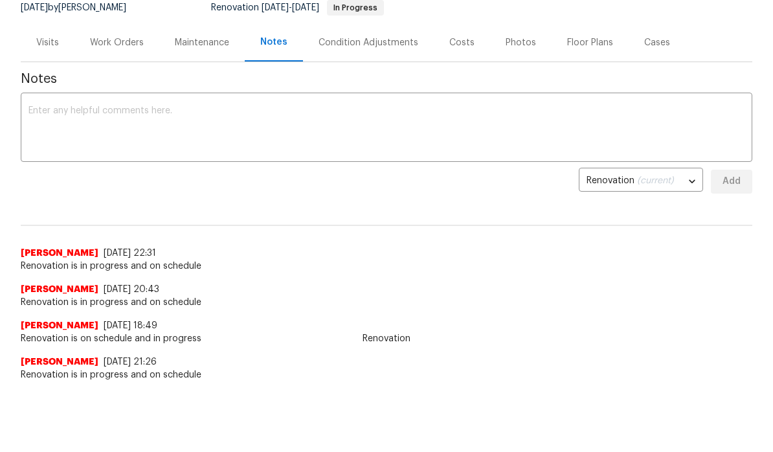
click at [220, 143] on textarea at bounding box center [386, 158] width 716 height 45
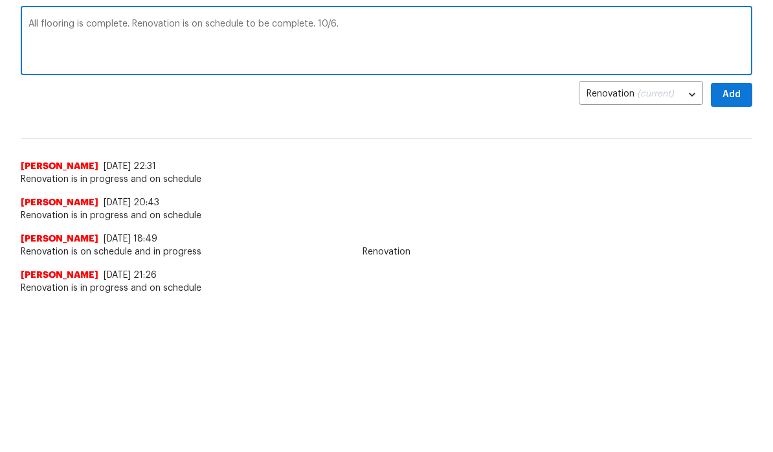
type textarea "All flooring is complete. Renovation is on schedule to be complete. 10/6."
click at [738, 203] on span "Add" at bounding box center [731, 211] width 21 height 16
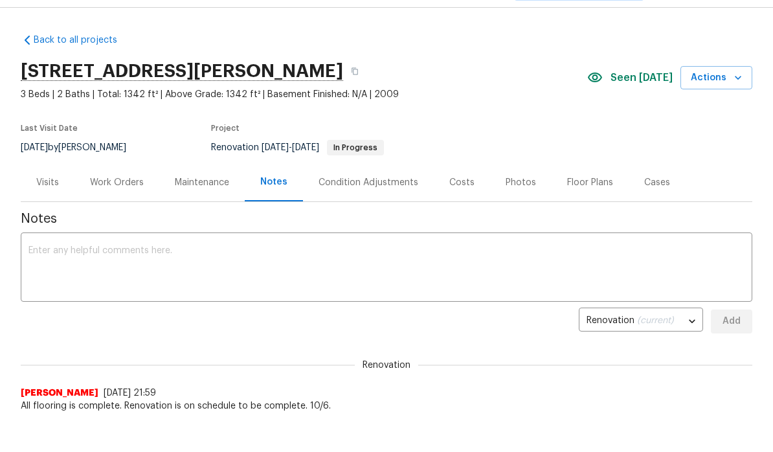
scroll to position [0, 0]
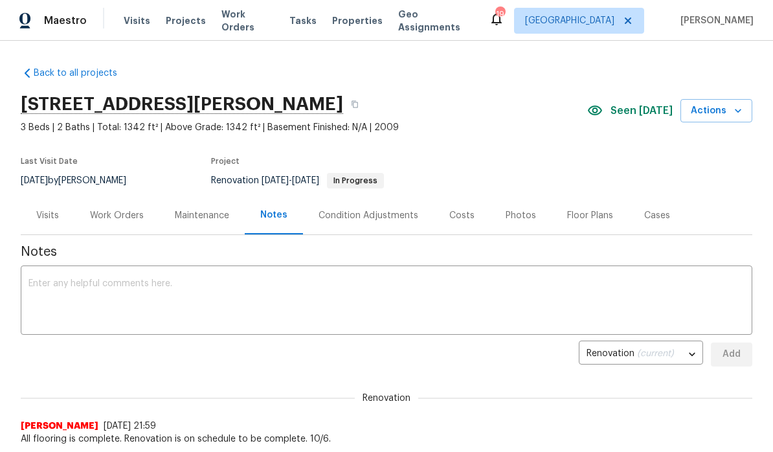
click at [351, 19] on span "Properties" at bounding box center [357, 20] width 51 height 13
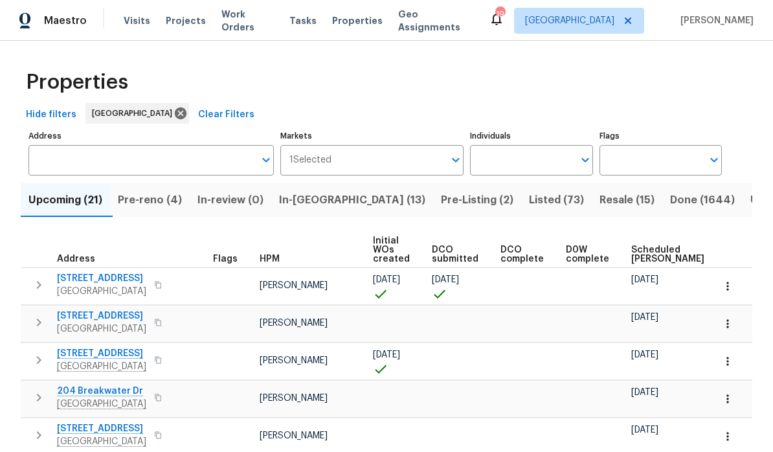
click at [545, 159] on input "Individuals" at bounding box center [521, 160] width 103 height 30
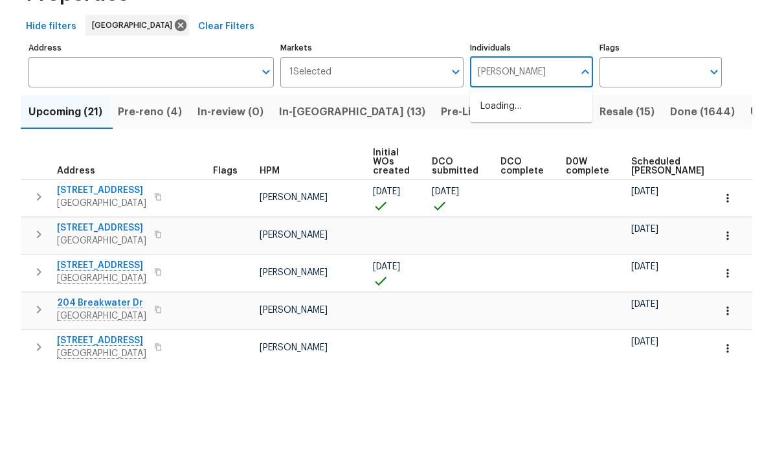
type input "[PERSON_NAME]"
click at [498, 188] on input "checkbox" at bounding box center [494, 201] width 27 height 27
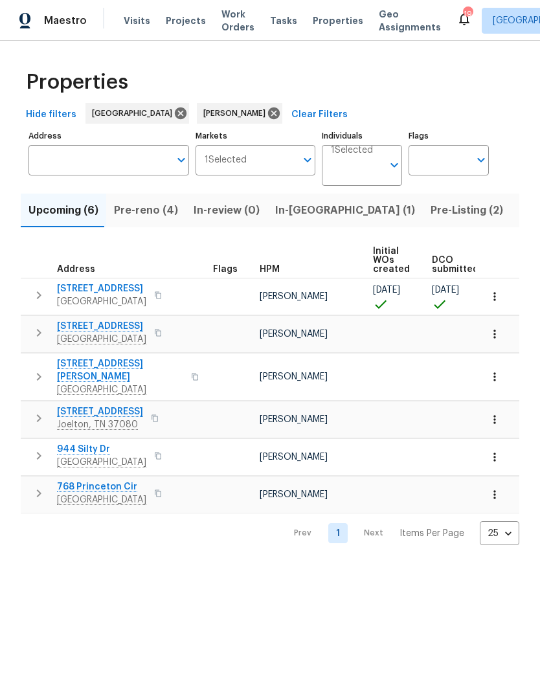
click at [291, 213] on span "In-[GEOGRAPHIC_DATA] (1)" at bounding box center [345, 210] width 140 height 18
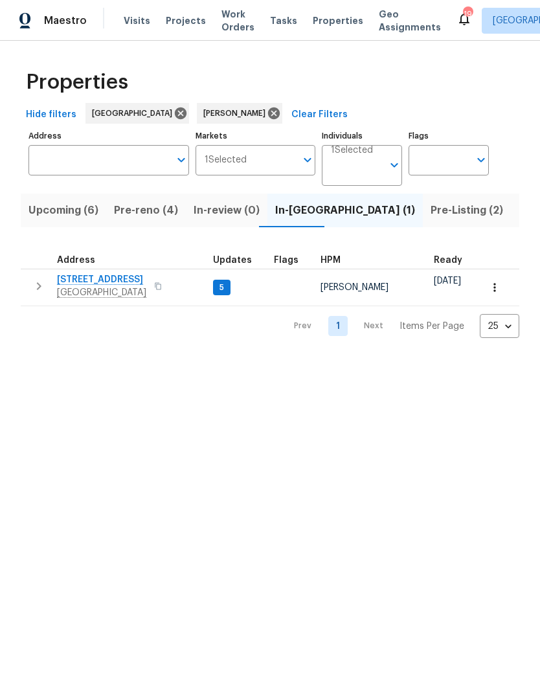
click at [519, 214] on span "Listed (22)" at bounding box center [546, 210] width 55 height 18
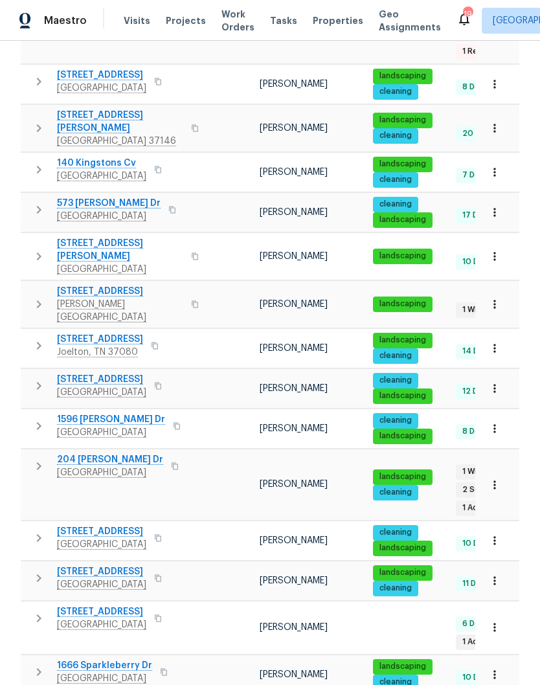
scroll to position [428, 0]
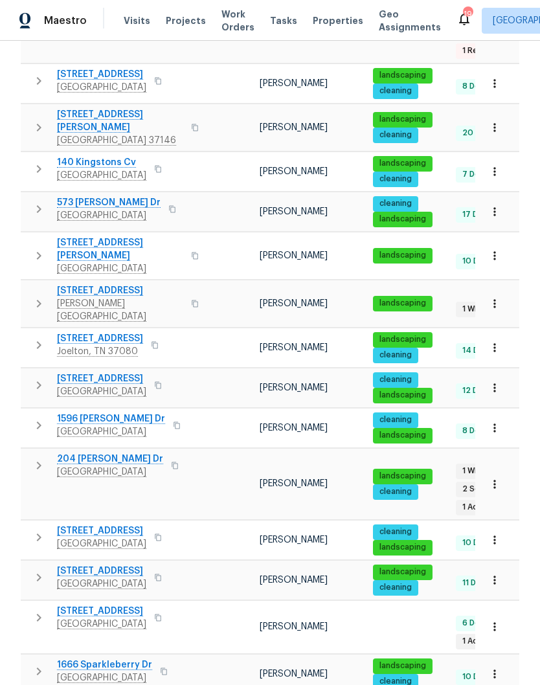
click at [104, 453] on span "204 [PERSON_NAME] Dr" at bounding box center [110, 459] width 106 height 13
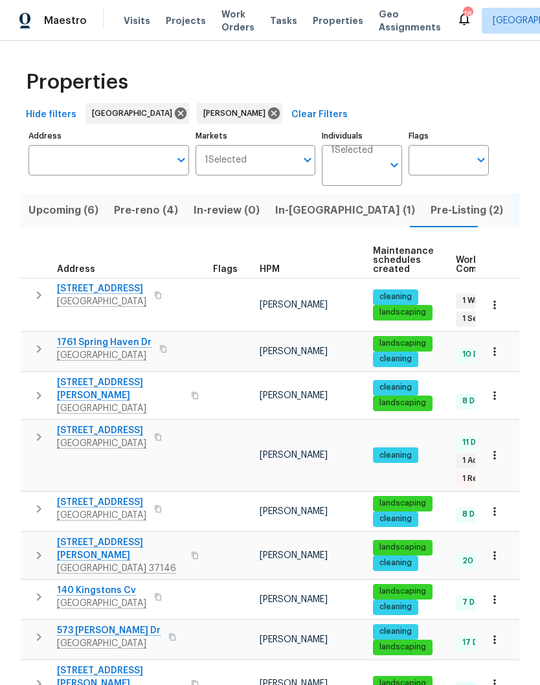
scroll to position [0, 0]
click at [267, 115] on icon at bounding box center [274, 113] width 14 height 14
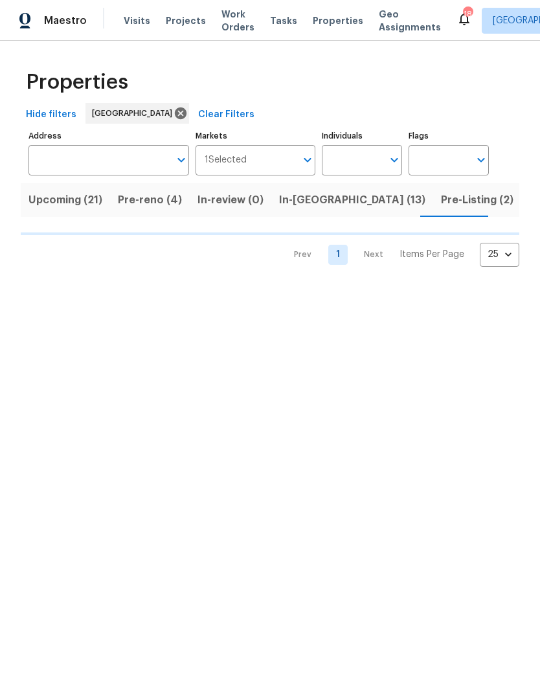
click at [368, 158] on input "Individuals" at bounding box center [352, 160] width 61 height 30
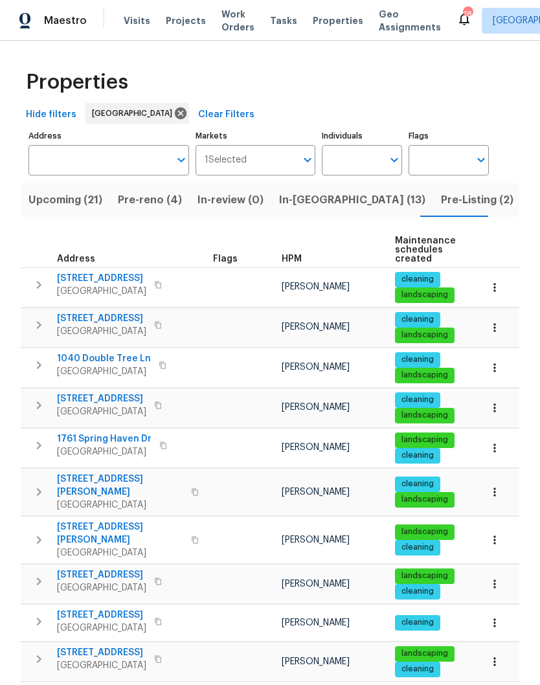
click at [297, 536] on span "[PERSON_NAME]" at bounding box center [316, 540] width 68 height 9
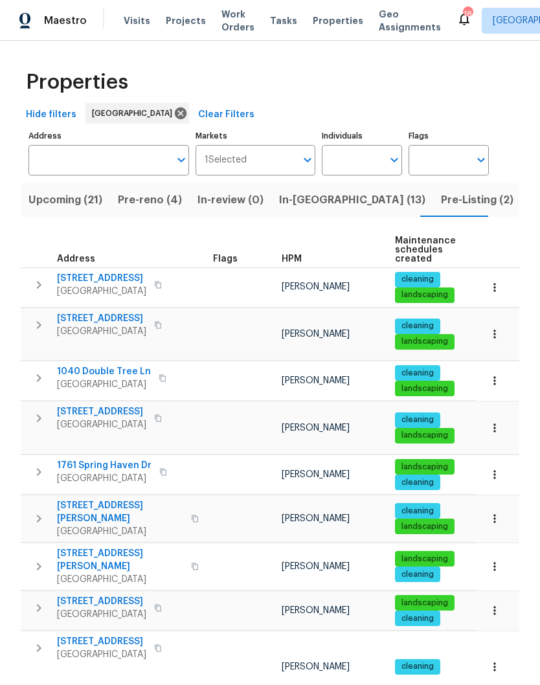
click at [340, 631] on td at bounding box center [364, 631] width 687 height 1
click at [368, 164] on input "Individuals" at bounding box center [352, 160] width 61 height 30
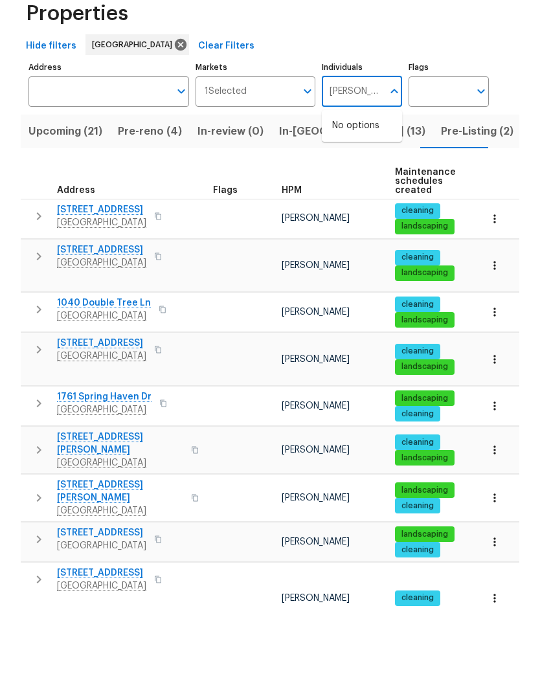
type input "[PERSON_NAME]"
click at [347, 188] on input "checkbox" at bounding box center [345, 201] width 27 height 27
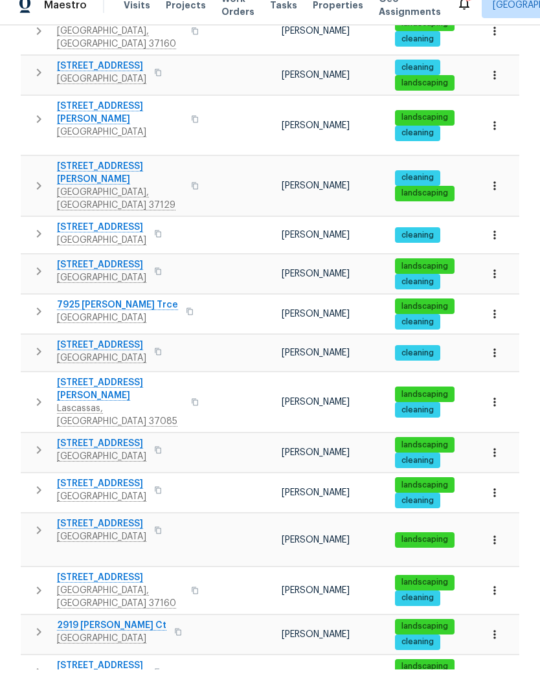
scroll to position [597, 0]
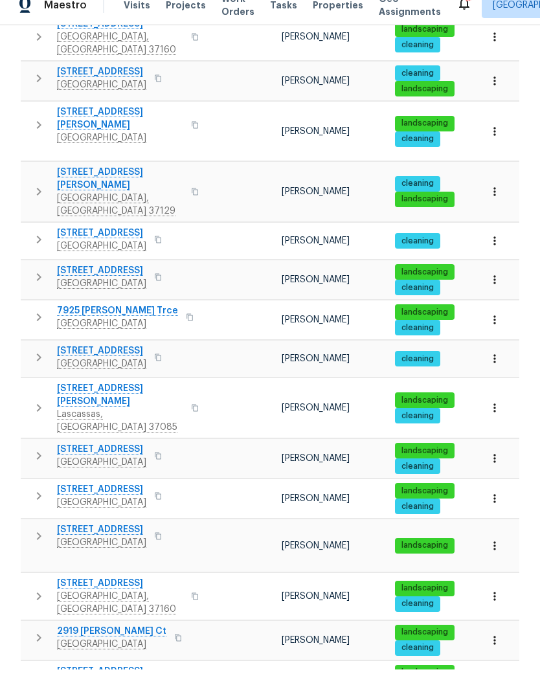
click at [126, 360] on span "[STREET_ADDRESS]" at bounding box center [101, 366] width 89 height 13
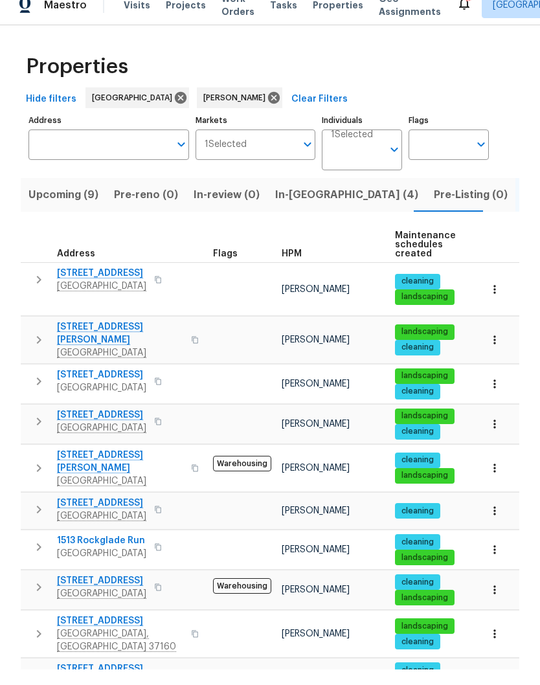
scroll to position [0, 0]
click at [136, 14] on span "Visits" at bounding box center [137, 20] width 27 height 13
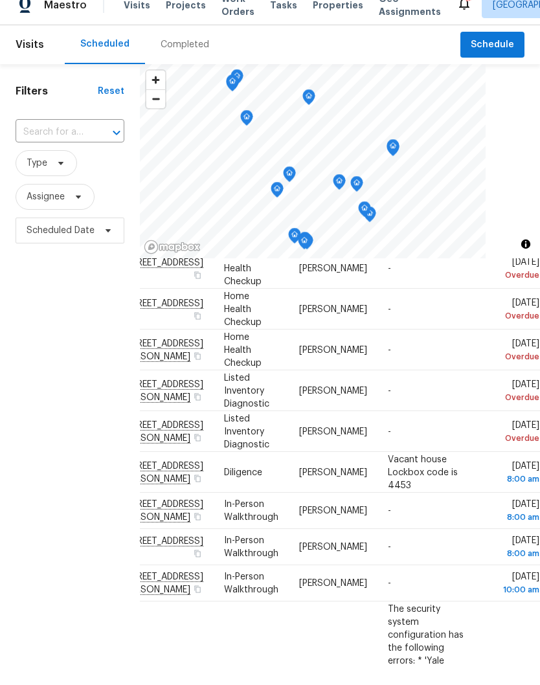
scroll to position [436, 119]
click at [0, 0] on icon at bounding box center [0, 0] width 0 height 0
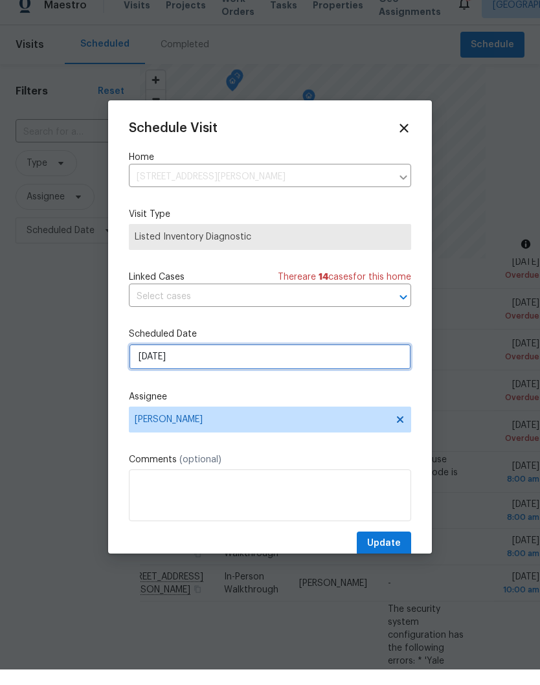
click at [349, 361] on input "[DATE]" at bounding box center [270, 372] width 282 height 26
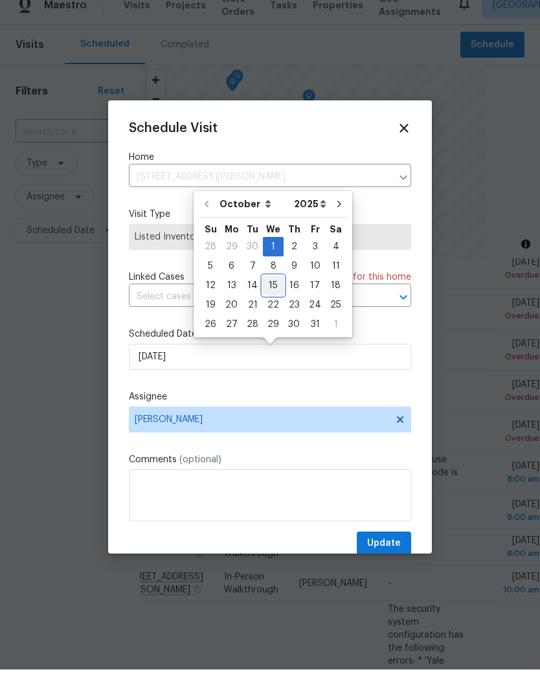
click at [278, 292] on div "15" at bounding box center [273, 301] width 21 height 18
type input "[DATE]"
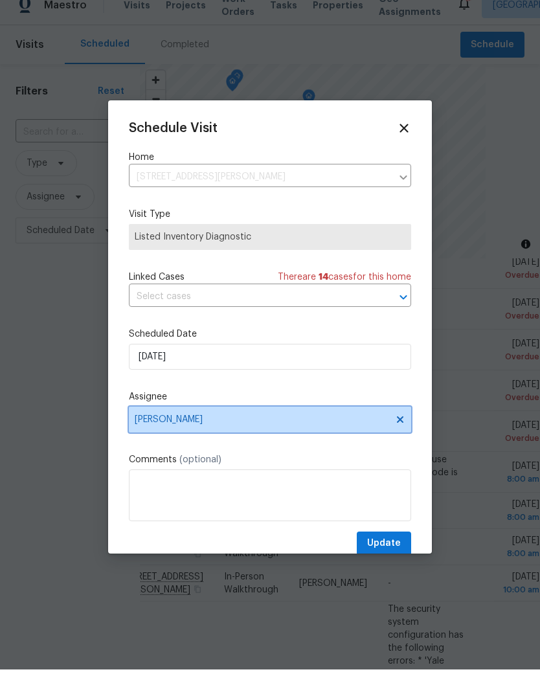
click at [402, 432] on icon at bounding box center [400, 435] width 6 height 6
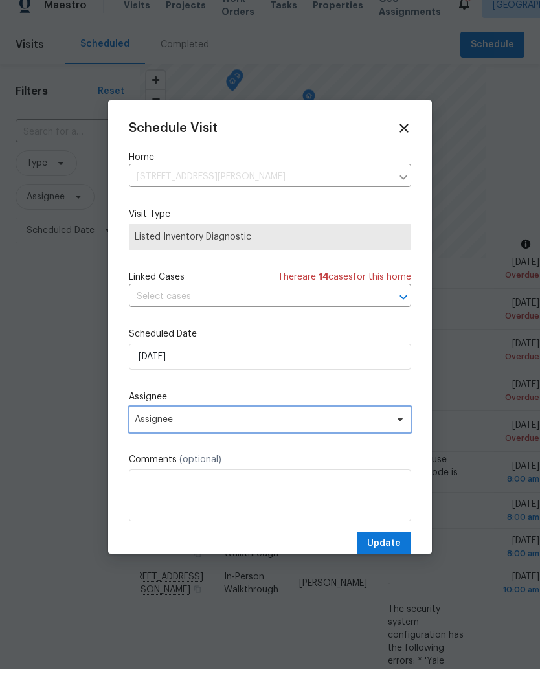
click at [402, 430] on icon at bounding box center [400, 435] width 10 height 10
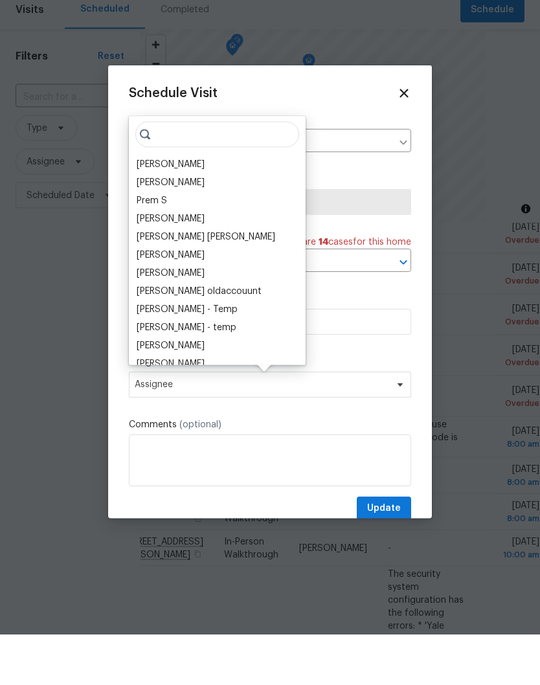
click at [191, 209] on div "[PERSON_NAME]" at bounding box center [171, 215] width 68 height 13
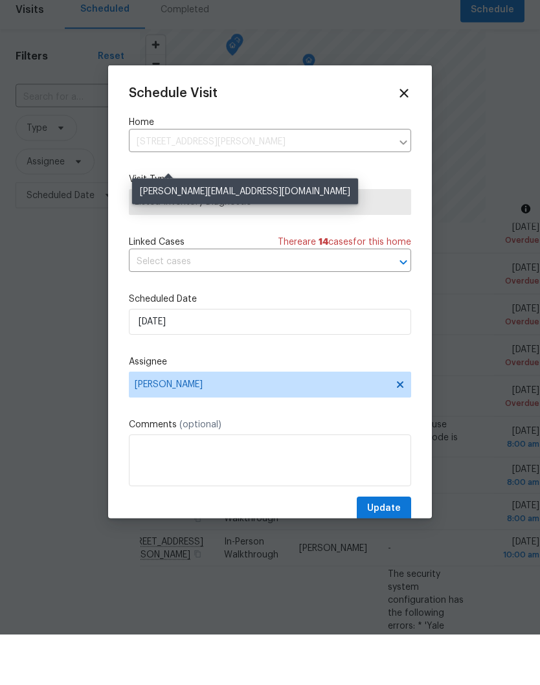
scroll to position [21, 0]
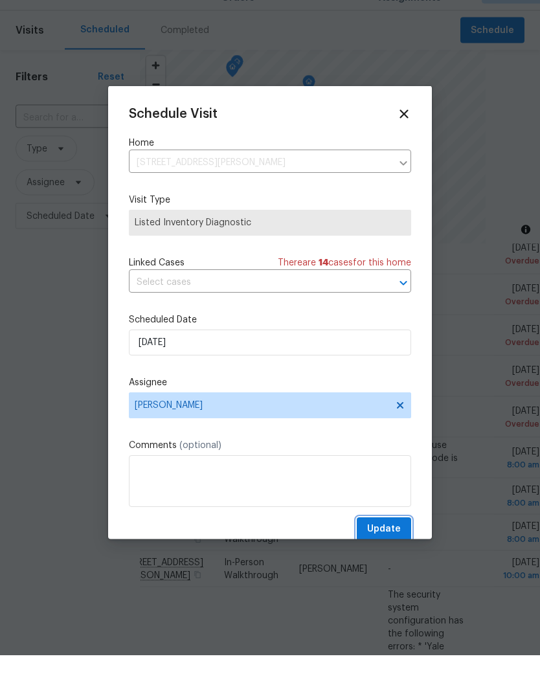
click at [394, 551] on span "Update" at bounding box center [384, 559] width 34 height 16
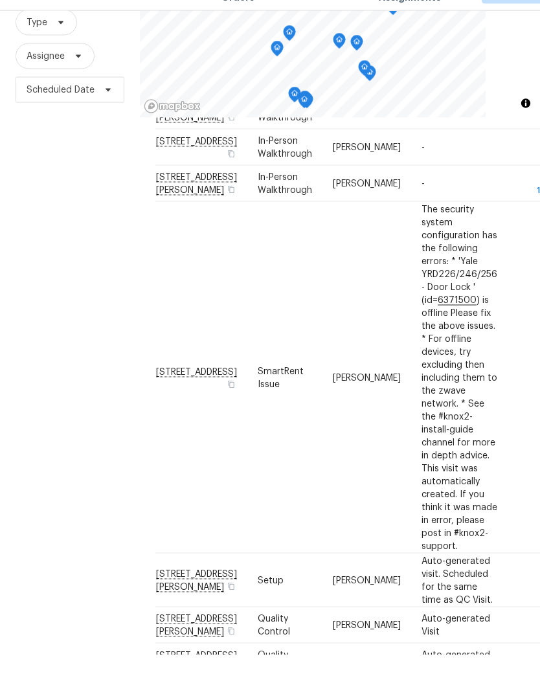
scroll to position [654, 0]
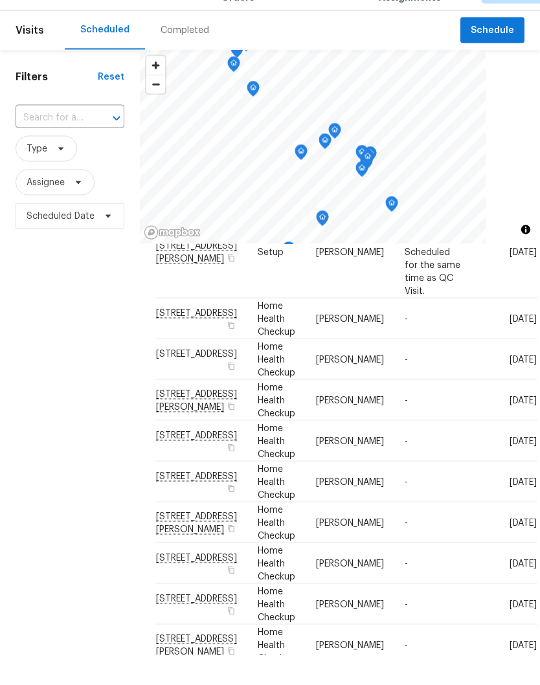
scroll to position [591, 0]
click at [0, 0] on icon at bounding box center [0, 0] width 0 height 0
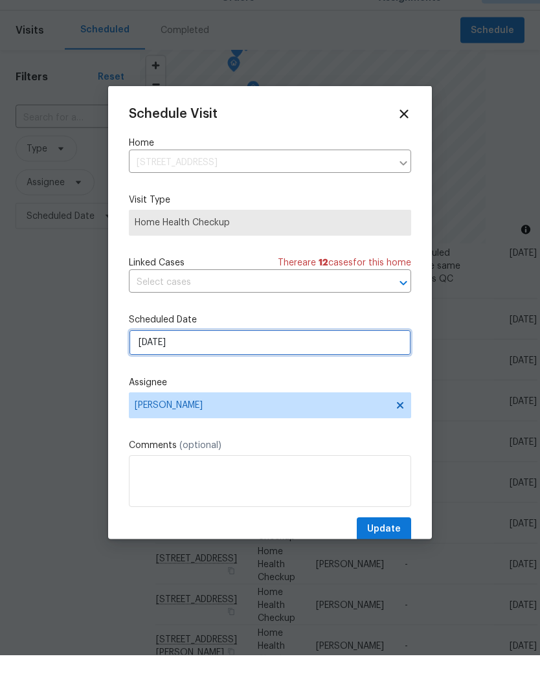
click at [385, 359] on input "[DATE]" at bounding box center [270, 372] width 282 height 26
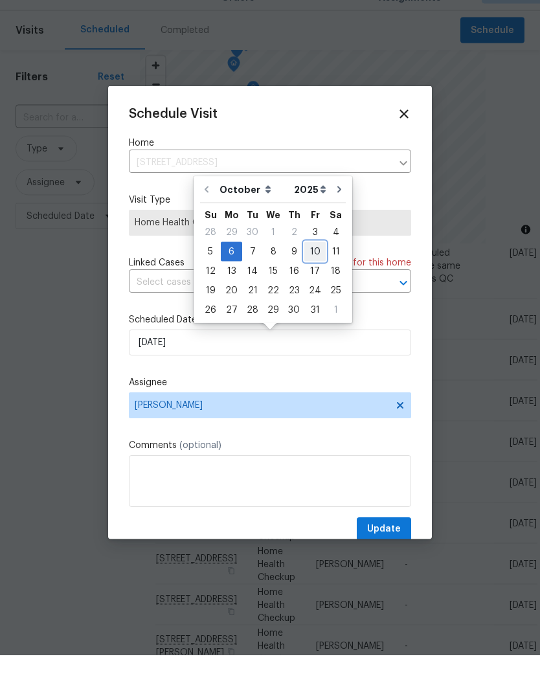
click at [313, 273] on div "10" at bounding box center [314, 282] width 21 height 18
type input "[DATE]"
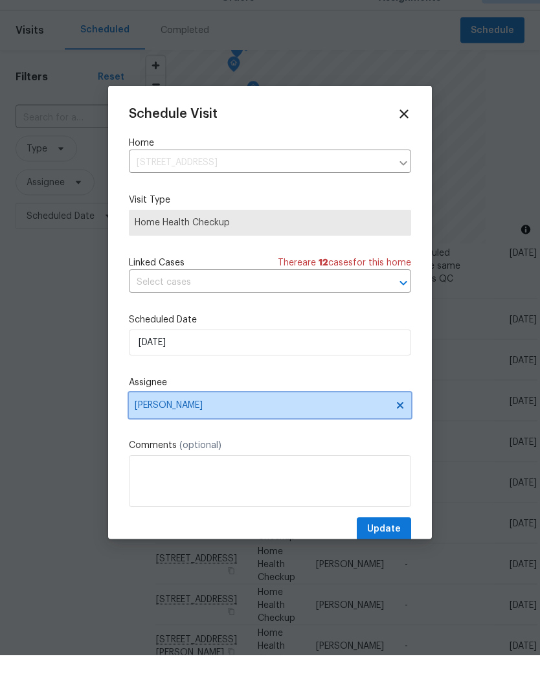
click at [399, 432] on icon at bounding box center [400, 435] width 6 height 6
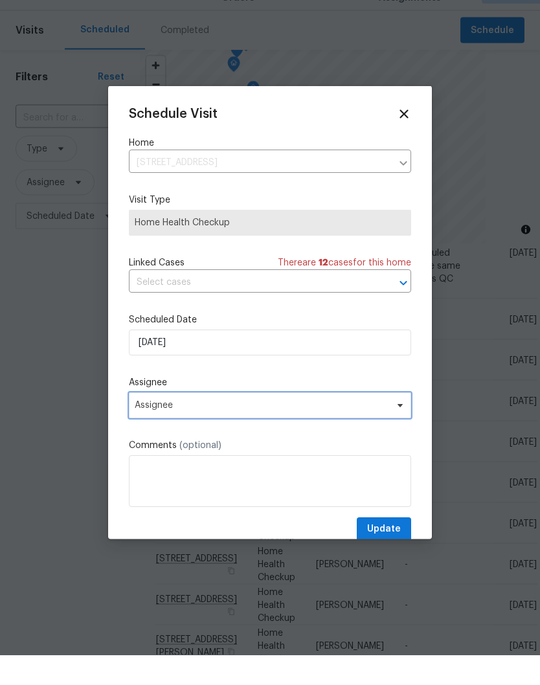
click at [400, 430] on icon at bounding box center [400, 435] width 10 height 10
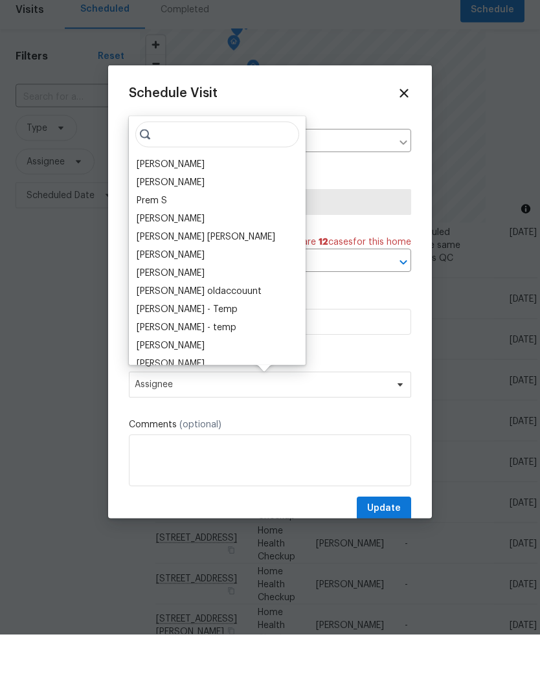
click at [188, 209] on div "[PERSON_NAME]" at bounding box center [171, 215] width 68 height 13
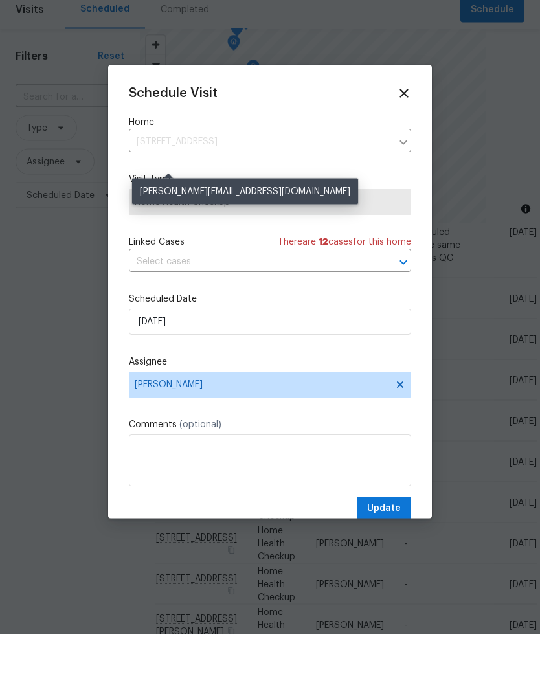
scroll to position [21, 0]
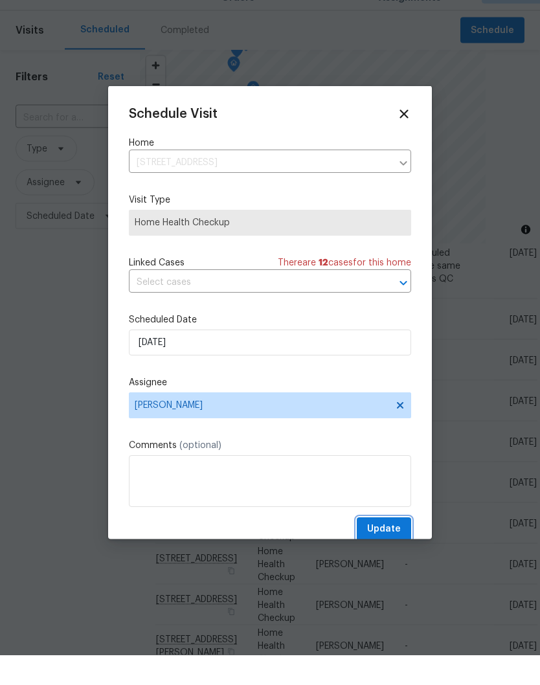
click at [396, 551] on span "Update" at bounding box center [384, 559] width 34 height 16
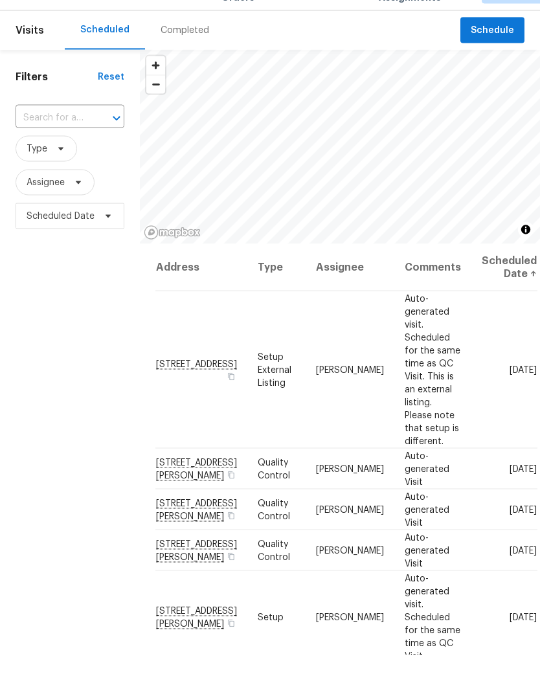
scroll to position [0, 0]
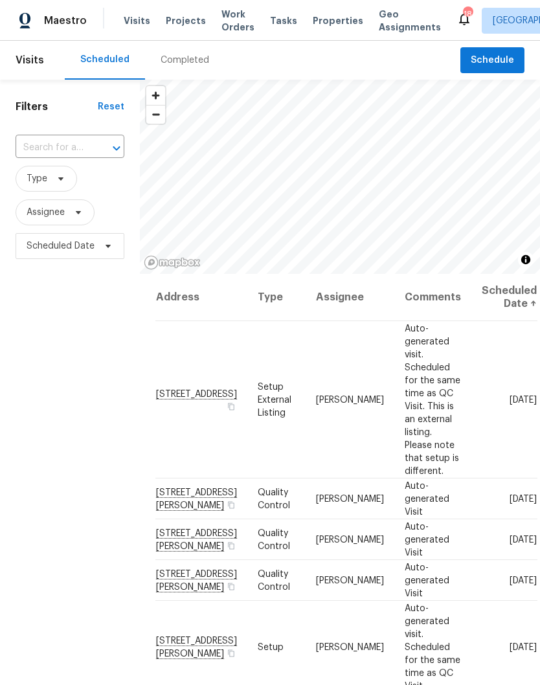
click at [326, 23] on span "Properties" at bounding box center [338, 20] width 51 height 13
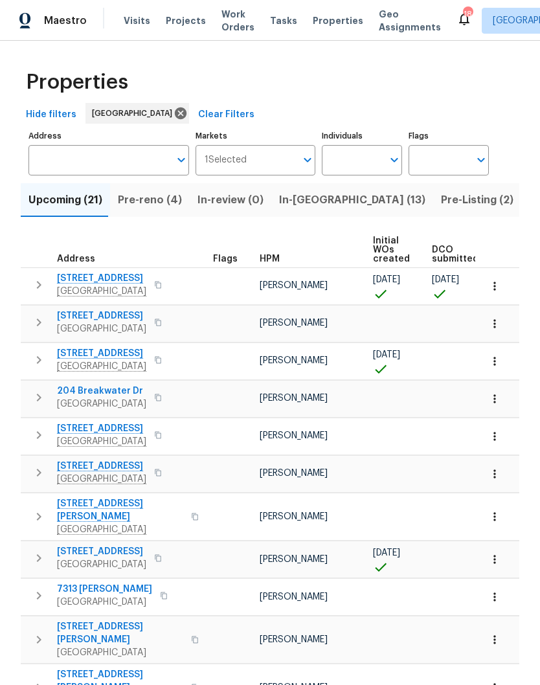
click at [370, 164] on input "Individuals" at bounding box center [352, 160] width 61 height 30
type input "[PERSON_NAME]"
click at [350, 207] on input "checkbox" at bounding box center [345, 201] width 27 height 27
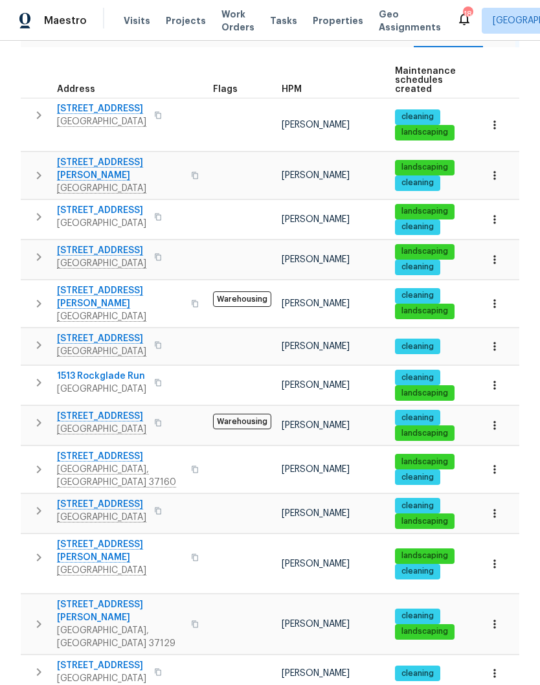
scroll to position [181, 0]
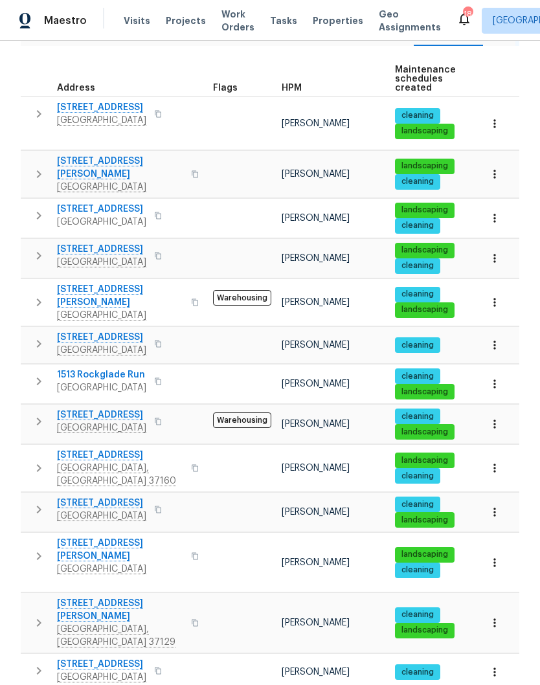
click at [126, 368] on span "1513 Rockglade Run" at bounding box center [101, 374] width 89 height 13
click at [146, 658] on span "[STREET_ADDRESS]" at bounding box center [101, 664] width 89 height 13
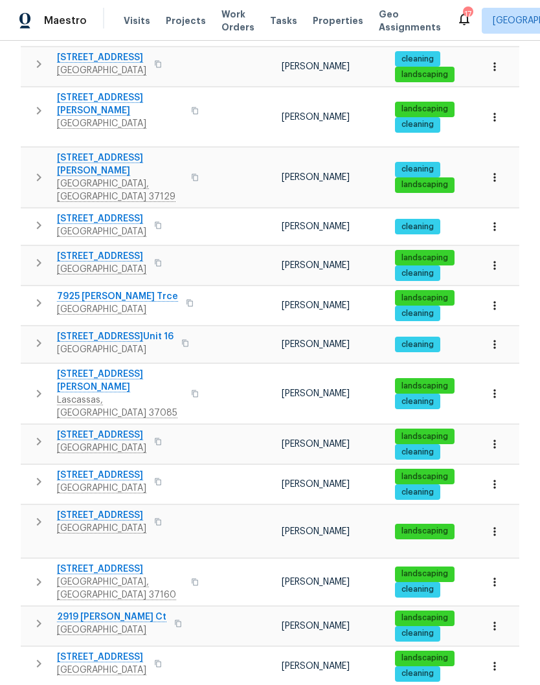
scroll to position [53, 0]
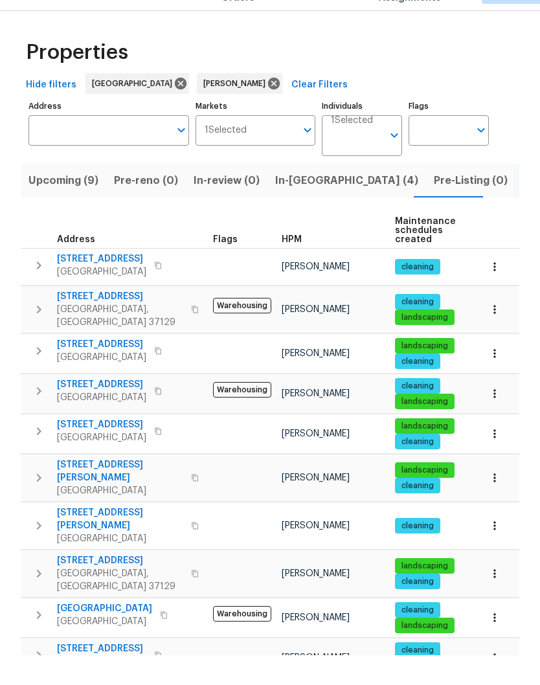
scroll to position [30, 0]
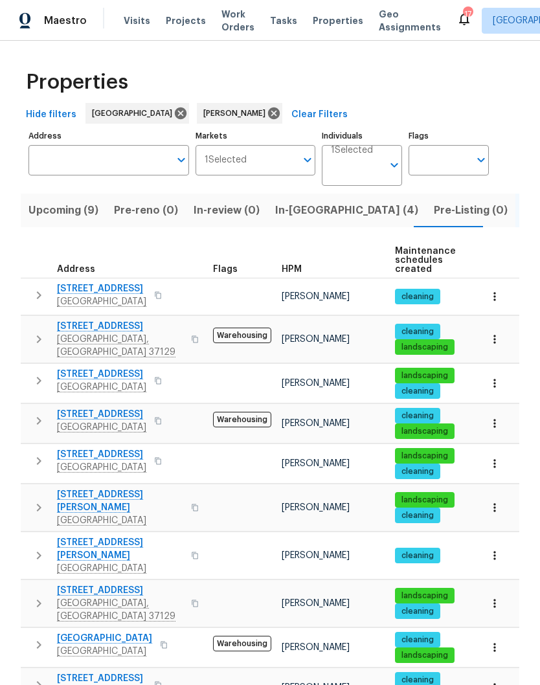
click at [85, 632] on span "[GEOGRAPHIC_DATA]" at bounding box center [104, 638] width 95 height 13
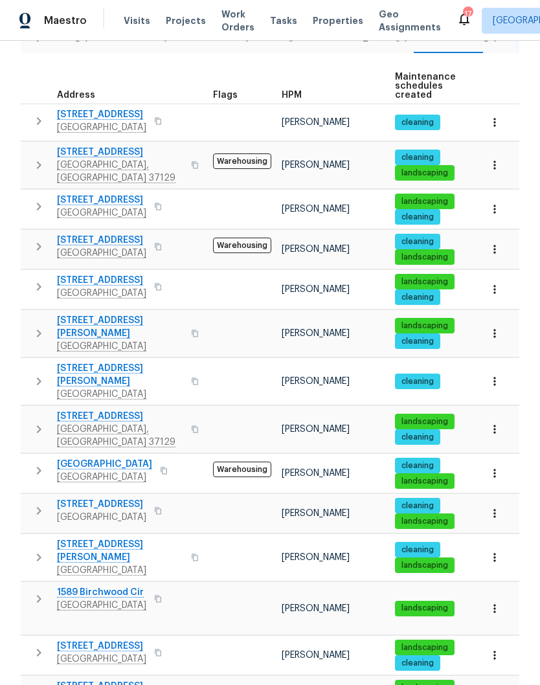
scroll to position [174, 0]
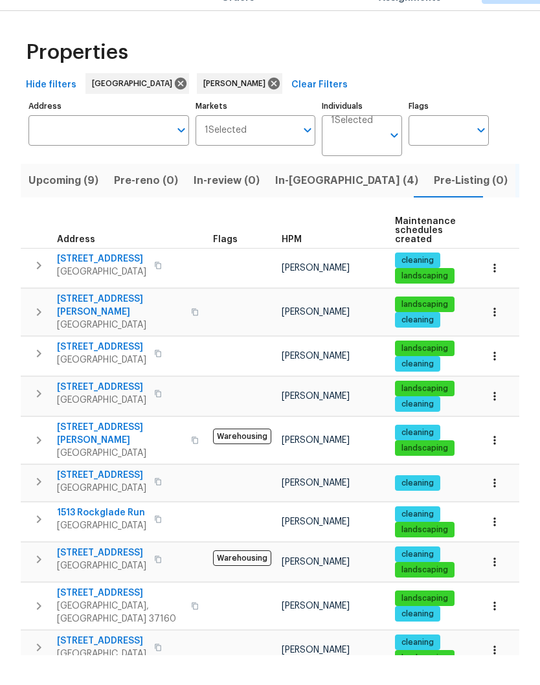
scroll to position [30, 0]
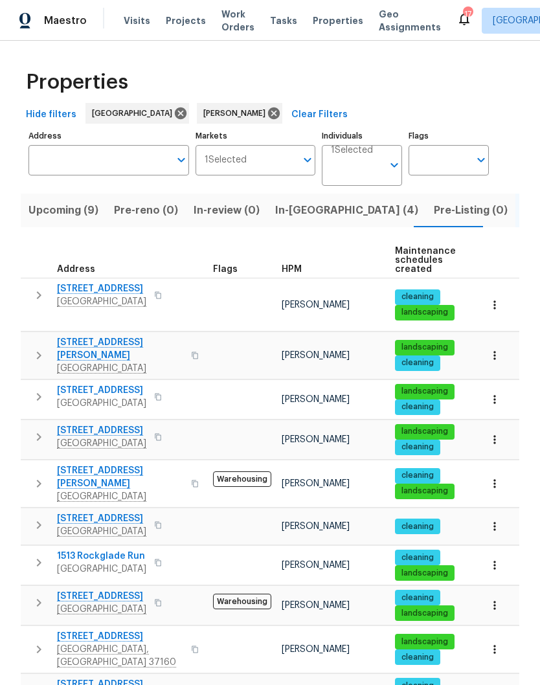
click at [115, 464] on span "[STREET_ADDRESS][PERSON_NAME]" at bounding box center [120, 477] width 126 height 26
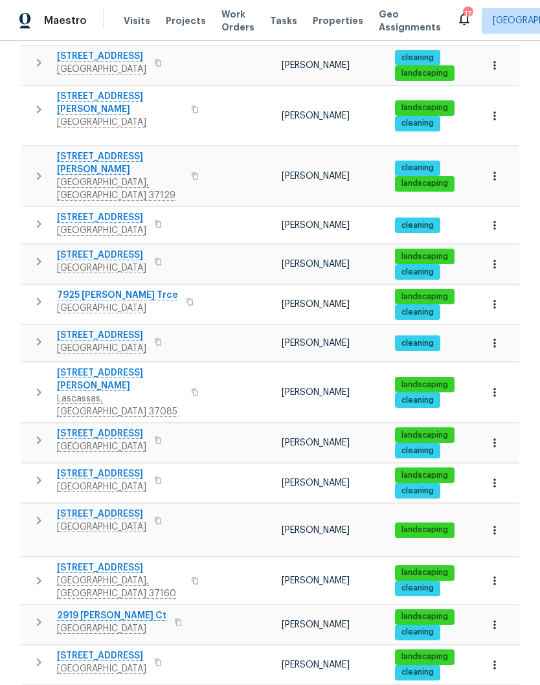
scroll to position [627, 0]
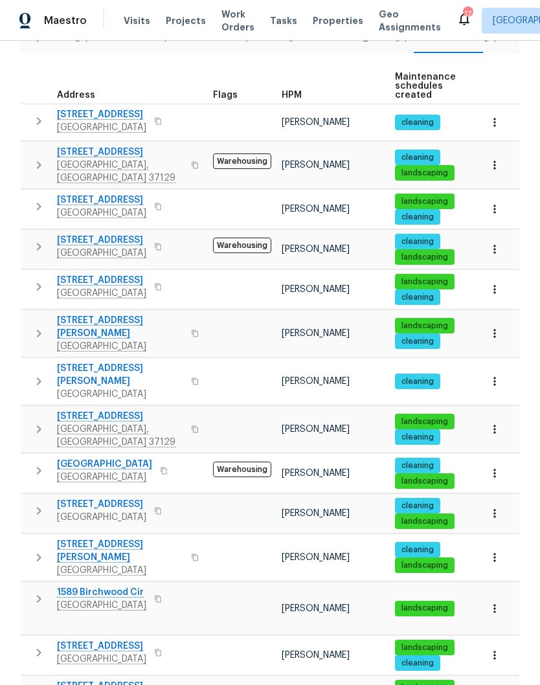
scroll to position [174, 0]
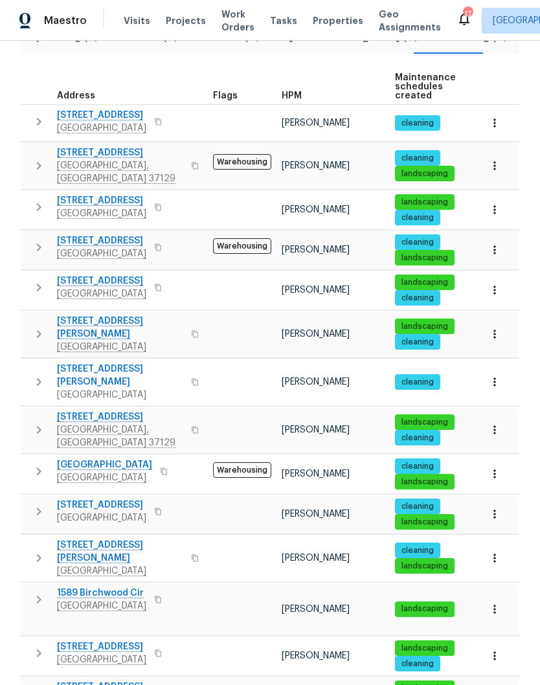
click at [122, 539] on span "[STREET_ADDRESS][PERSON_NAME]" at bounding box center [120, 552] width 126 height 26
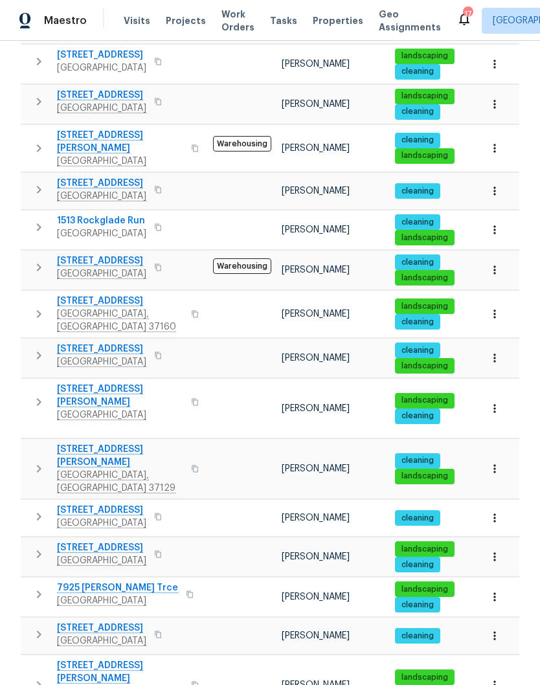
scroll to position [336, 0]
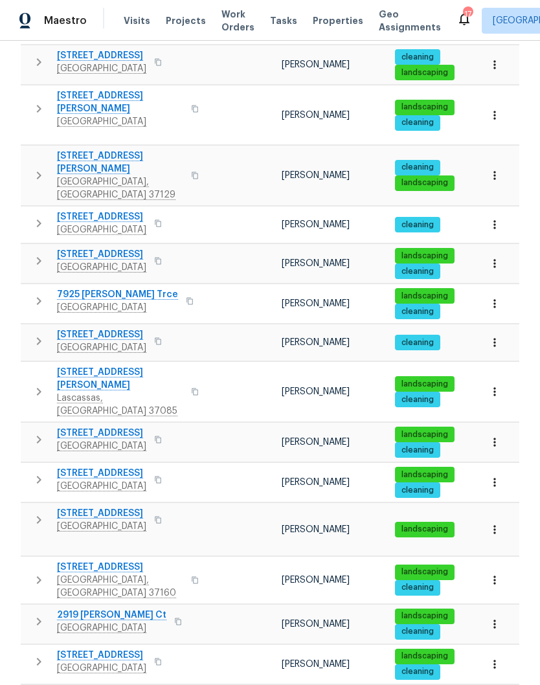
scroll to position [627, 0]
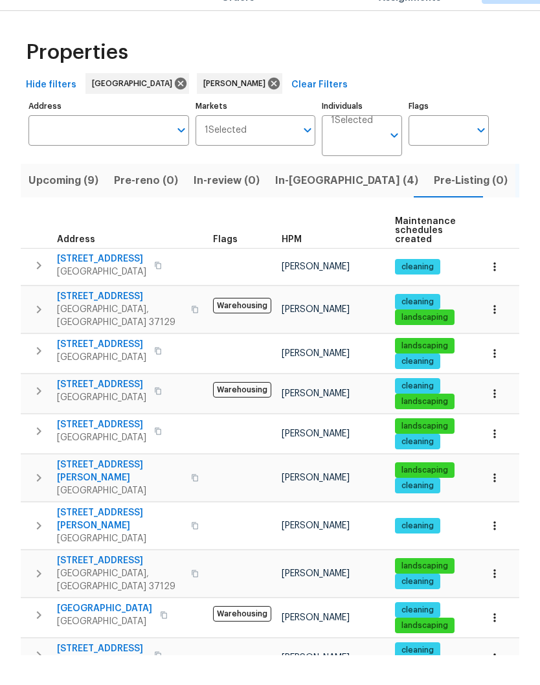
scroll to position [30, 0]
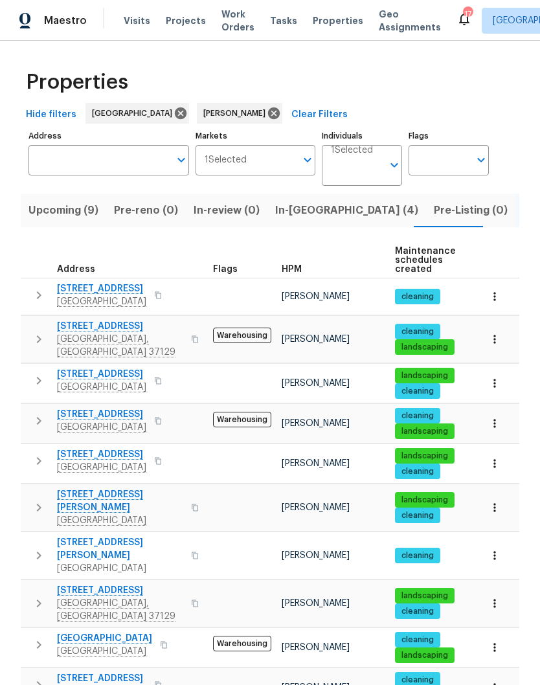
click at [133, 320] on span "[STREET_ADDRESS]" at bounding box center [120, 326] width 126 height 13
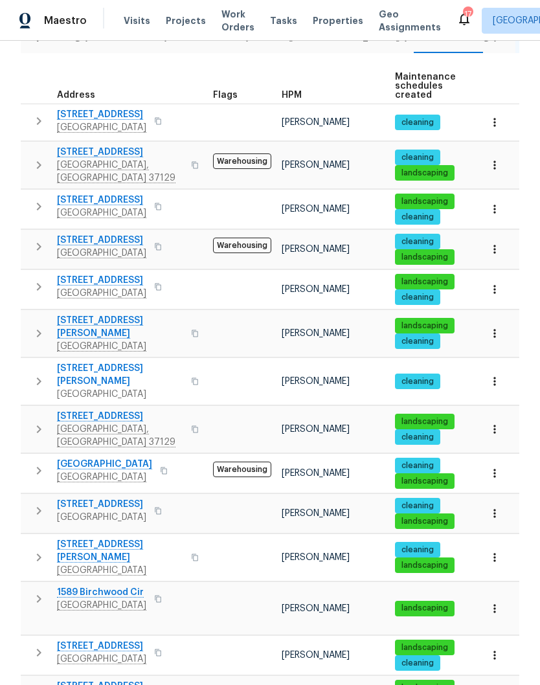
scroll to position [174, 0]
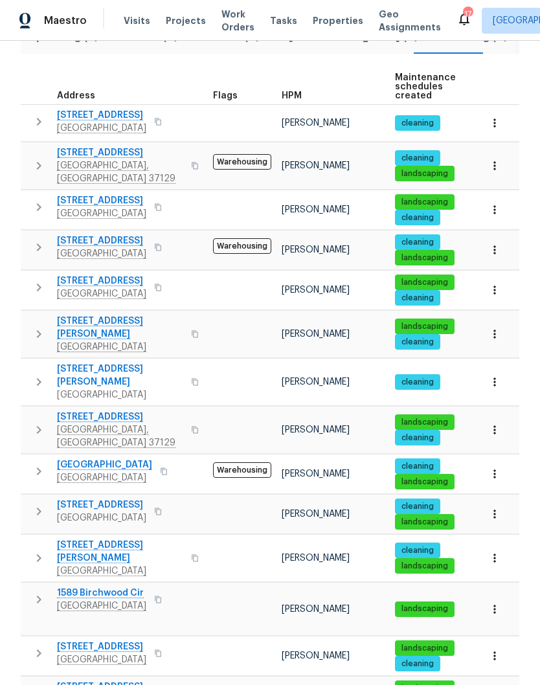
click at [126, 640] on span "[STREET_ADDRESS]" at bounding box center [101, 646] width 89 height 13
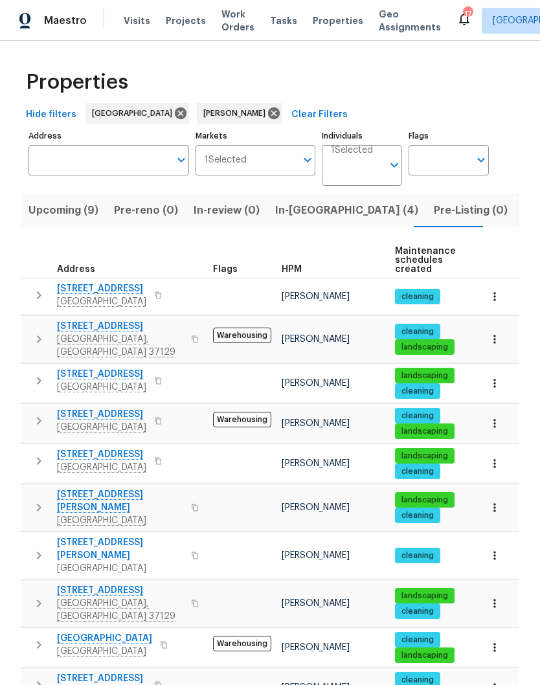
scroll to position [0, 0]
click at [360, 155] on input "Individuals" at bounding box center [357, 170] width 52 height 30
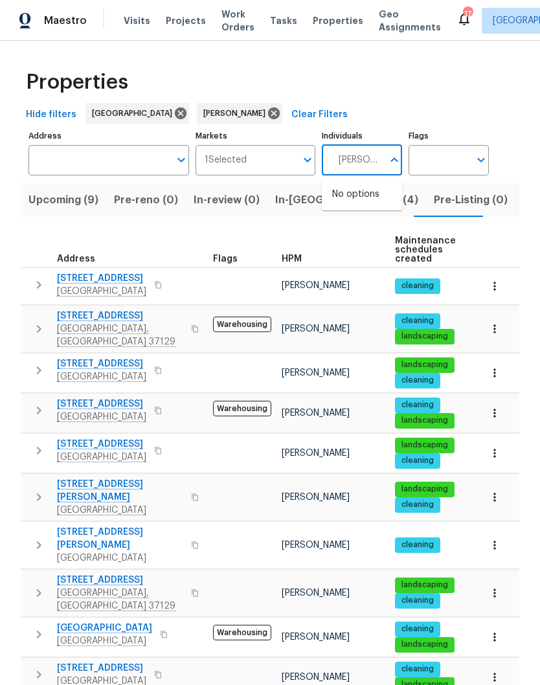
type input "[PERSON_NAME]"
click at [351, 188] on input "checkbox" at bounding box center [345, 201] width 27 height 27
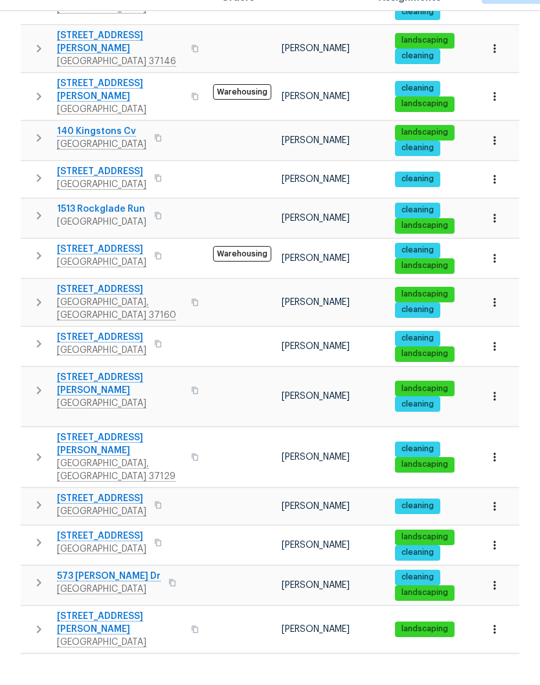
scroll to position [659, 0]
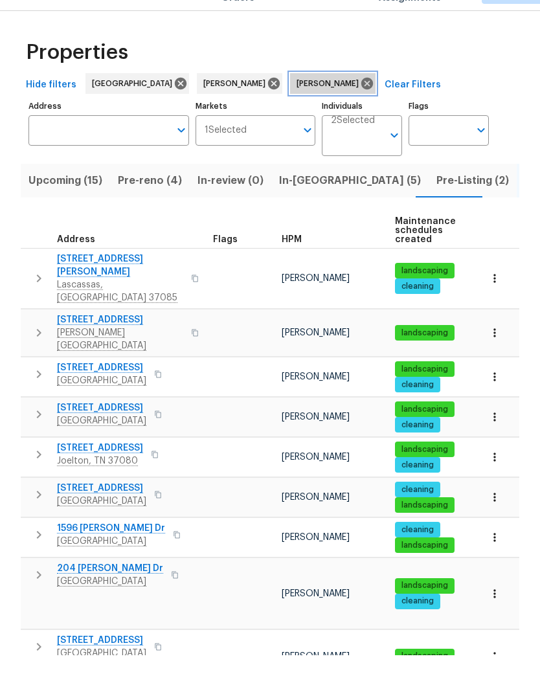
click at [361, 108] on icon at bounding box center [367, 114] width 12 height 12
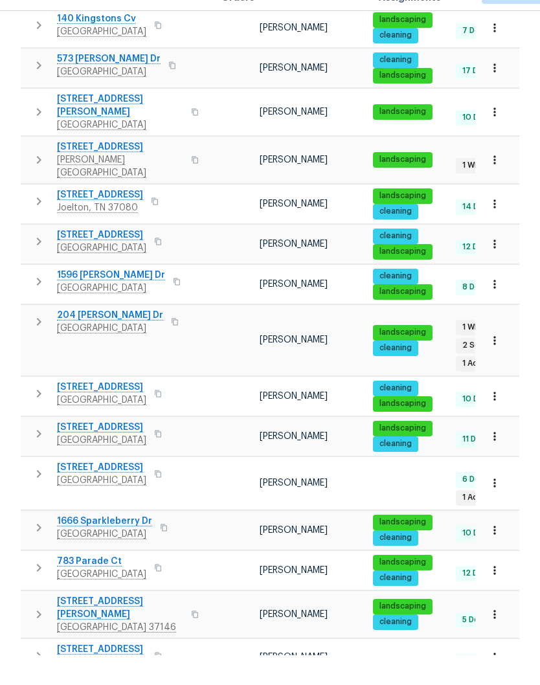
scroll to position [541, 0]
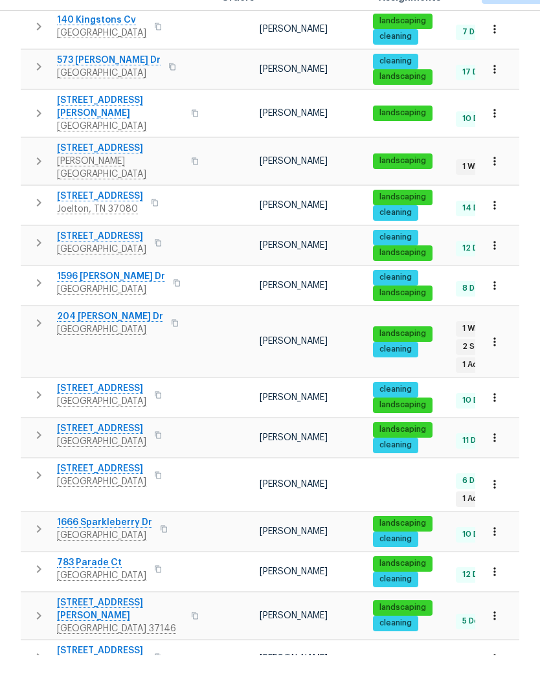
click at [128, 546] on span "1666 Sparkleberry Dr" at bounding box center [104, 552] width 95 height 13
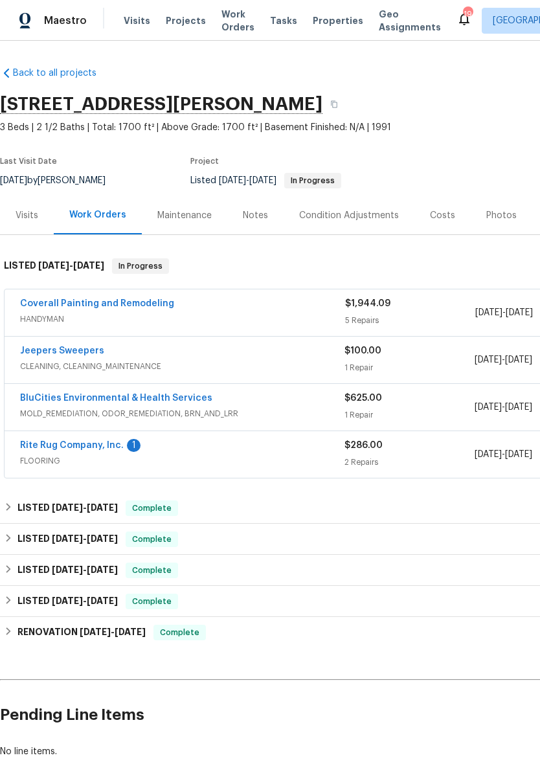
click at [100, 447] on link "Rite Rug Company, Inc." at bounding box center [72, 445] width 104 height 9
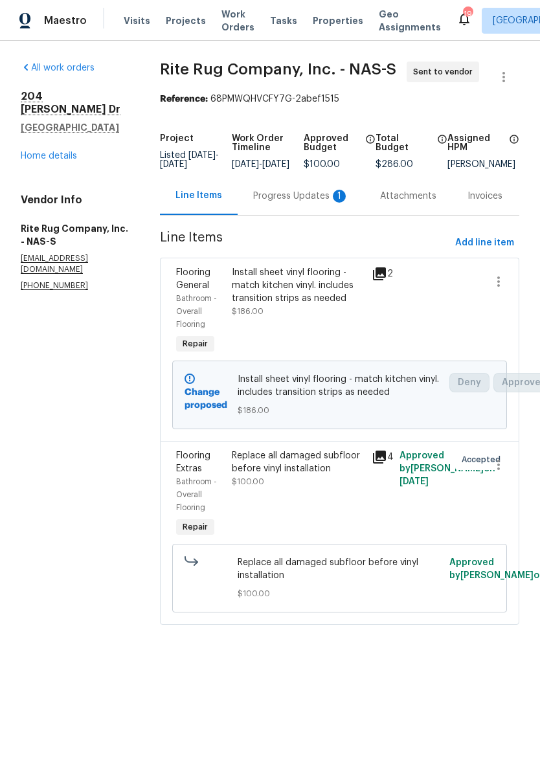
click at [300, 203] on div "Progress Updates 1" at bounding box center [301, 196] width 96 height 13
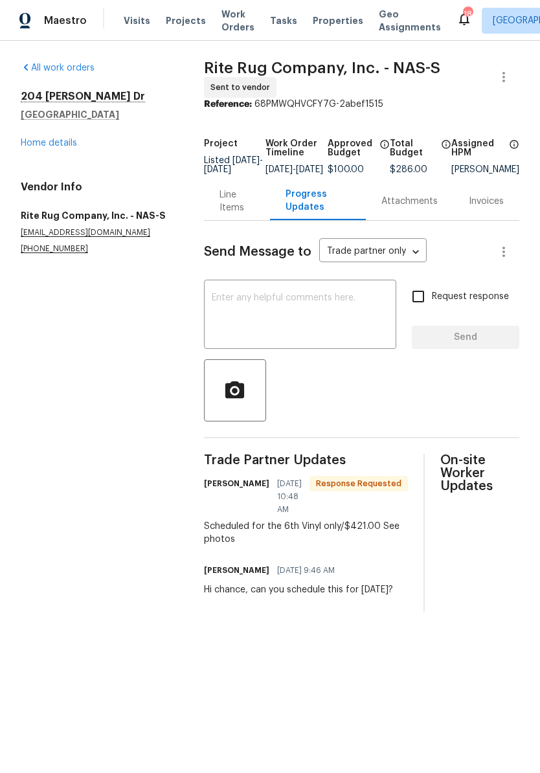
click at [278, 310] on textarea at bounding box center [300, 315] width 177 height 45
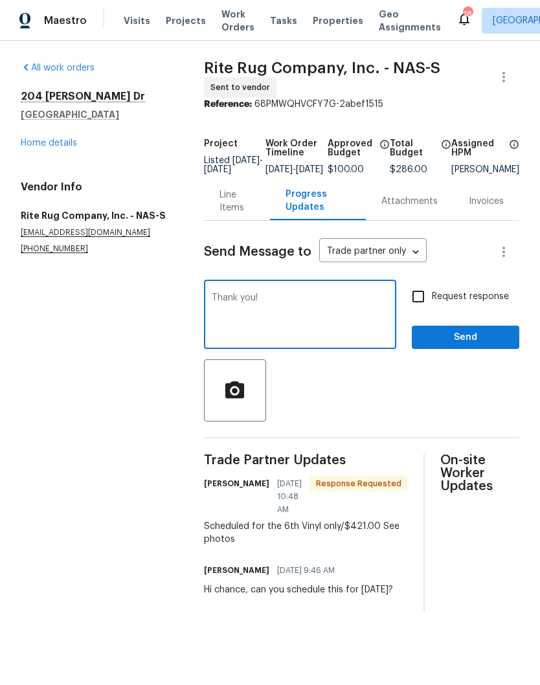
type textarea "Thank you!"
click at [481, 346] on span "Send" at bounding box center [465, 338] width 87 height 16
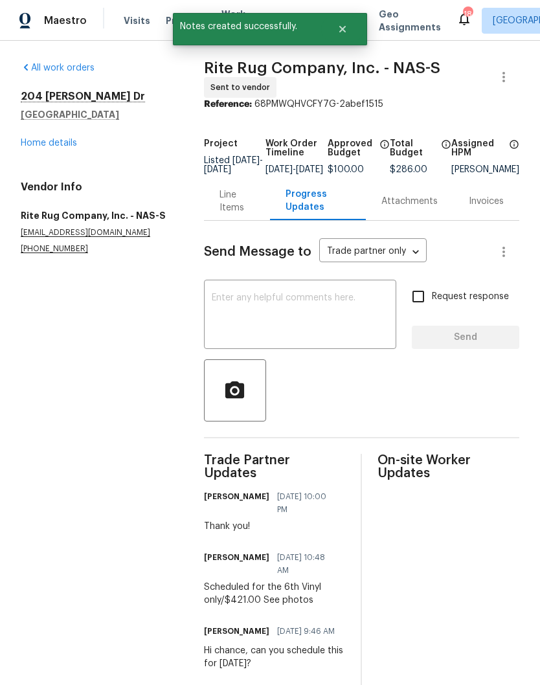
click at [232, 214] on div "Line Items" at bounding box center [237, 201] width 35 height 26
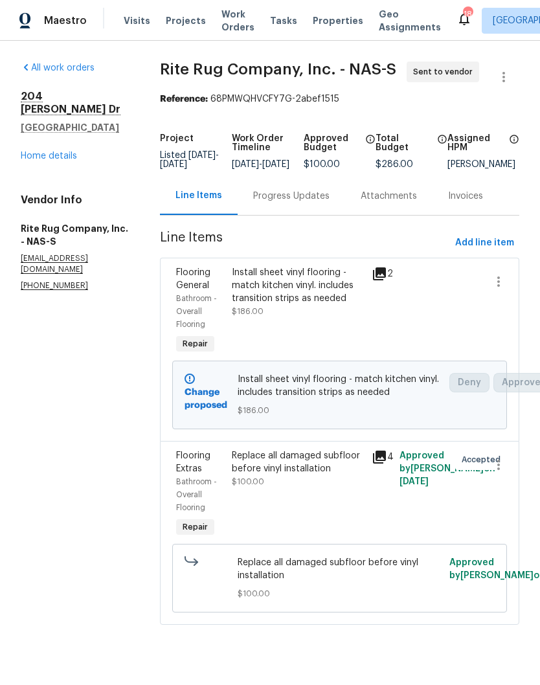
click at [310, 214] on div "Progress Updates" at bounding box center [292, 196] width 108 height 38
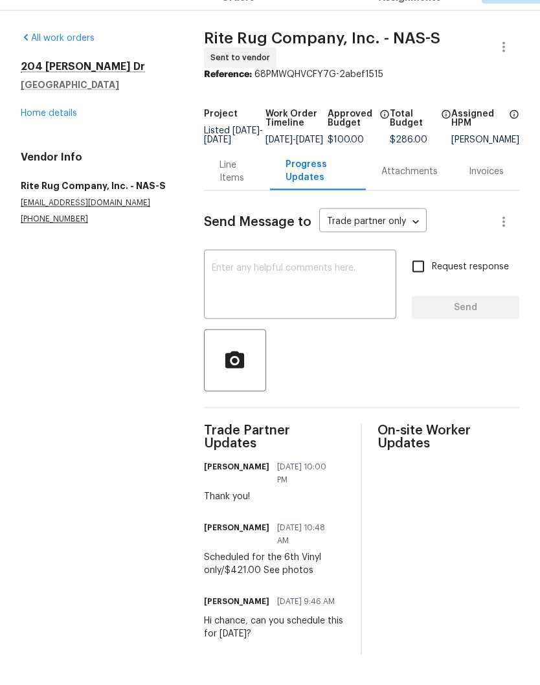
scroll to position [36, 0]
click at [277, 581] on div "Scheduled for the 6th Vinyl only/$421.00 See photos" at bounding box center [275, 594] width 142 height 26
click at [229, 188] on div "Line Items" at bounding box center [237, 201] width 35 height 26
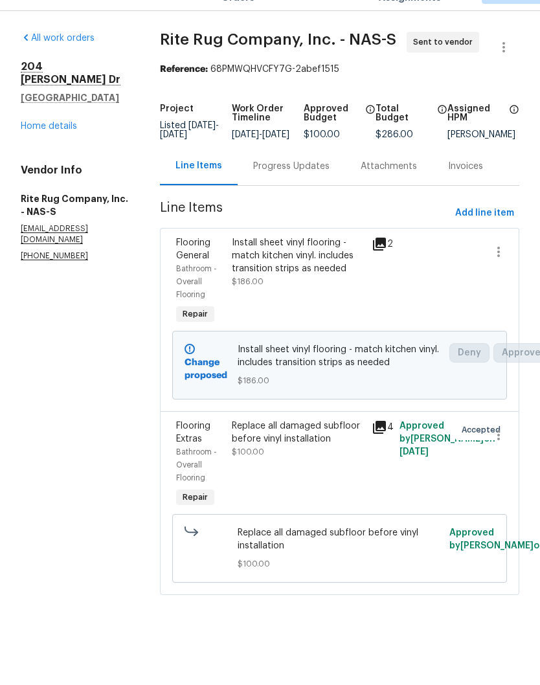
click at [324, 266] on div "Install sheet vinyl flooring - match kitchen vinyl. includes transition strips …" at bounding box center [297, 285] width 131 height 39
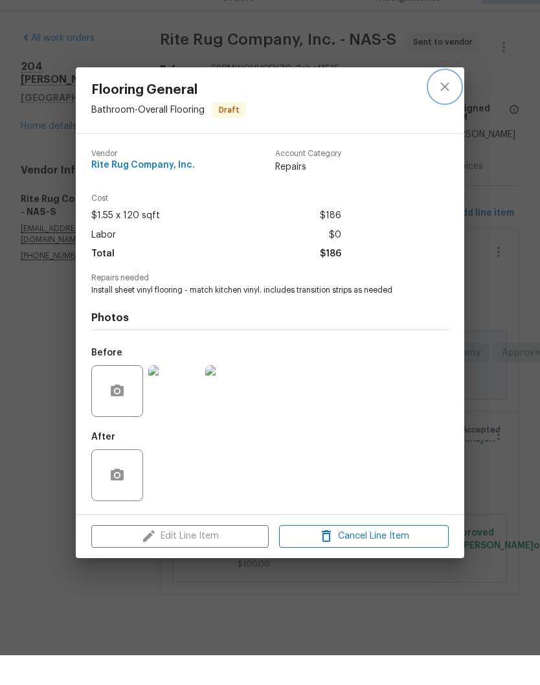
click at [447, 113] on icon "close" at bounding box center [444, 117] width 8 height 8
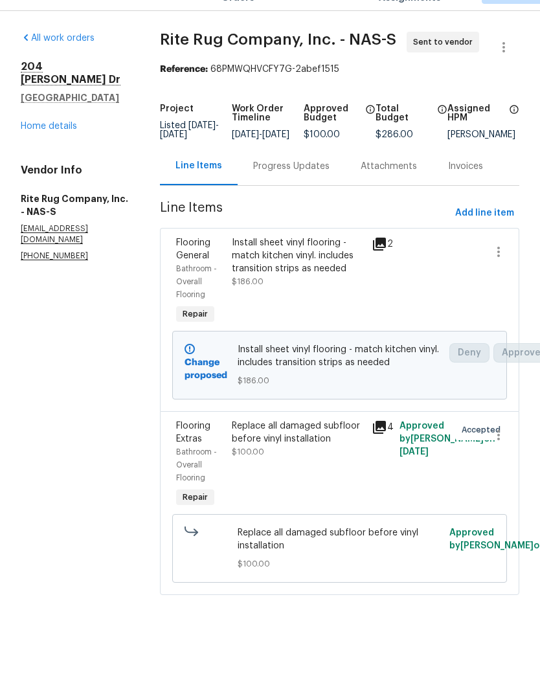
click at [310, 449] on div "Replace all damaged subfloor before vinyl installation" at bounding box center [297, 462] width 131 height 26
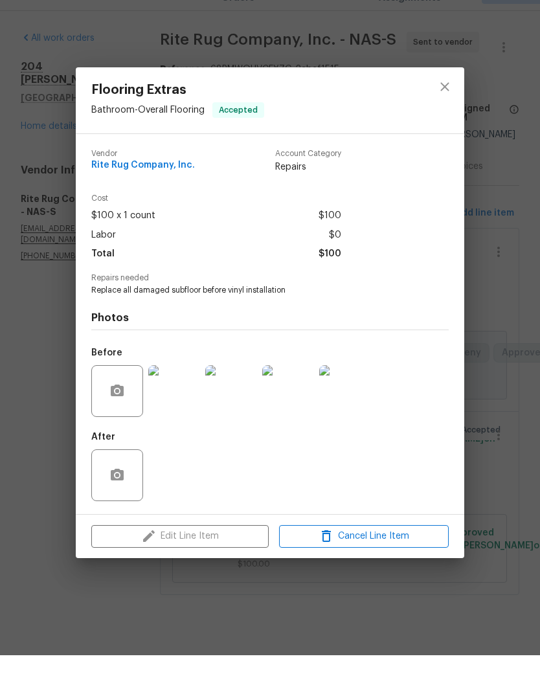
click at [194, 395] on img at bounding box center [174, 421] width 52 height 52
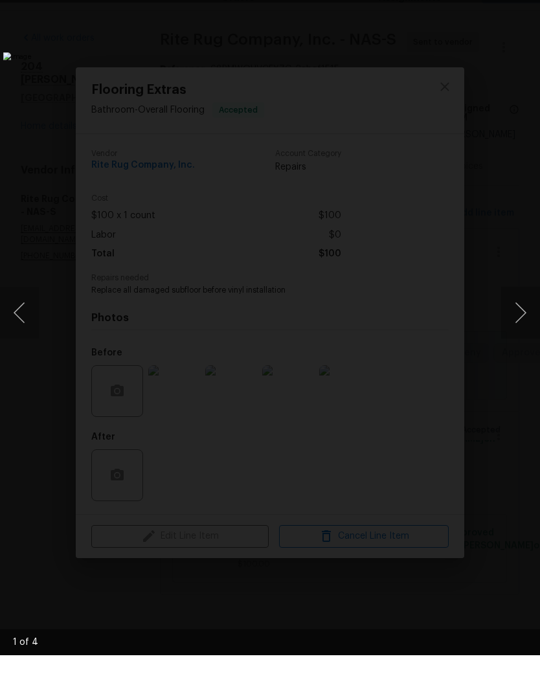
click at [525, 2] on li "Lightbox" at bounding box center [514, 16] width 26 height 32
click at [524, 1] on li "Lightbox" at bounding box center [514, 16] width 26 height 32
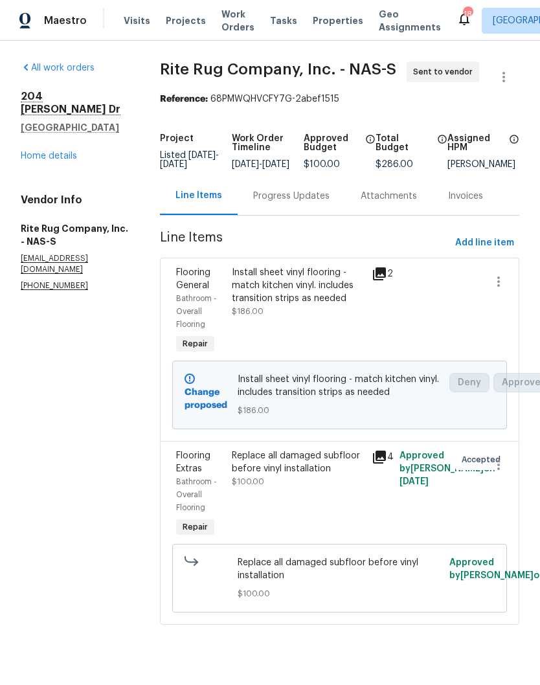
click at [321, 203] on div "Progress Updates" at bounding box center [291, 196] width 76 height 13
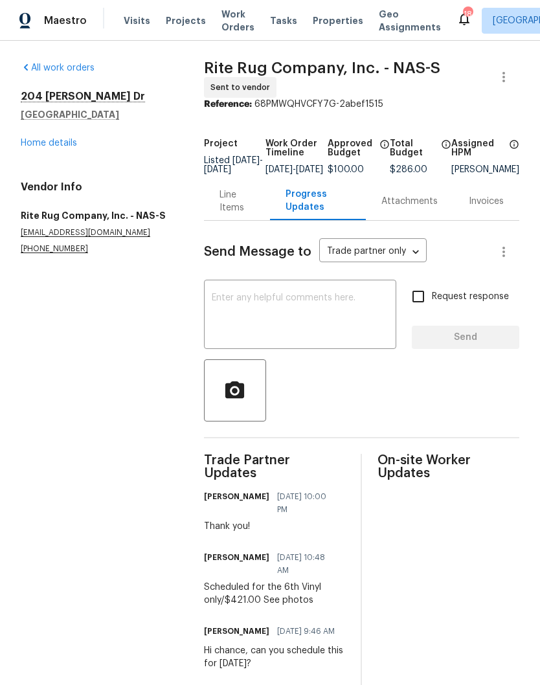
click at [229, 212] on div "Line Items" at bounding box center [237, 201] width 35 height 26
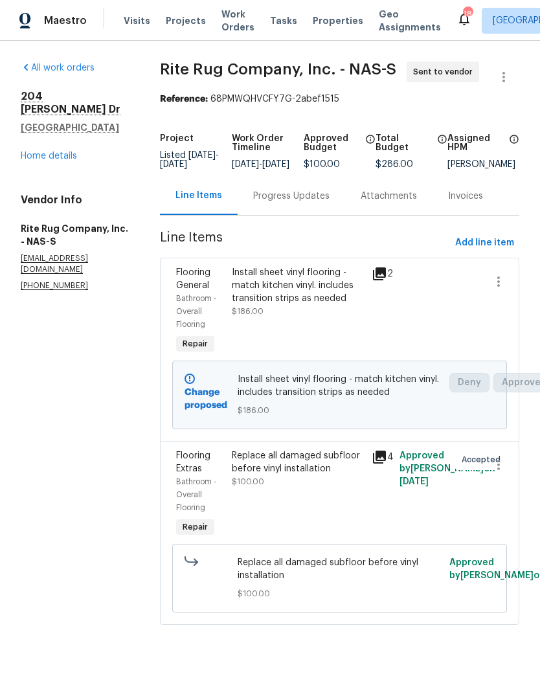
click at [300, 289] on div "Install sheet vinyl flooring - match kitchen vinyl. includes transition strips …" at bounding box center [297, 285] width 131 height 39
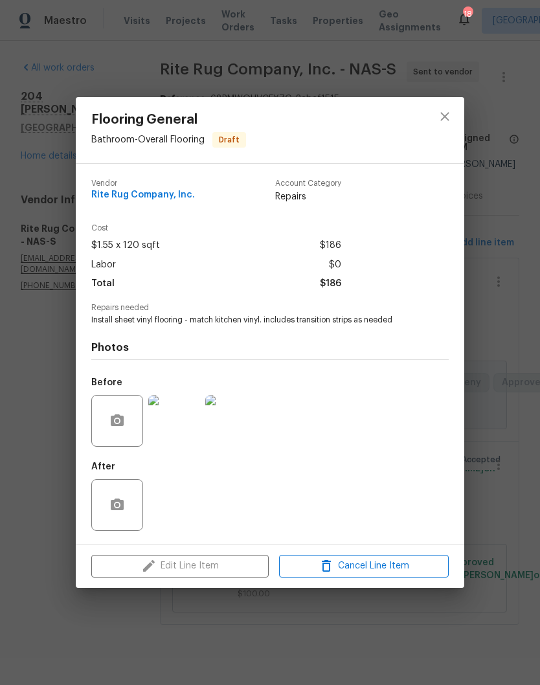
click at [233, 570] on div "Edit Line Item Cancel Line Item" at bounding box center [270, 566] width 389 height 43
click at [447, 124] on button "close" at bounding box center [444, 116] width 31 height 31
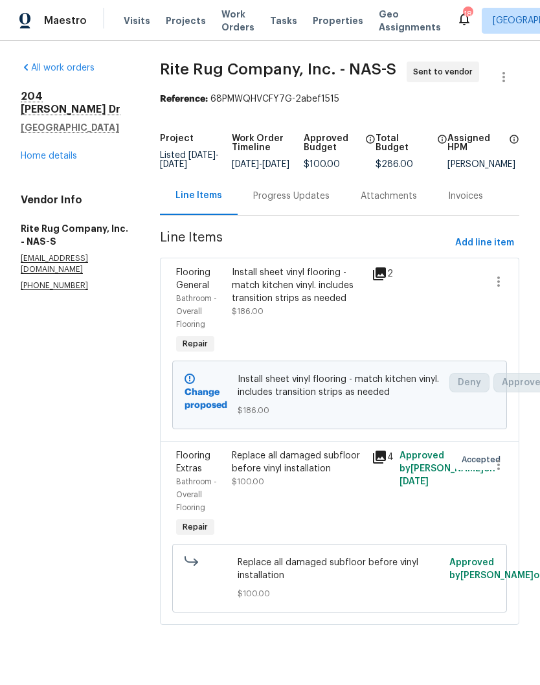
click at [297, 203] on div "Progress Updates" at bounding box center [291, 196] width 76 height 13
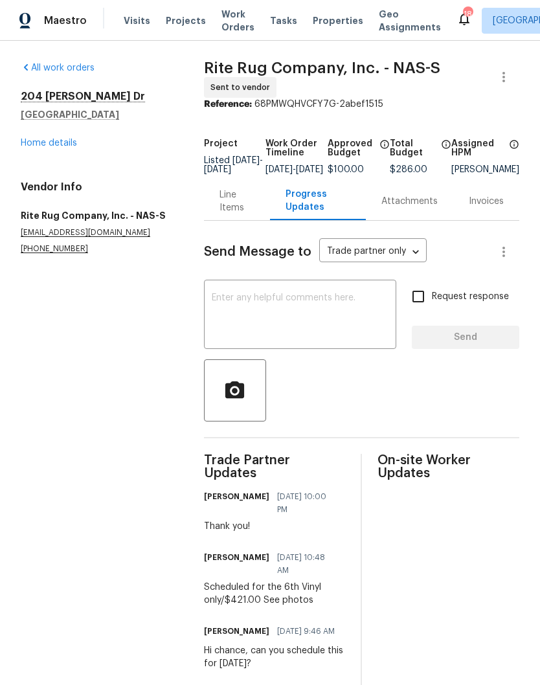
click at [67, 146] on link "Home details" at bounding box center [49, 143] width 56 height 9
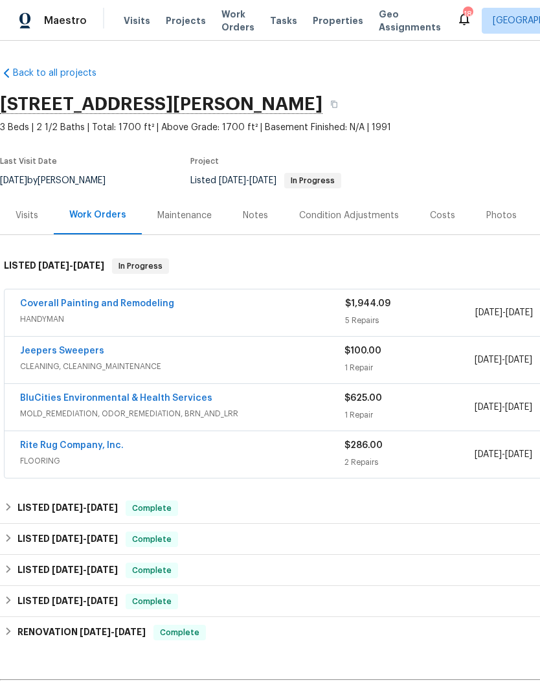
click at [192, 400] on link "BluCities Environmental & Health Services" at bounding box center [116, 398] width 192 height 9
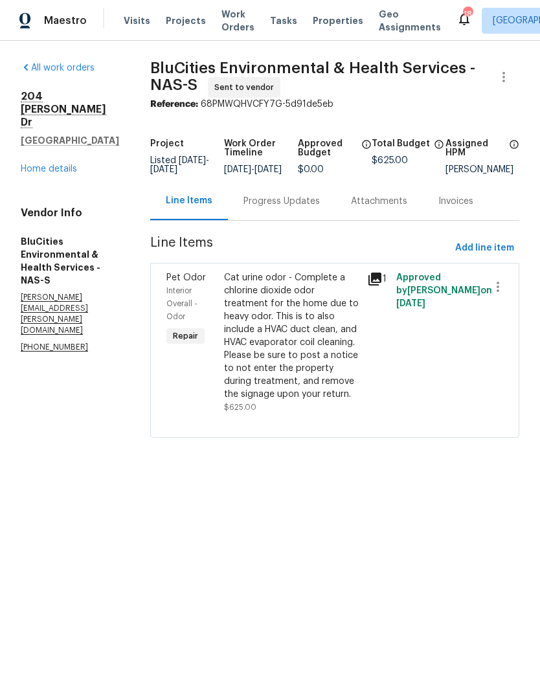
click at [300, 208] on div "Progress Updates" at bounding box center [281, 201] width 76 height 13
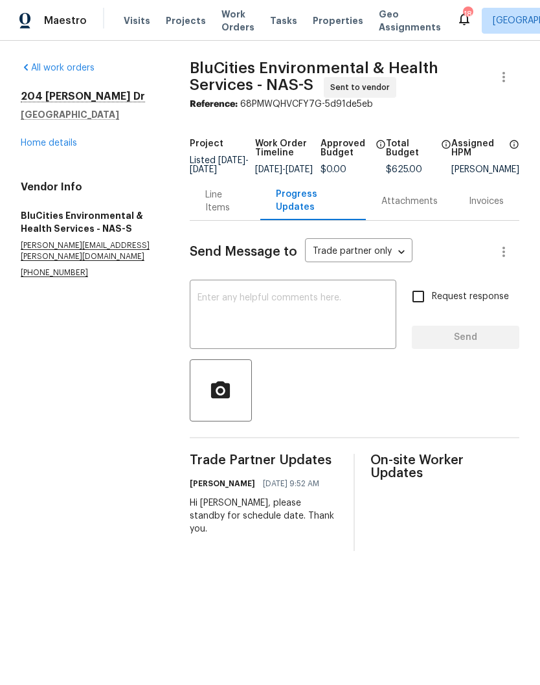
click at [268, 310] on textarea at bounding box center [293, 315] width 191 height 45
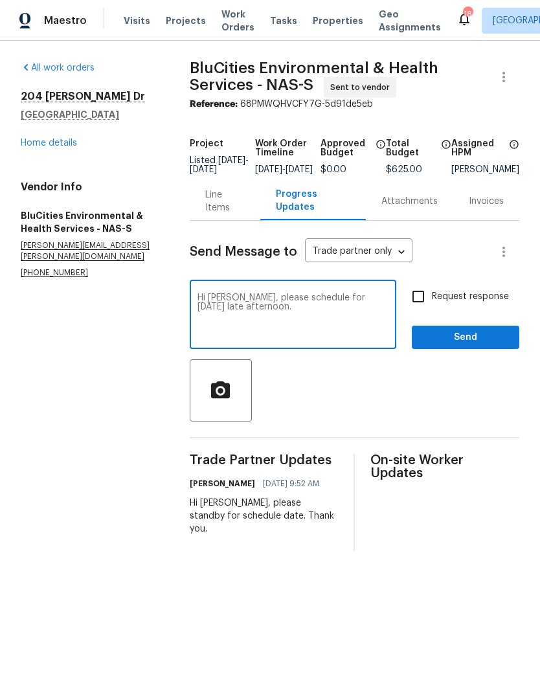
click at [353, 304] on textarea "Hi [PERSON_NAME], please schedule for [DATE] late afternoon." at bounding box center [293, 315] width 191 height 45
click at [285, 320] on textarea "Hi [PERSON_NAME], please schedule for [DATE] late afternoon." at bounding box center [293, 315] width 191 height 45
type textarea "Hi Matt, please schedule for Monday 10/6 late afternoon. Thank you!"
click at [471, 342] on span "Send" at bounding box center [465, 338] width 87 height 16
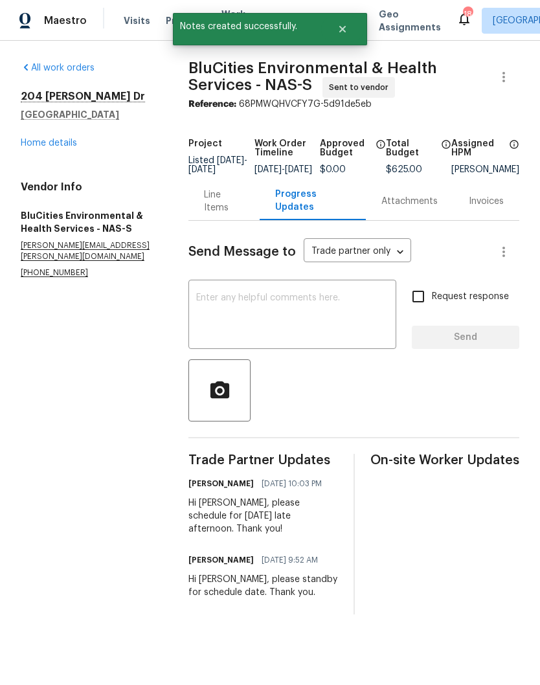
click at [71, 144] on link "Home details" at bounding box center [49, 143] width 56 height 9
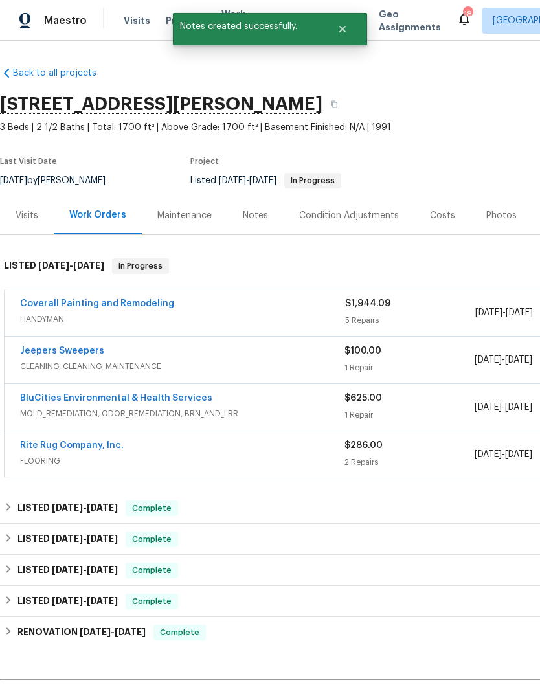
click at [143, 308] on link "Coverall Painting and Remodeling" at bounding box center [97, 303] width 154 height 9
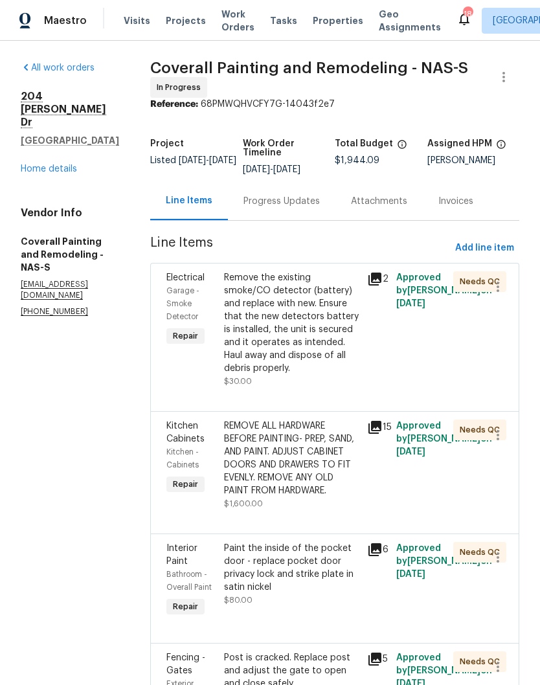
click at [319, 208] on div "Progress Updates" at bounding box center [281, 201] width 76 height 13
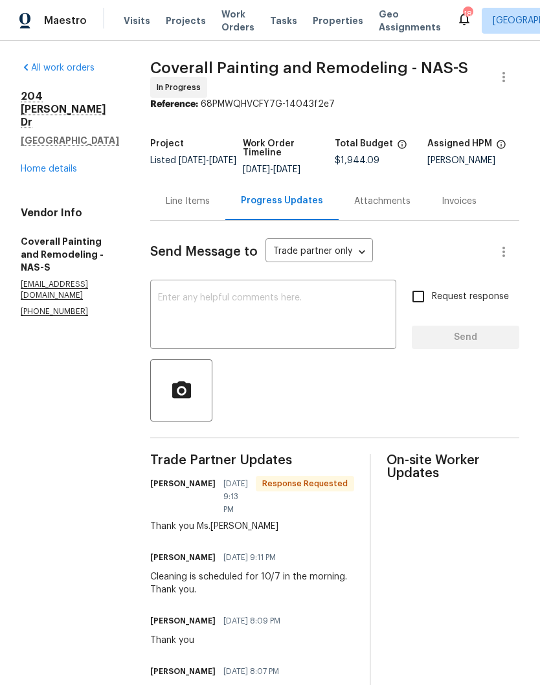
click at [288, 307] on textarea at bounding box center [273, 315] width 231 height 45
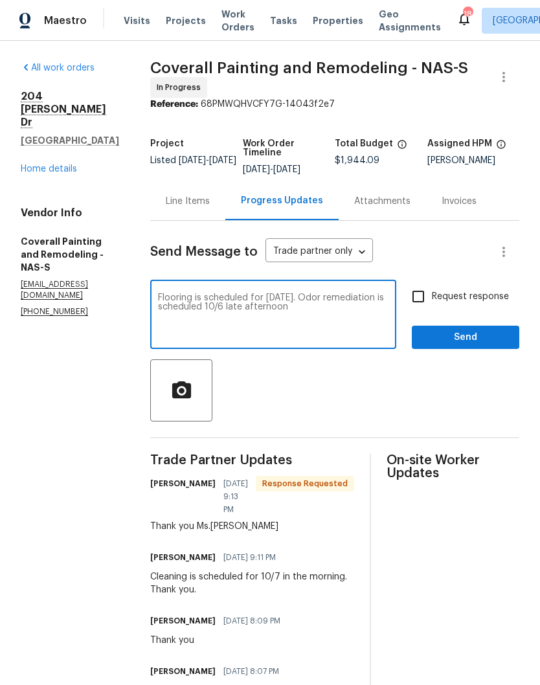
type textarea "Flooring is scheduled for Monday 10/6. Odor remediation is scheduled 10/6 late …"
click at [484, 346] on span "Send" at bounding box center [465, 338] width 87 height 16
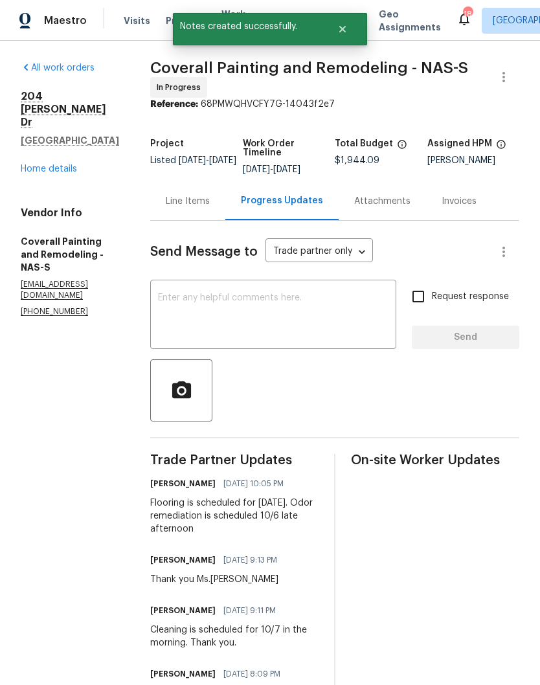
click at [65, 164] on link "Home details" at bounding box center [49, 168] width 56 height 9
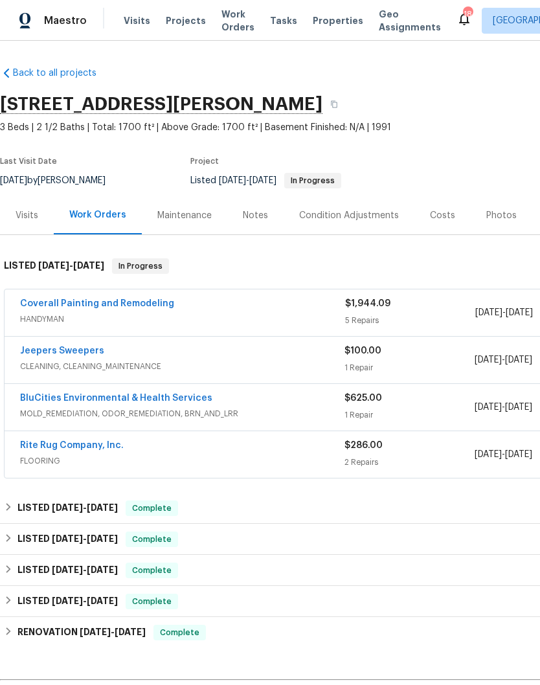
click at [88, 352] on link "Jeepers Sweepers" at bounding box center [62, 350] width 84 height 9
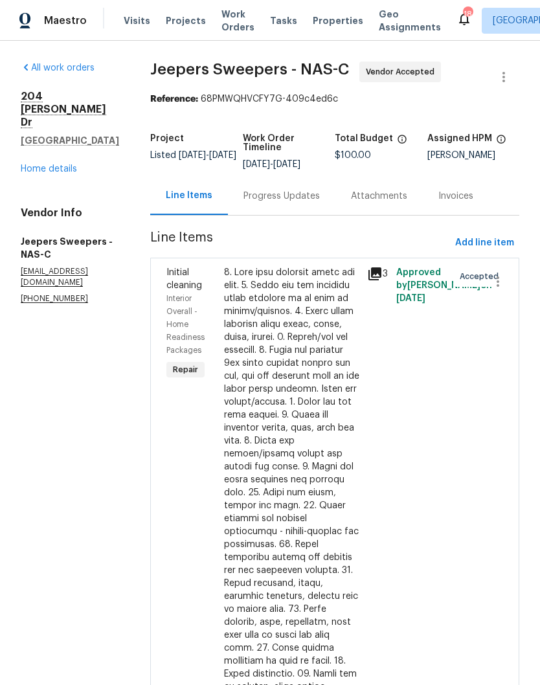
click at [316, 203] on div "Progress Updates" at bounding box center [281, 196] width 76 height 13
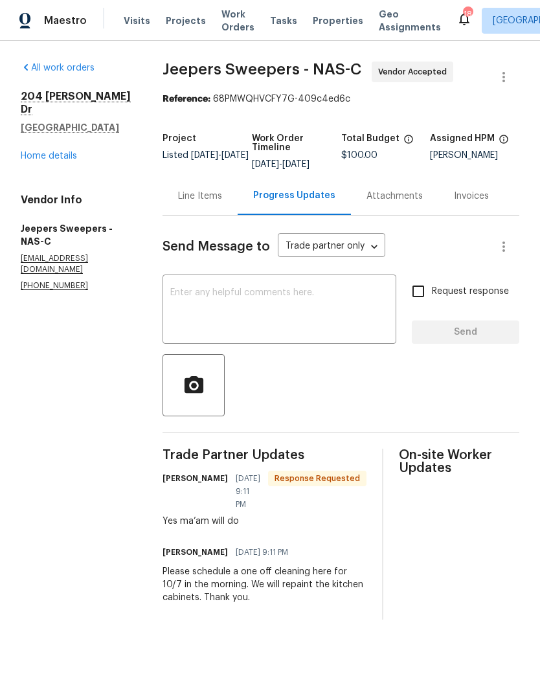
click at [266, 308] on textarea at bounding box center [279, 310] width 218 height 45
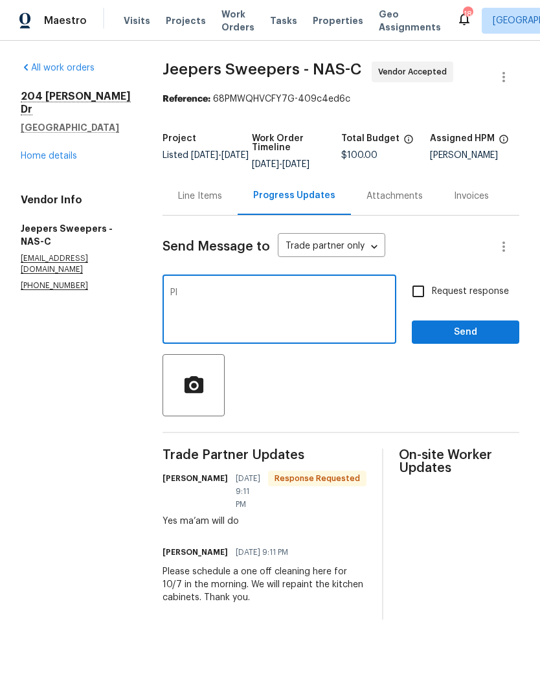
type textarea "P"
type textarea "Please visit this property in the afternoon. Odor remediation will be completed…"
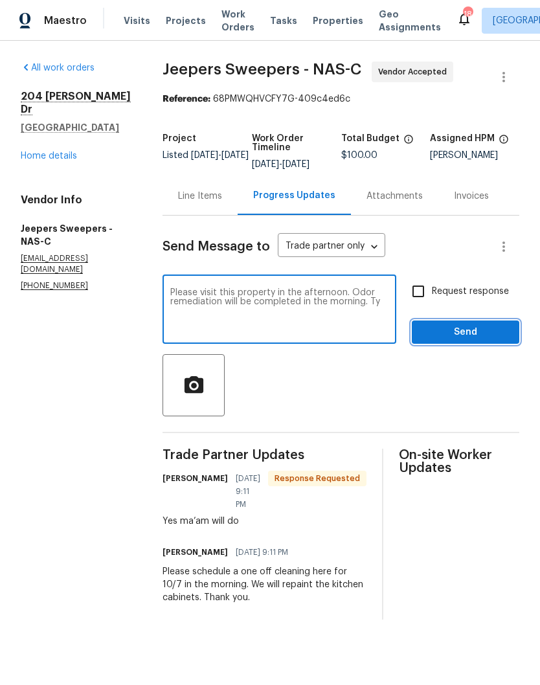
click at [481, 341] on span "Send" at bounding box center [465, 332] width 87 height 16
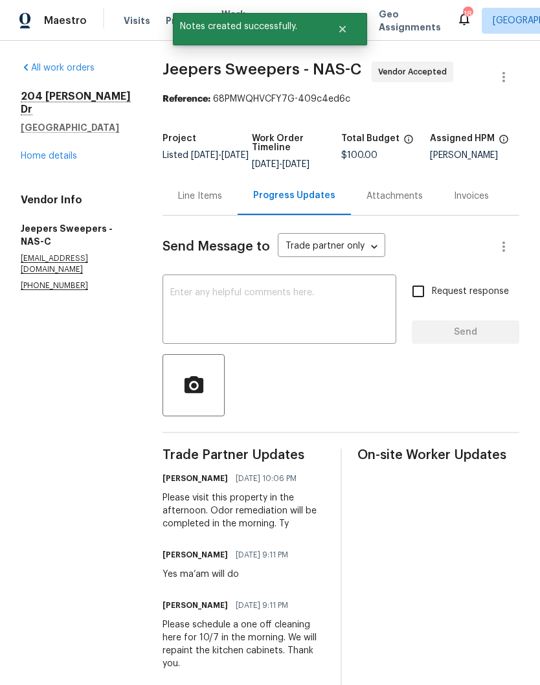
click at [69, 152] on link "Home details" at bounding box center [49, 156] width 56 height 9
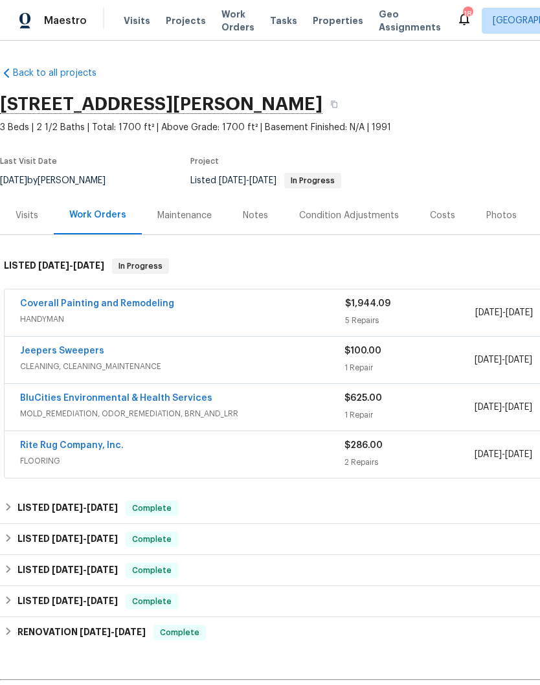
click at [260, 214] on div "Notes" at bounding box center [255, 215] width 25 height 13
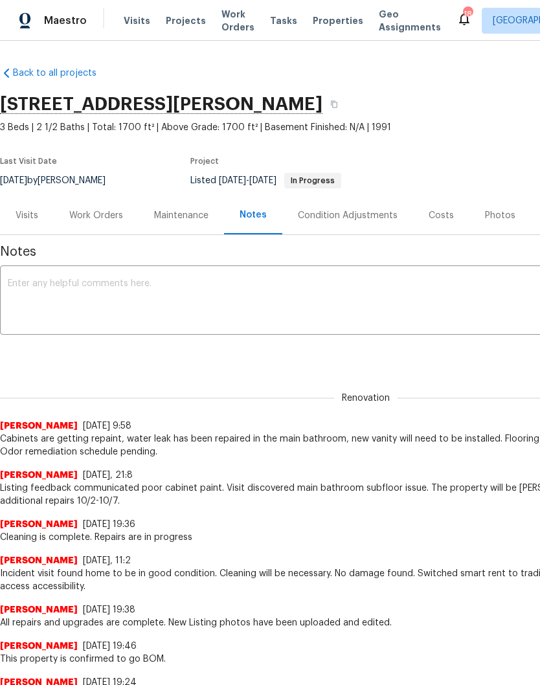
click at [206, 285] on textarea at bounding box center [366, 301] width 716 height 45
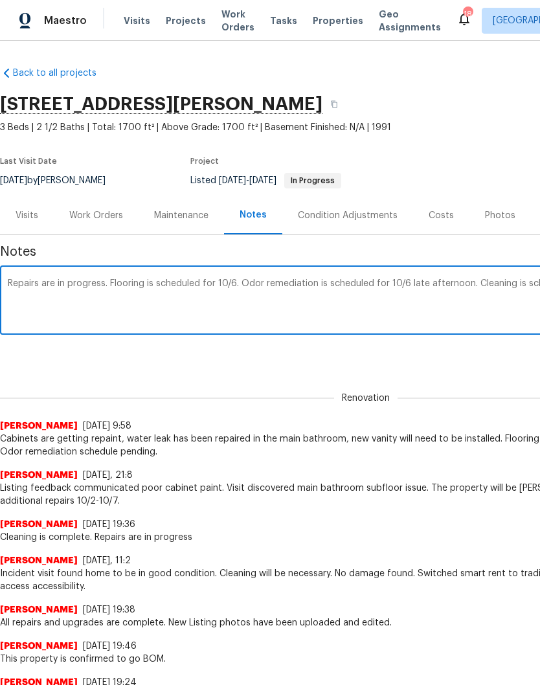
scroll to position [0, 192]
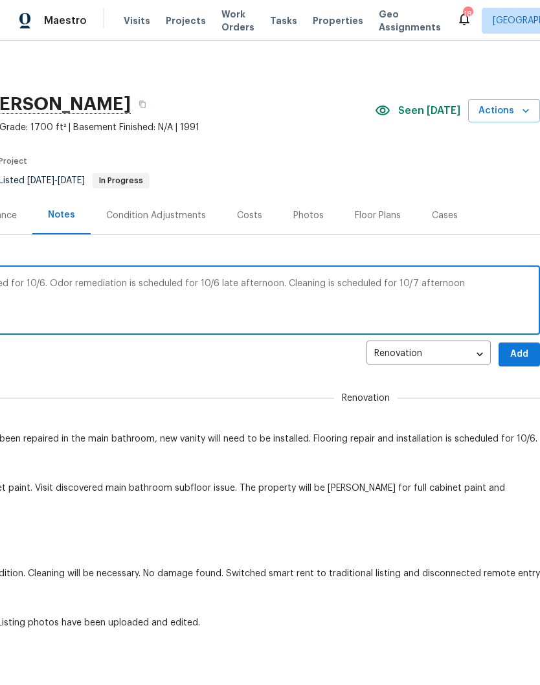
type textarea "Repairs are in progress. Flooring is scheduled for 10/6. Odor remediation is sc…"
click at [523, 352] on span "Add" at bounding box center [519, 354] width 21 height 16
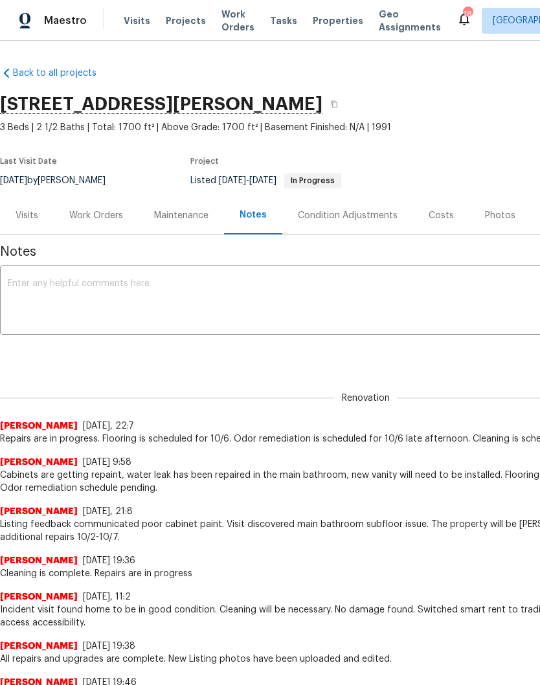
scroll to position [0, 0]
click at [136, 23] on span "Visits" at bounding box center [137, 20] width 27 height 13
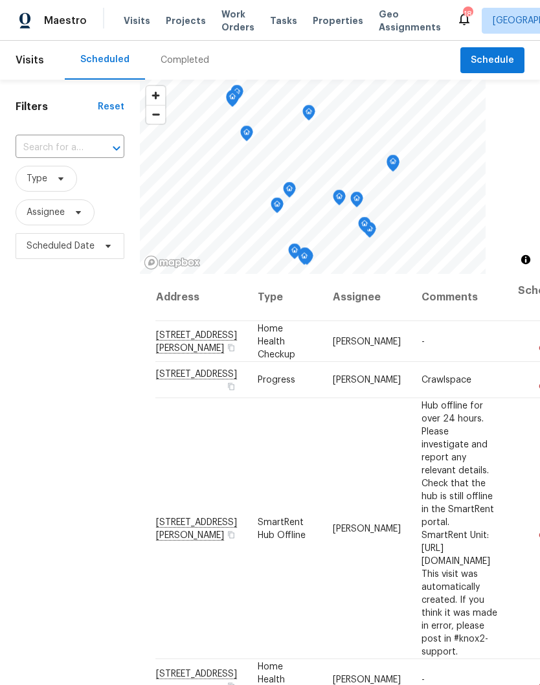
click at [82, 141] on input "text" at bounding box center [52, 148] width 73 height 20
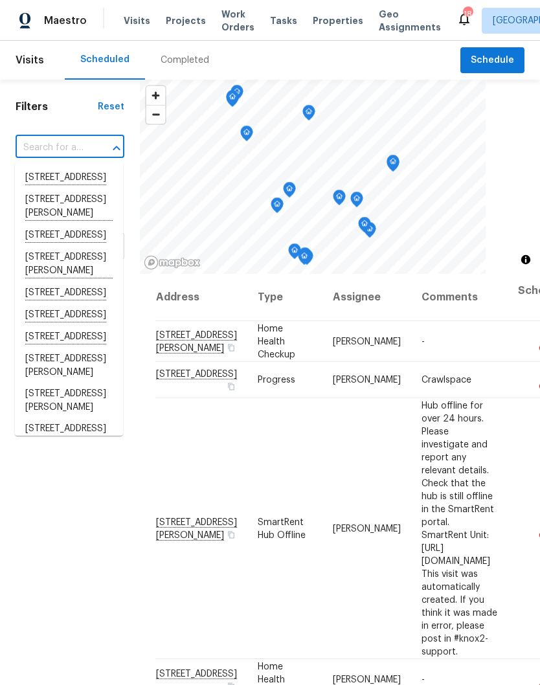
click at [75, 142] on input "text" at bounding box center [52, 148] width 73 height 20
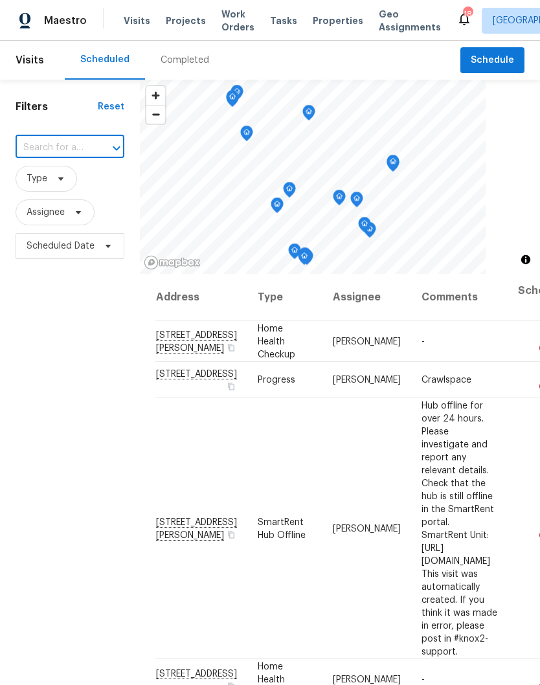
paste input "204 Melodie Dr, Clarksville, TN 37043"
type input "204 Melodie Dr, Clarksville, TN 37043"
click at [69, 182] on li "204 Melodie Dr, Clarksville, TN 37043" at bounding box center [69, 185] width 108 height 36
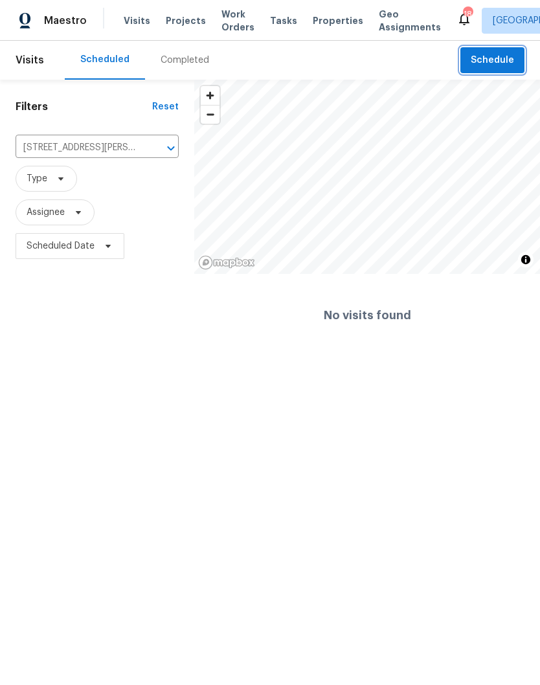
click at [496, 54] on span "Schedule" at bounding box center [492, 60] width 43 height 16
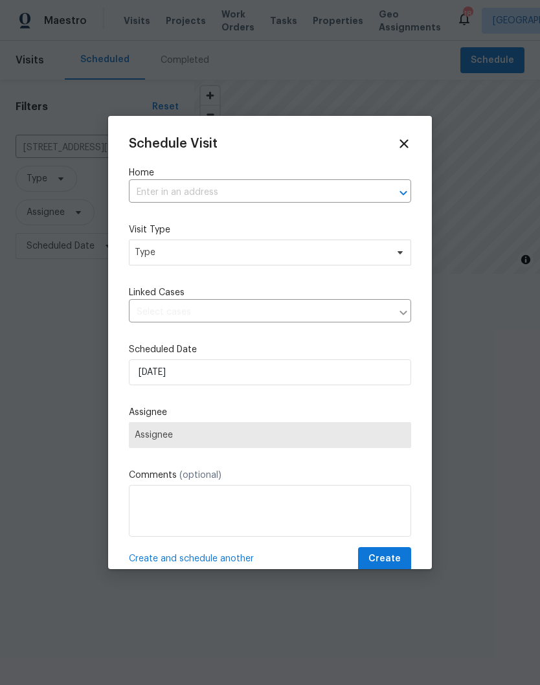
click at [218, 191] on input "text" at bounding box center [252, 193] width 246 height 20
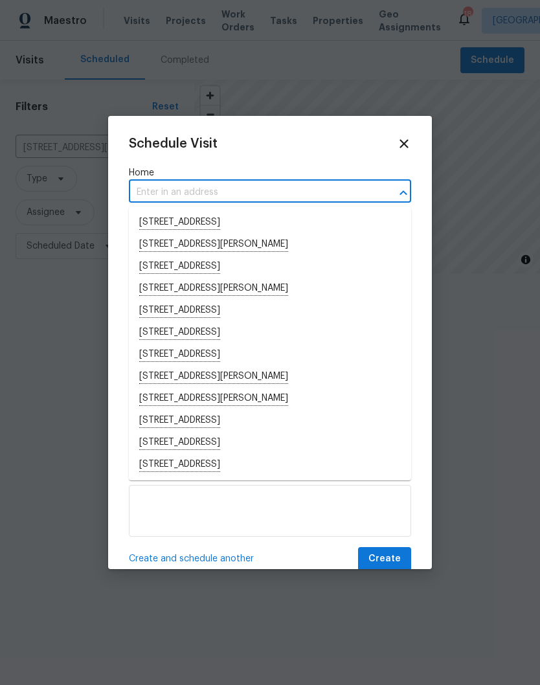
click at [194, 186] on input "text" at bounding box center [252, 193] width 246 height 20
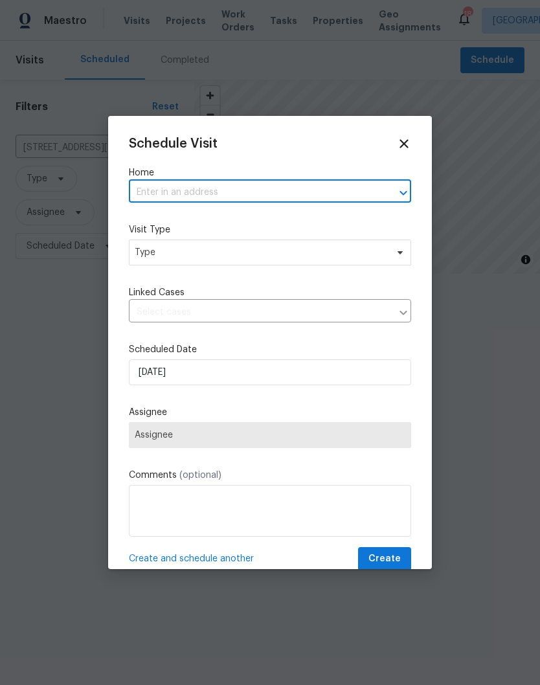
paste input "204 Melodie Dr, Clarksville, TN 37043"
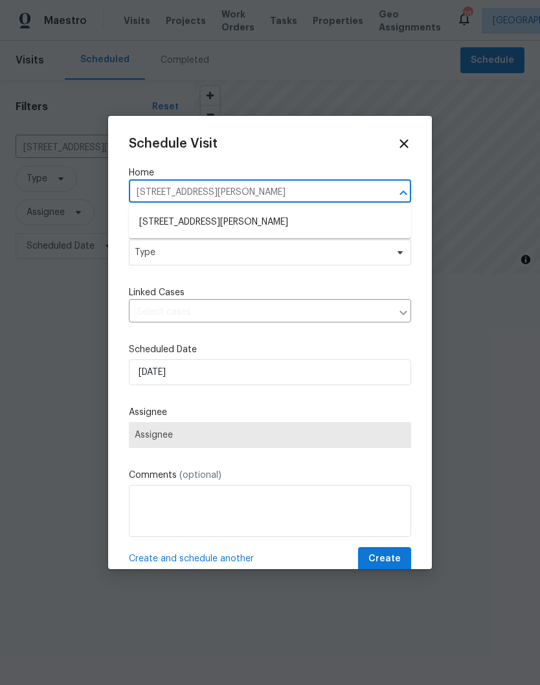
type input "204 Melodie Dr, Clarksville, TN 37043"
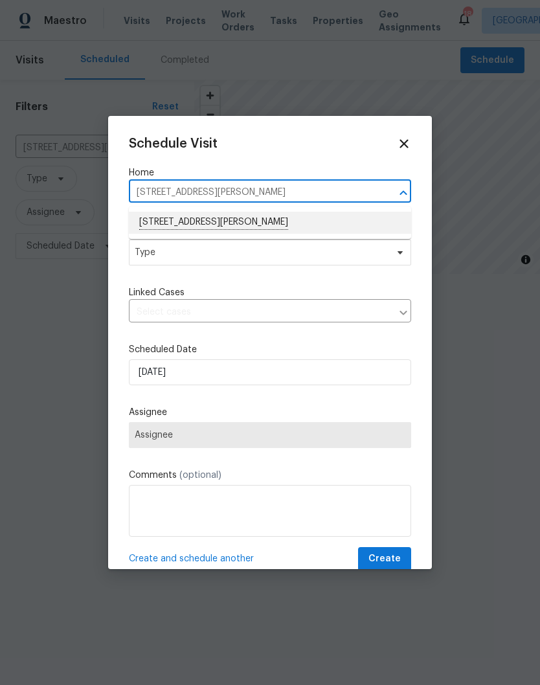
click at [210, 223] on li "204 Melodie Dr, Clarksville, TN 37043" at bounding box center [270, 223] width 282 height 22
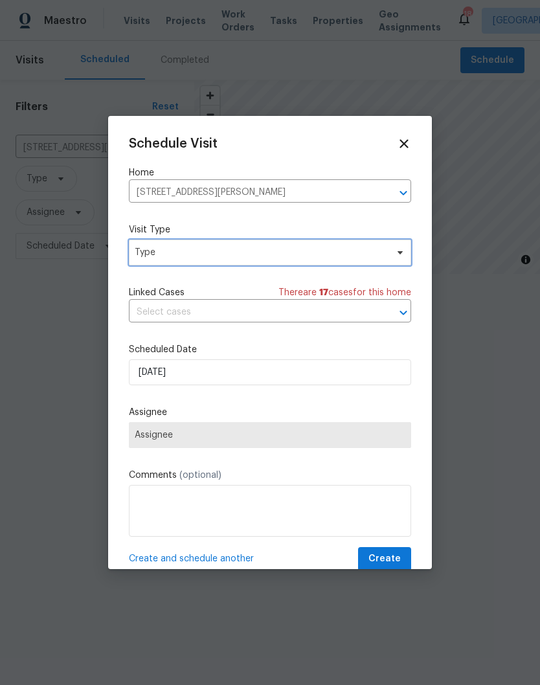
click at [402, 254] on icon at bounding box center [400, 252] width 5 height 3
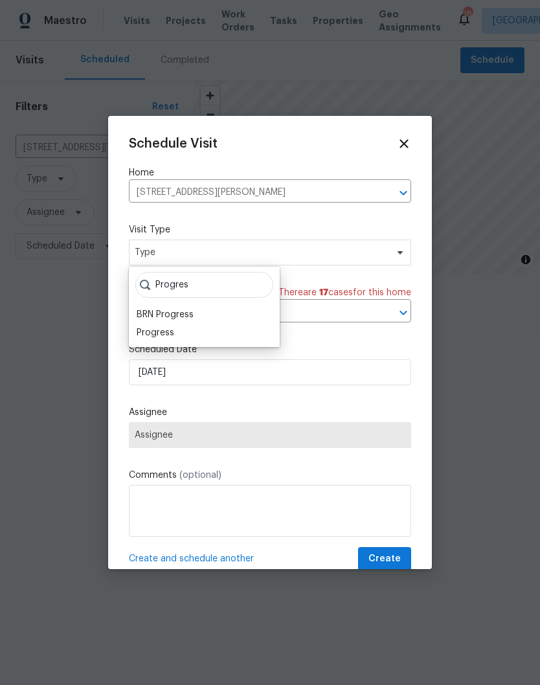
type input "Progres"
click at [171, 334] on div "Progress" at bounding box center [156, 332] width 38 height 13
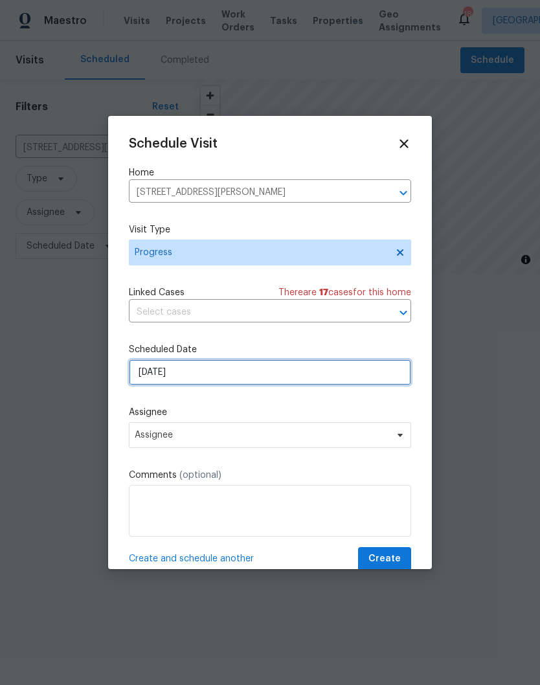
click at [258, 375] on input "10/3/2025" at bounding box center [270, 372] width 282 height 26
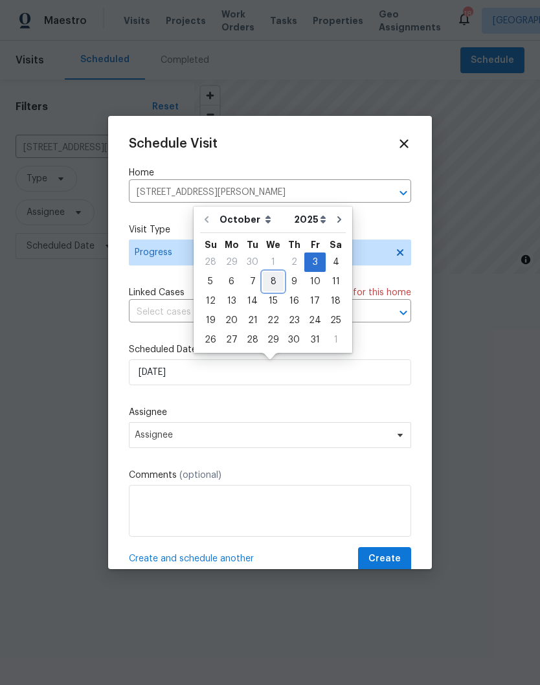
click at [275, 284] on div "8" at bounding box center [273, 282] width 21 height 18
type input "10/8/2025"
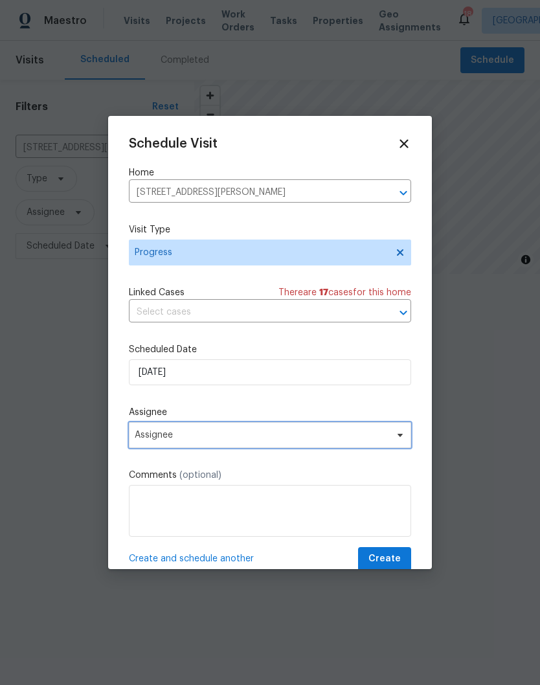
click at [397, 438] on icon at bounding box center [400, 435] width 10 height 10
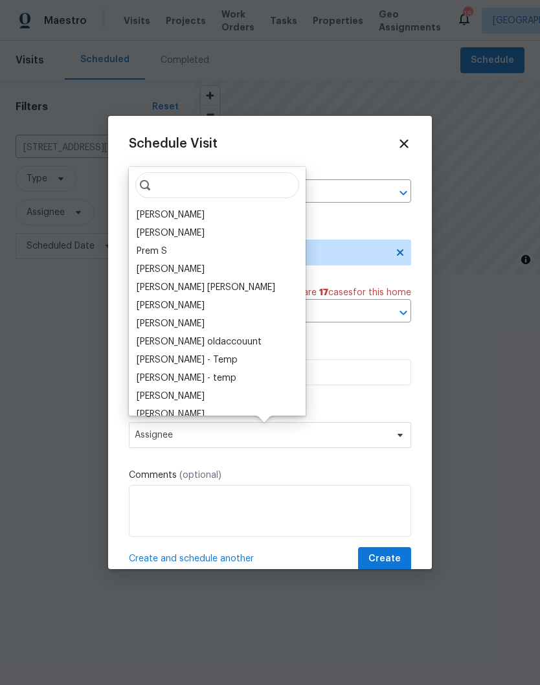
click at [199, 211] on div "Carmen Childs" at bounding box center [171, 215] width 68 height 13
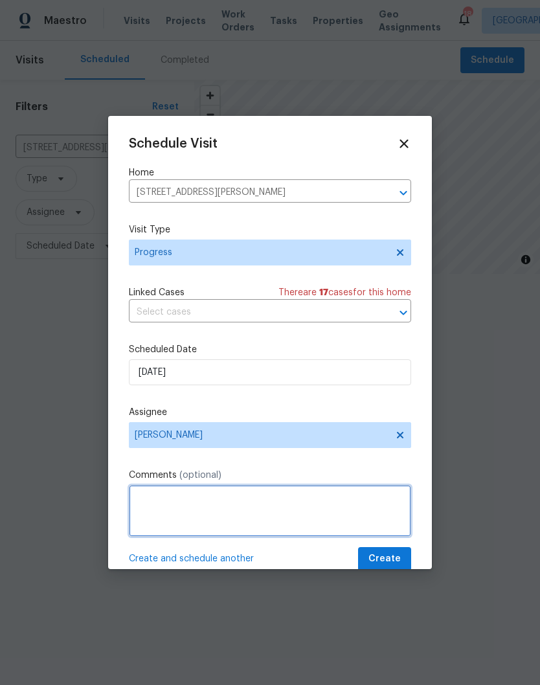
click at [221, 497] on textarea at bounding box center [270, 511] width 282 height 52
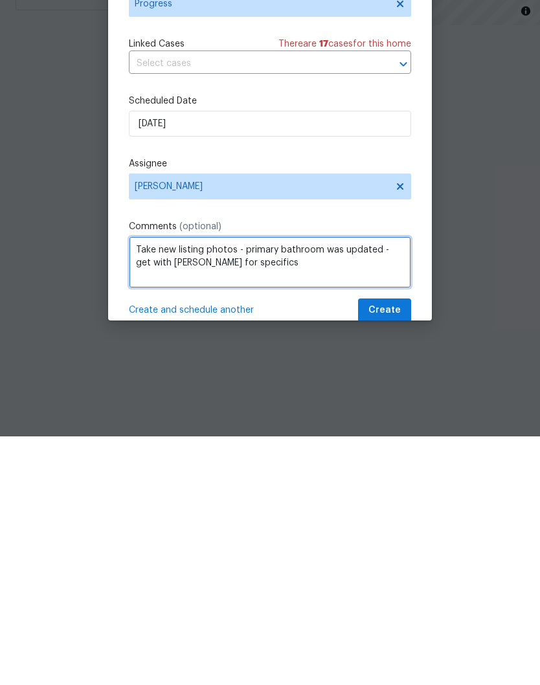
type textarea "Take new listing photos - primary bathroom was updated - get with Cynthia for s…"
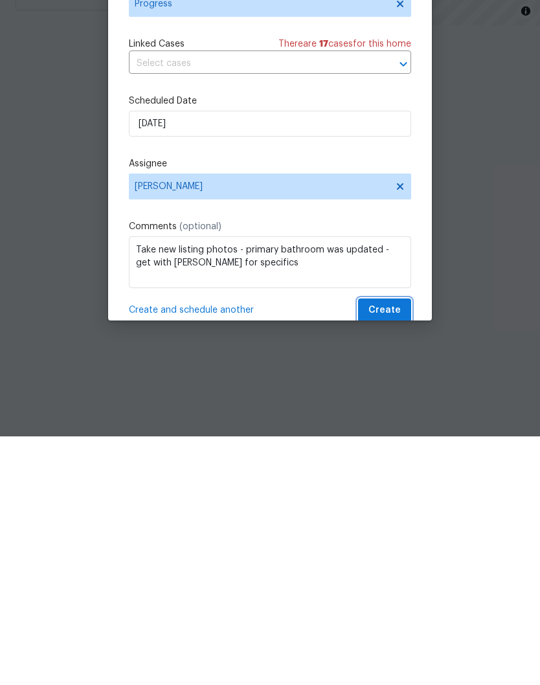
click at [394, 551] on span "Create" at bounding box center [384, 559] width 32 height 16
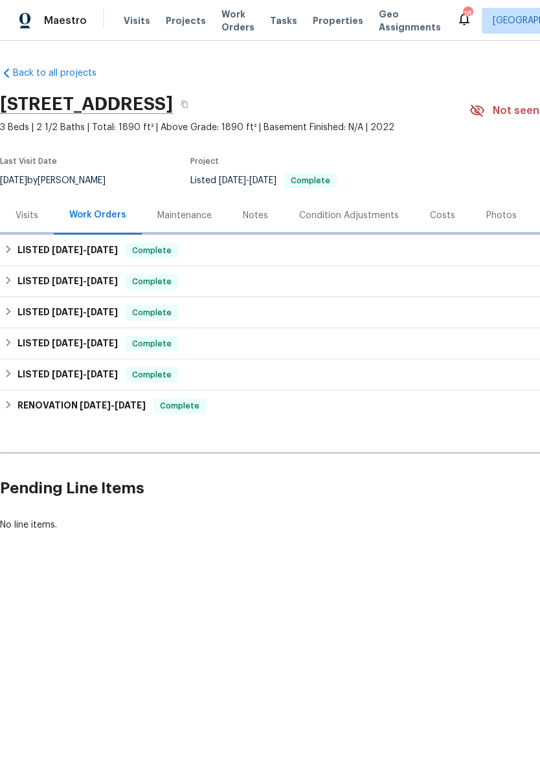
click at [49, 253] on h6 "LISTED [DATE] - [DATE]" at bounding box center [67, 251] width 100 height 16
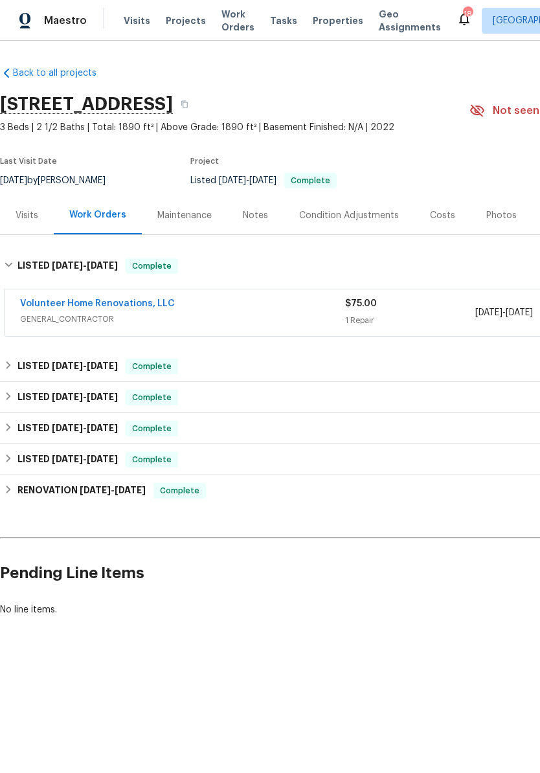
click at [130, 307] on link "Volunteer Home Renovations, LLC" at bounding box center [97, 303] width 155 height 9
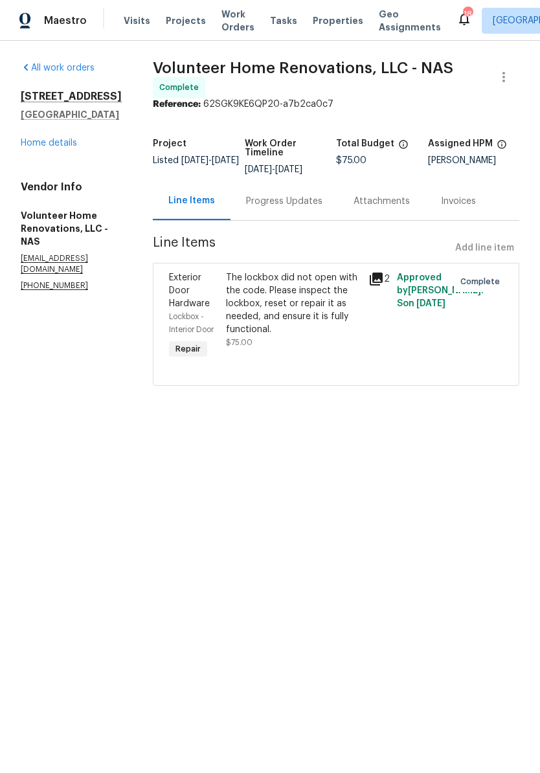
click at [332, 296] on div "The lockbox did not open with the code. Please inspect the lockbox, reset or re…" at bounding box center [293, 303] width 135 height 65
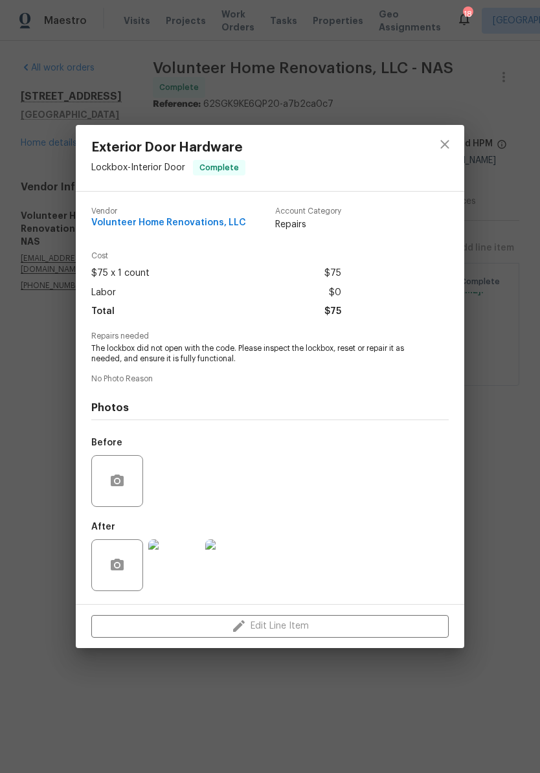
click at [174, 574] on img at bounding box center [174, 565] width 52 height 52
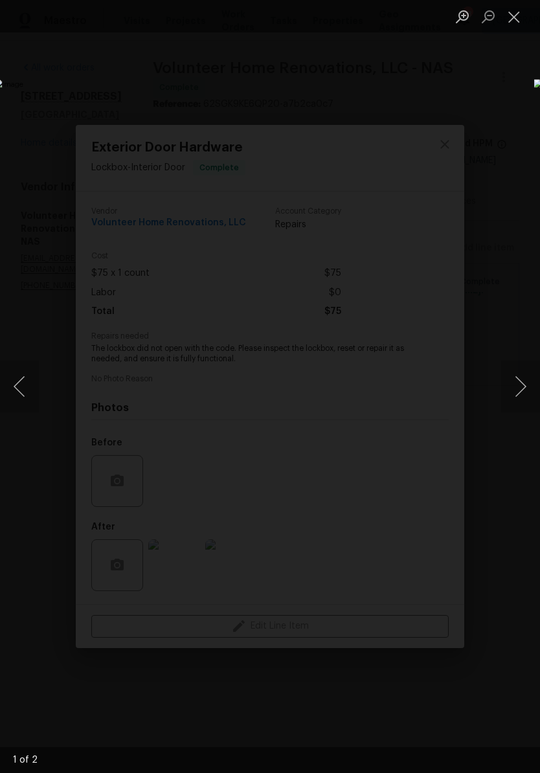
click at [520, 390] on button "Next image" at bounding box center [520, 387] width 39 height 52
click at [515, 22] on button "Close lightbox" at bounding box center [514, 16] width 26 height 23
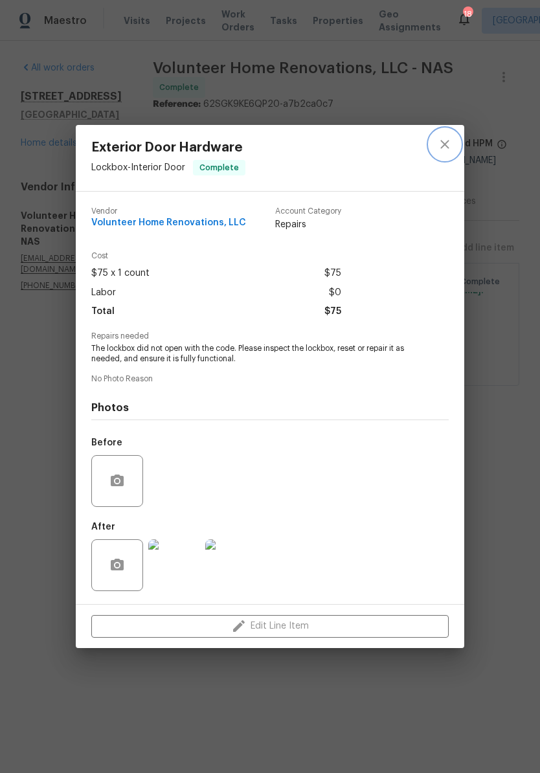
click at [439, 150] on icon "close" at bounding box center [445, 145] width 16 height 16
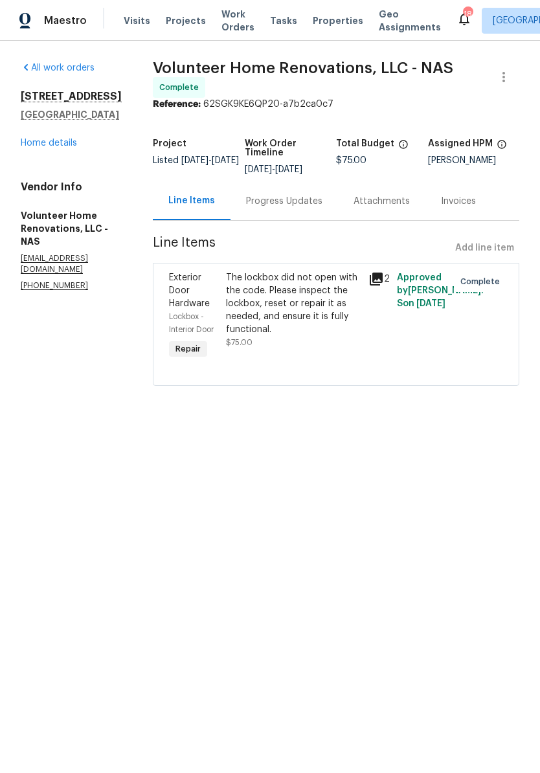
click at [67, 145] on link "Home details" at bounding box center [49, 143] width 56 height 9
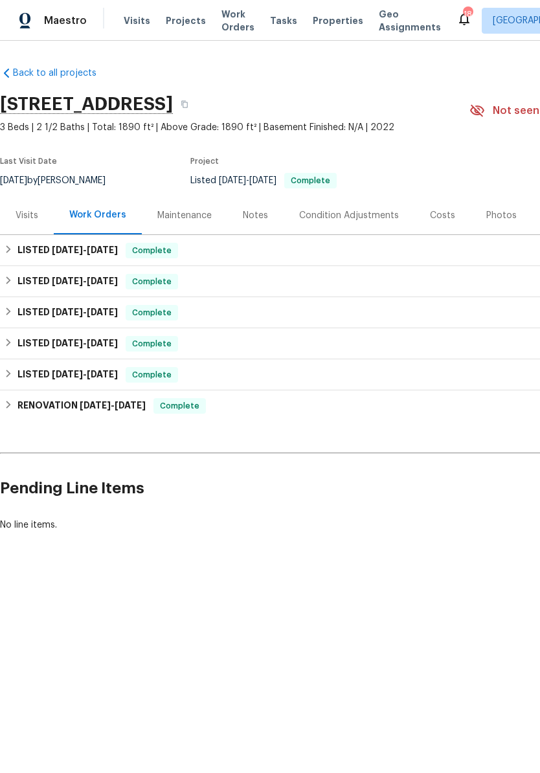
click at [34, 216] on div "Visits" at bounding box center [27, 215] width 23 height 13
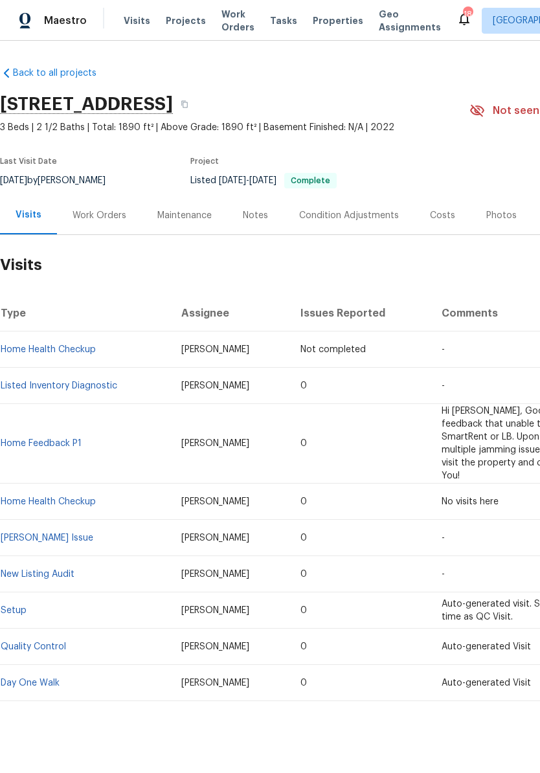
click at [95, 385] on link "Listed Inventory Diagnostic" at bounding box center [59, 385] width 117 height 9
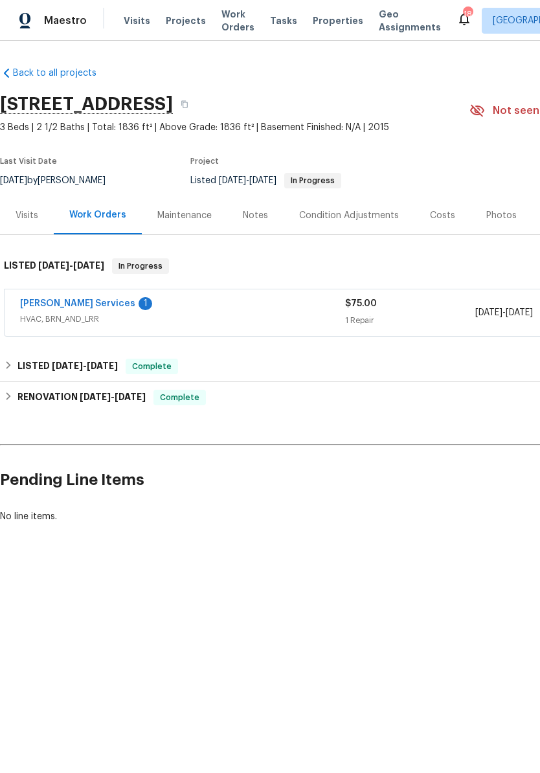
click at [98, 301] on link "[PERSON_NAME] Services" at bounding box center [77, 303] width 115 height 9
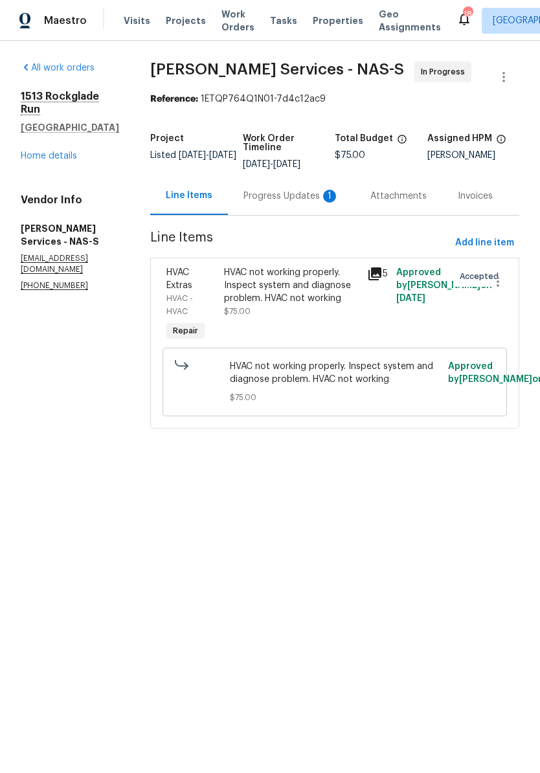
click at [302, 196] on div "Progress Updates 1" at bounding box center [291, 196] width 96 height 13
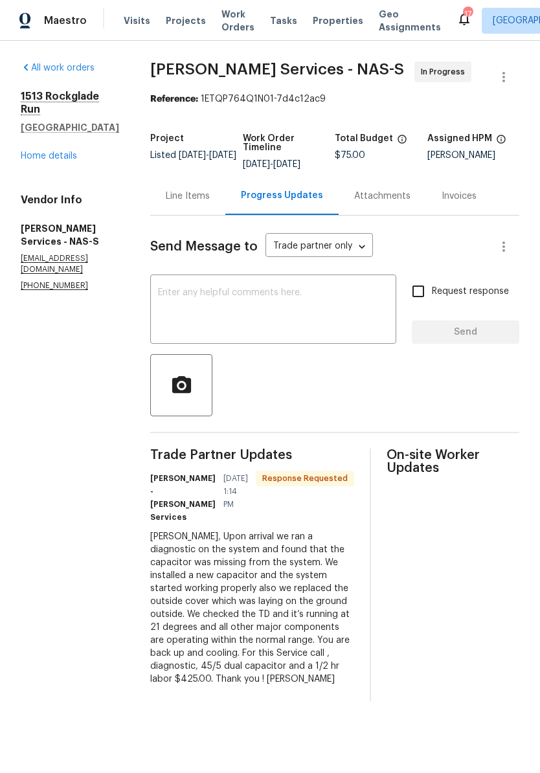
click at [198, 199] on div "Line Items" at bounding box center [188, 196] width 44 height 13
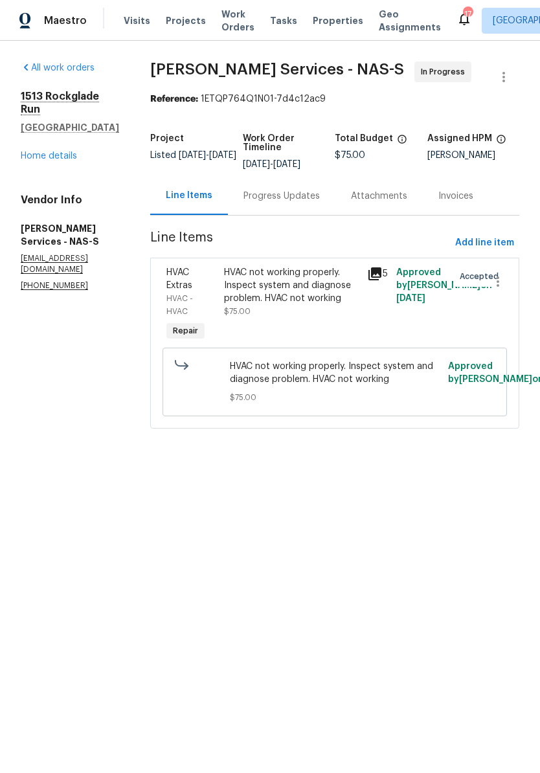
click at [272, 273] on div "HVAC not working properly. Inspect system and diagnose problem. HVAC not working" at bounding box center [291, 285] width 135 height 39
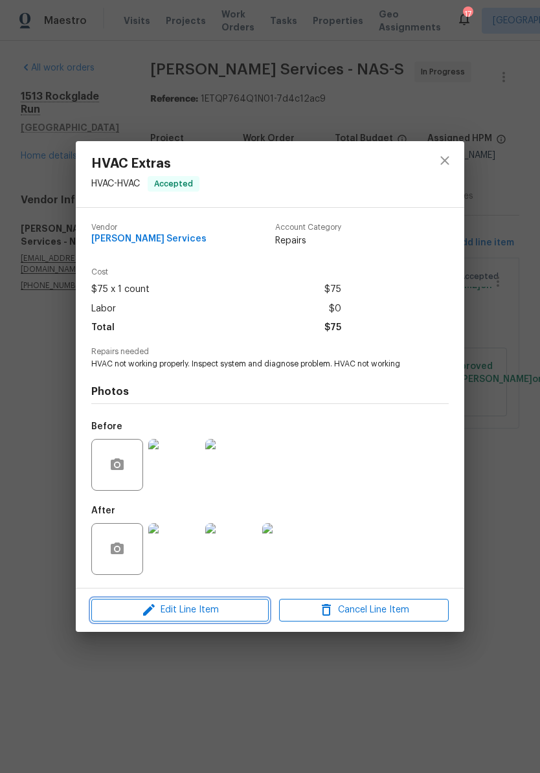
click at [226, 614] on span "Edit Line Item" at bounding box center [180, 610] width 170 height 16
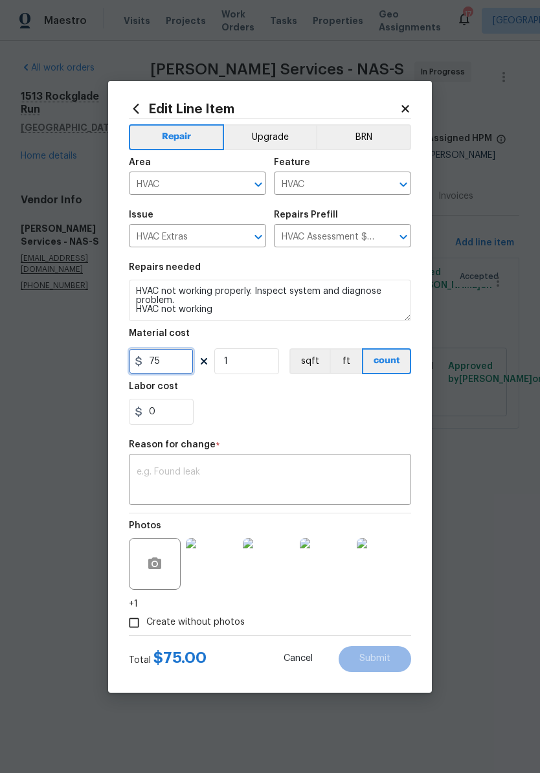
click at [183, 360] on input "75" at bounding box center [161, 361] width 65 height 26
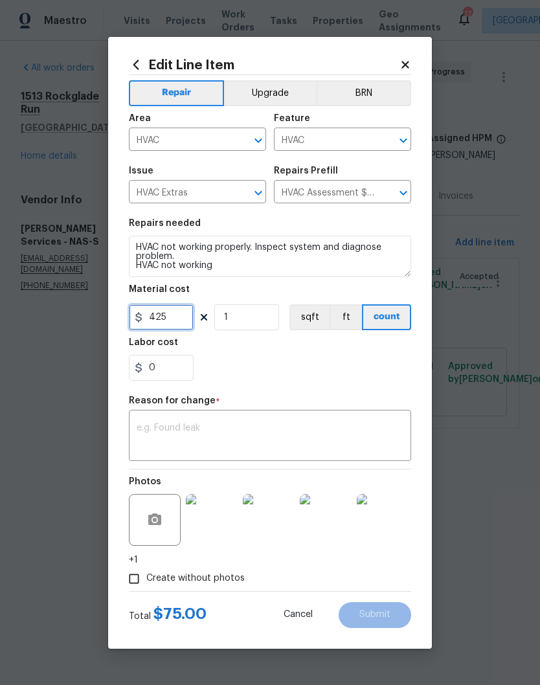
type input "425"
click at [273, 425] on div "Repair Upgrade BRN Area HVAC ​ Feature HVAC ​ Issue HVAC Extras ​ Repairs Prefi…" at bounding box center [270, 333] width 282 height 516
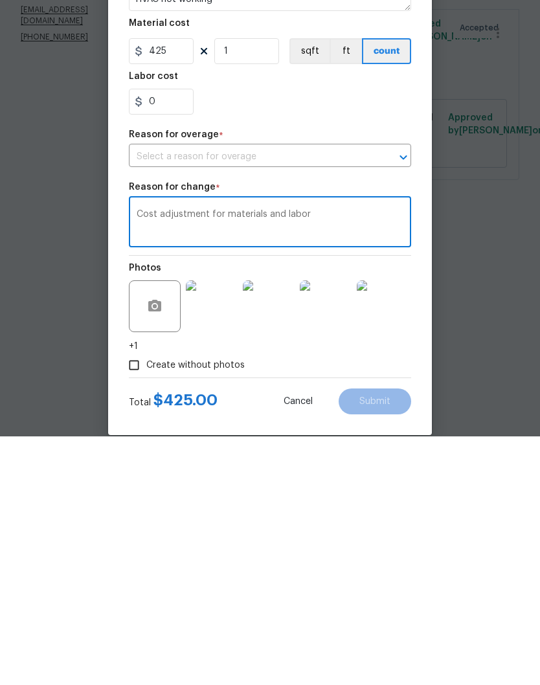
click at [407, 398] on icon "Open" at bounding box center [404, 406] width 16 height 16
type textarea "Cost adjustment for materials and labor"
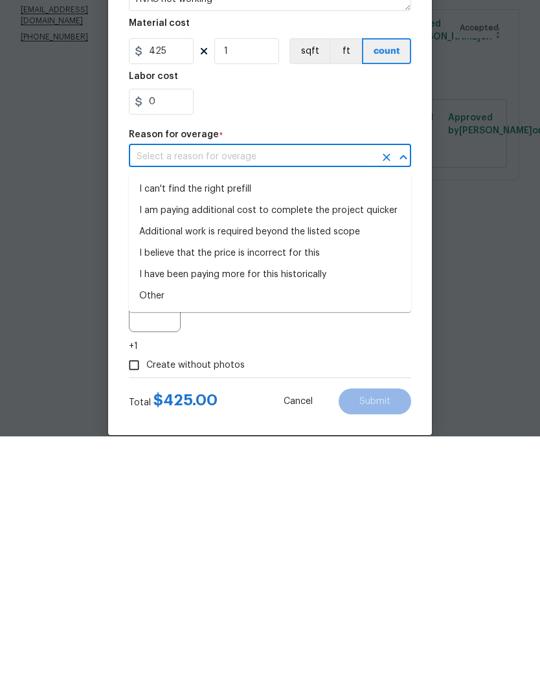
click at [236, 427] on li "I can't find the right prefill" at bounding box center [270, 437] width 282 height 21
type input "I can't find the right prefill"
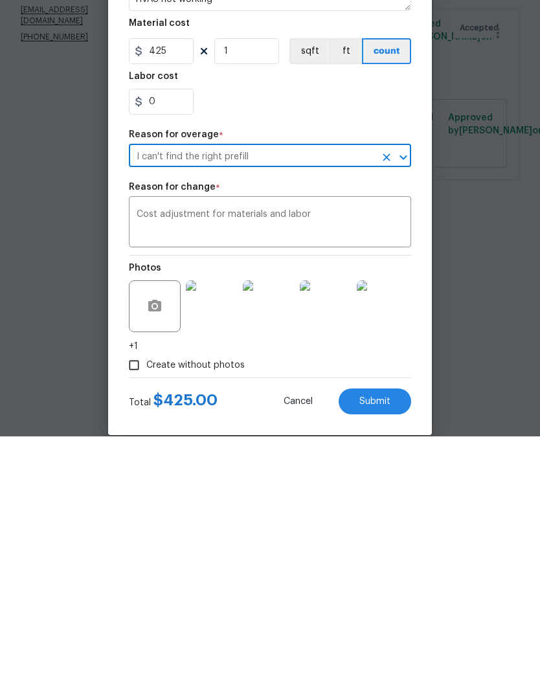
click at [385, 646] on span "Submit" at bounding box center [374, 651] width 31 height 10
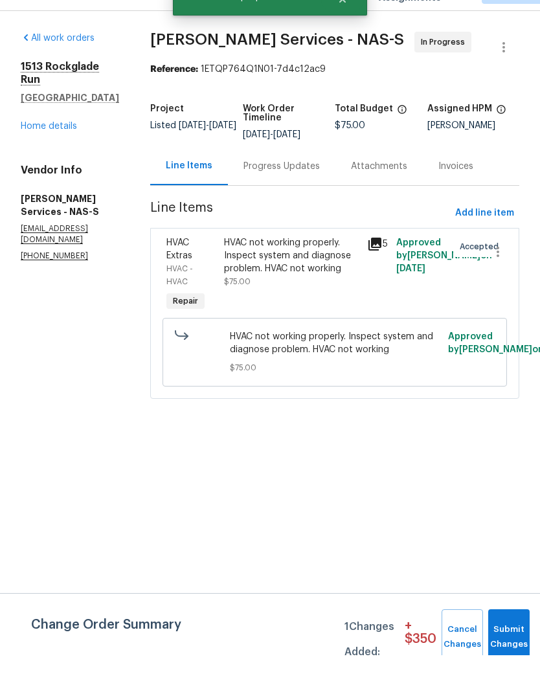
click at [298, 190] on div "Progress Updates" at bounding box center [281, 196] width 76 height 13
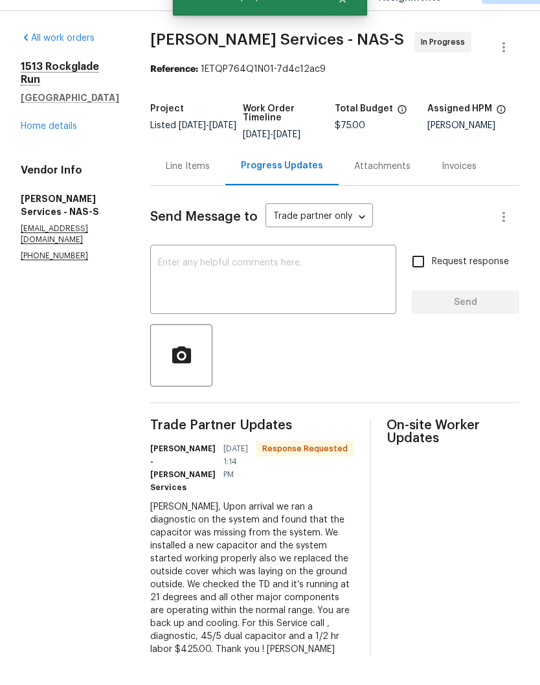
click at [282, 288] on textarea at bounding box center [273, 310] width 231 height 45
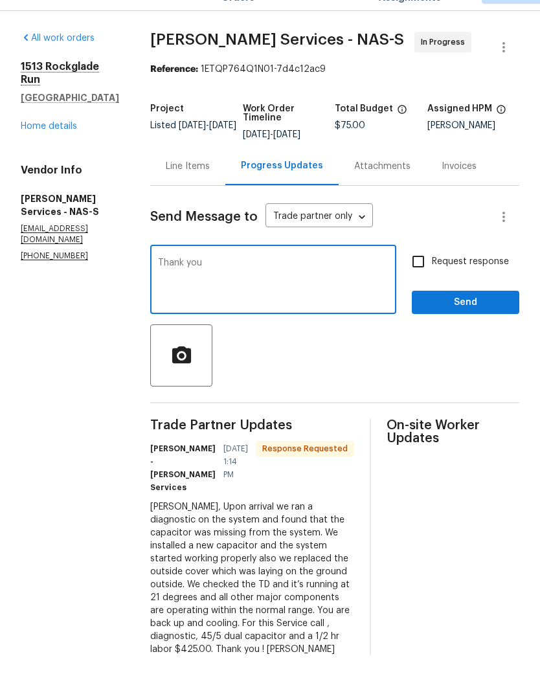
type textarea "Thank you"
click at [480, 324] on span "Send" at bounding box center [465, 332] width 87 height 16
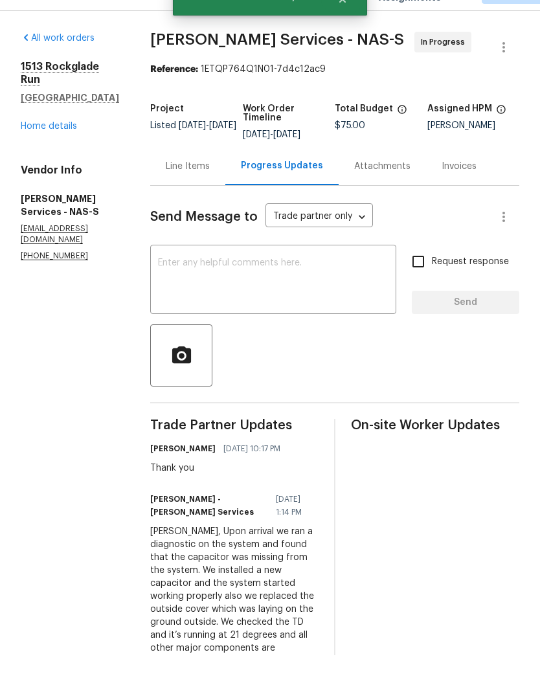
click at [60, 152] on link "Home details" at bounding box center [49, 156] width 56 height 9
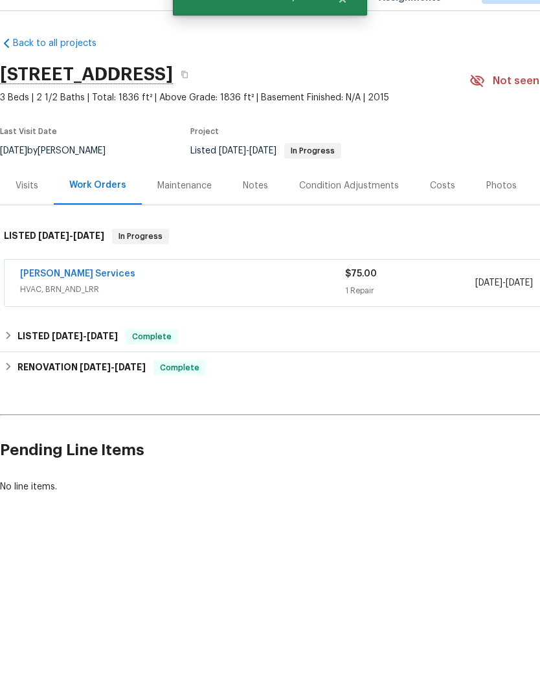
click at [267, 196] on div "Notes" at bounding box center [255, 215] width 56 height 38
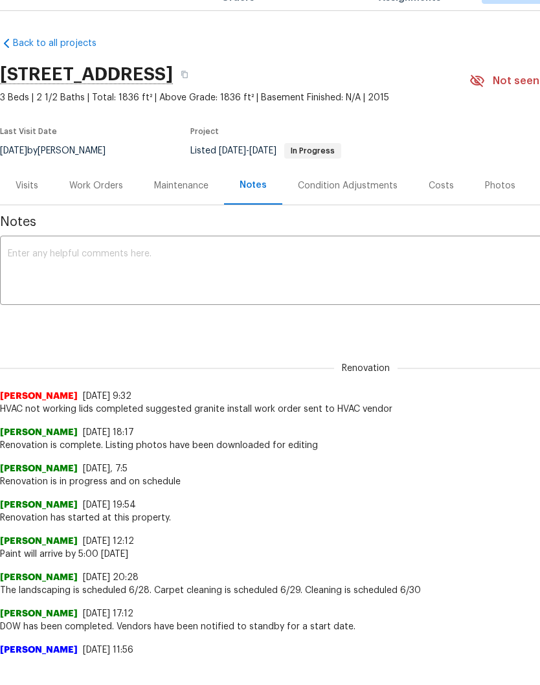
click at [210, 279] on textarea at bounding box center [366, 301] width 716 height 45
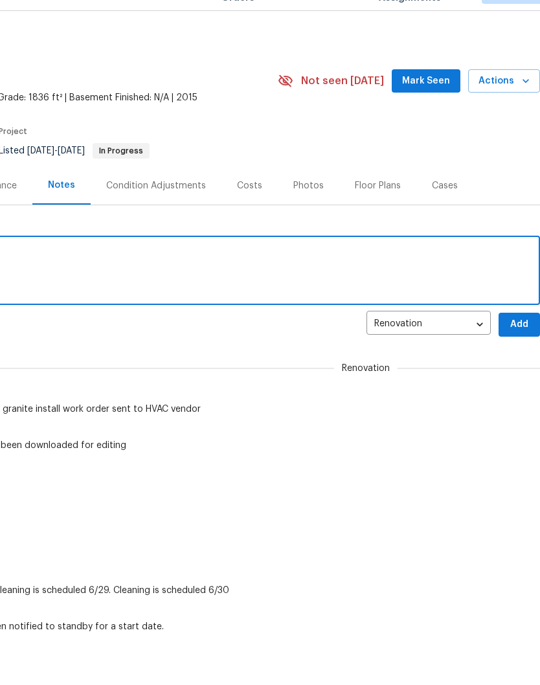
scroll to position [0, 192]
type textarea "HVAC repair complete"
click at [521, 346] on span "Add" at bounding box center [519, 354] width 21 height 16
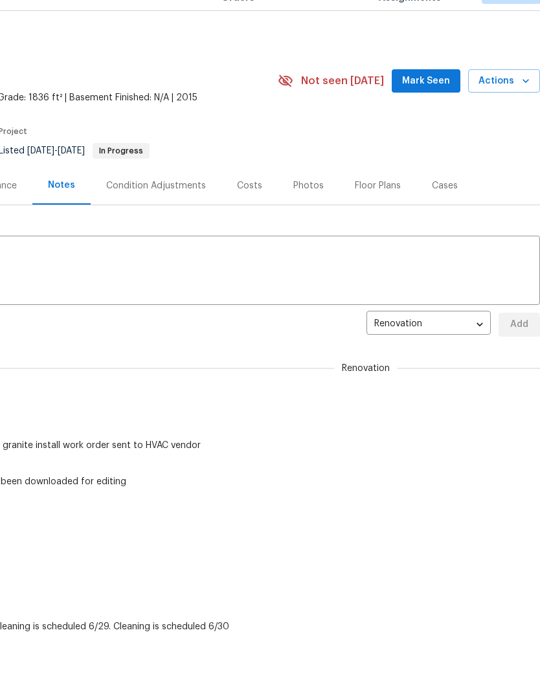
click at [437, 103] on span "Mark Seen" at bounding box center [426, 111] width 48 height 16
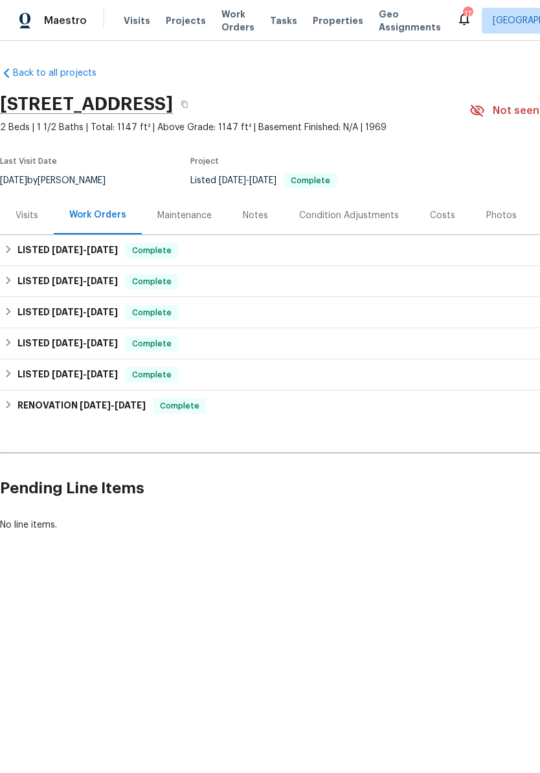
click at [34, 218] on div "Visits" at bounding box center [27, 215] width 23 height 13
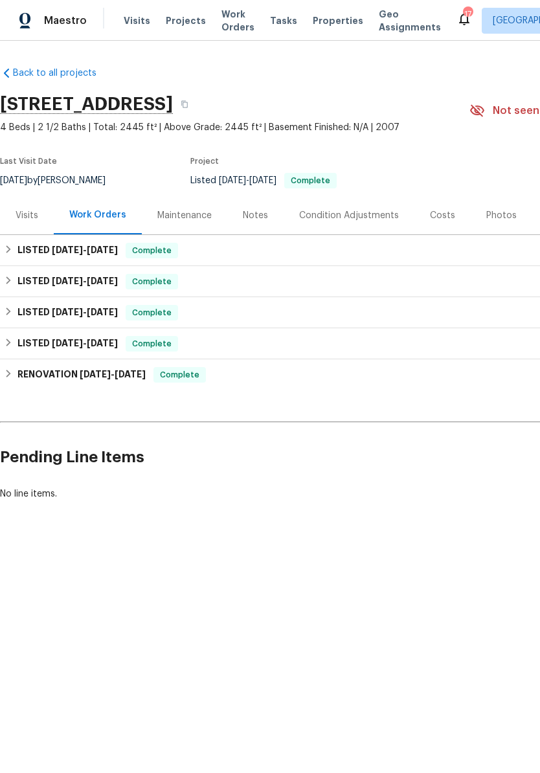
click at [38, 222] on div "Visits" at bounding box center [27, 215] width 54 height 38
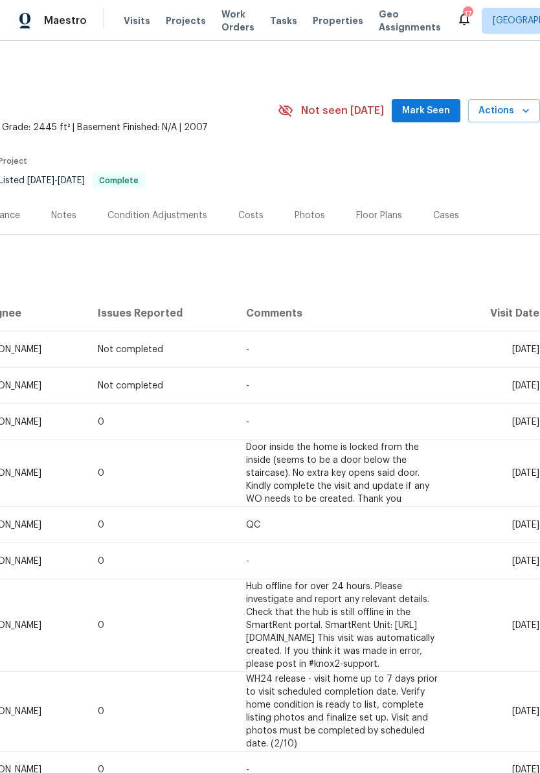
scroll to position [0, 192]
click at [433, 106] on span "Mark Seen" at bounding box center [426, 111] width 48 height 16
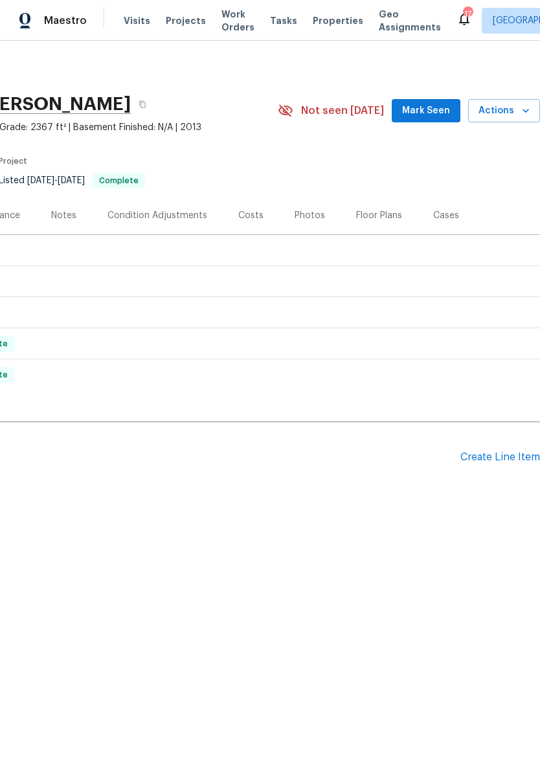
scroll to position [0, 192]
click at [428, 113] on span "Mark Seen" at bounding box center [426, 111] width 48 height 16
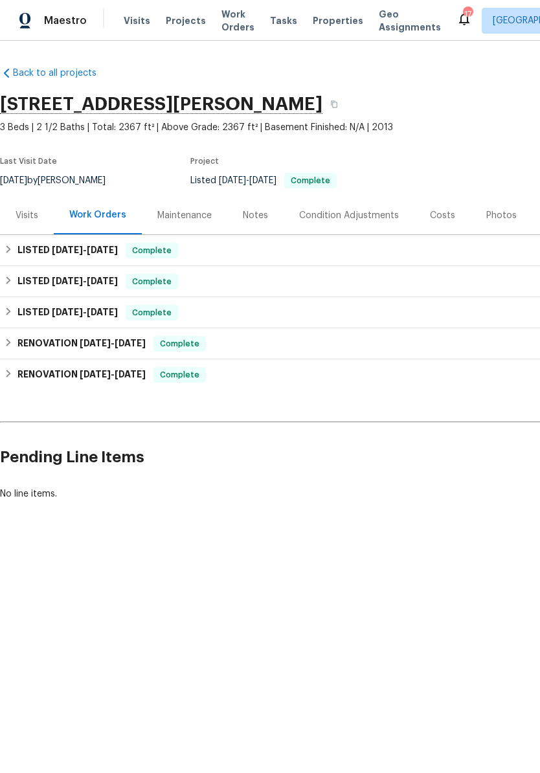
scroll to position [0, 0]
click at [32, 216] on div "Visits" at bounding box center [27, 215] width 23 height 13
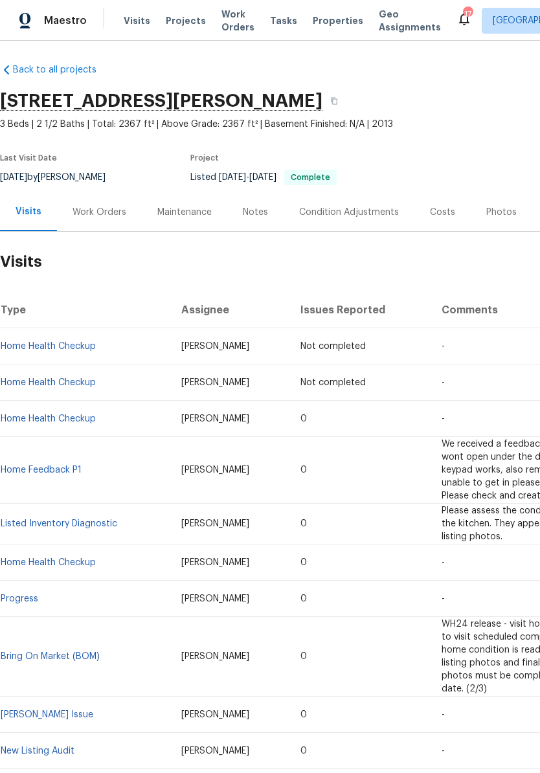
scroll to position [3, 0]
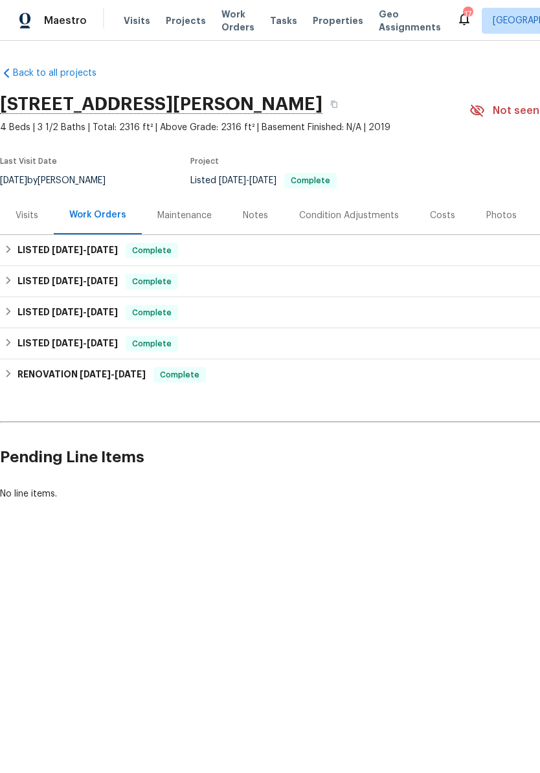
click at [36, 215] on div "Visits" at bounding box center [27, 215] width 23 height 13
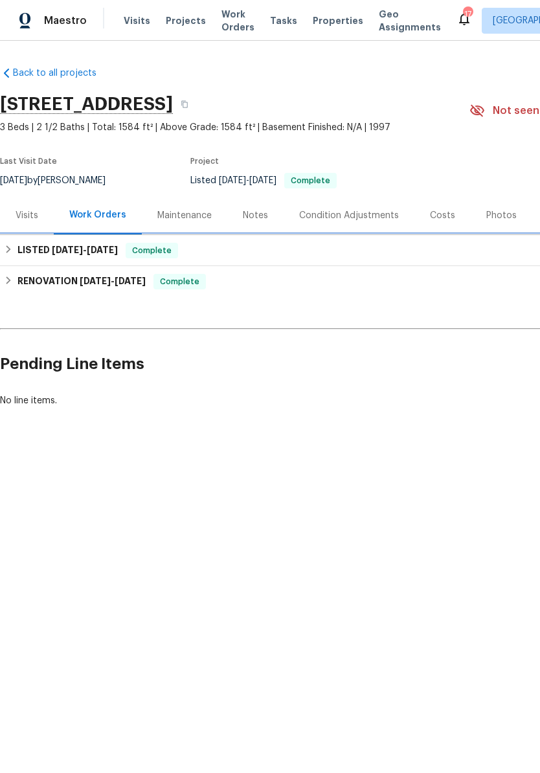
click at [105, 249] on span "9/8/25" at bounding box center [102, 249] width 31 height 9
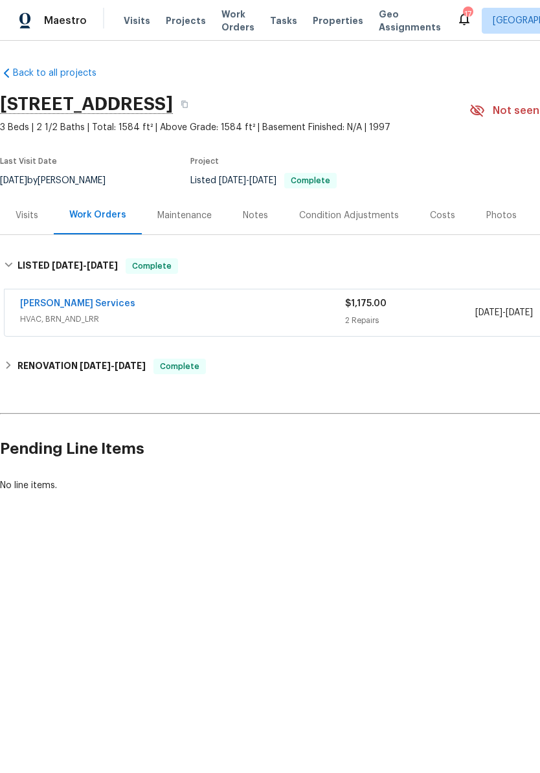
click at [102, 299] on link "Tony Barrett Services" at bounding box center [77, 303] width 115 height 9
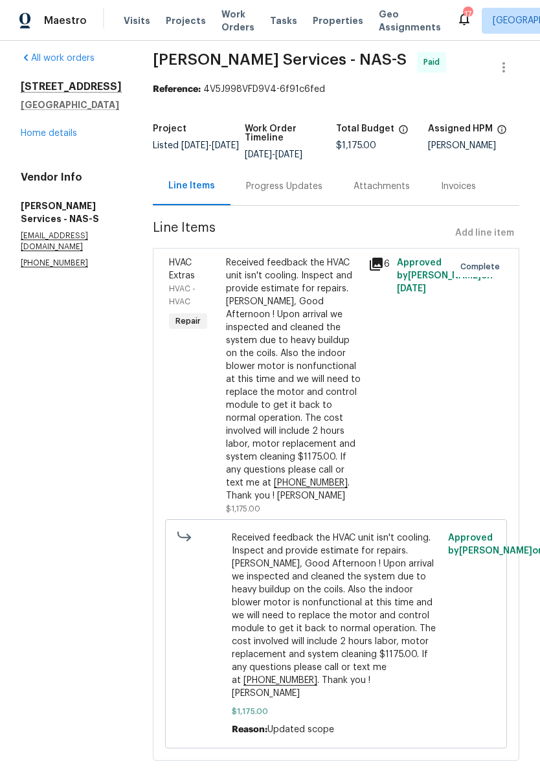
scroll to position [9, 0]
click at [63, 134] on link "Home details" at bounding box center [49, 134] width 56 height 9
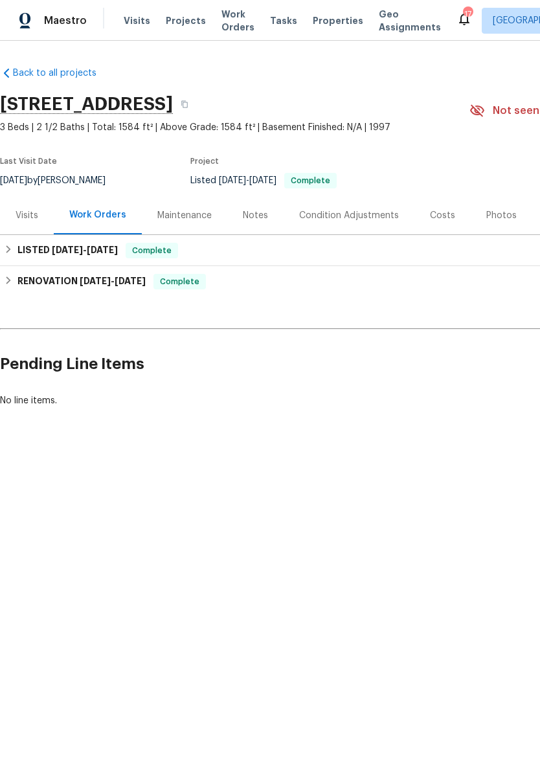
click at [37, 218] on div "Visits" at bounding box center [27, 215] width 23 height 13
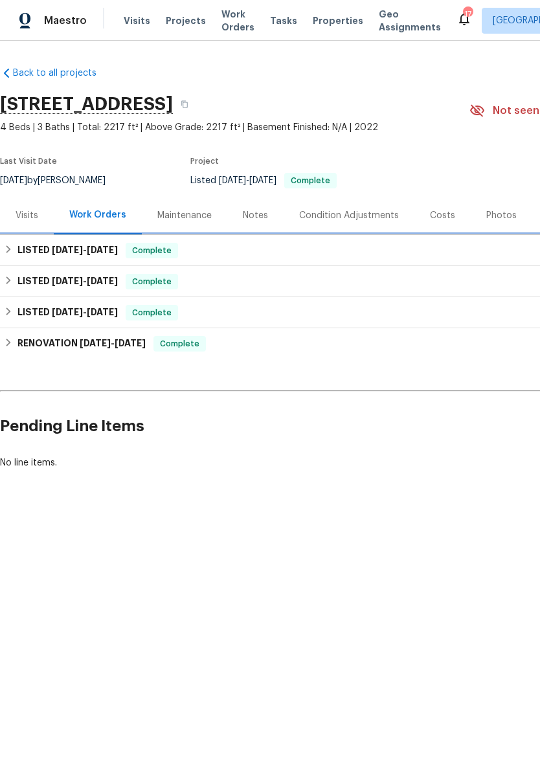
click at [109, 247] on span "[DATE]" at bounding box center [102, 249] width 31 height 9
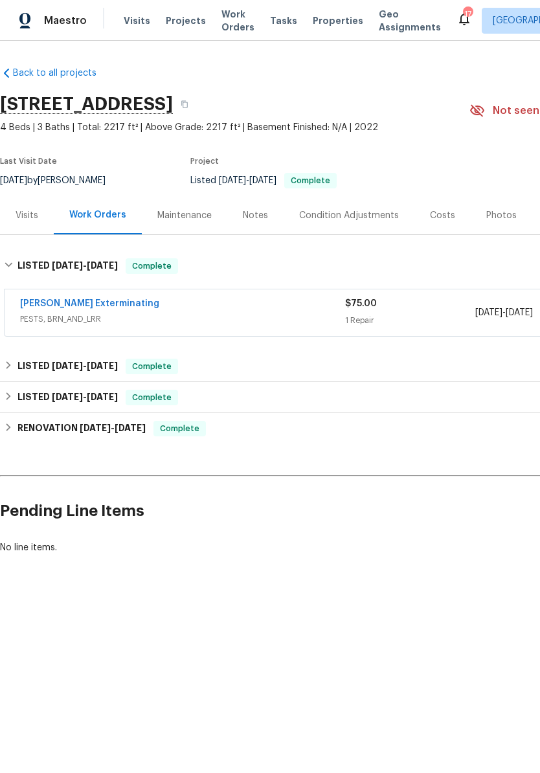
click at [31, 221] on div "Visits" at bounding box center [27, 215] width 23 height 13
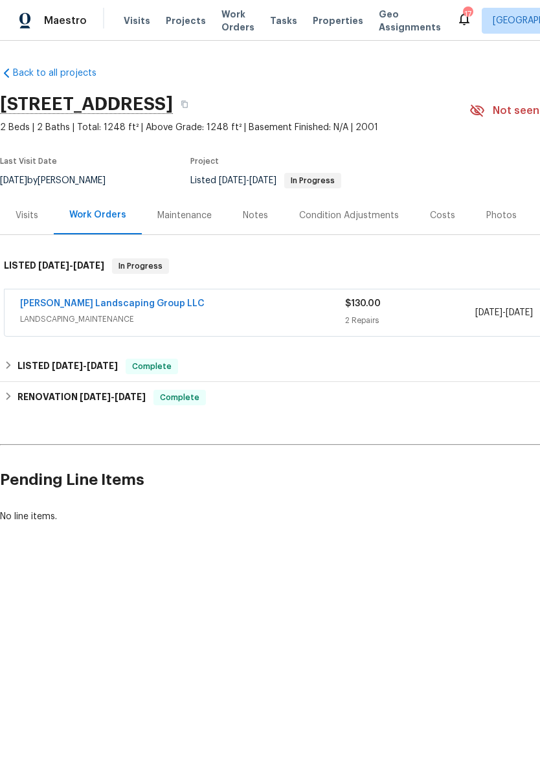
click at [30, 214] on div "Visits" at bounding box center [27, 215] width 23 height 13
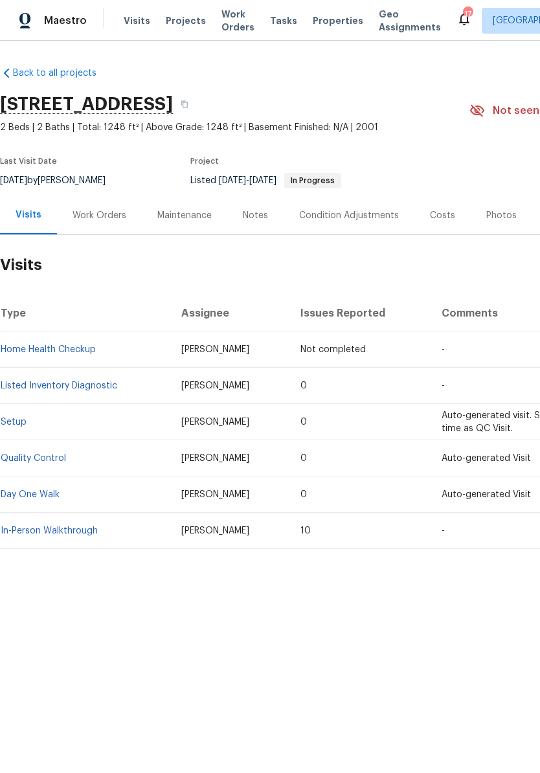
click at [92, 381] on link "Listed Inventory Diagnostic" at bounding box center [59, 385] width 117 height 9
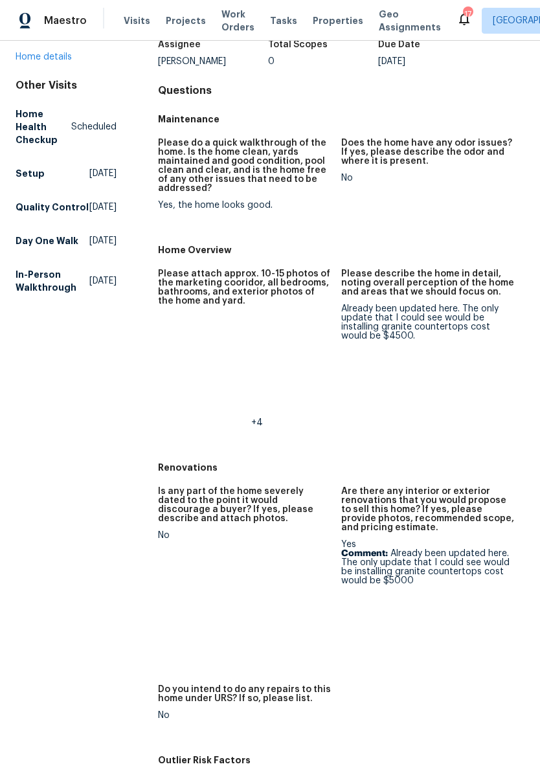
scroll to position [92, 0]
click at [367, 628] on img at bounding box center [364, 619] width 41 height 41
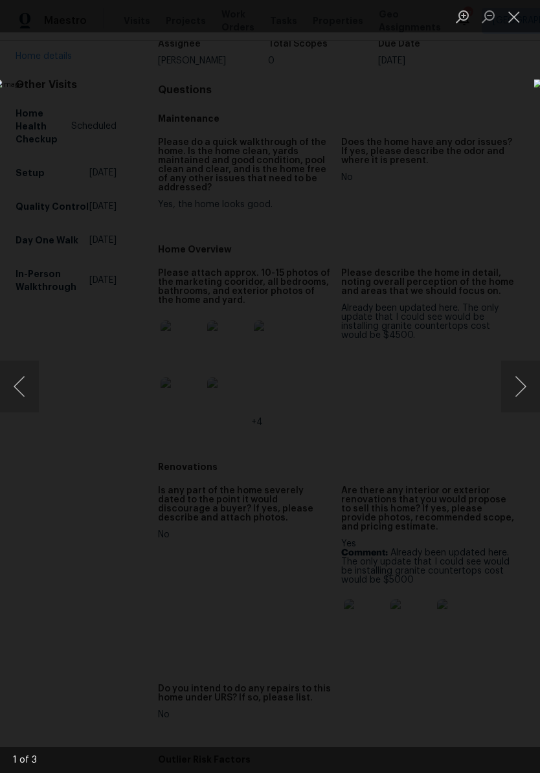
click at [523, 390] on button "Next image" at bounding box center [520, 387] width 39 height 52
click at [521, 396] on button "Next image" at bounding box center [520, 387] width 39 height 52
click at [515, 18] on button "Close lightbox" at bounding box center [514, 16] width 26 height 23
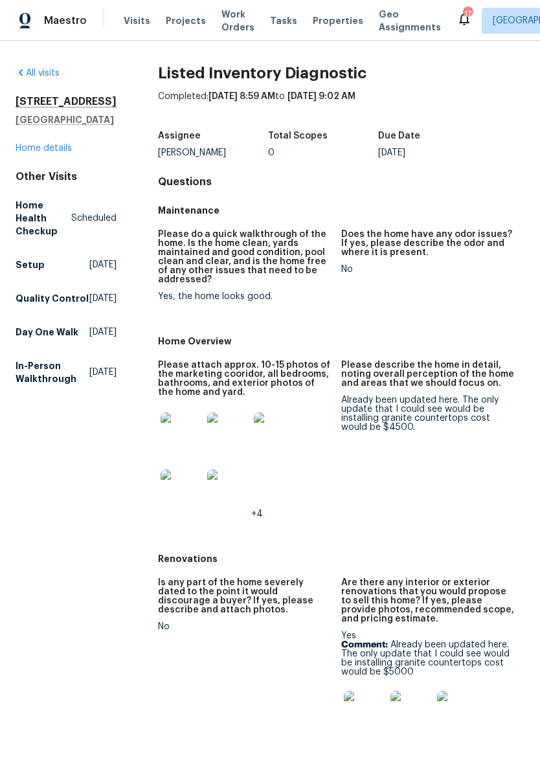
scroll to position [0, 0]
click at [63, 153] on link "Home details" at bounding box center [44, 148] width 56 height 9
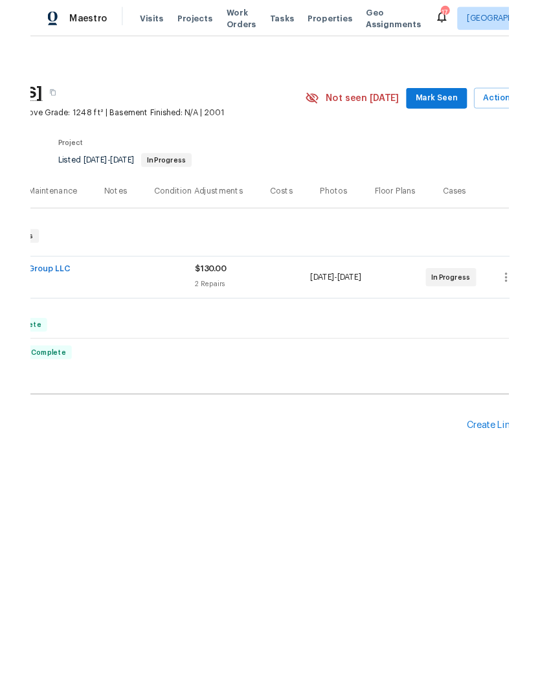
scroll to position [0, 161]
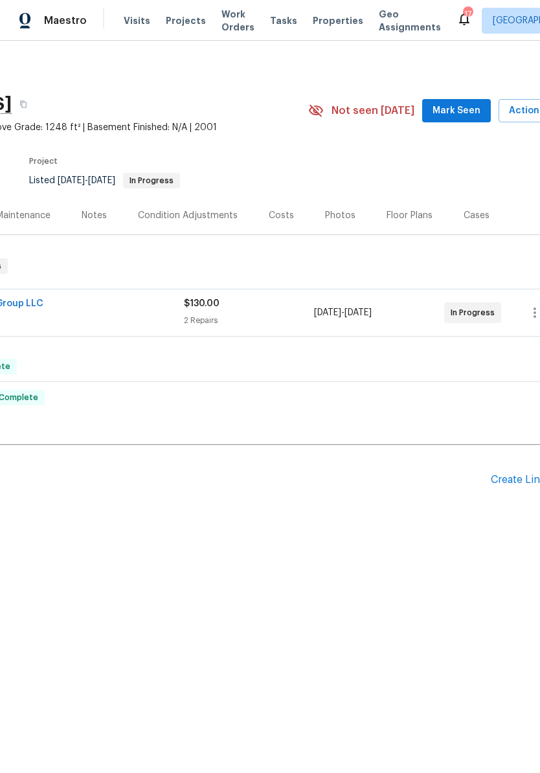
click at [460, 111] on span "Mark Seen" at bounding box center [457, 111] width 48 height 16
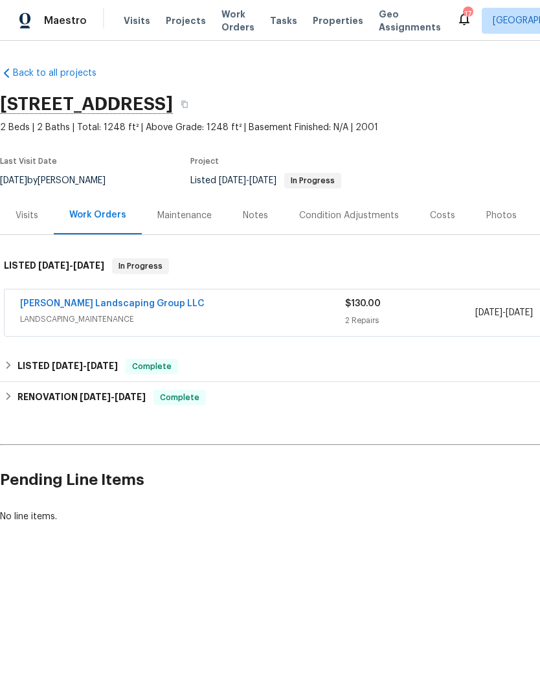
scroll to position [0, 0]
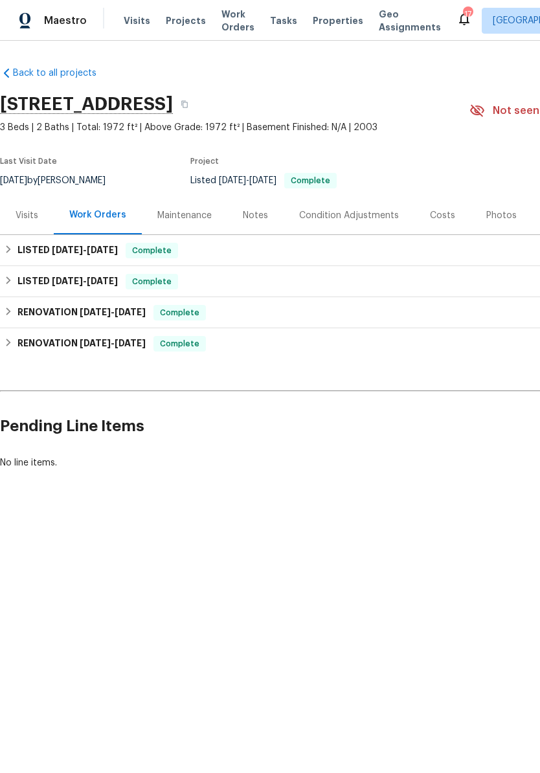
click at [32, 216] on div "Visits" at bounding box center [27, 215] width 23 height 13
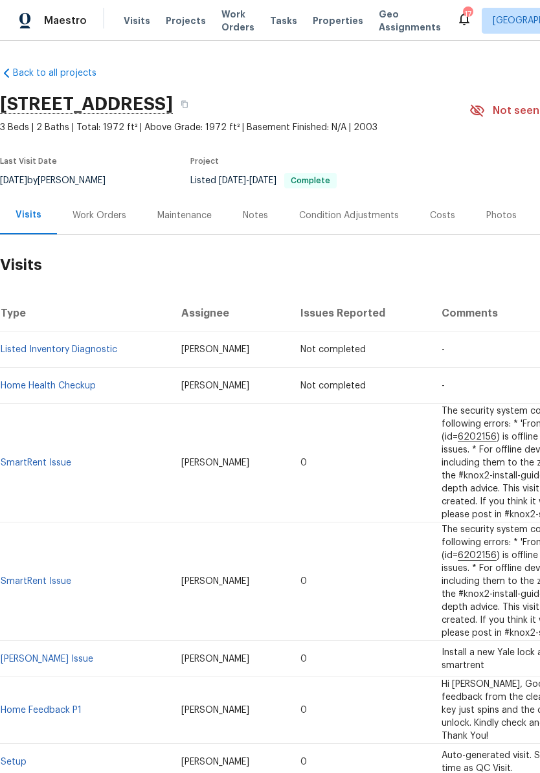
click at [138, 18] on span "Visits" at bounding box center [137, 20] width 27 height 13
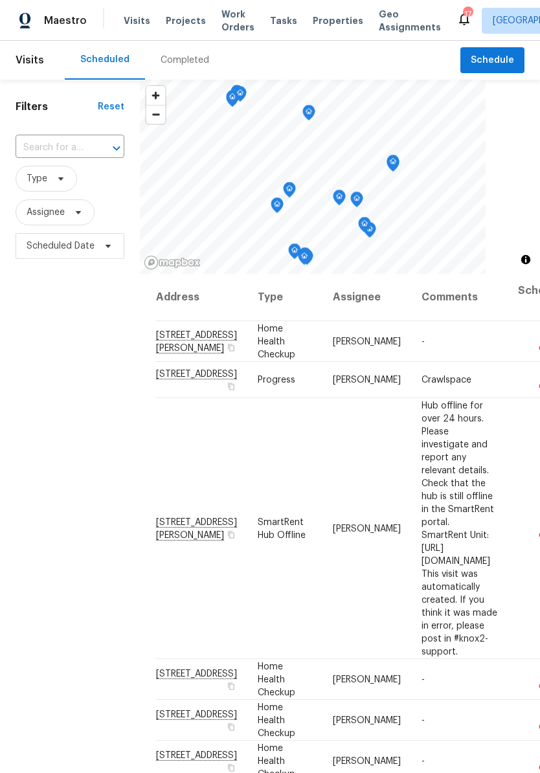
click at [63, 144] on input "text" at bounding box center [52, 148] width 73 height 20
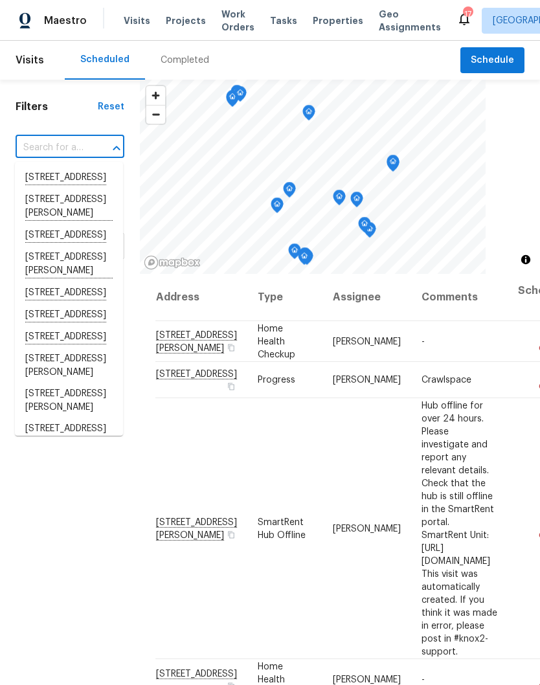
click at [71, 142] on input "text" at bounding box center [52, 148] width 73 height 20
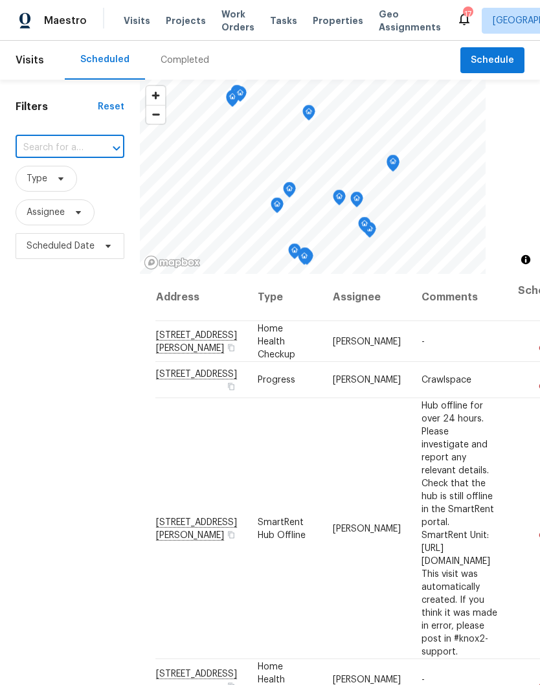
paste input "1666 Sparkleberry Dr, Clarksville, TN 37042"
type input "1666 Sparkleberry Dr, Clarksville, TN 37042"
click at [75, 179] on li "1666 Sparkleberry Dr, Clarksville, TN 37042" at bounding box center [69, 177] width 108 height 21
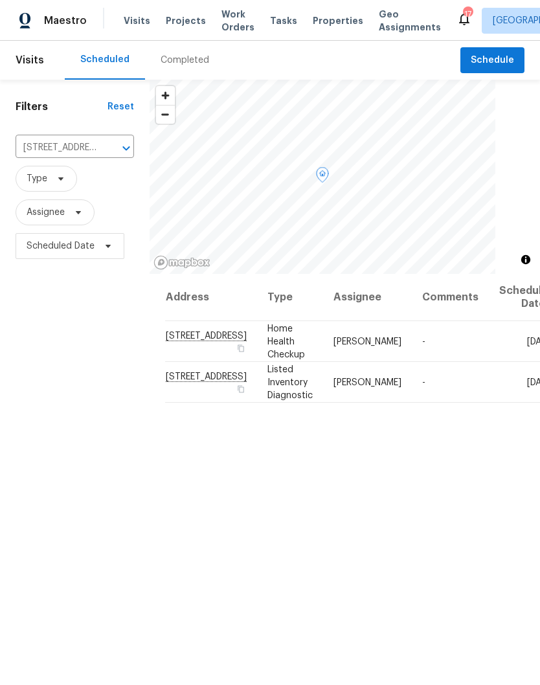
click at [0, 0] on icon at bounding box center [0, 0] width 0 height 0
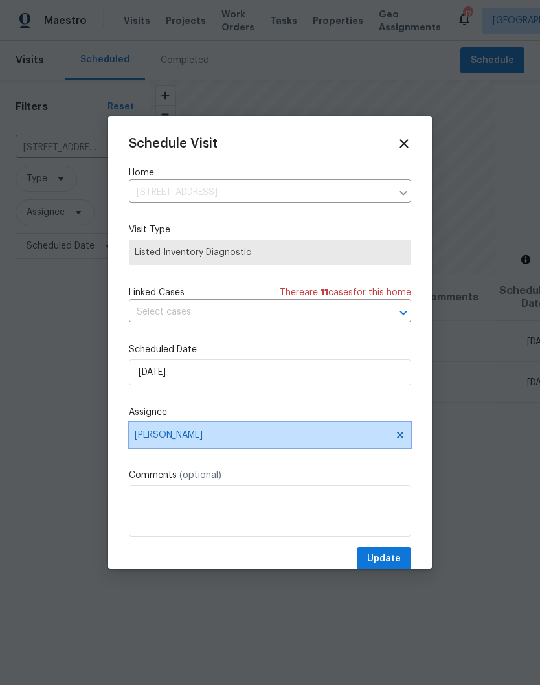
click at [397, 438] on icon at bounding box center [400, 435] width 6 height 6
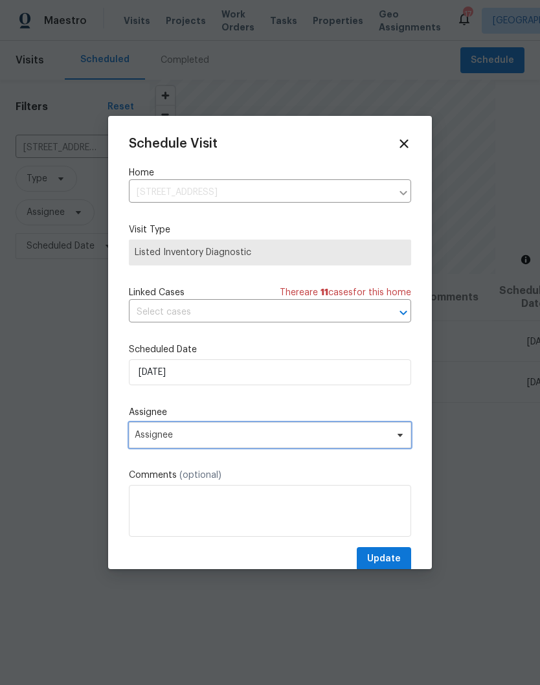
click at [322, 439] on span "Assignee" at bounding box center [262, 435] width 254 height 10
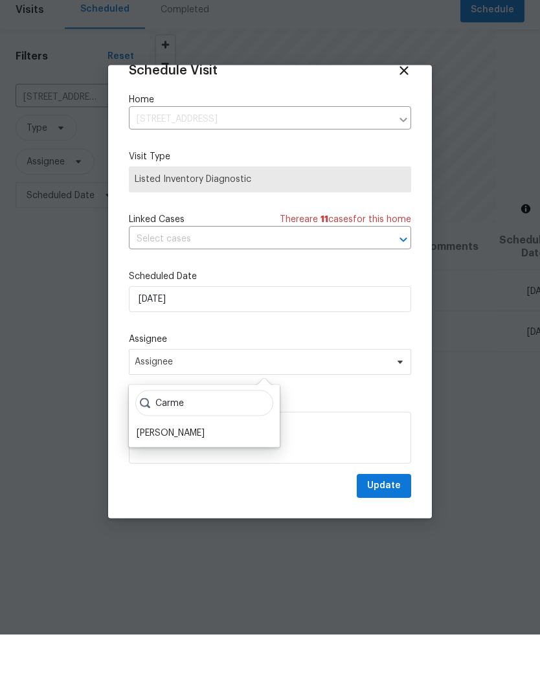
scroll to position [25, 0]
type input "Carme"
click at [199, 477] on div "[PERSON_NAME]" at bounding box center [171, 483] width 68 height 13
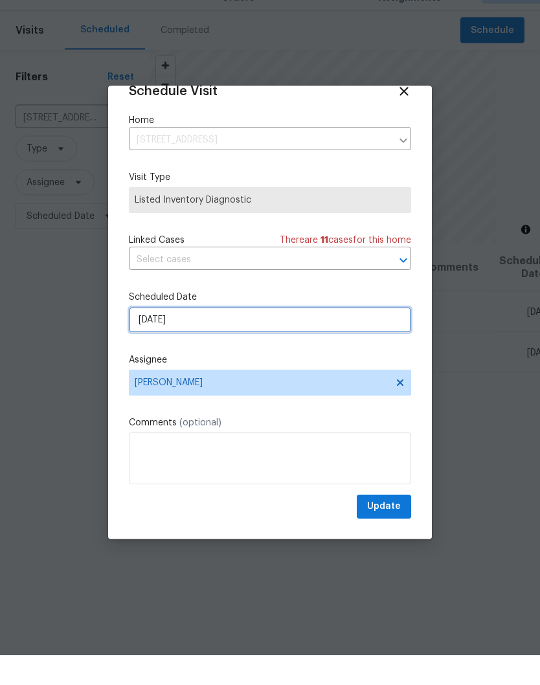
click at [347, 337] on input "10/6/2025" at bounding box center [270, 350] width 282 height 26
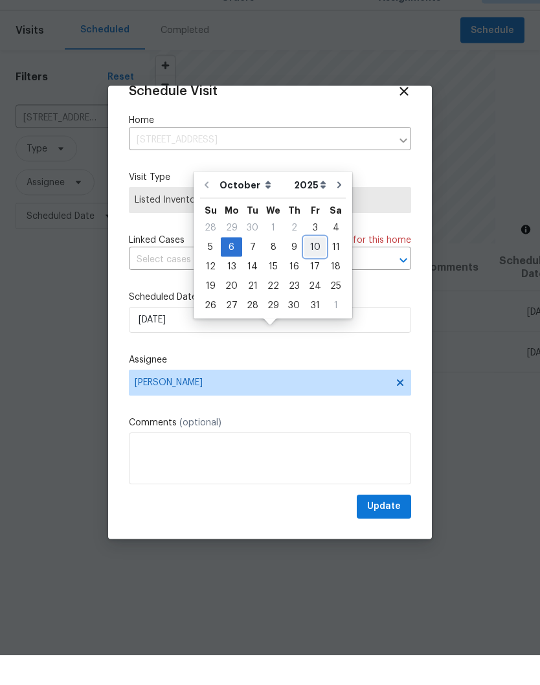
click at [314, 268] on div "10" at bounding box center [314, 277] width 21 height 18
type input "10/10/2025"
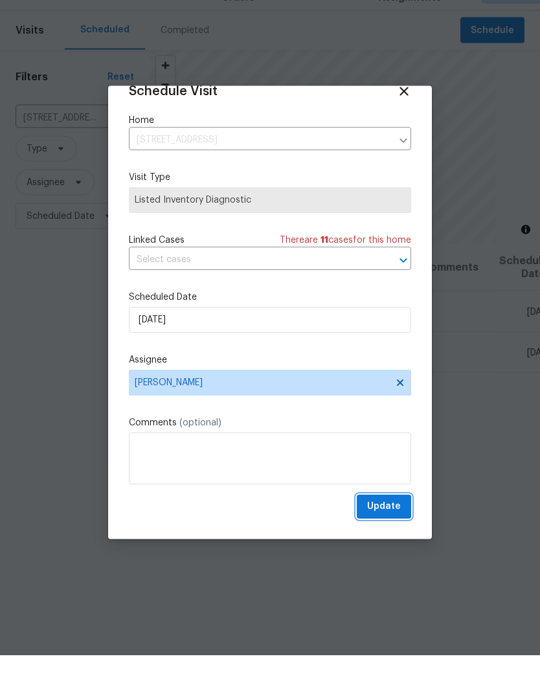
click at [392, 528] on span "Update" at bounding box center [384, 536] width 34 height 16
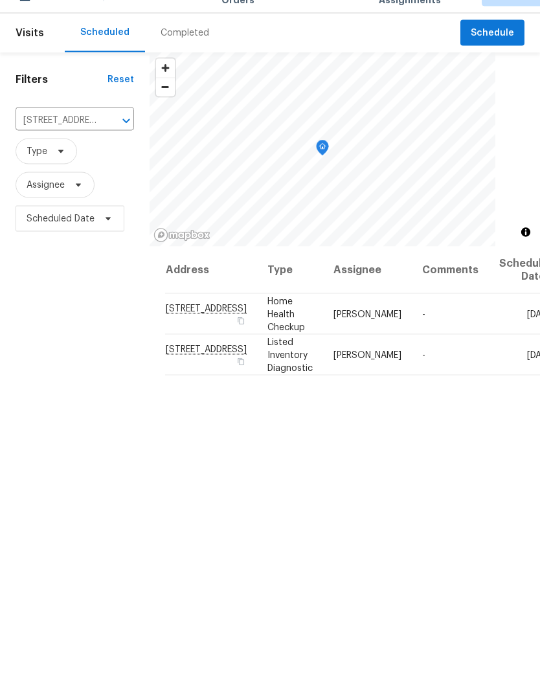
click at [0, 0] on icon at bounding box center [0, 0] width 0 height 0
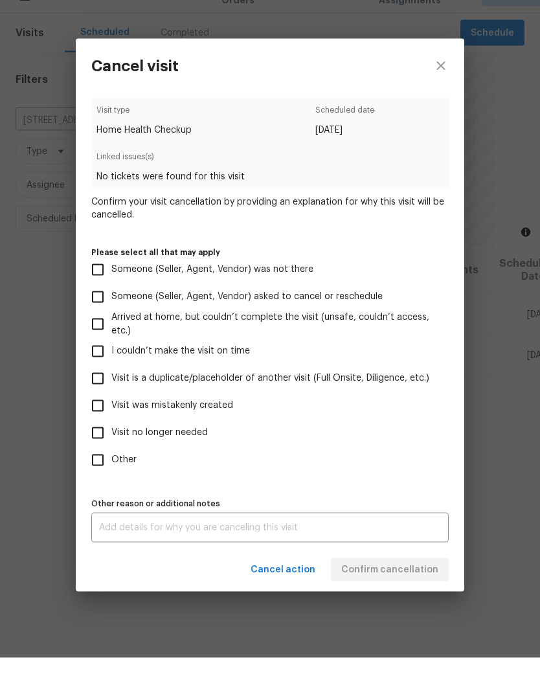
click at [106, 392] on input "Visit is a duplicate/placeholder of another visit (Full Onsite, Diligence, etc.)" at bounding box center [97, 405] width 27 height 27
checkbox input "true"
click at [261, 550] on textarea at bounding box center [270, 554] width 342 height 9
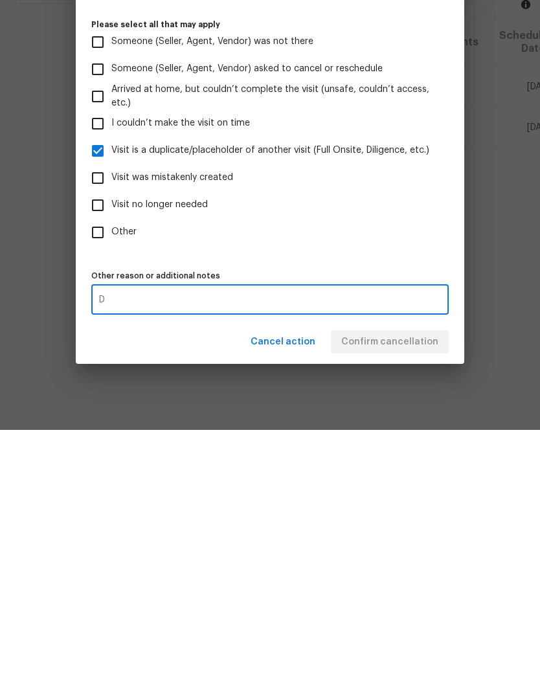
scroll to position [53, 0]
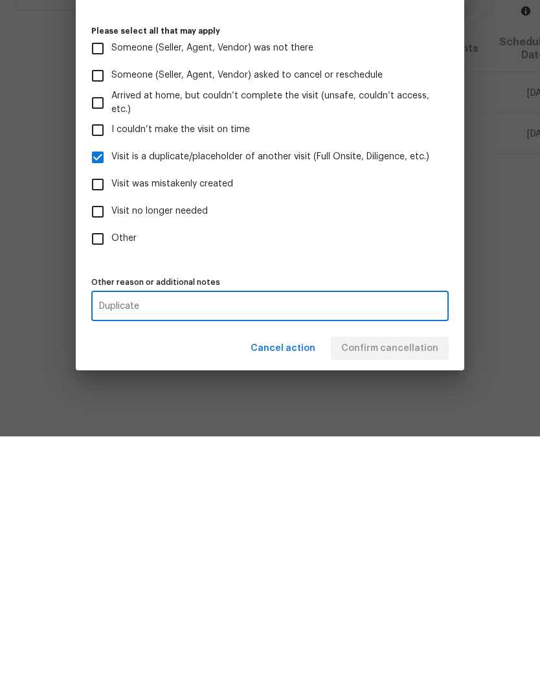
click at [333, 550] on textarea "Duplicate" at bounding box center [270, 554] width 342 height 9
type textarea "Duplicate"
click at [400, 575] on div "Cancel action Confirm cancellation" at bounding box center [270, 597] width 389 height 45
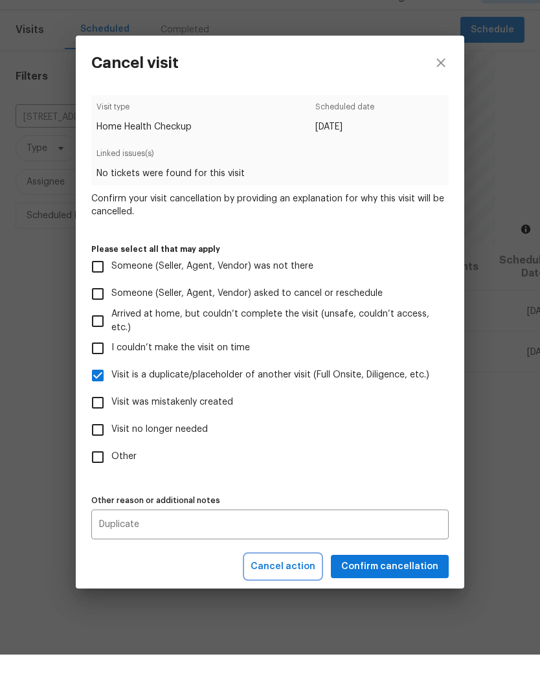
click at [300, 589] on span "Cancel action" at bounding box center [283, 597] width 65 height 16
checkbox input "false"
